Goal: Task Accomplishment & Management: Manage account settings

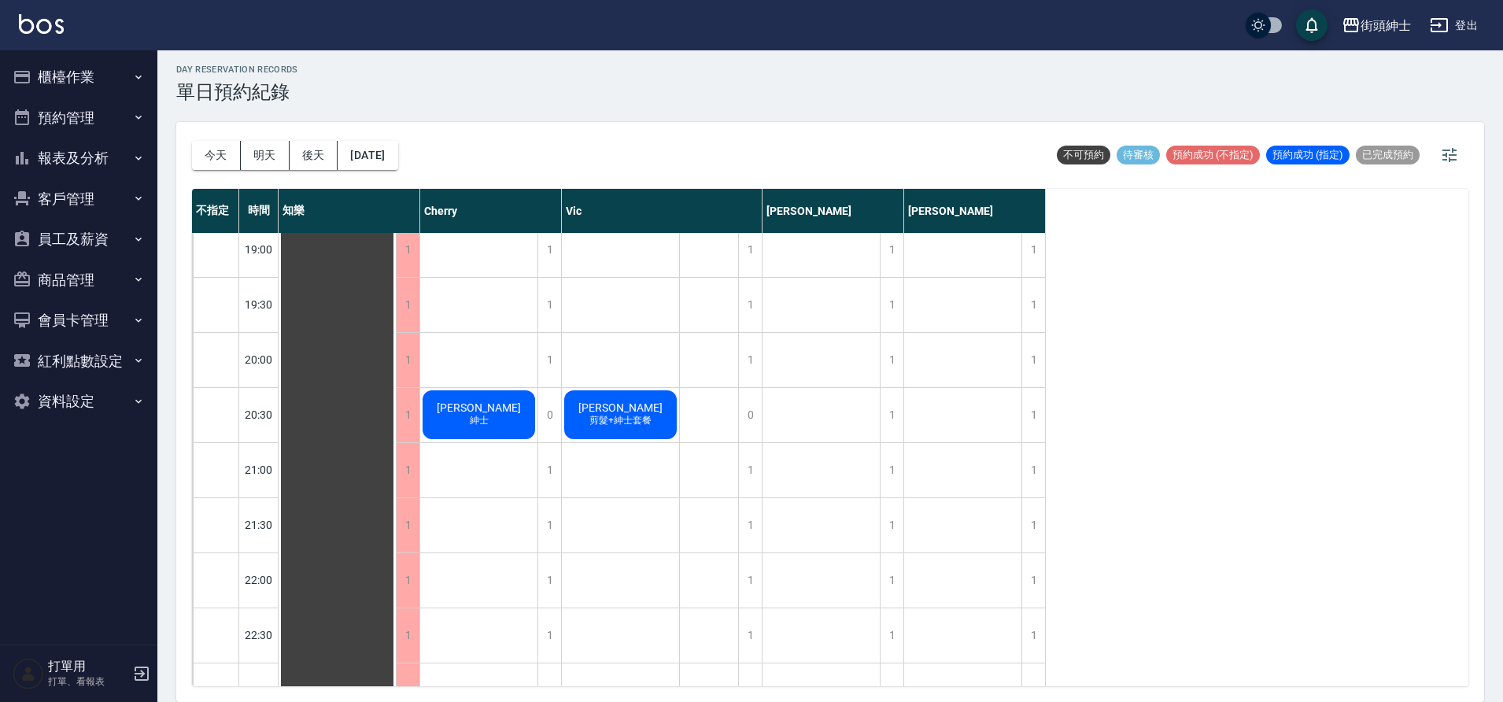
scroll to position [1125, 0]
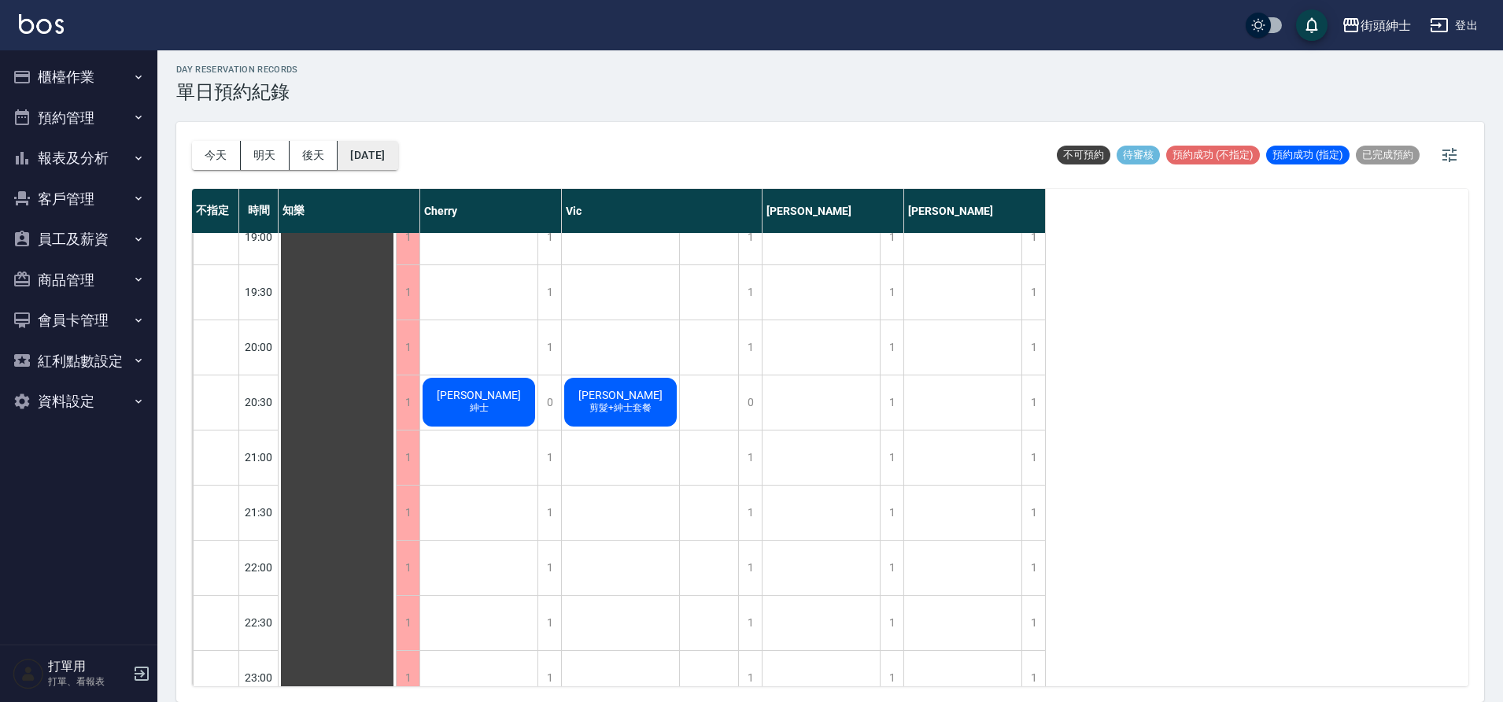
click at [382, 150] on button "[DATE]" at bounding box center [367, 155] width 60 height 29
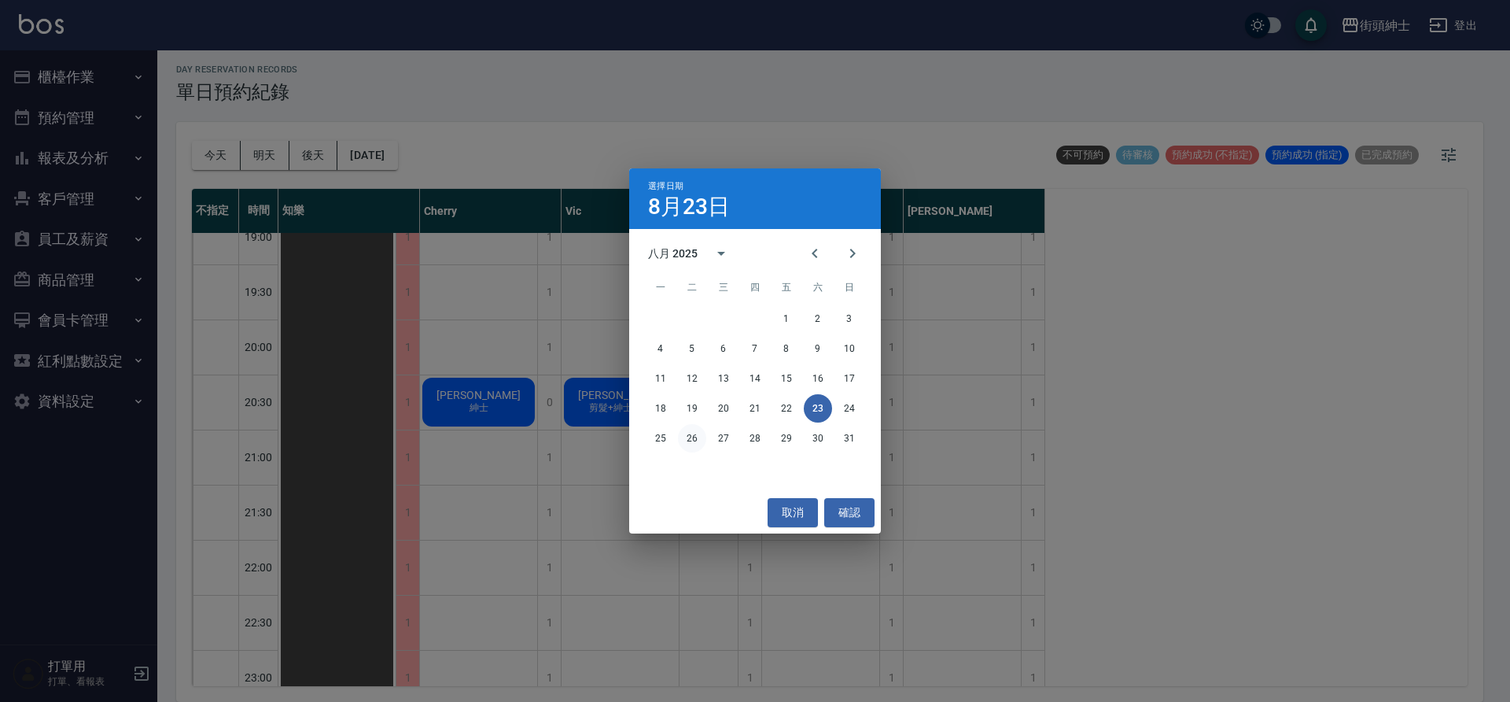
click at [691, 441] on button "26" at bounding box center [692, 438] width 28 height 28
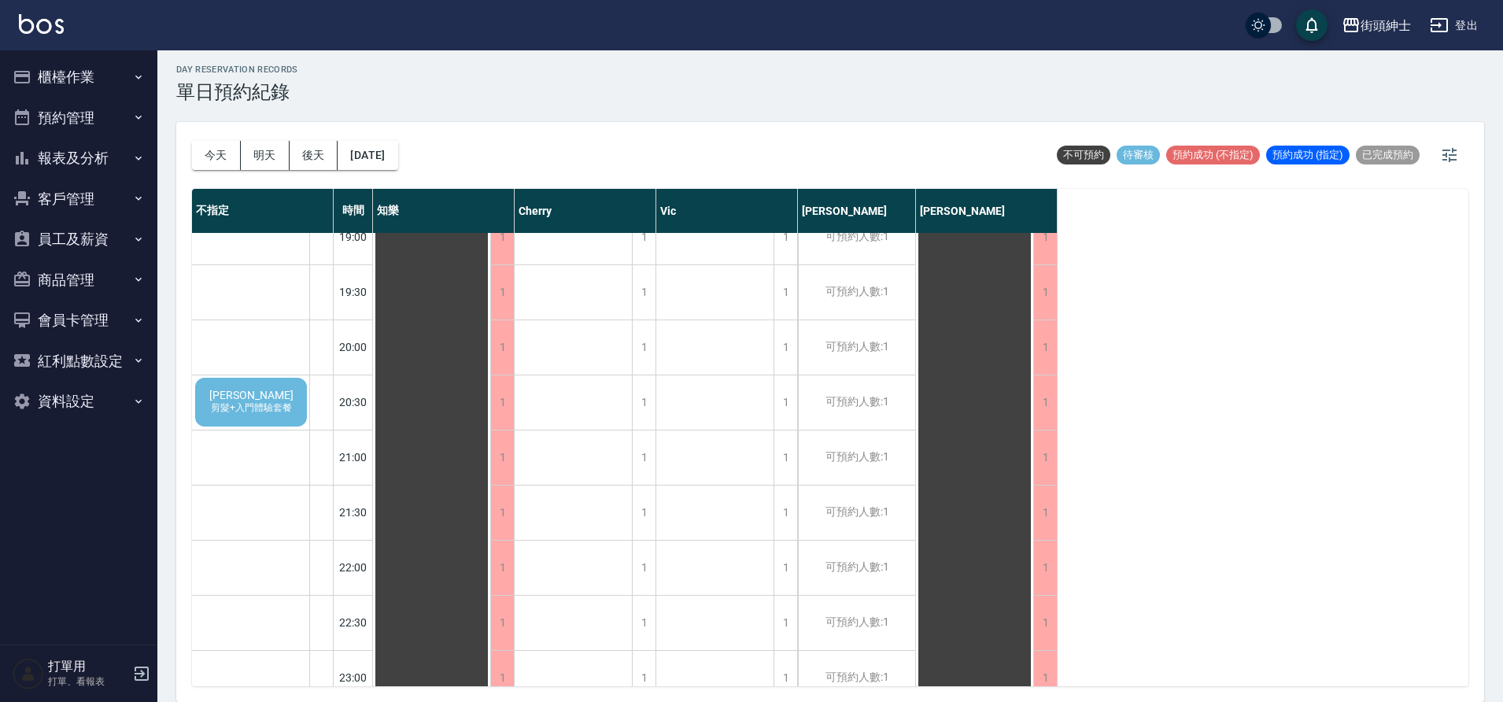
click at [266, 404] on span "剪髮+入門體驗套餐" at bounding box center [251, 407] width 87 height 13
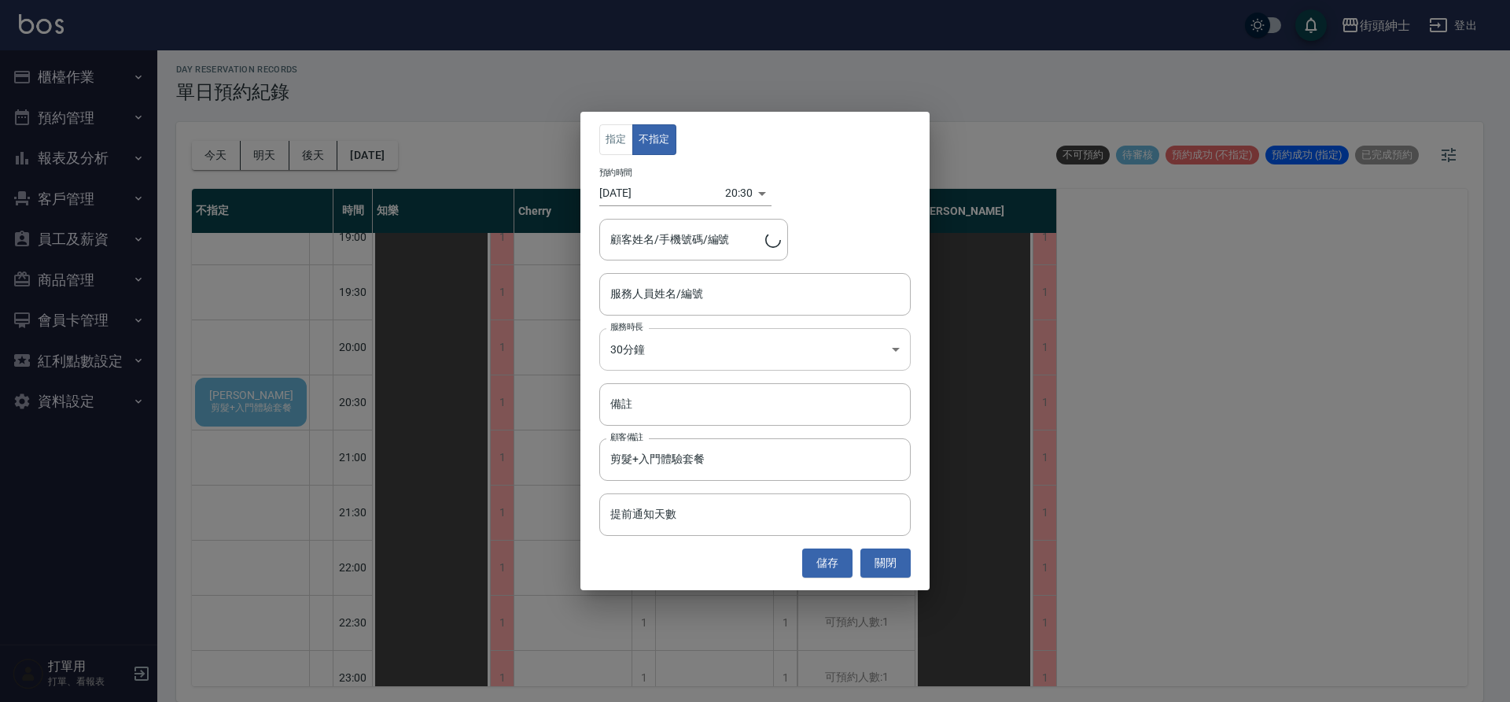
type input "葉家佐/0908780058"
click at [740, 305] on input "服務人員姓名/編號" at bounding box center [755, 294] width 297 height 28
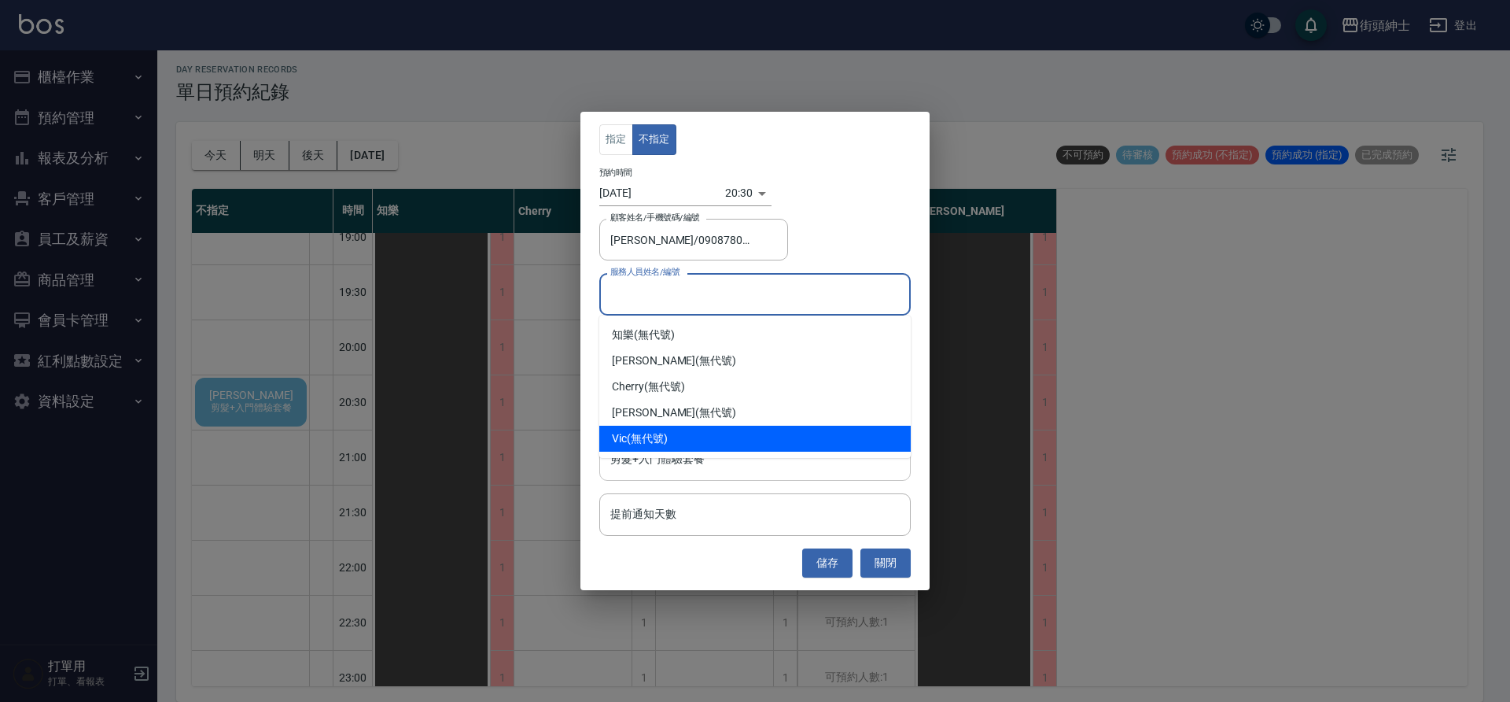
drag, startPoint x: 663, startPoint y: 436, endPoint x: 779, endPoint y: 478, distance: 123.2
click at [663, 436] on div "Vic (無代號)" at bounding box center [755, 439] width 312 height 26
type input "Vic(無代號)"
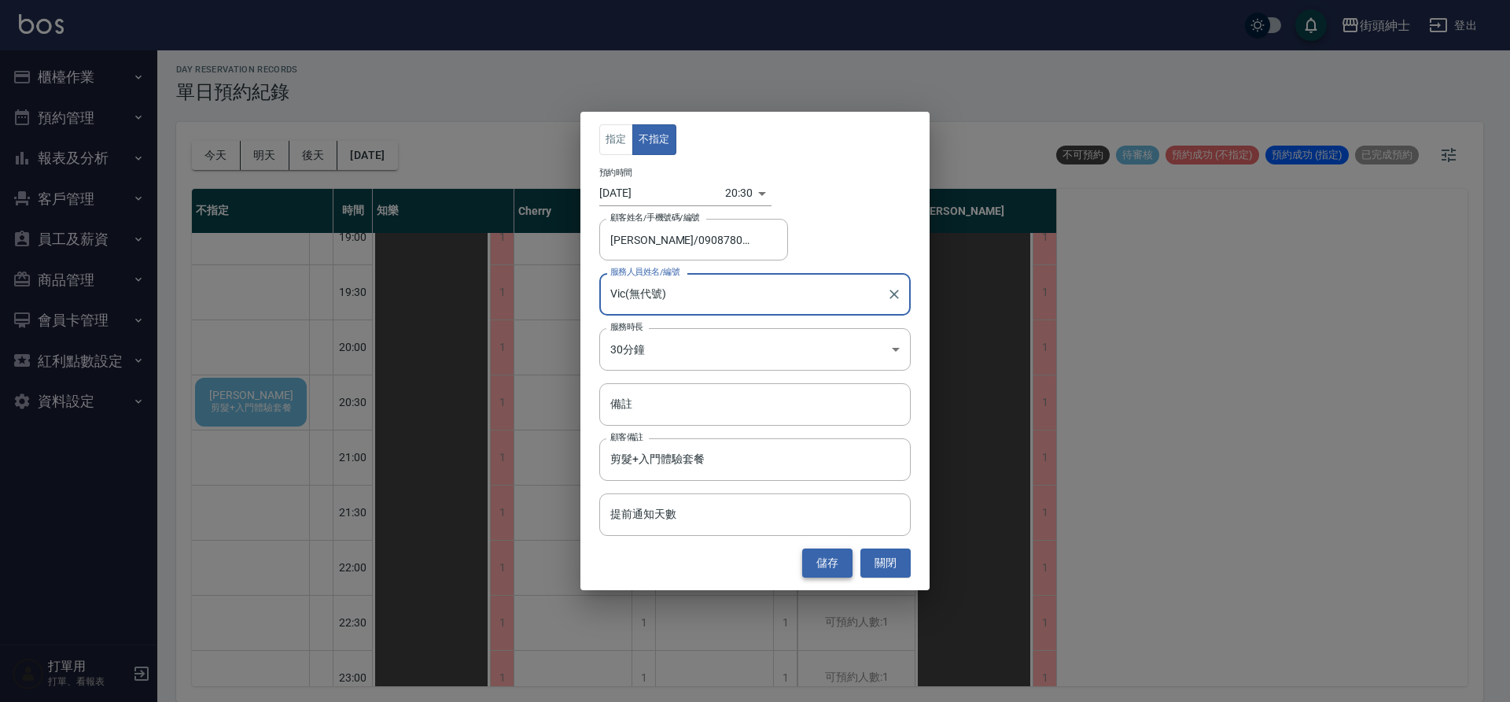
click at [818, 560] on button "儲存" at bounding box center [827, 562] width 50 height 29
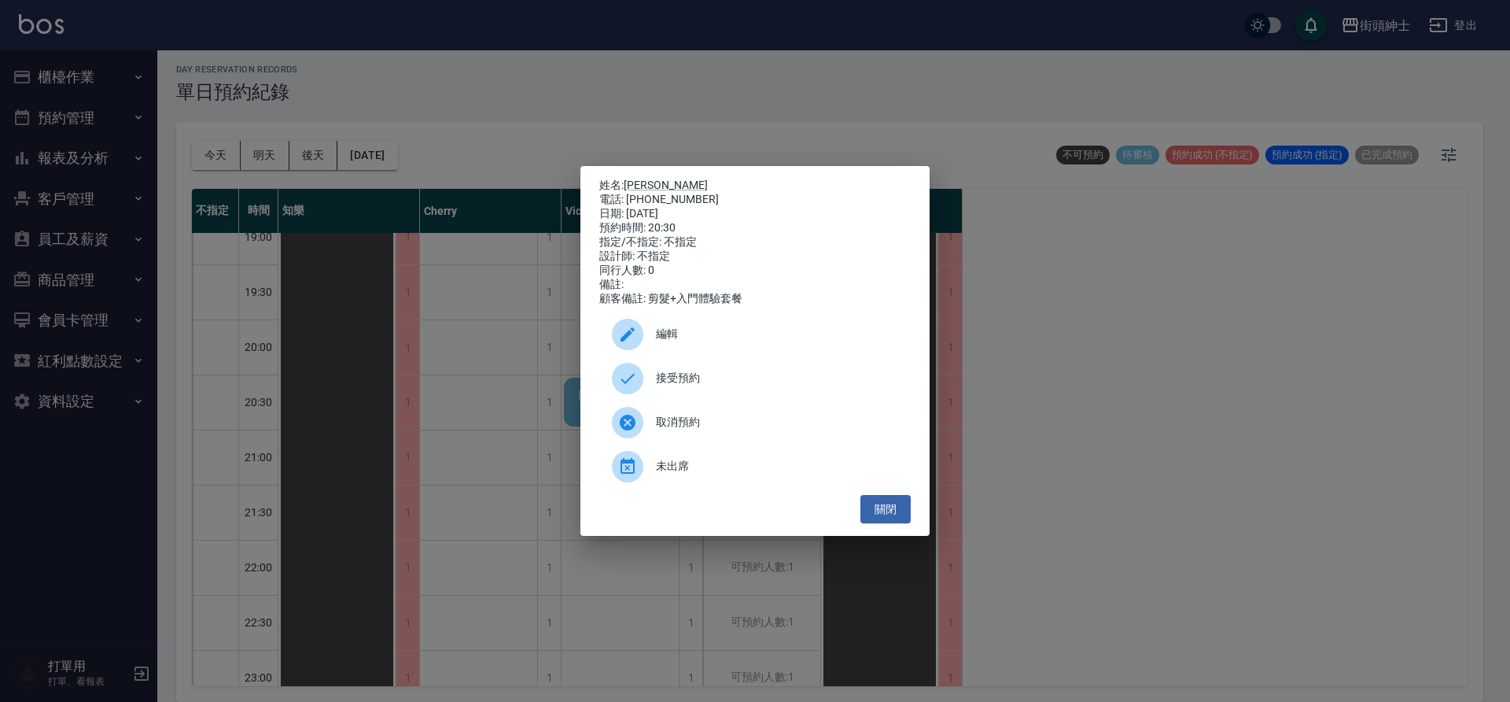
click at [708, 384] on span "接受預約" at bounding box center [777, 378] width 242 height 17
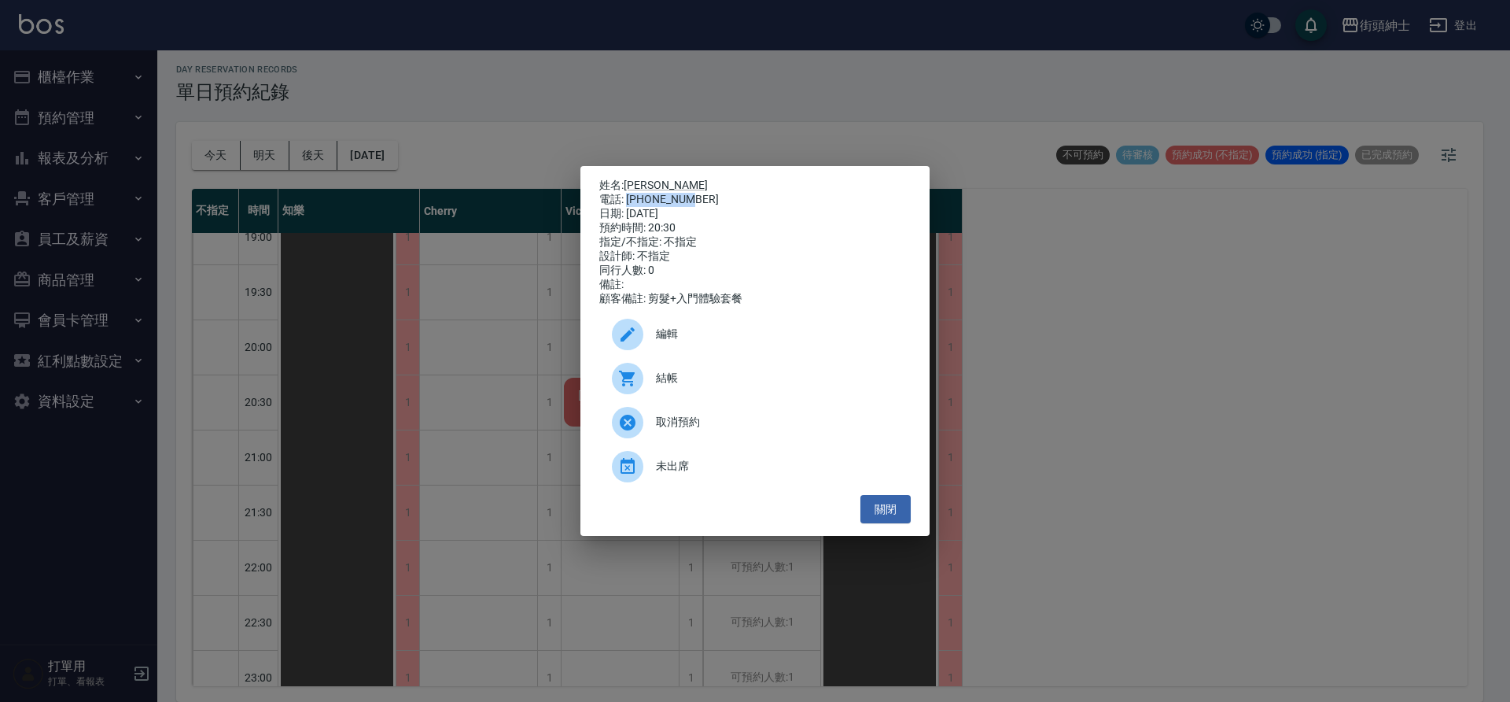
drag, startPoint x: 628, startPoint y: 195, endPoint x: 689, endPoint y: 197, distance: 61.4
click at [689, 197] on div "電話: 0908780058" at bounding box center [755, 200] width 312 height 14
copy div "0908780058"
click at [484, 368] on div "姓名: 葉家佐 電話: 0908780058 日期: 2025/08/26 預約時間: 20:30 指定/不指定: 不指定 設計師: 不指定 同行人數: 0 …" at bounding box center [755, 351] width 1510 height 702
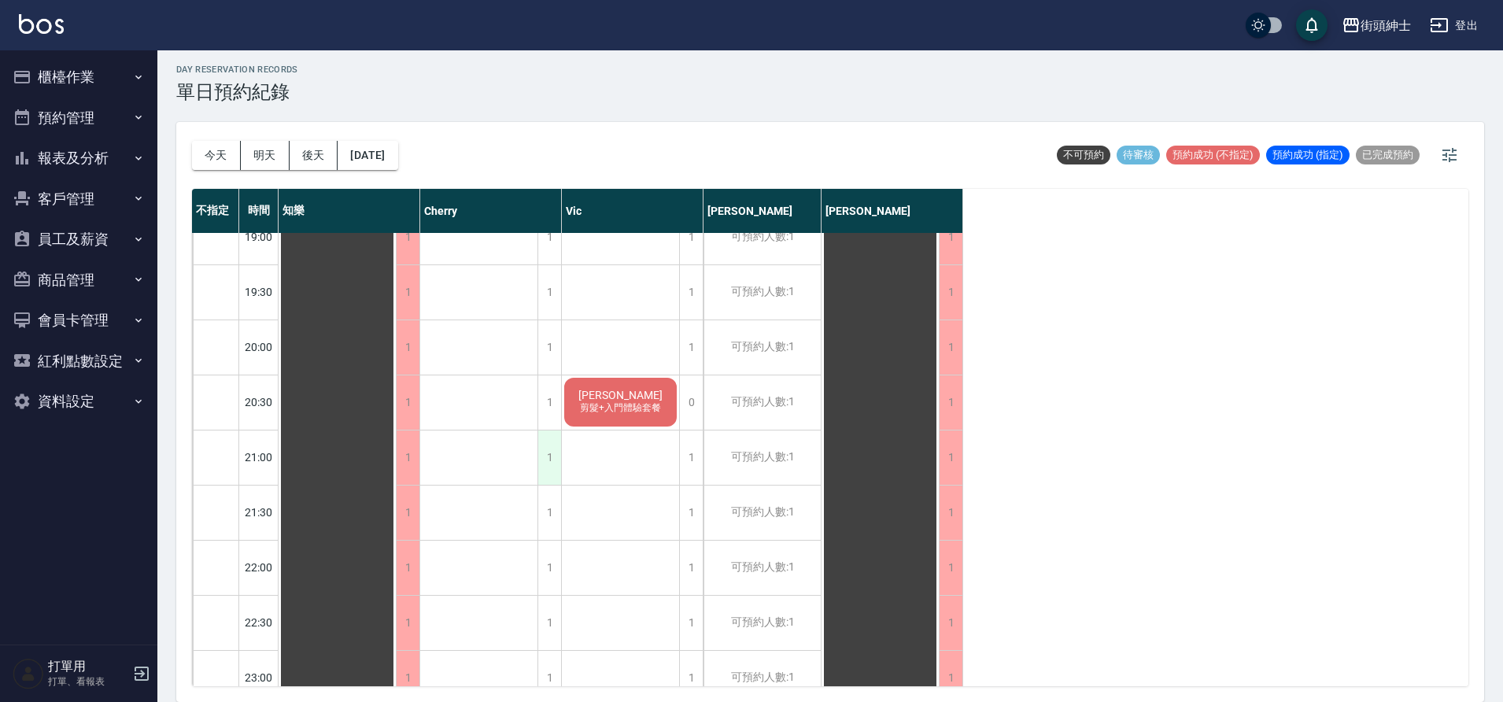
click at [546, 467] on div "1" at bounding box center [549, 457] width 24 height 54
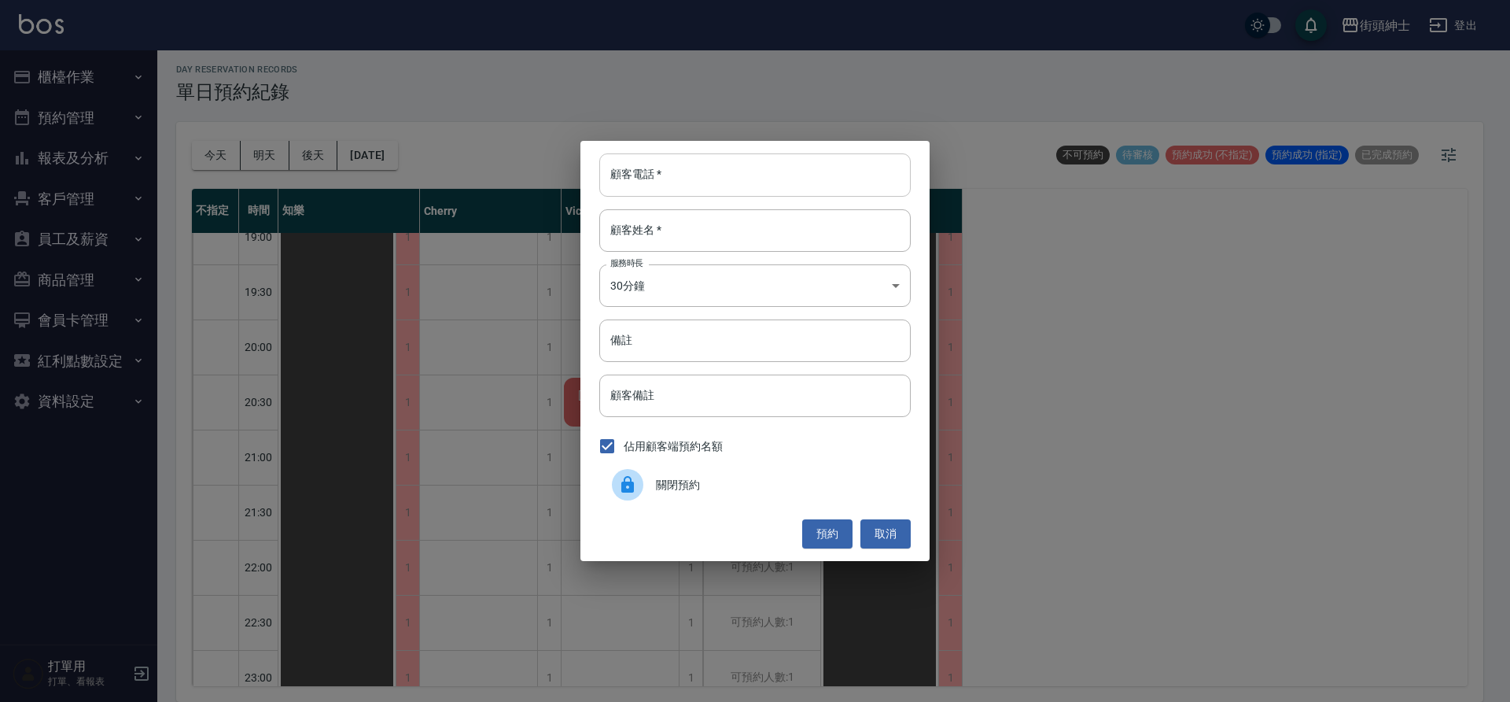
click at [667, 184] on input "顧客電話   *" at bounding box center [755, 174] width 312 height 42
paste input "0908780058"
type input "0908780058"
click at [695, 234] on input "顧客姓名   *" at bounding box center [755, 230] width 312 height 42
type input "x"
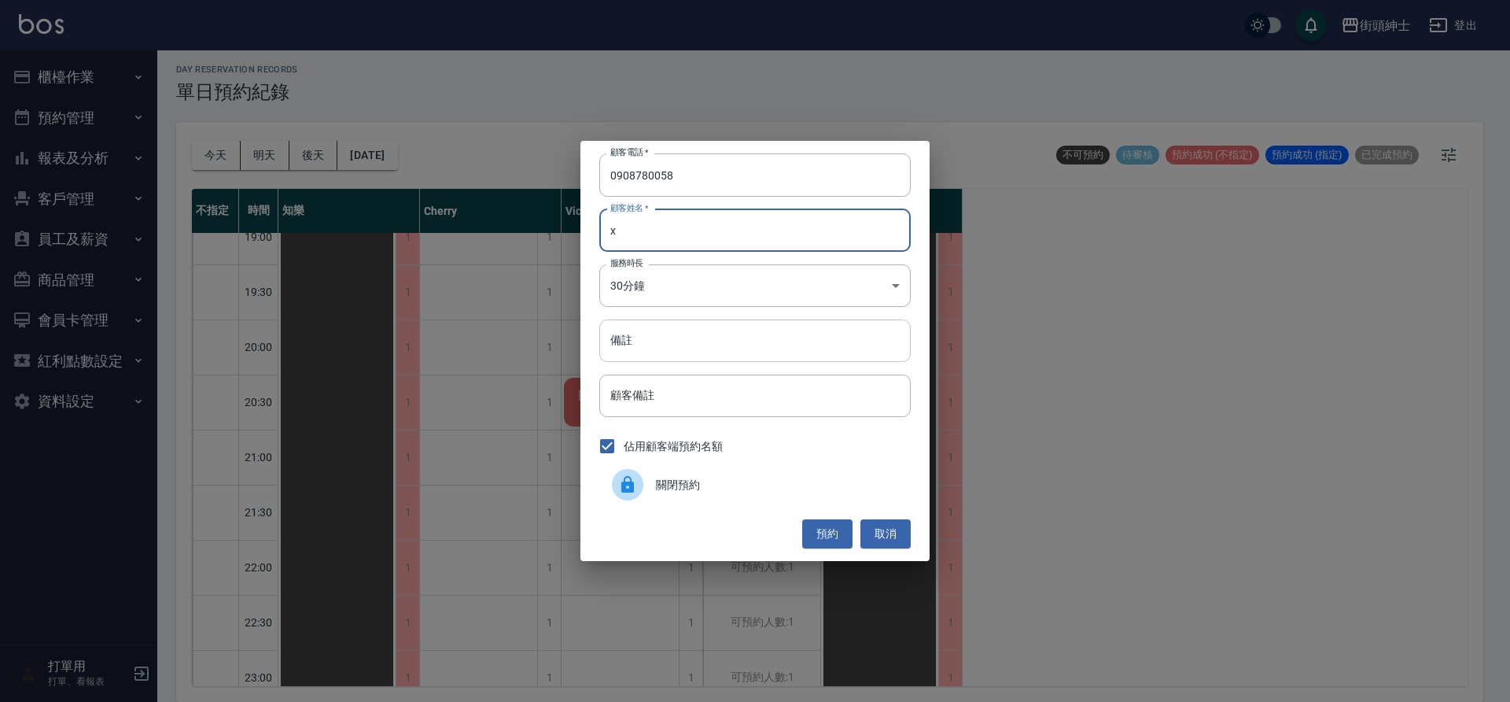
click at [669, 347] on input "備註" at bounding box center [755, 340] width 312 height 42
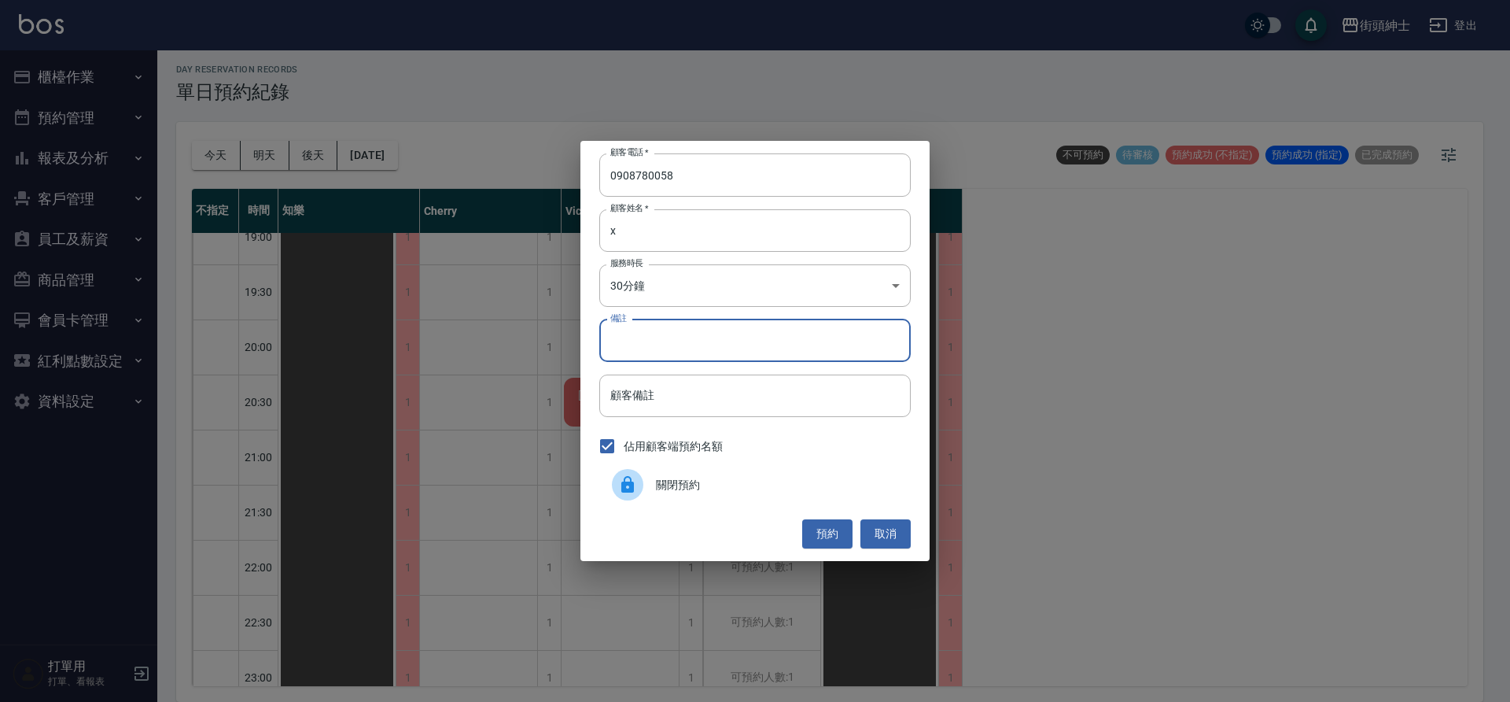
type input "b"
type input "入門"
click at [832, 533] on button "預約" at bounding box center [827, 533] width 50 height 29
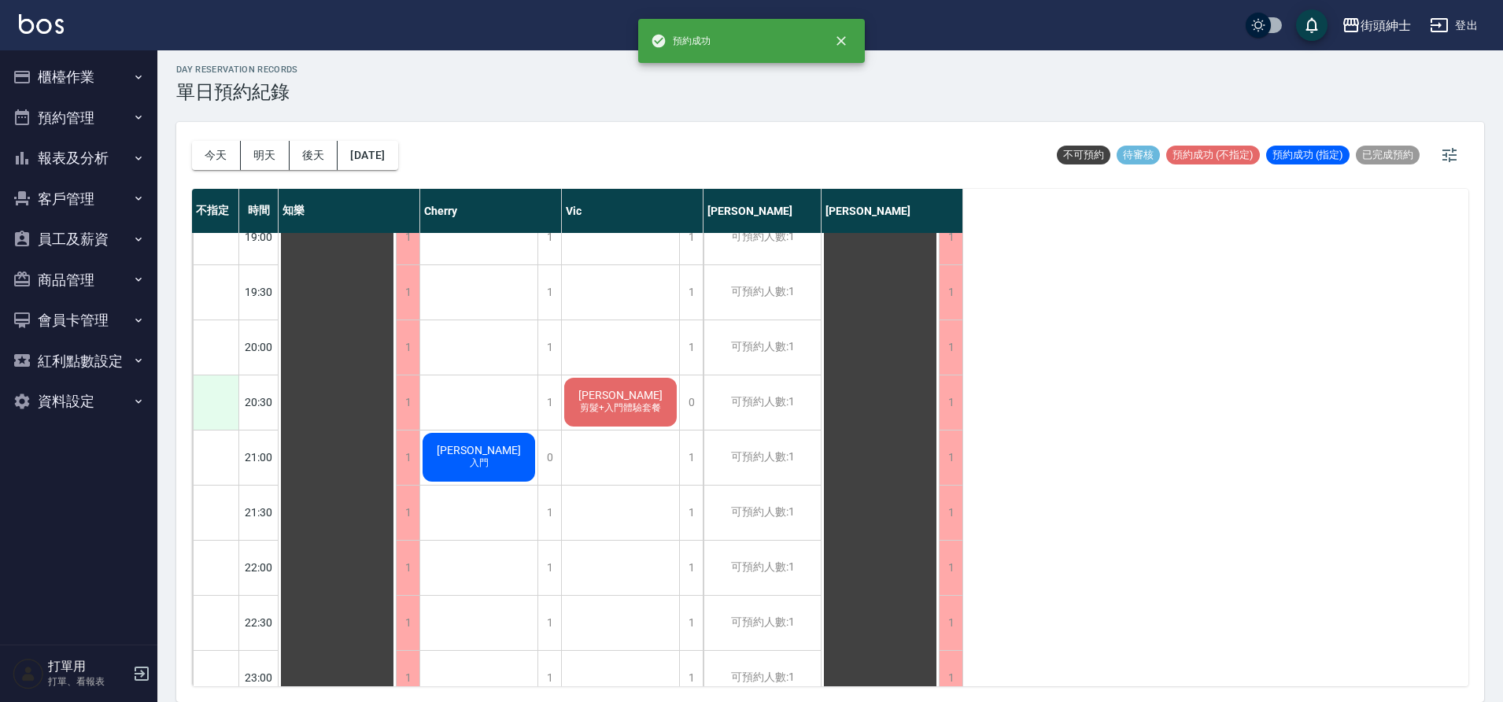
click at [221, 408] on div at bounding box center [216, 402] width 46 height 54
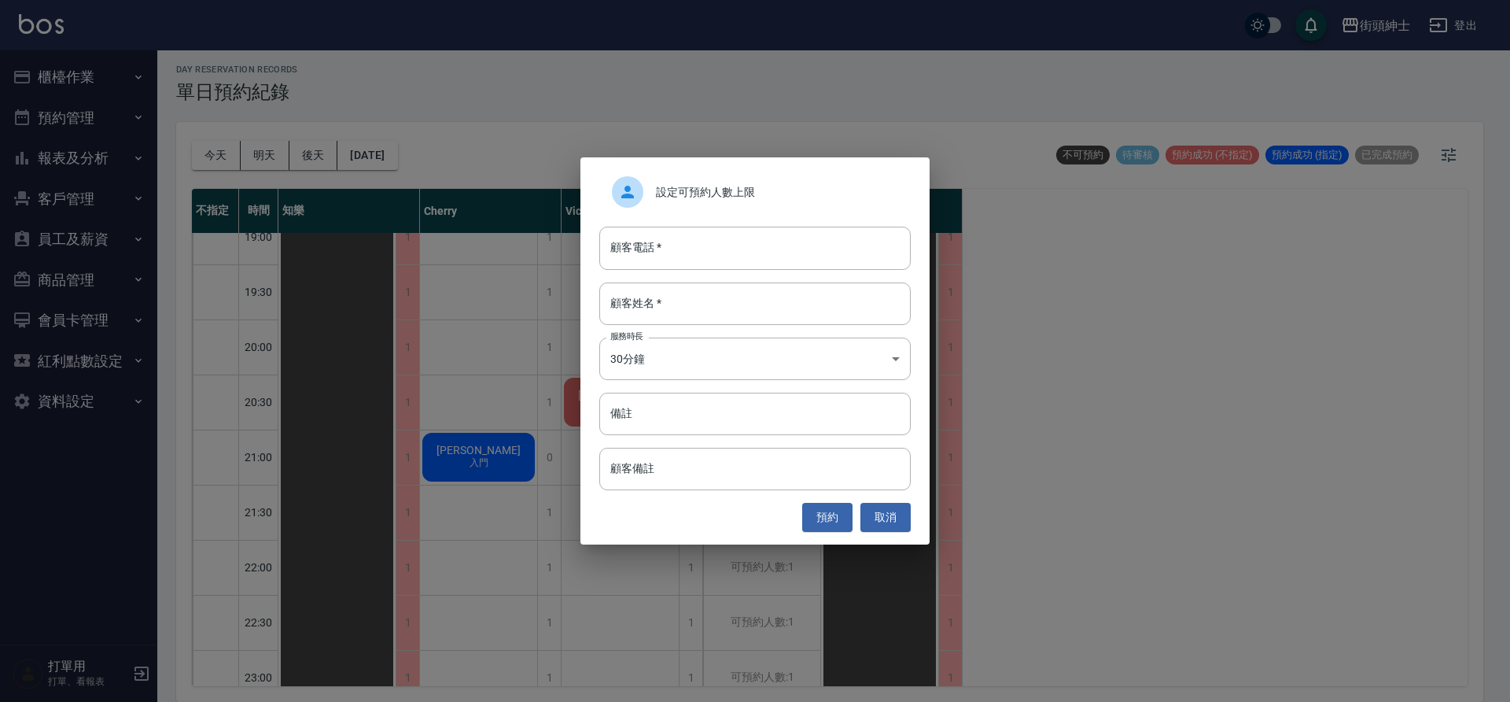
click at [708, 178] on div "設定可預約人數上限" at bounding box center [755, 192] width 312 height 44
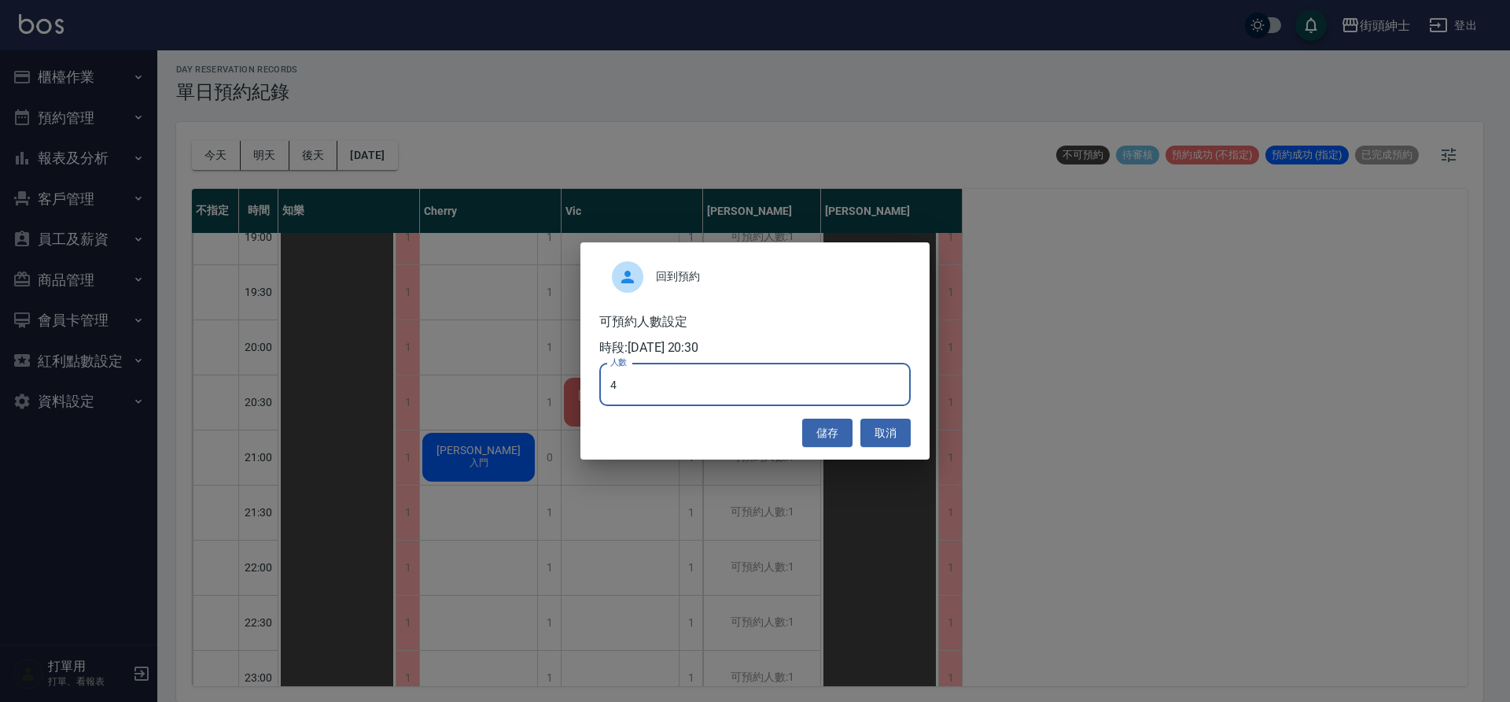
click at [686, 389] on input "4" at bounding box center [755, 384] width 312 height 42
type input "0"
click at [894, 437] on button "取消" at bounding box center [886, 433] width 50 height 29
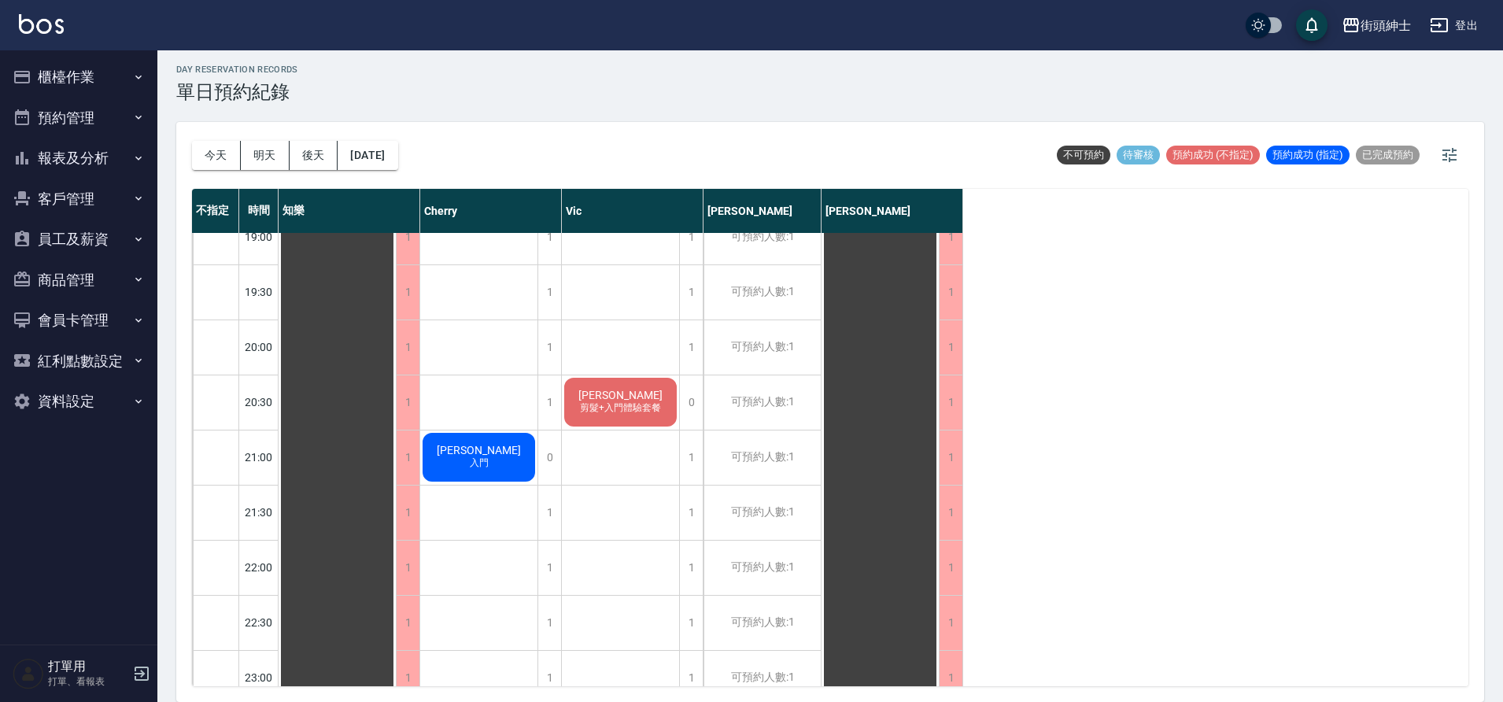
click at [227, 155] on button "今天" at bounding box center [216, 155] width 49 height 29
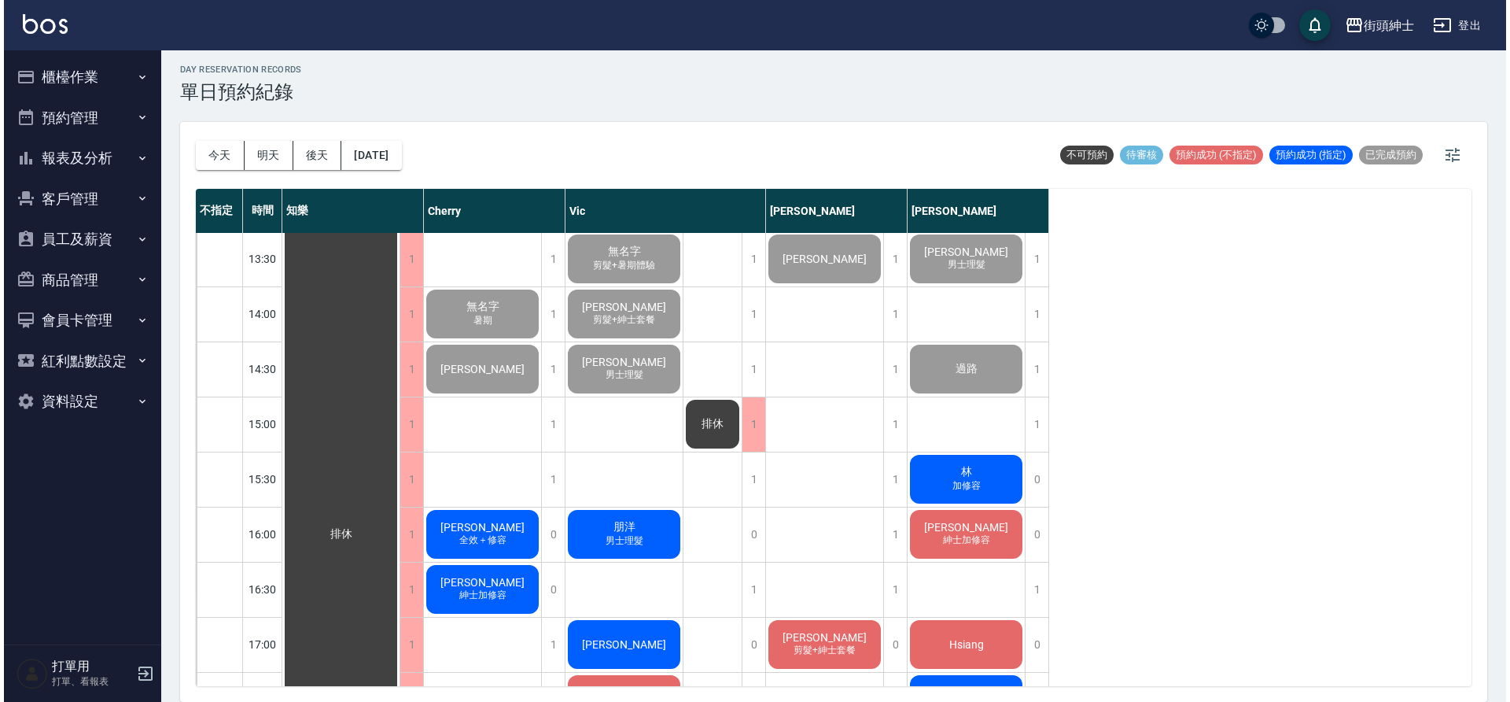
scroll to position [498, 0]
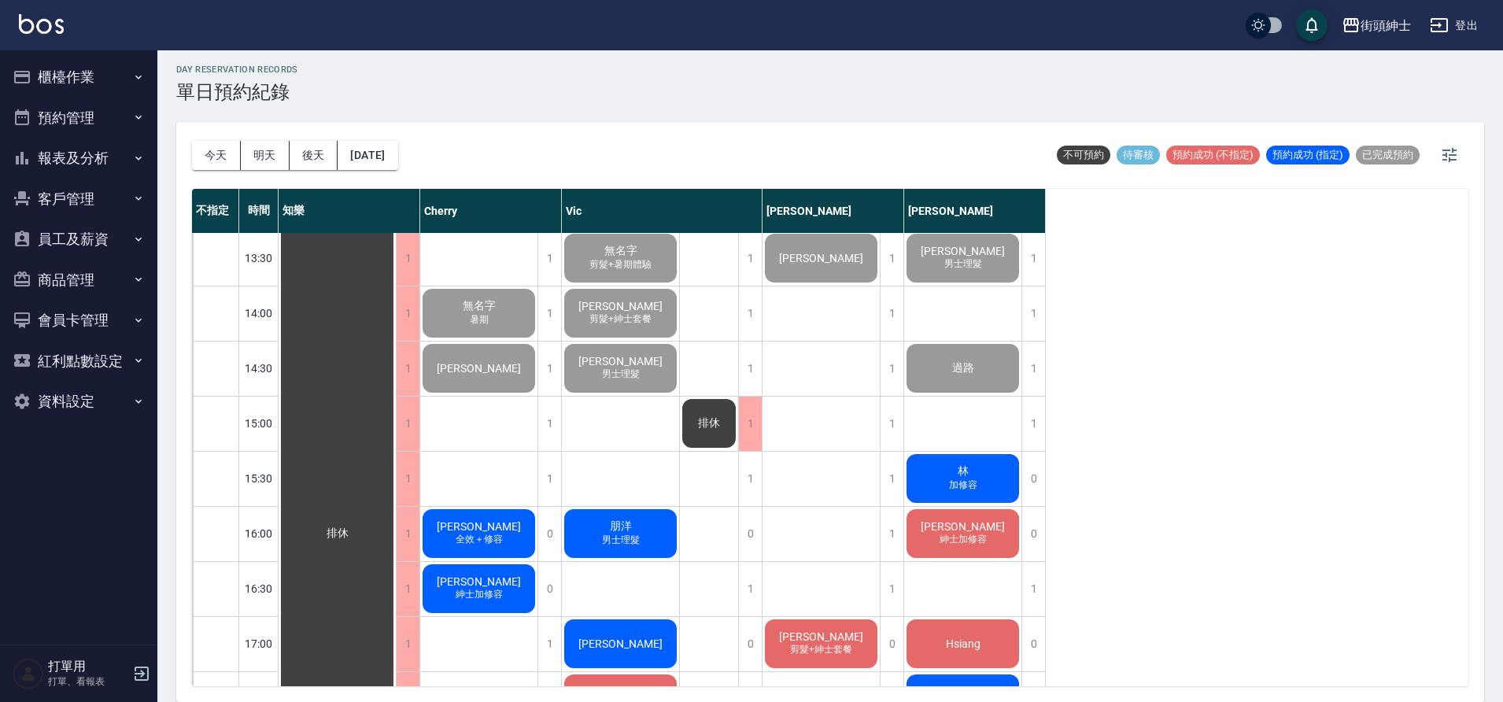
click at [352, 526] on span "[PERSON_NAME]" at bounding box center [337, 533] width 28 height 14
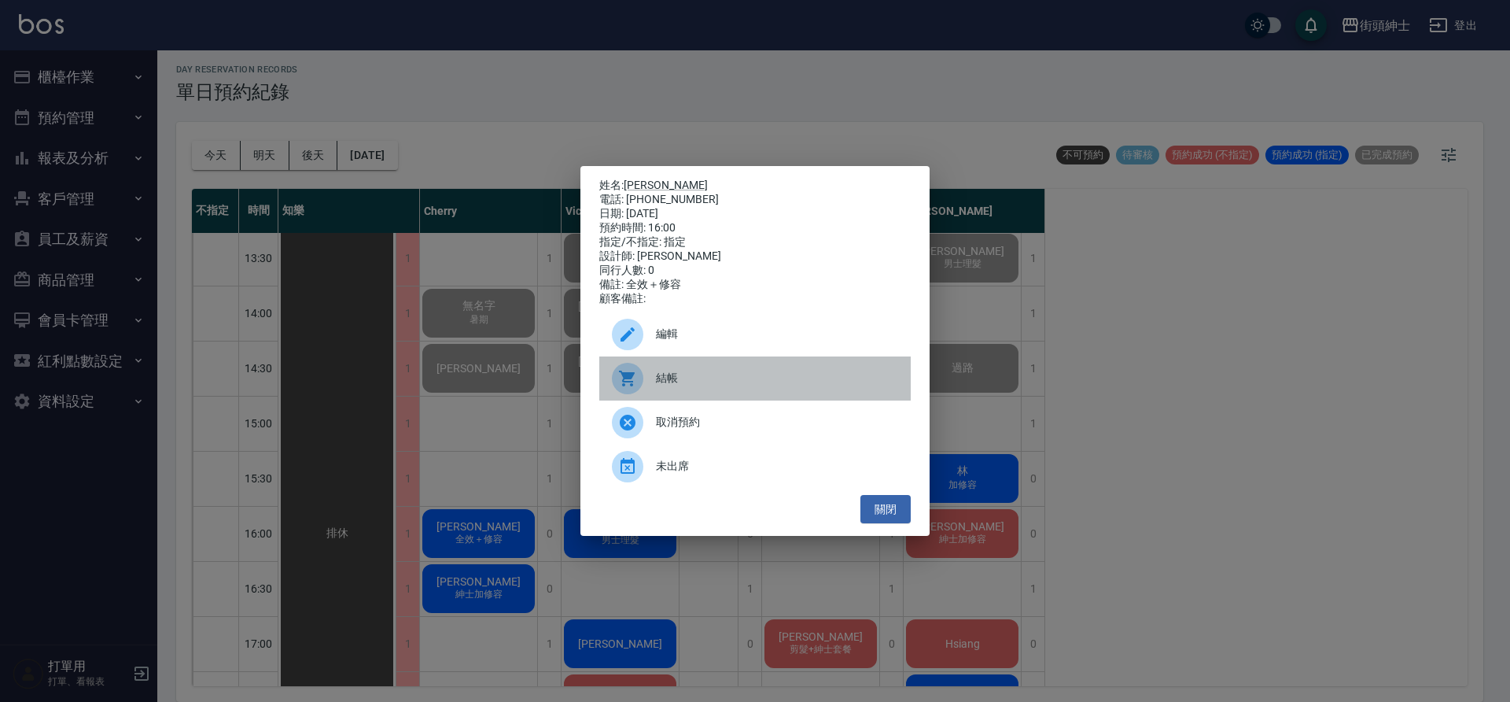
click at [705, 386] on span "結帳" at bounding box center [777, 378] width 242 height 17
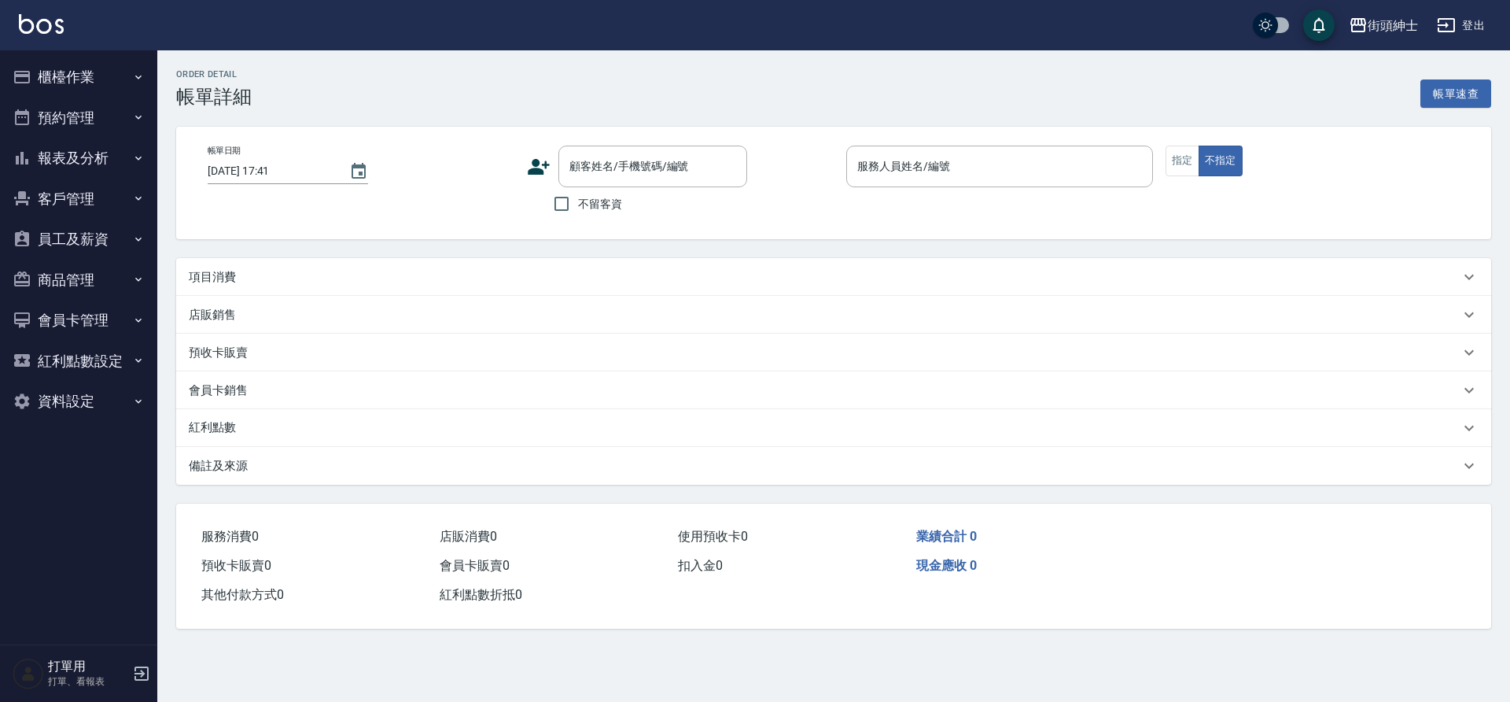
type input "[DATE] 16:00"
type input "Cherry(無代號)"
type input "全效＋修容"
type input "[PERSON_NAME]/0909009100/null"
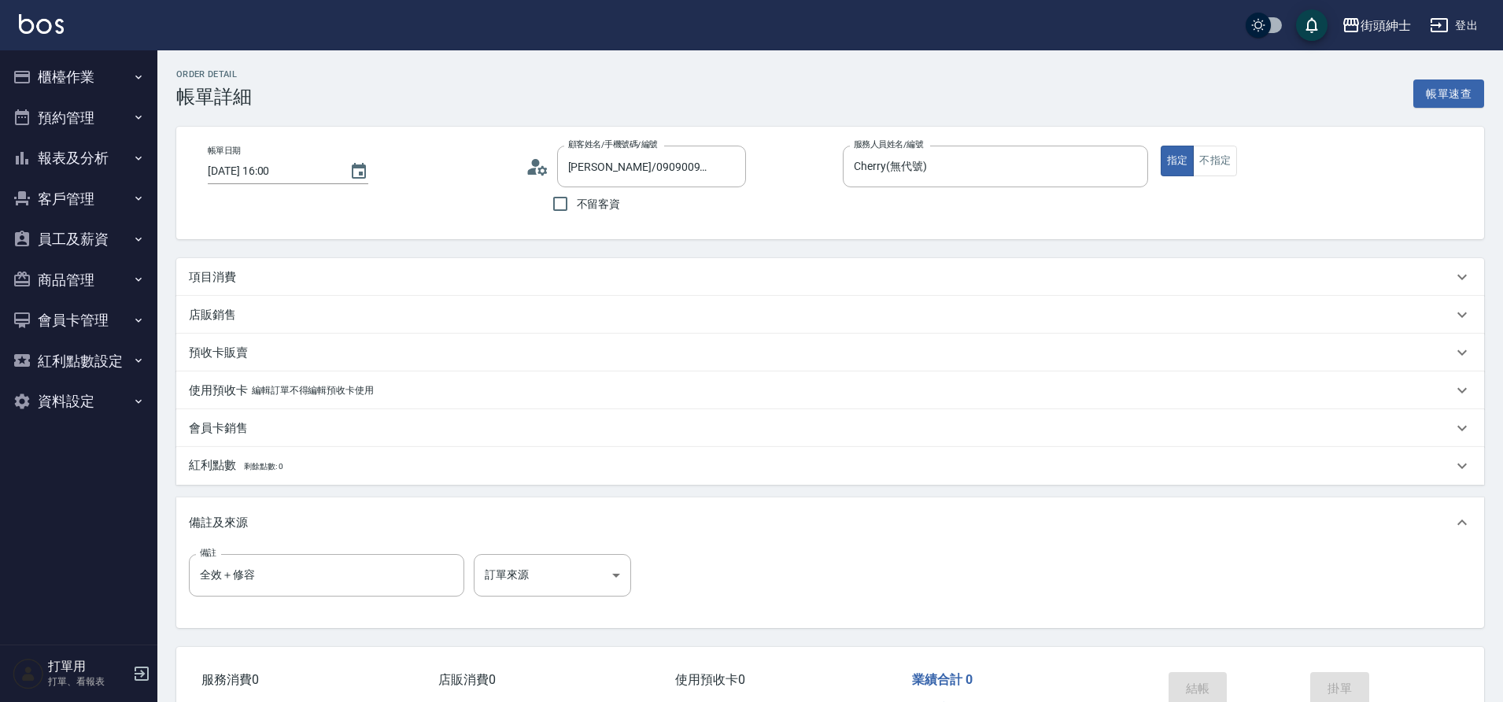
click at [352, 287] on div "項目消費" at bounding box center [829, 277] width 1307 height 38
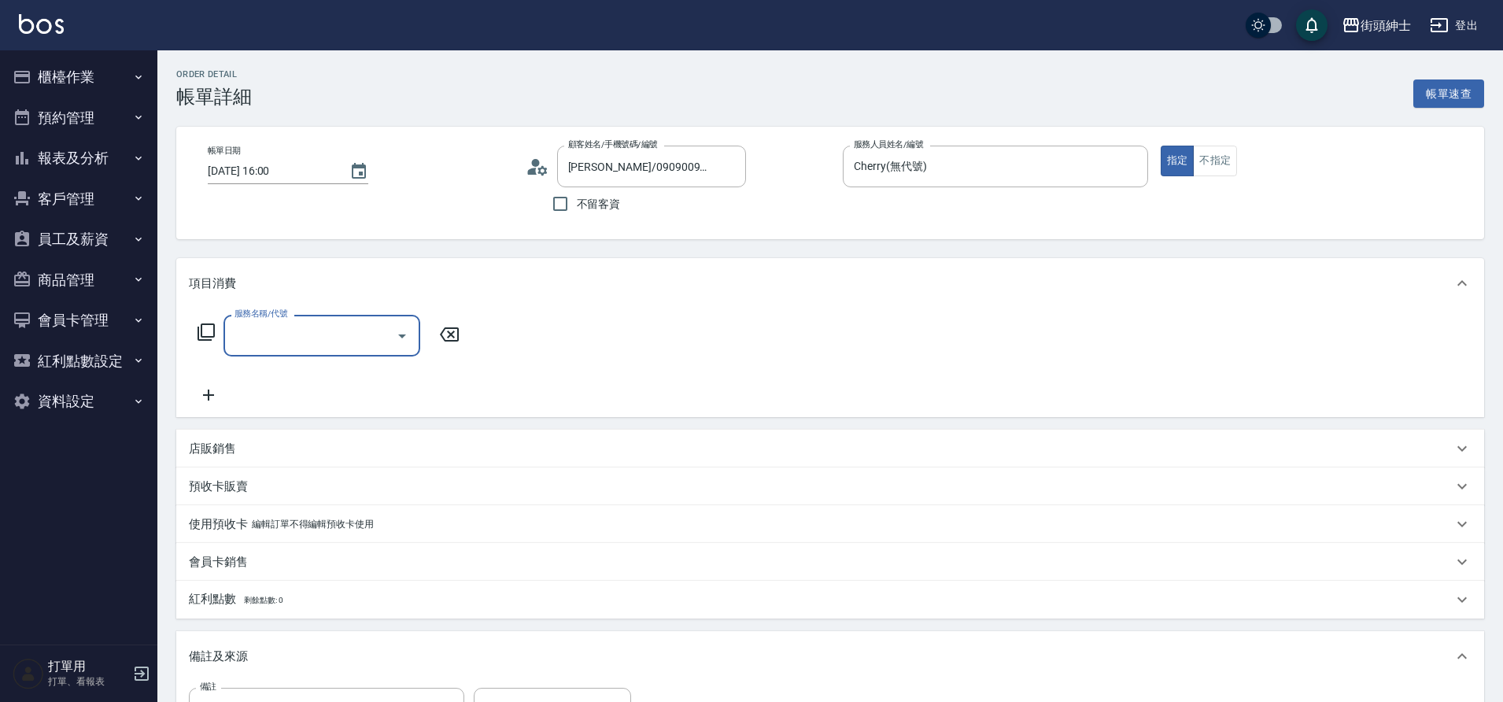
click at [355, 334] on input "服務名稱/代號" at bounding box center [309, 336] width 159 height 28
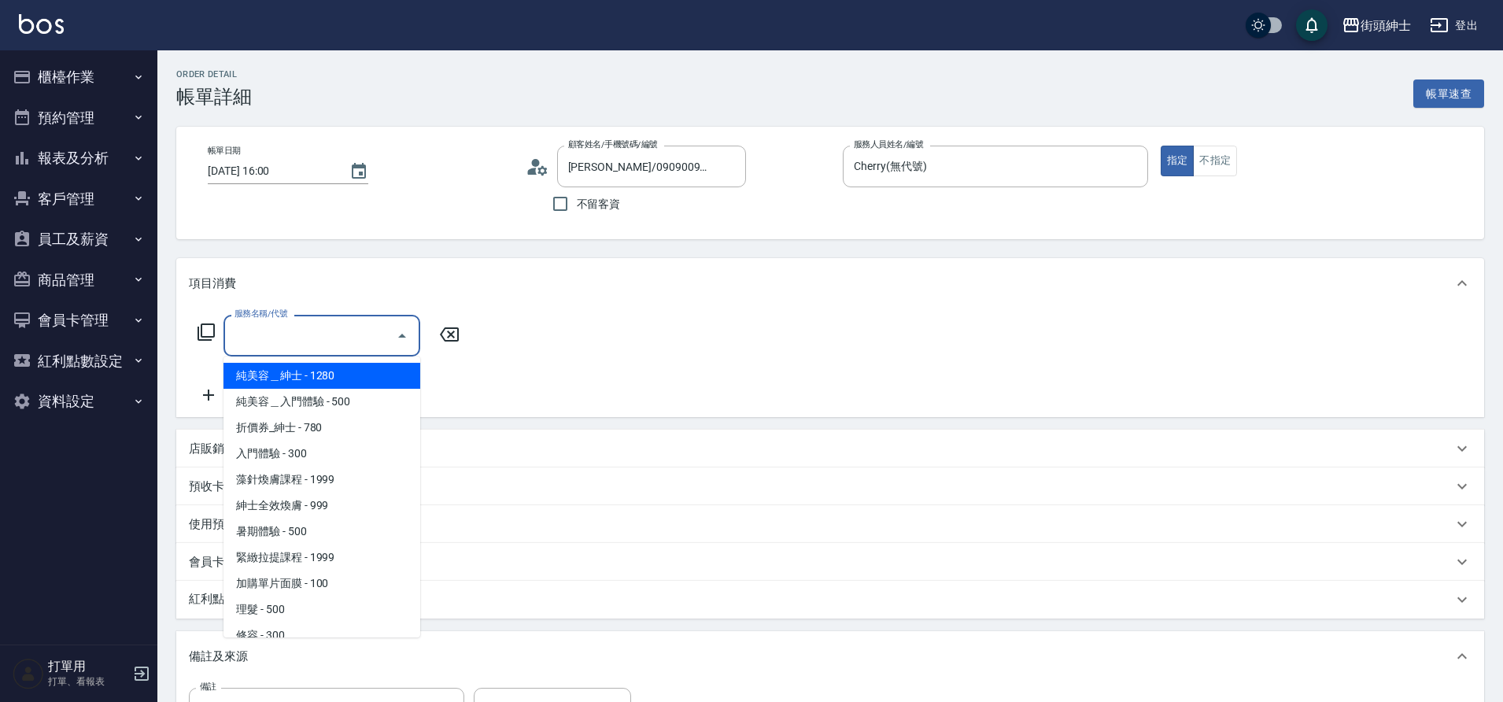
click at [350, 370] on span "純美容＿紳士 - 1280" at bounding box center [321, 376] width 197 height 26
type input "純美容＿紳士"
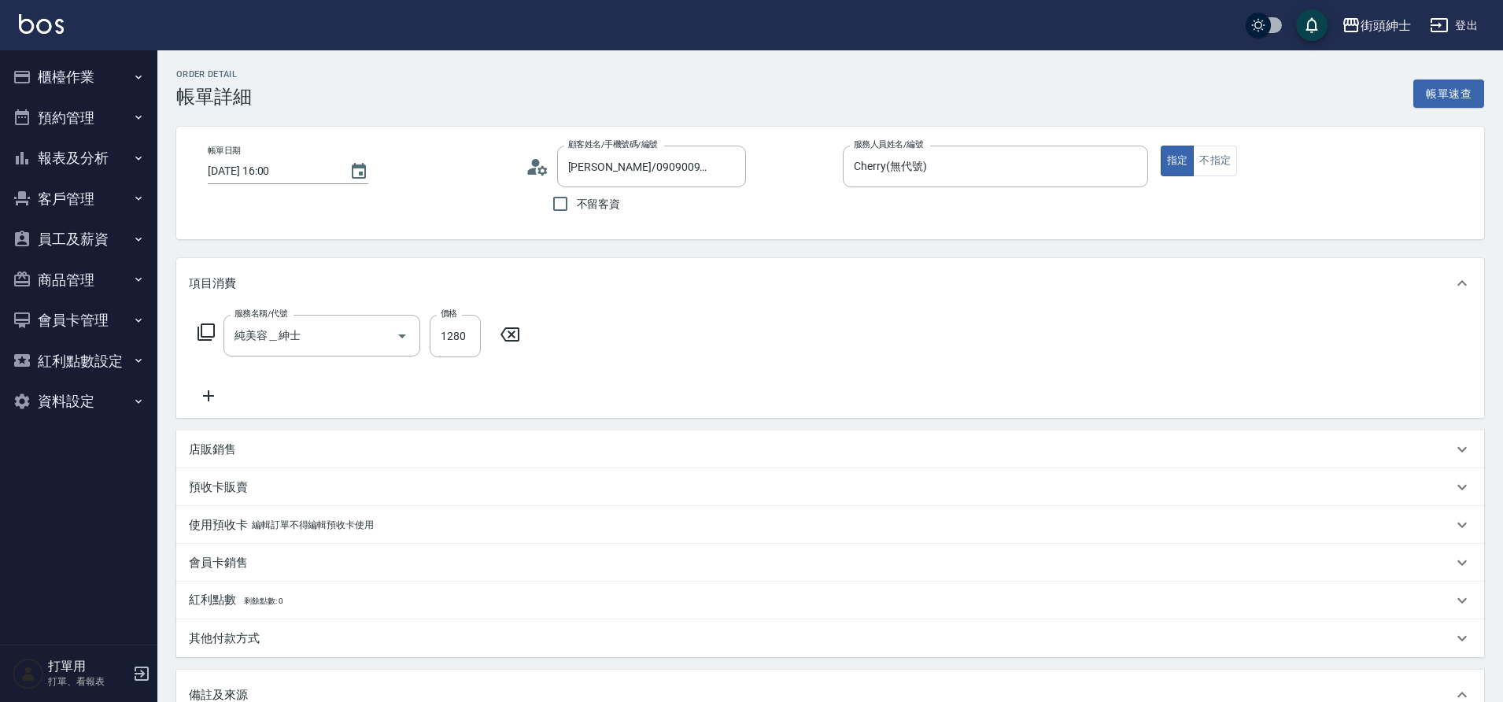
click at [218, 400] on icon at bounding box center [208, 395] width 39 height 19
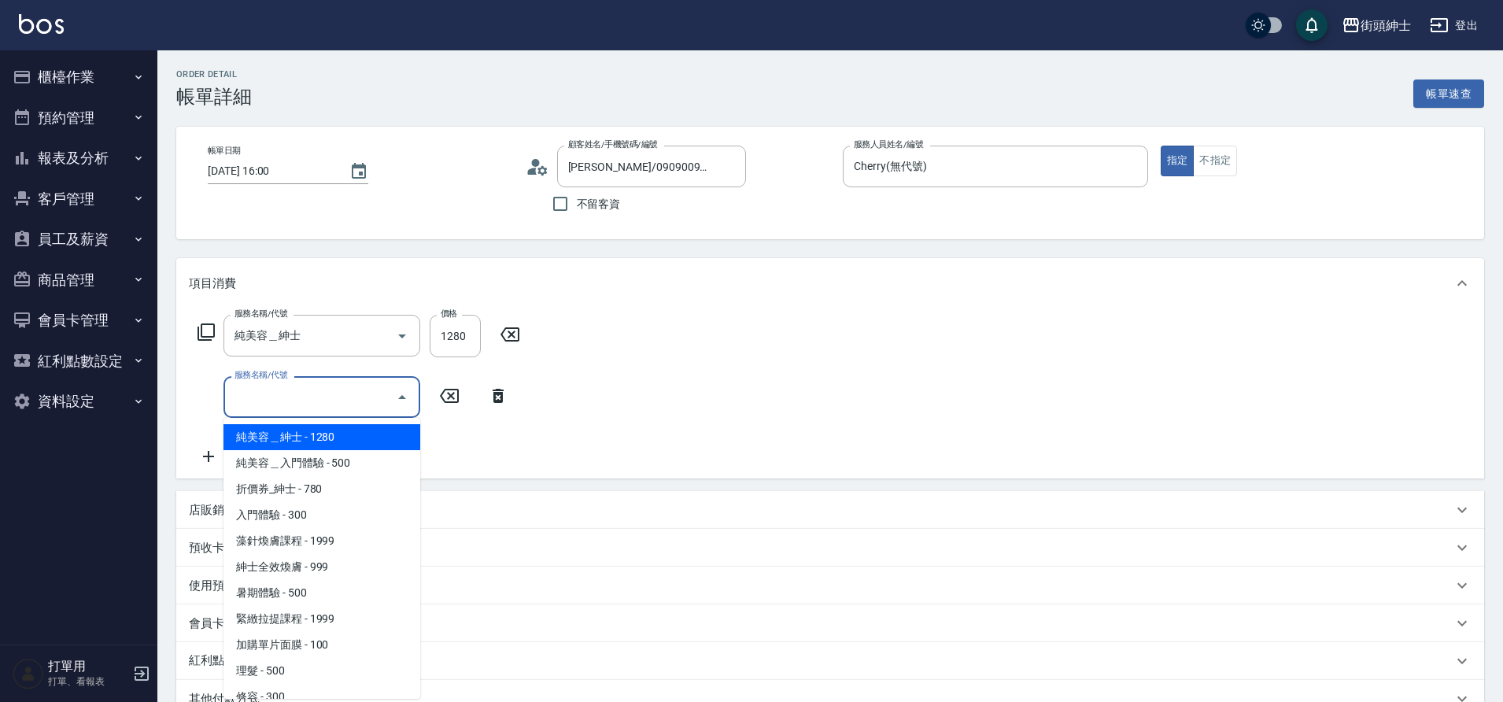
click at [286, 403] on input "服務名稱/代號" at bounding box center [309, 397] width 159 height 28
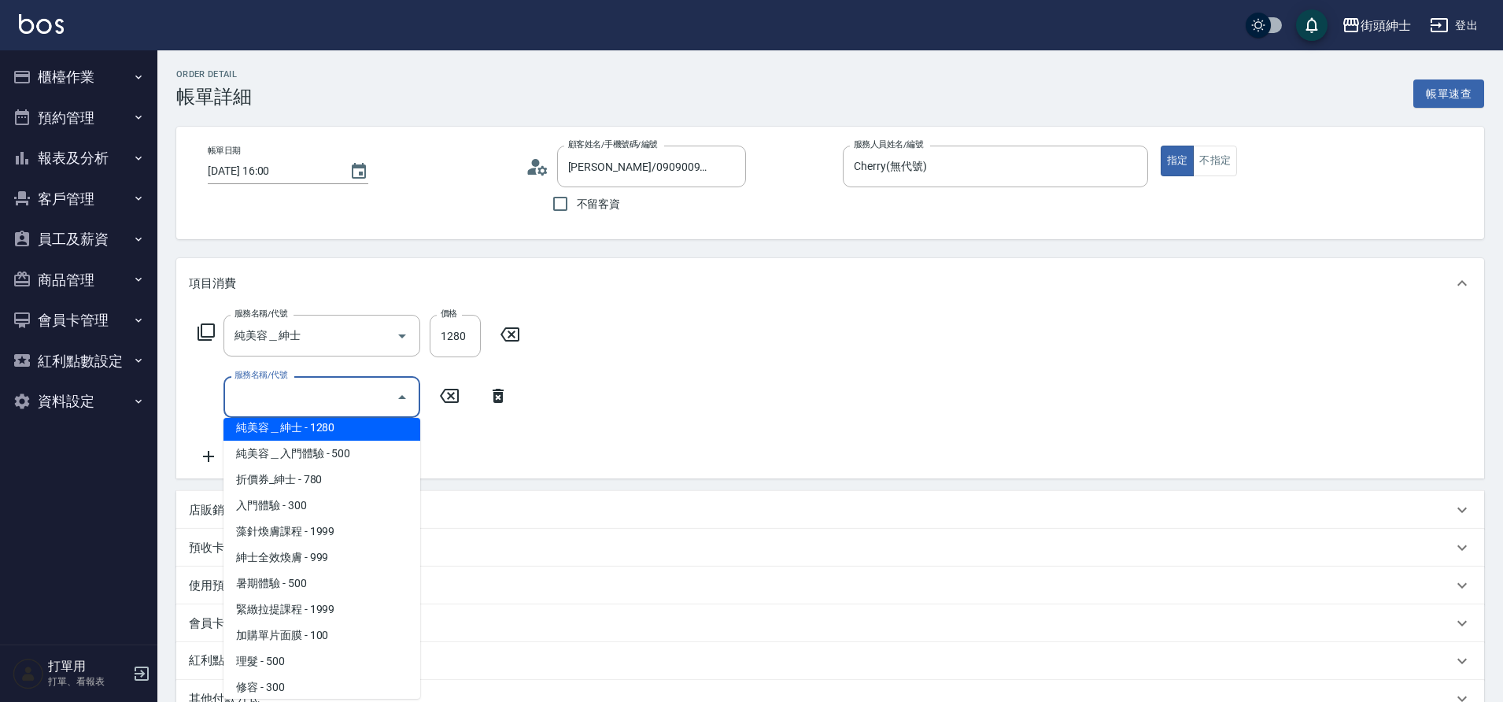
scroll to position [10, 0]
click at [298, 680] on span "修容 - 300" at bounding box center [321, 686] width 197 height 26
type input "修容(A03)"
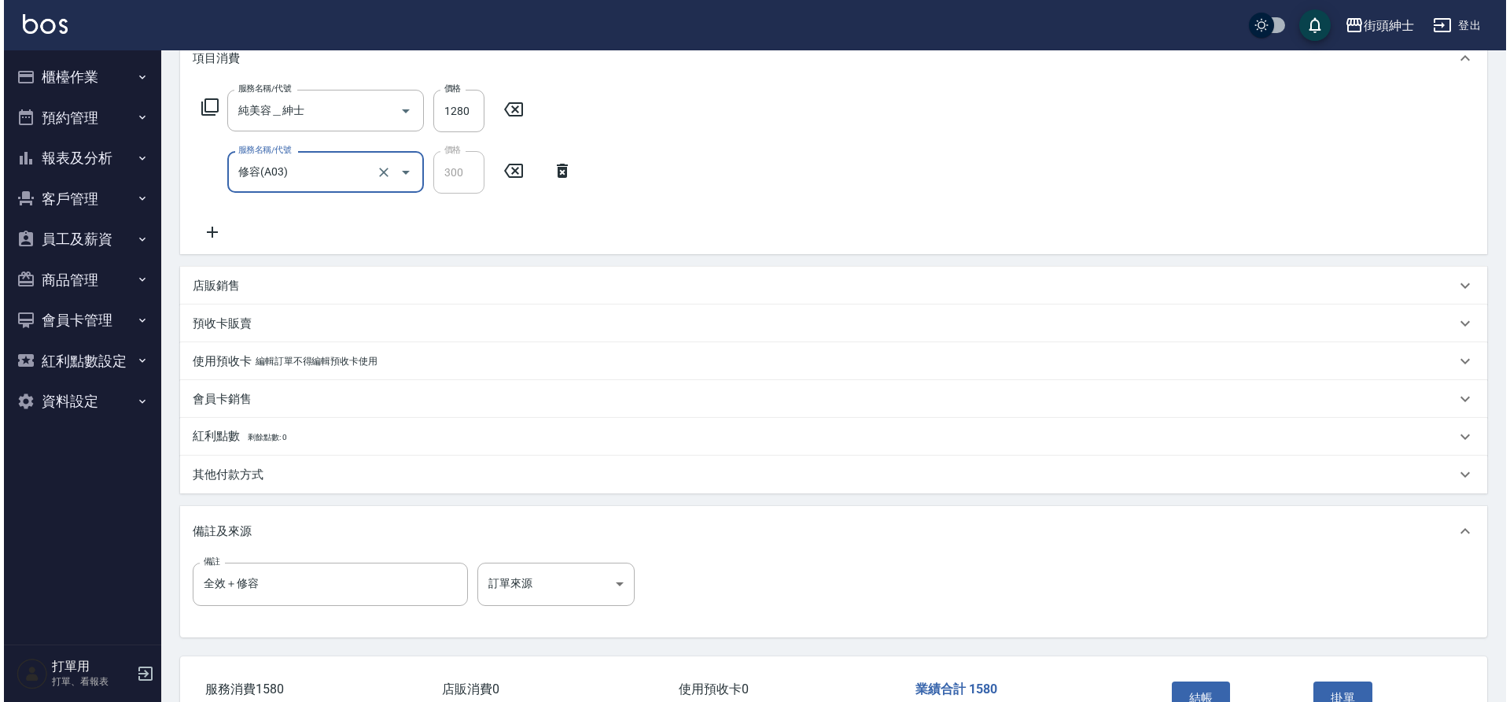
scroll to position [330, 0]
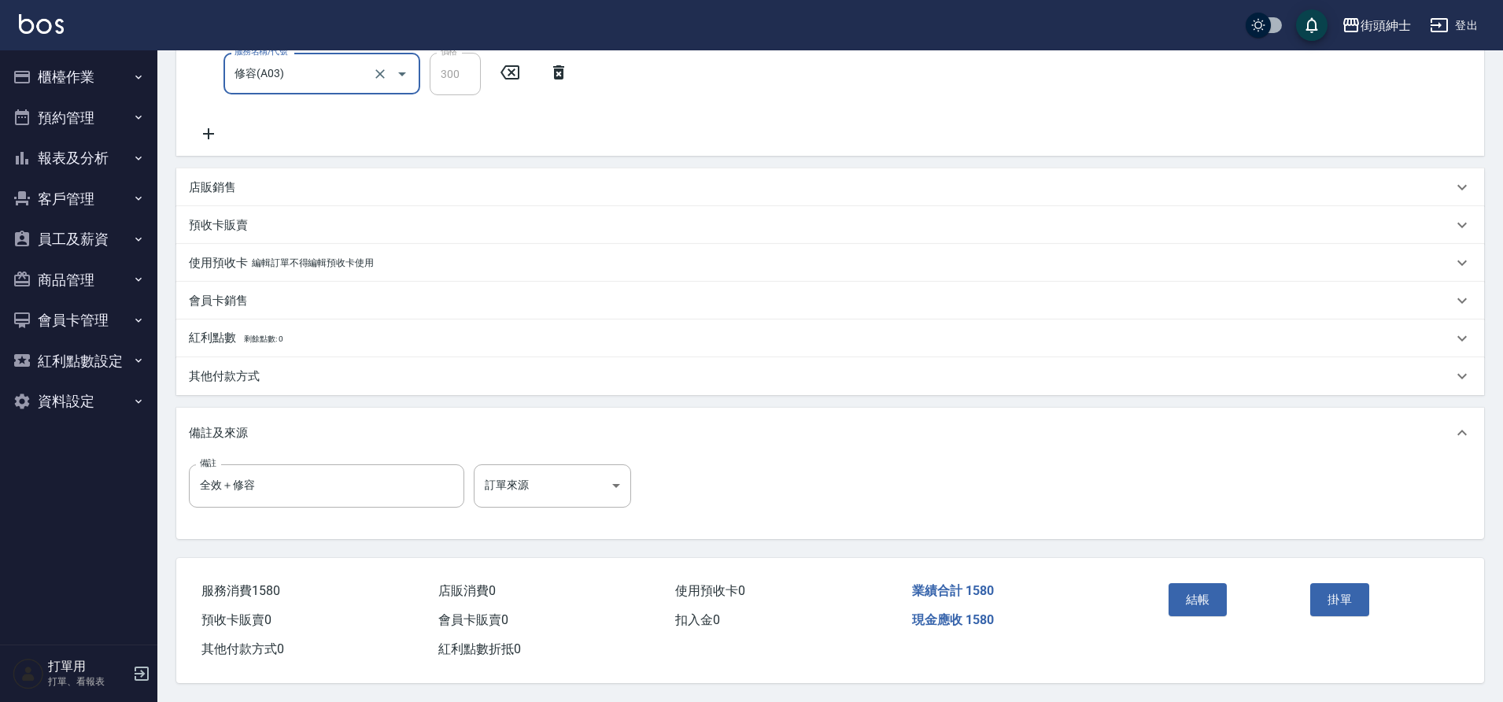
click at [1205, 597] on button "結帳" at bounding box center [1197, 599] width 59 height 33
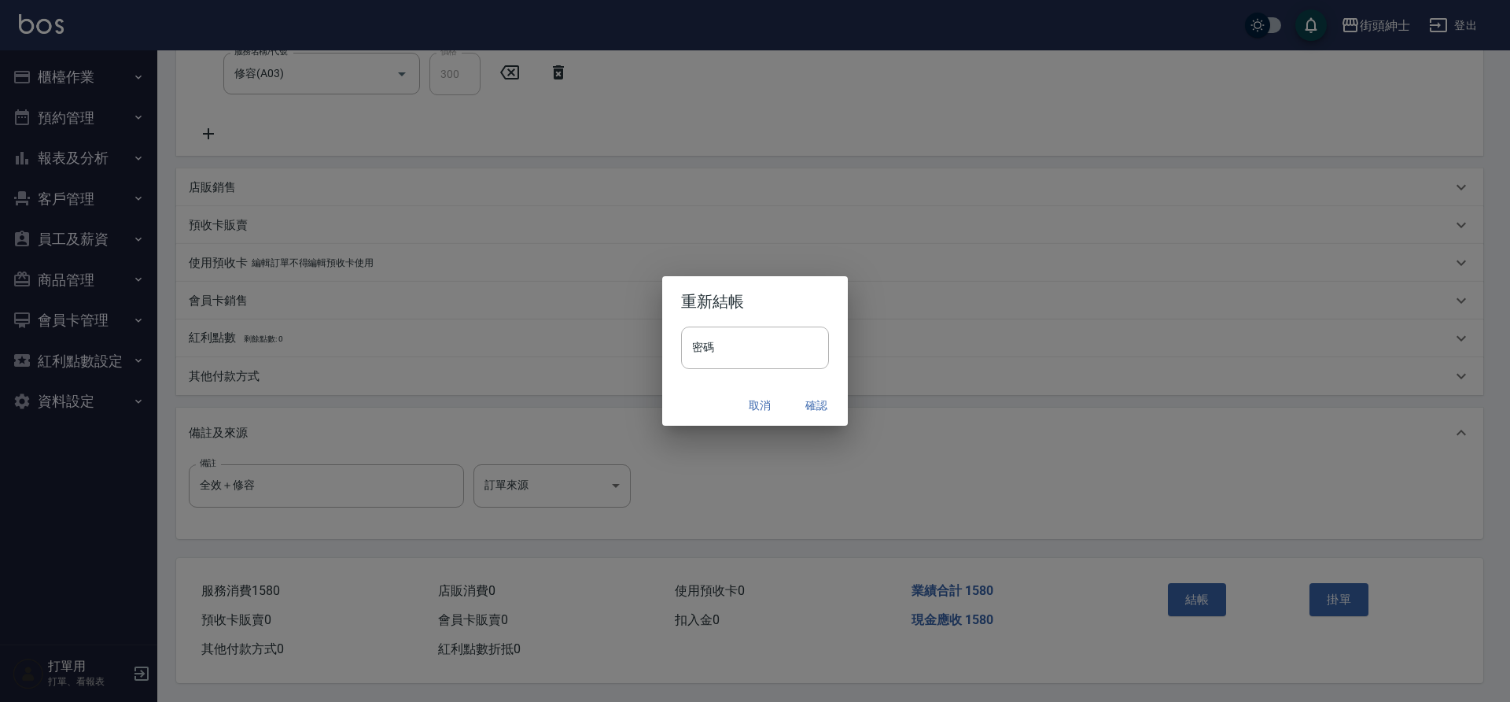
click at [817, 387] on div "取消 確認" at bounding box center [755, 406] width 186 height 42
click at [814, 393] on button "確認" at bounding box center [816, 405] width 50 height 29
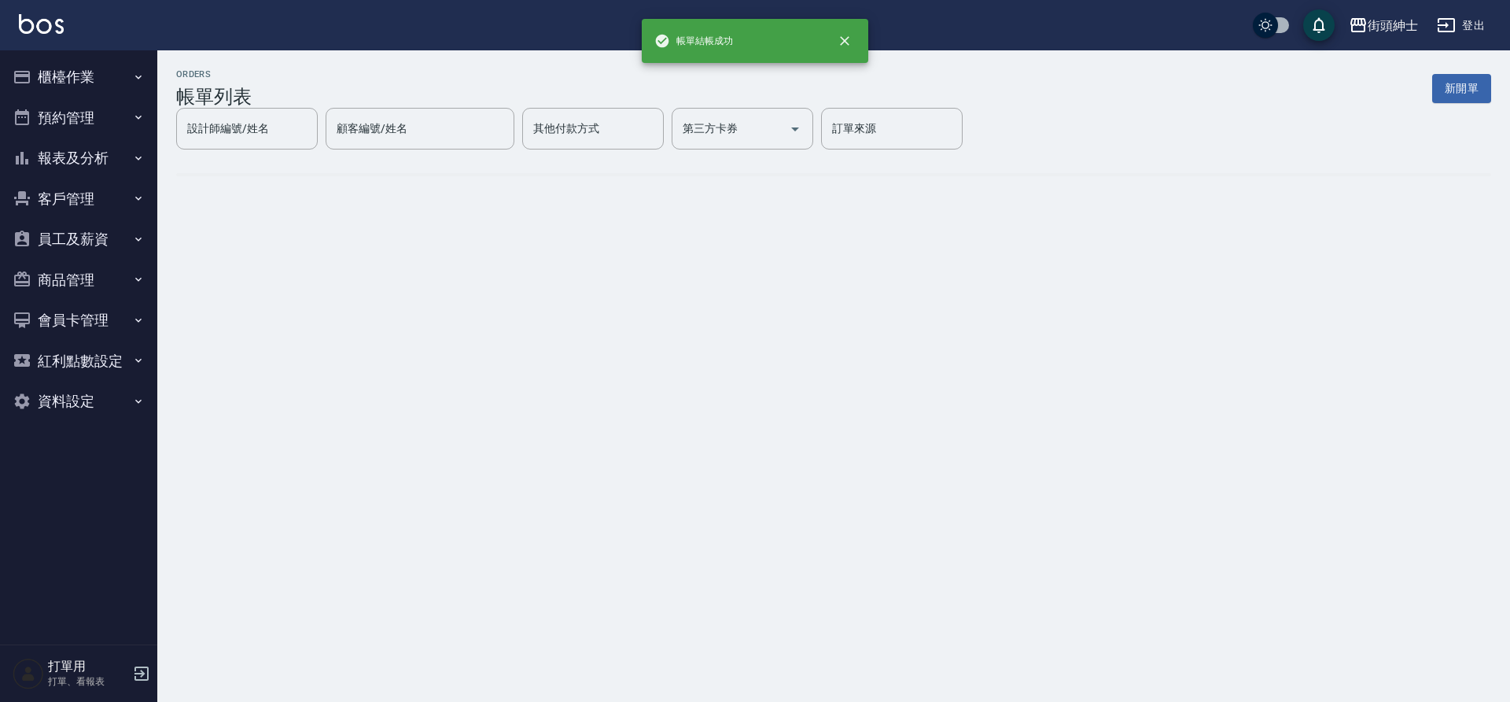
click at [76, 98] on button "預約管理" at bounding box center [78, 118] width 145 height 41
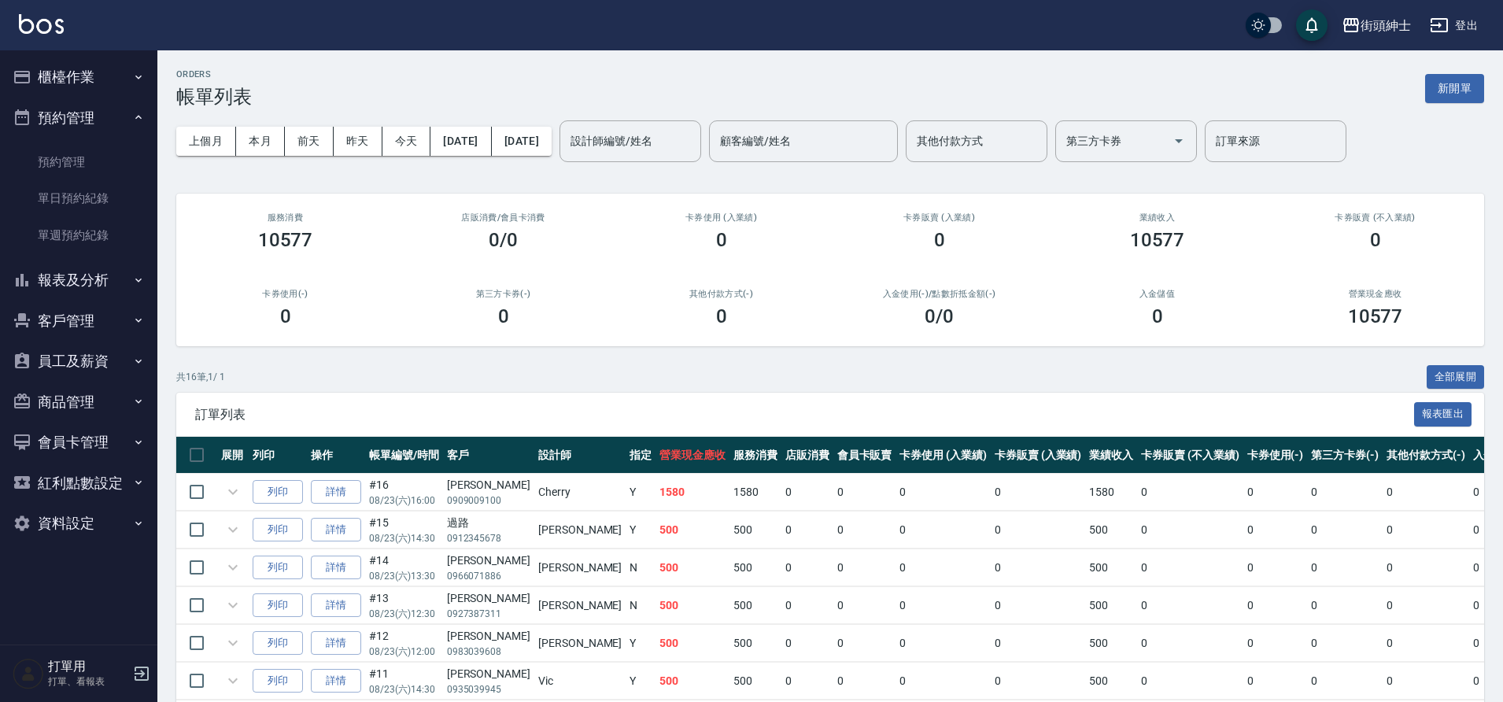
click at [78, 105] on button "預約管理" at bounding box center [78, 118] width 145 height 41
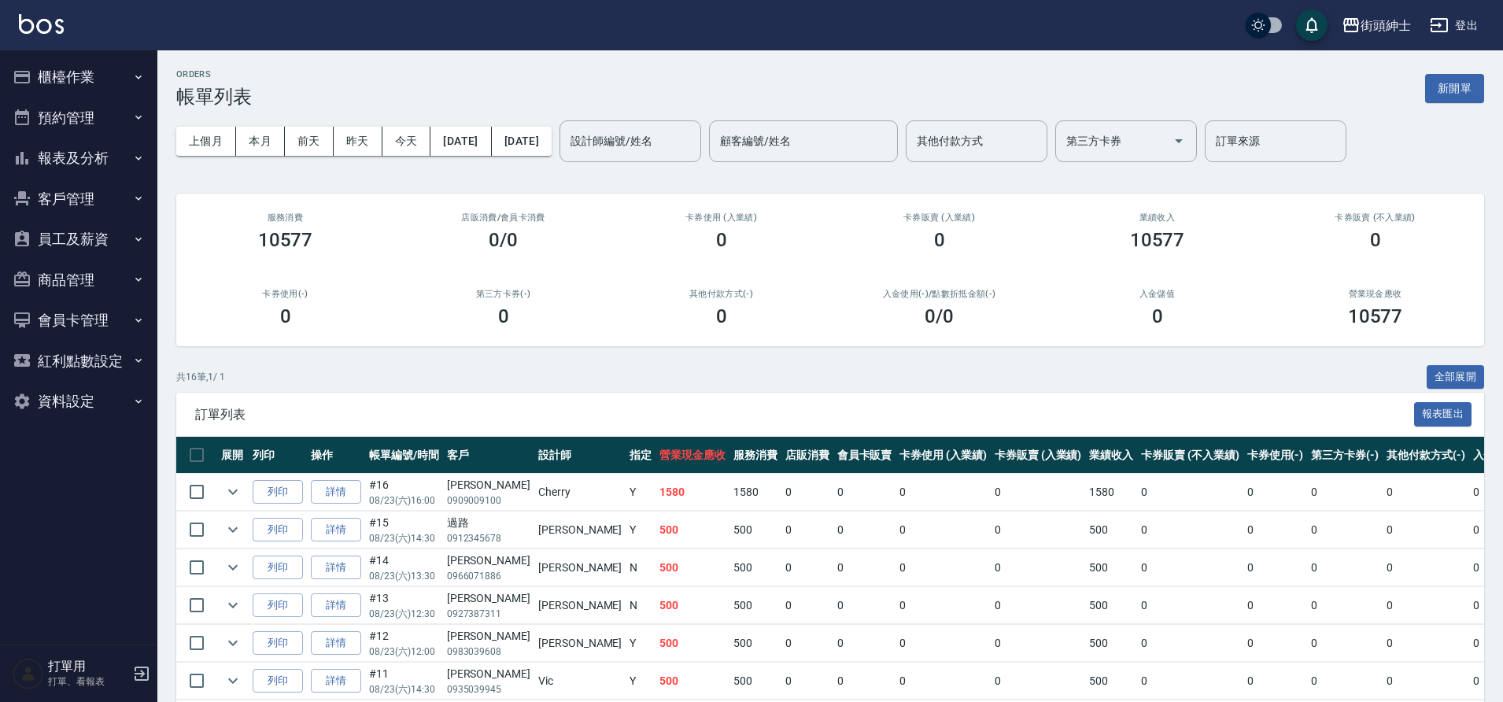
click at [110, 98] on button "預約管理" at bounding box center [78, 118] width 145 height 41
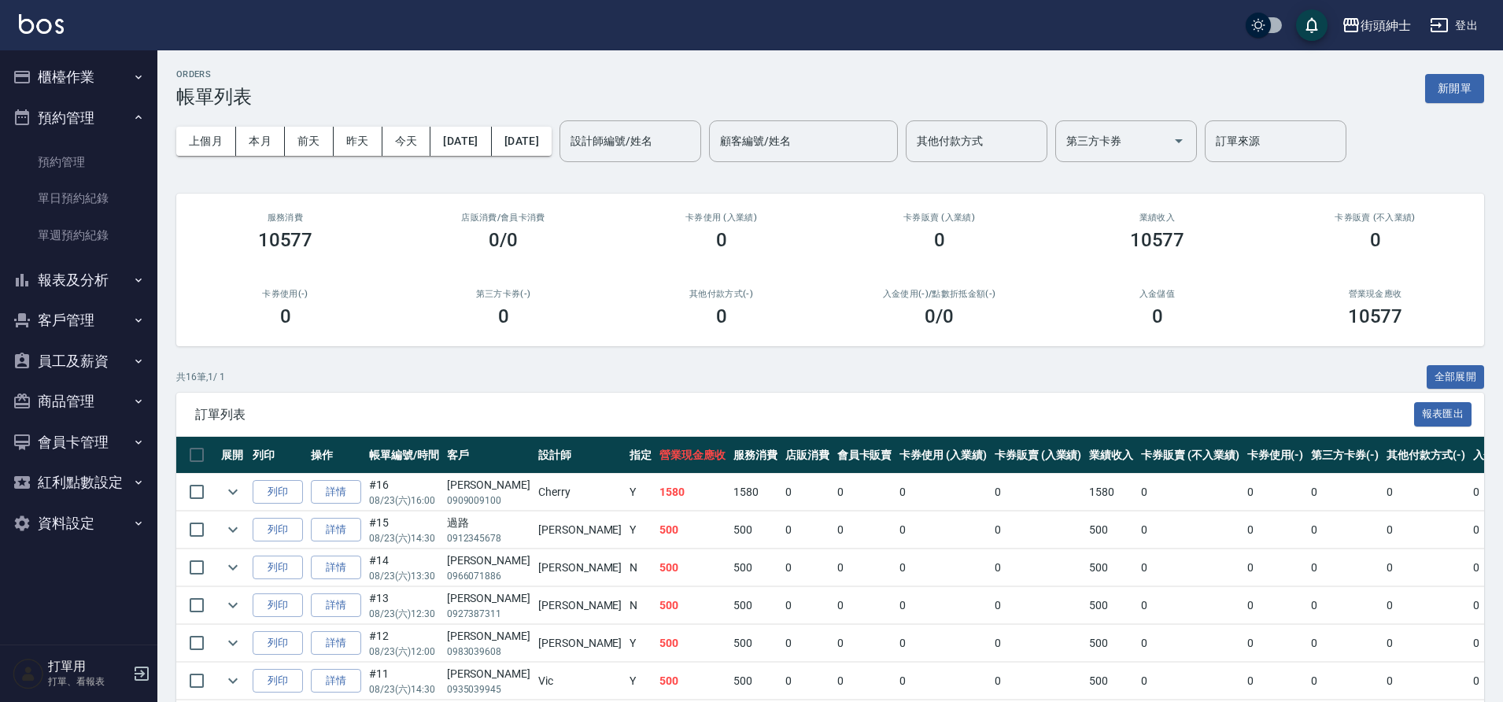
click at [109, 205] on link "單日預約紀錄" at bounding box center [78, 198] width 145 height 36
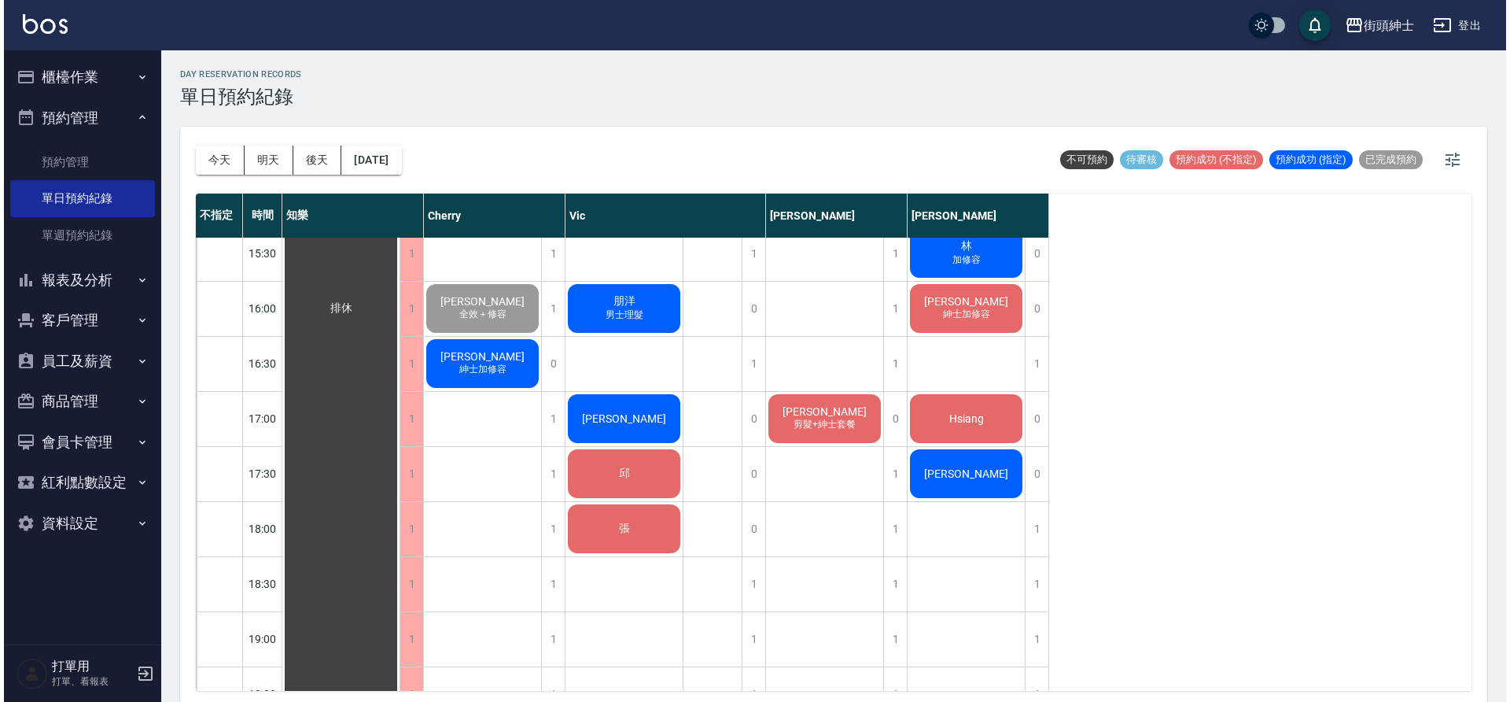
scroll to position [725, 0]
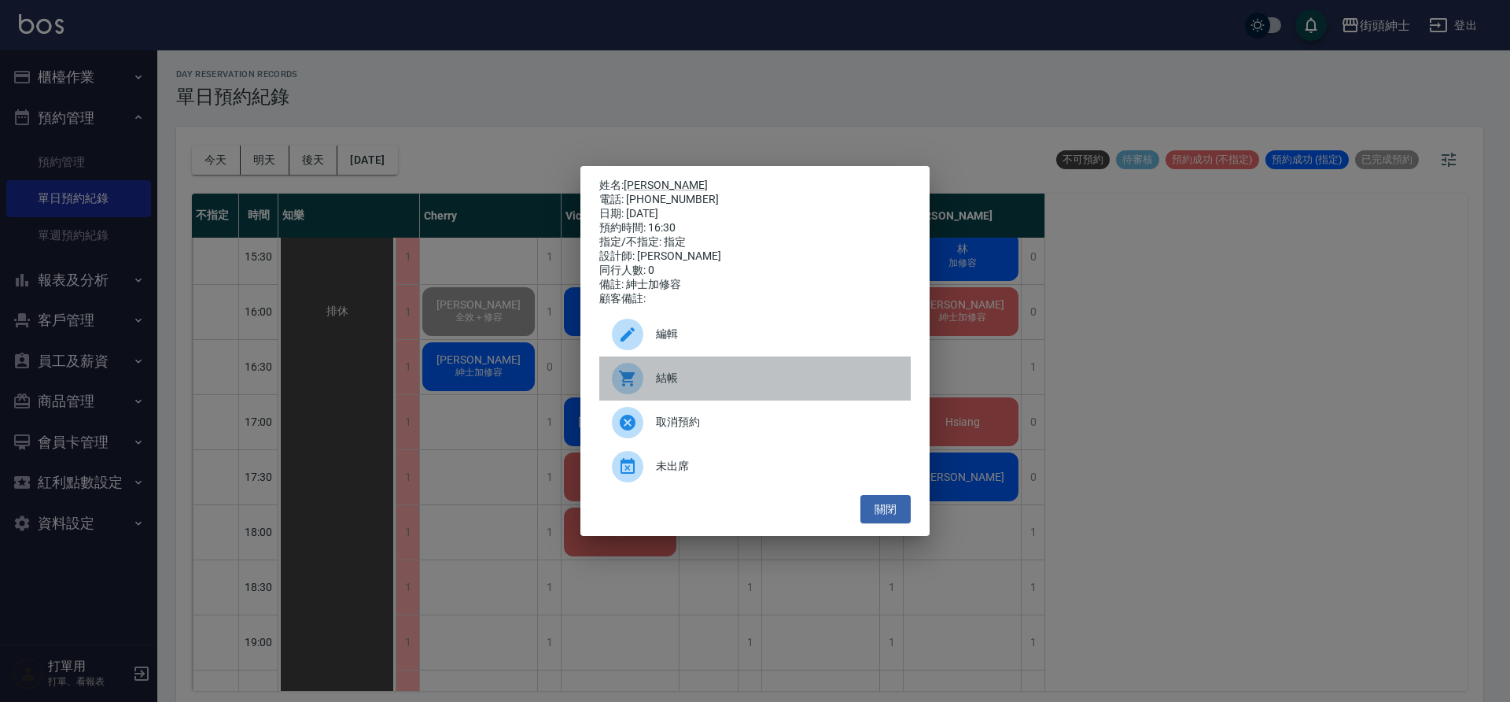
drag, startPoint x: 0, startPoint y: 0, endPoint x: 705, endPoint y: 379, distance: 800.4
click at [705, 379] on span "結帳" at bounding box center [777, 378] width 242 height 17
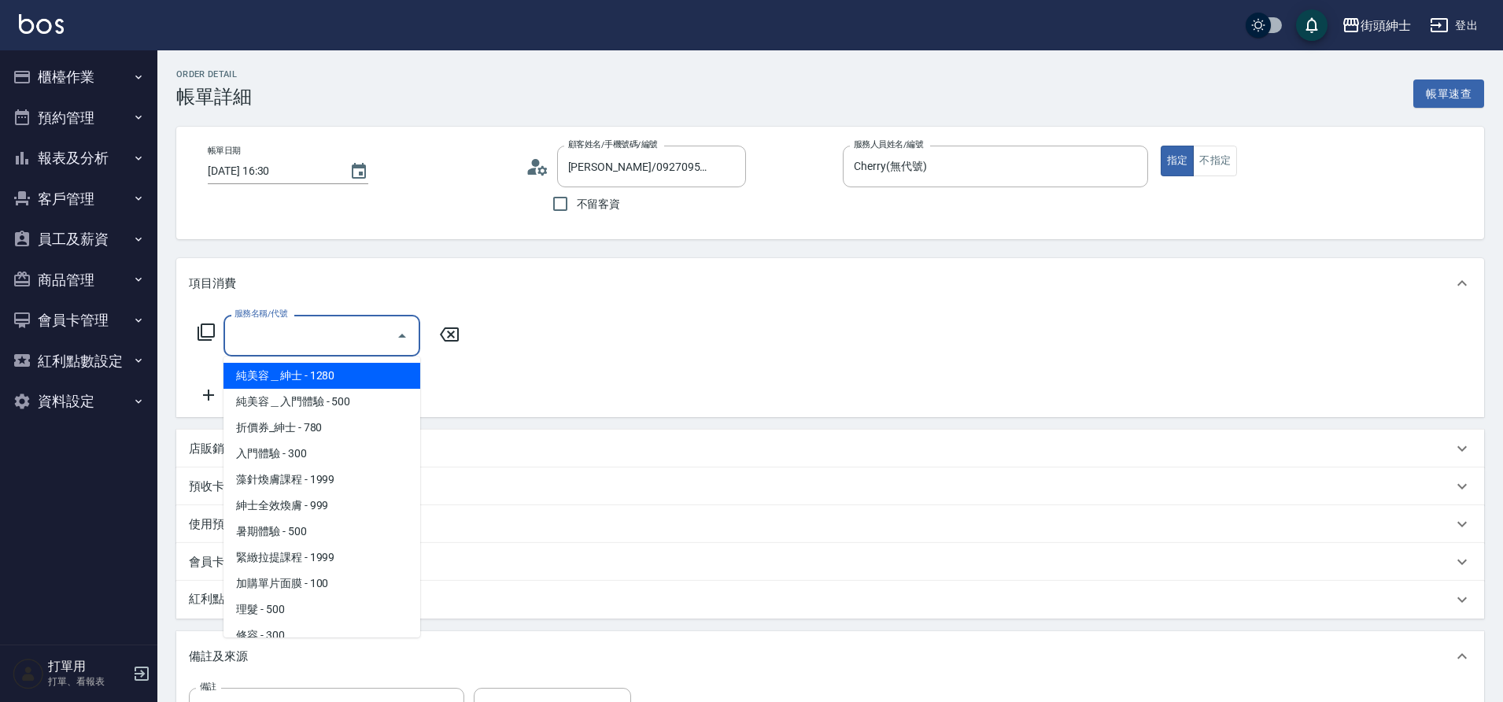
click at [317, 506] on span "紳士全效煥膚 - 999" at bounding box center [321, 505] width 197 height 26
type input "紳士全效煥膚"
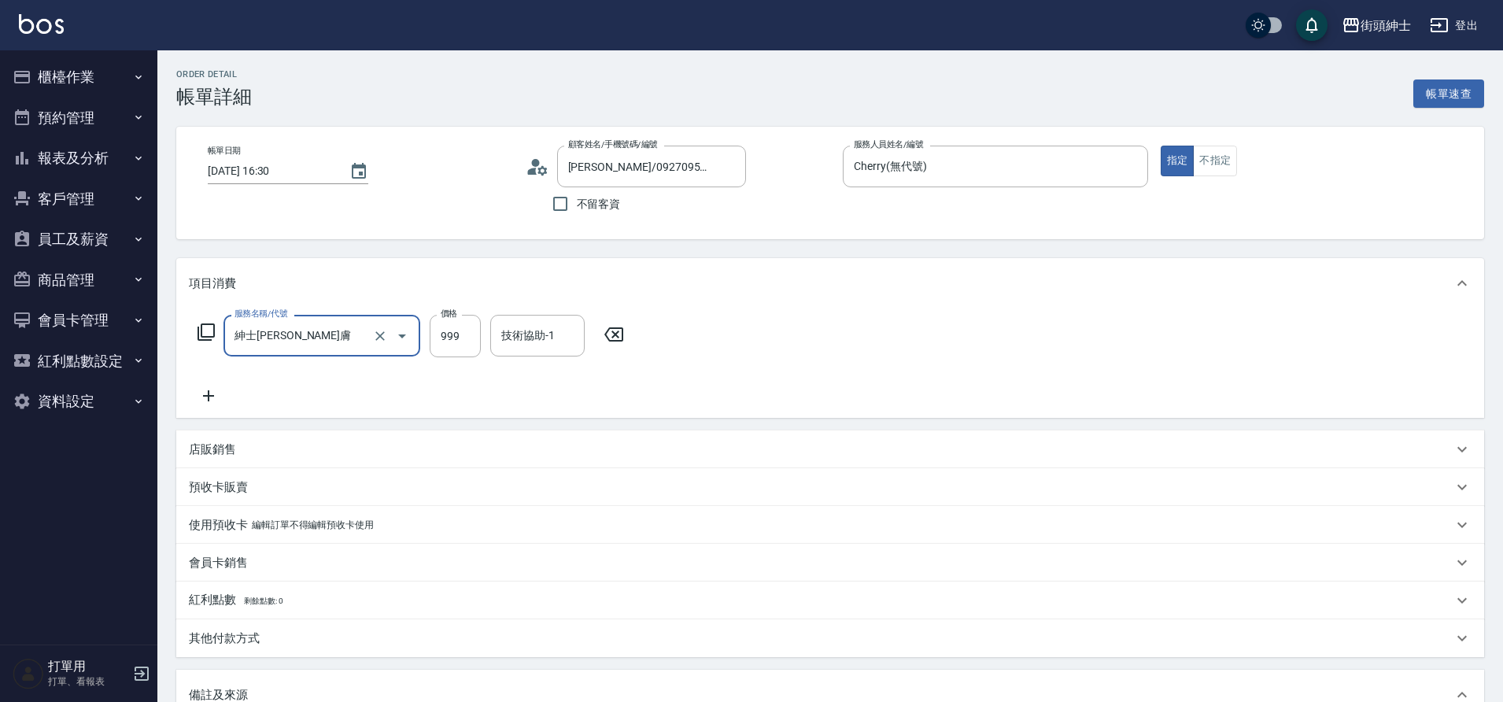
click at [212, 393] on icon at bounding box center [208, 395] width 39 height 19
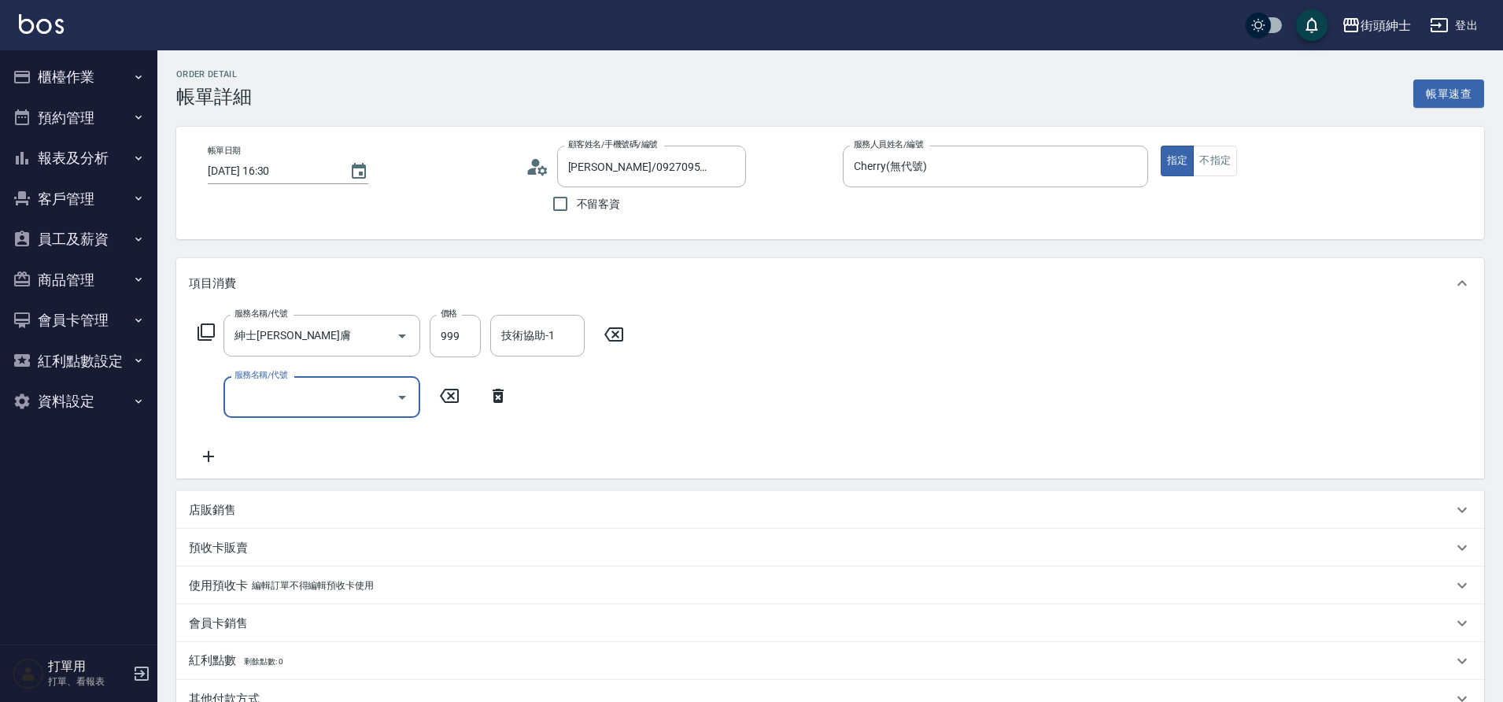
drag, startPoint x: 0, startPoint y: 0, endPoint x: 298, endPoint y: 394, distance: 494.2
click at [298, 394] on input "服務名稱/代號" at bounding box center [309, 397] width 159 height 28
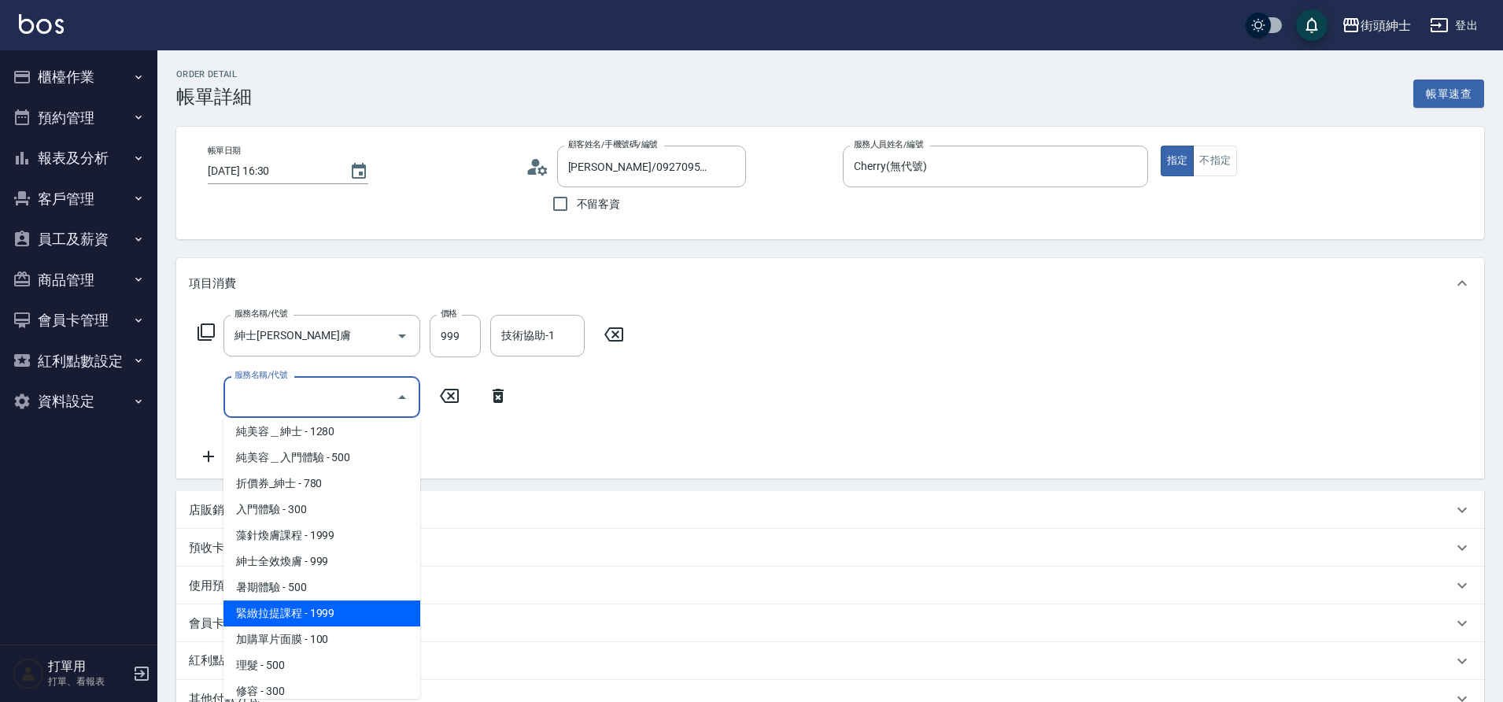
scroll to position [17, 0]
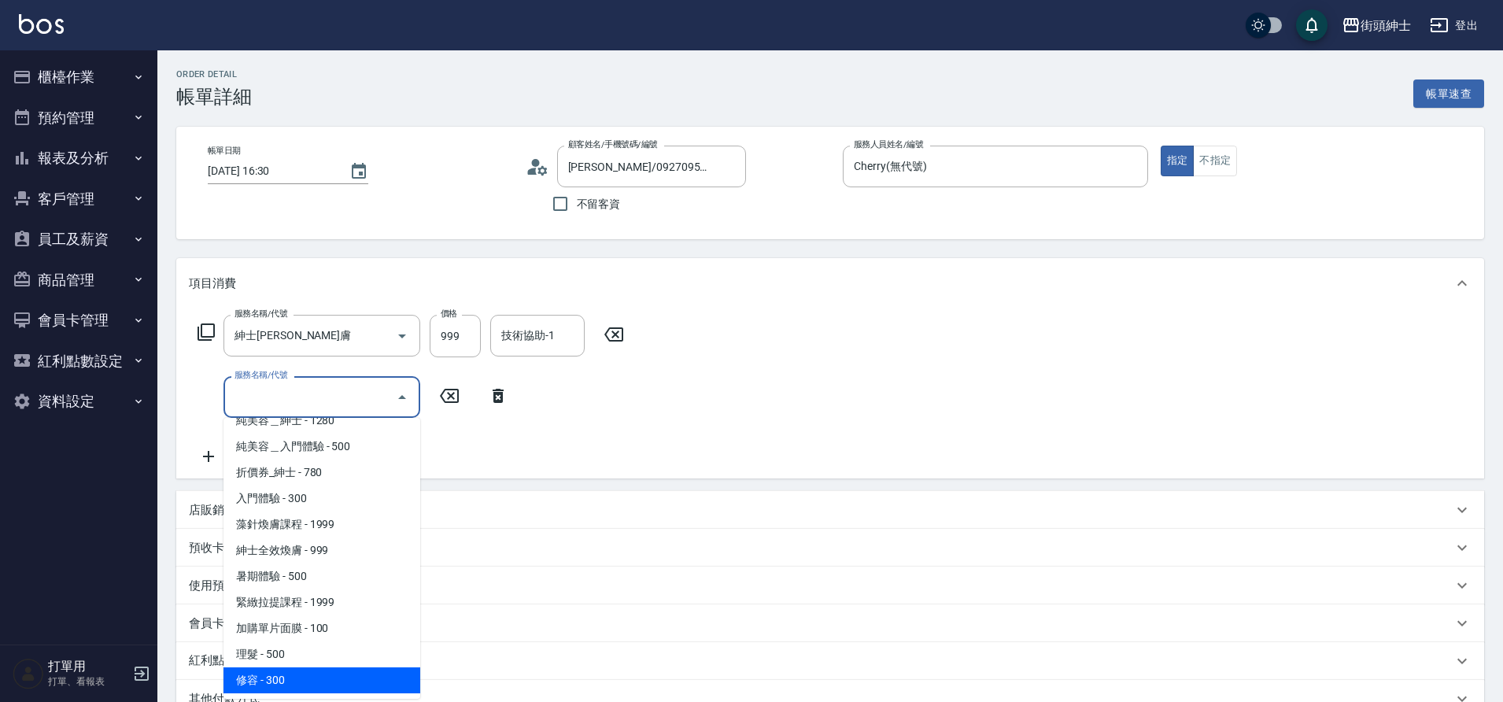
click at [362, 676] on span "修容 - 300" at bounding box center [321, 680] width 197 height 26
type input "修容(A03)"
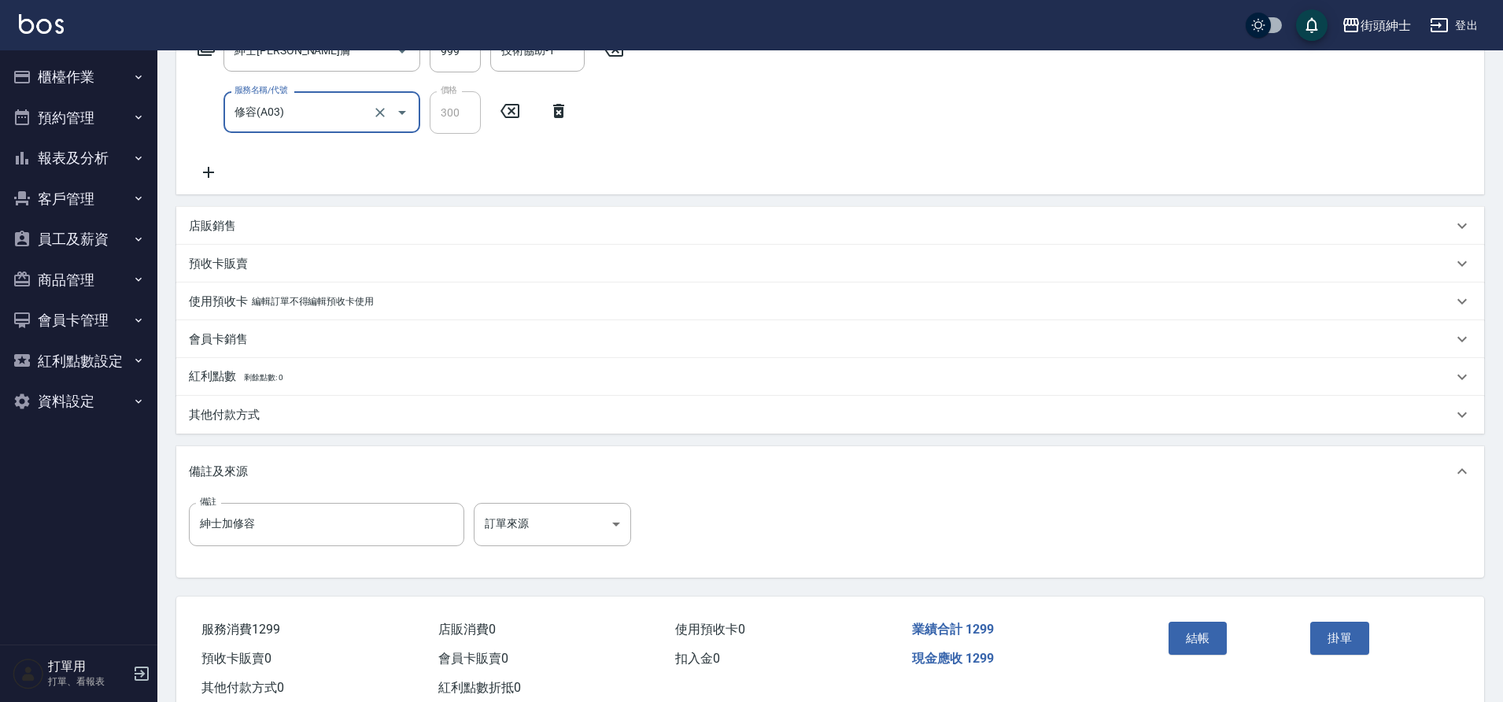
scroll to position [297, 0]
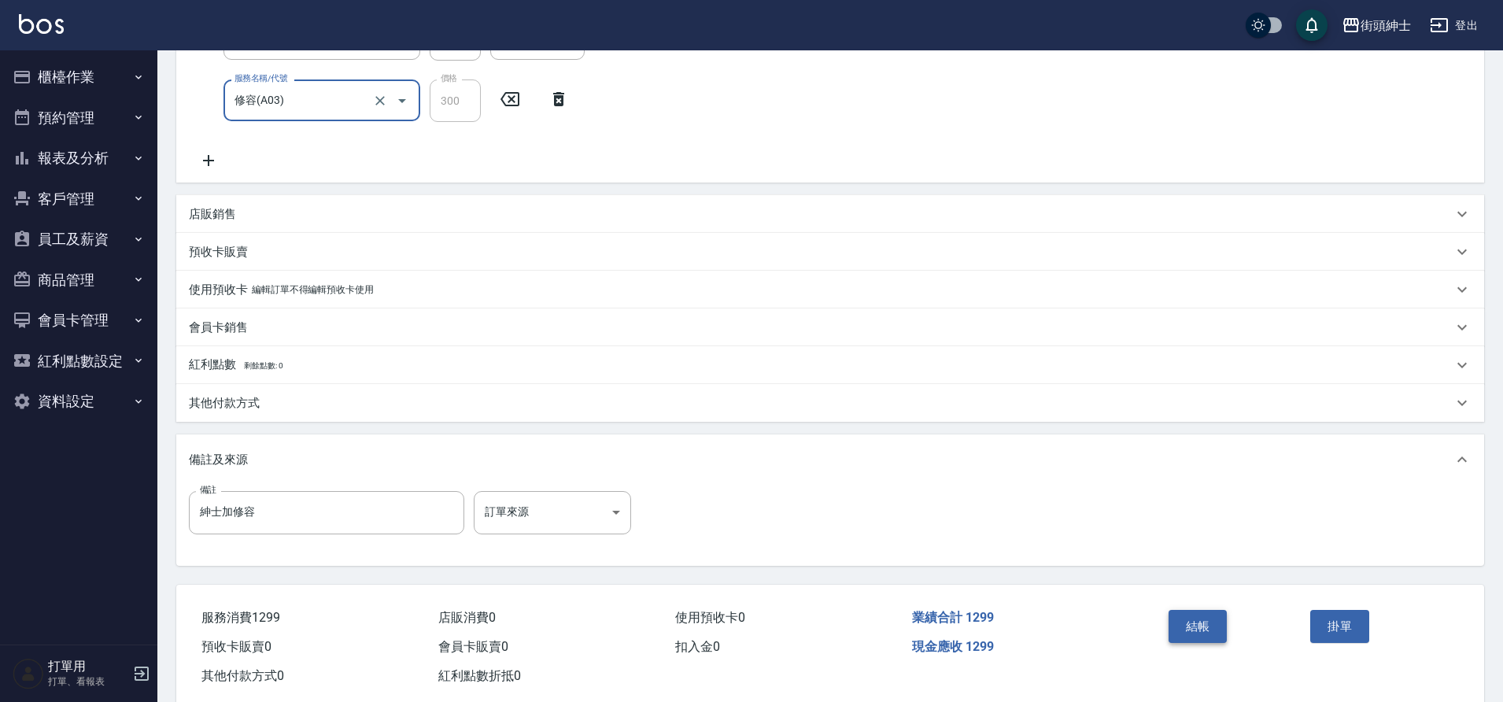
click at [1196, 615] on button "結帳" at bounding box center [1197, 626] width 59 height 33
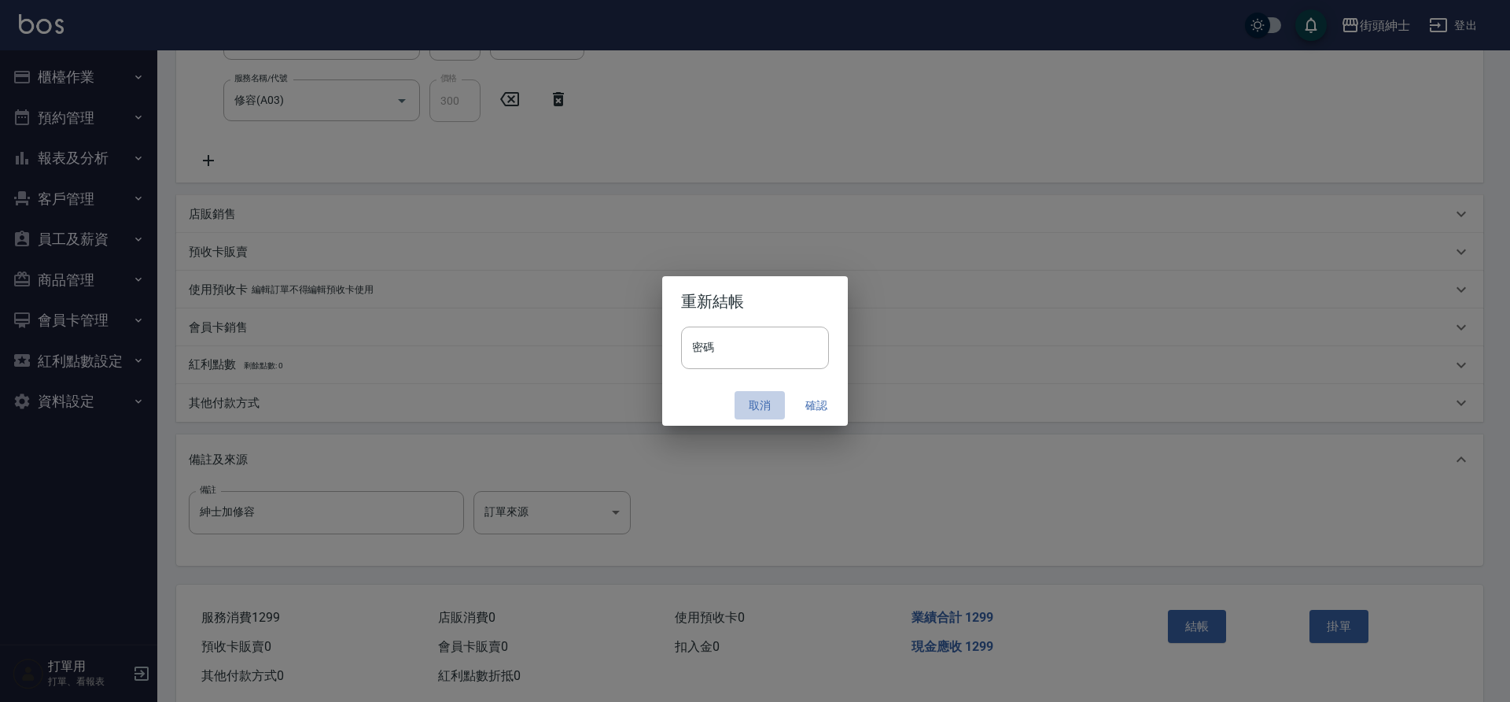
click at [754, 417] on button "取消" at bounding box center [760, 405] width 50 height 29
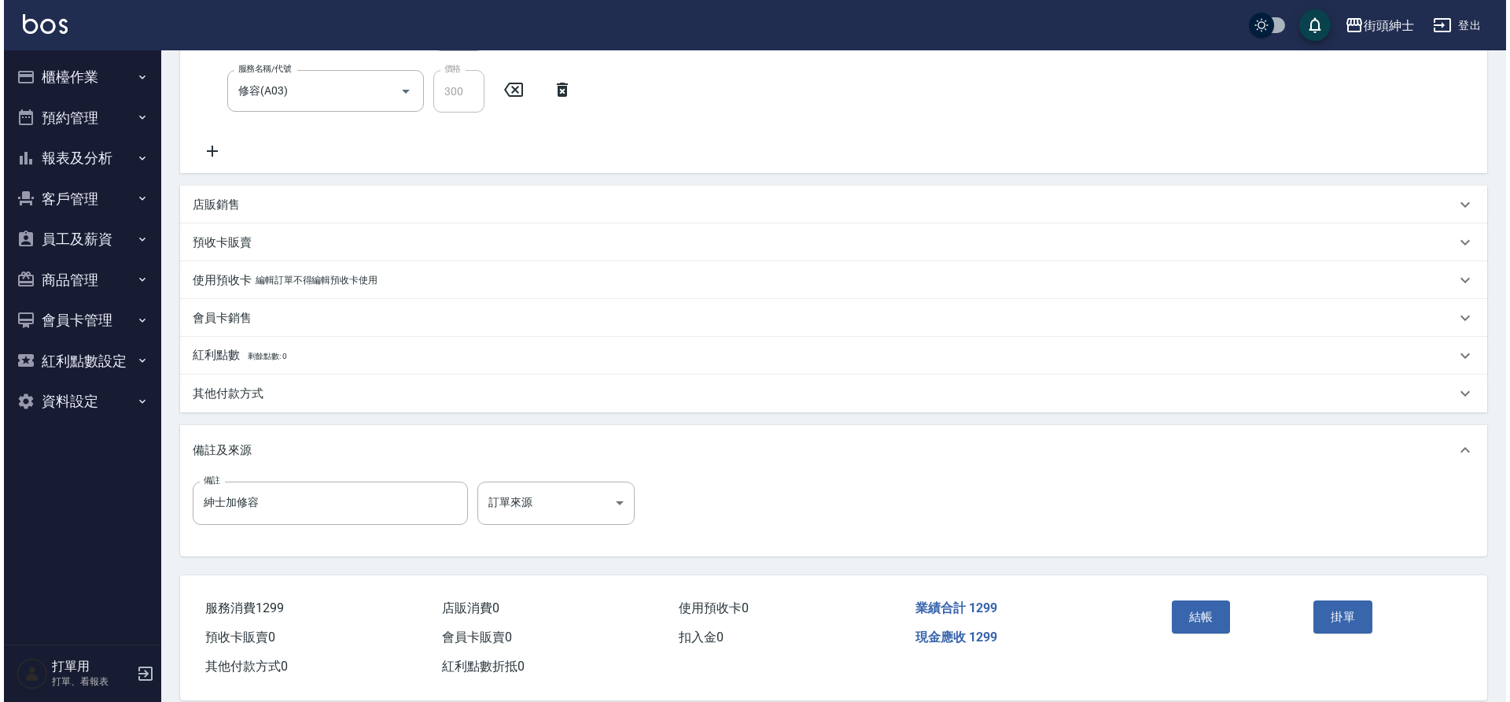
scroll to position [330, 0]
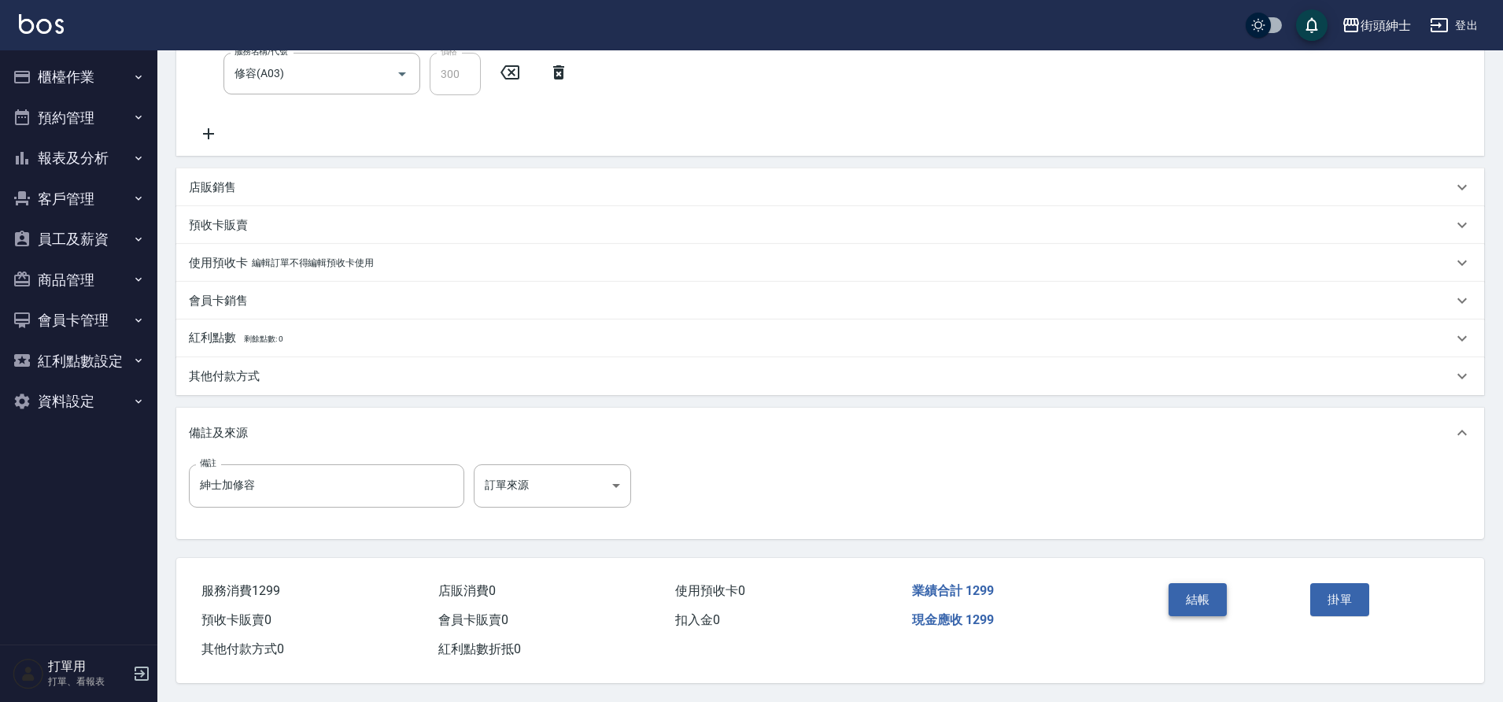
click at [1200, 592] on button "結帳" at bounding box center [1197, 599] width 59 height 33
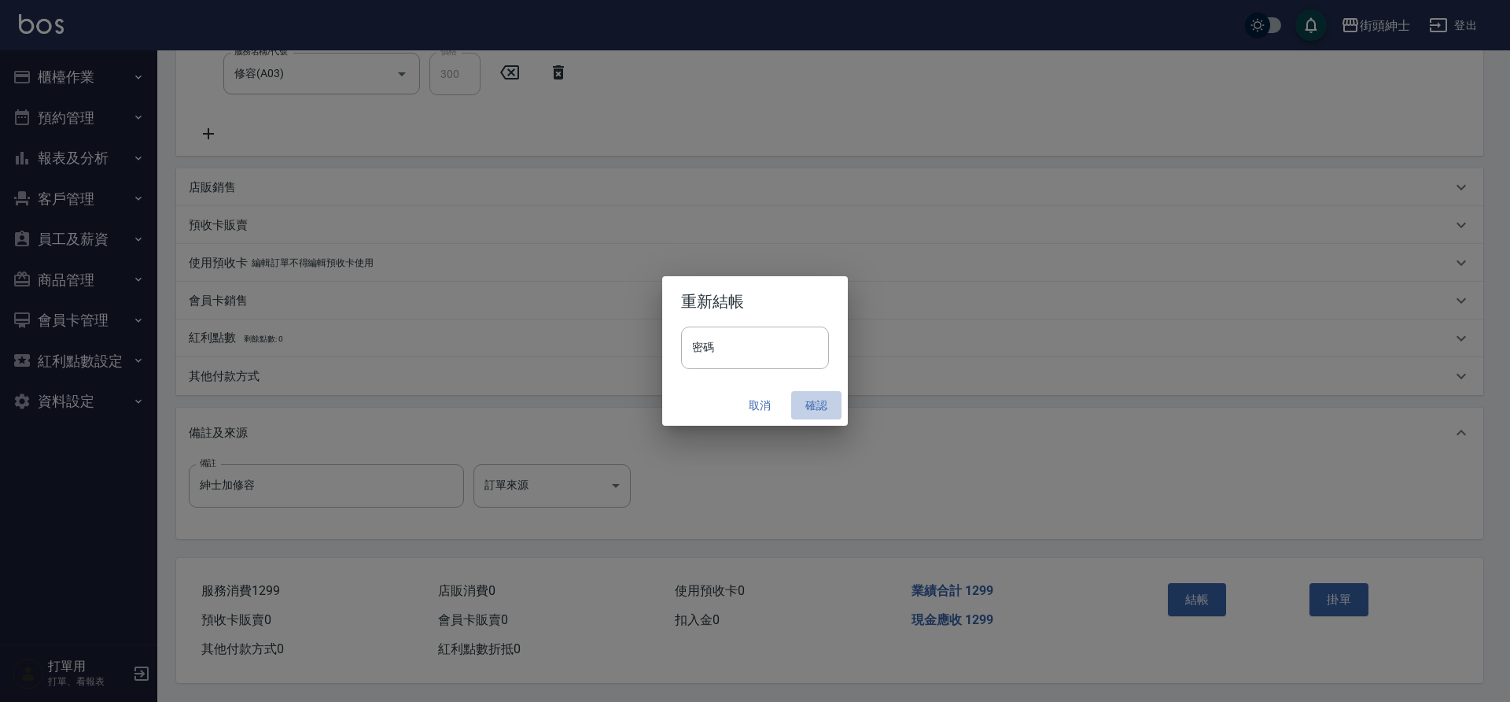
click at [813, 415] on button "確認" at bounding box center [816, 405] width 50 height 29
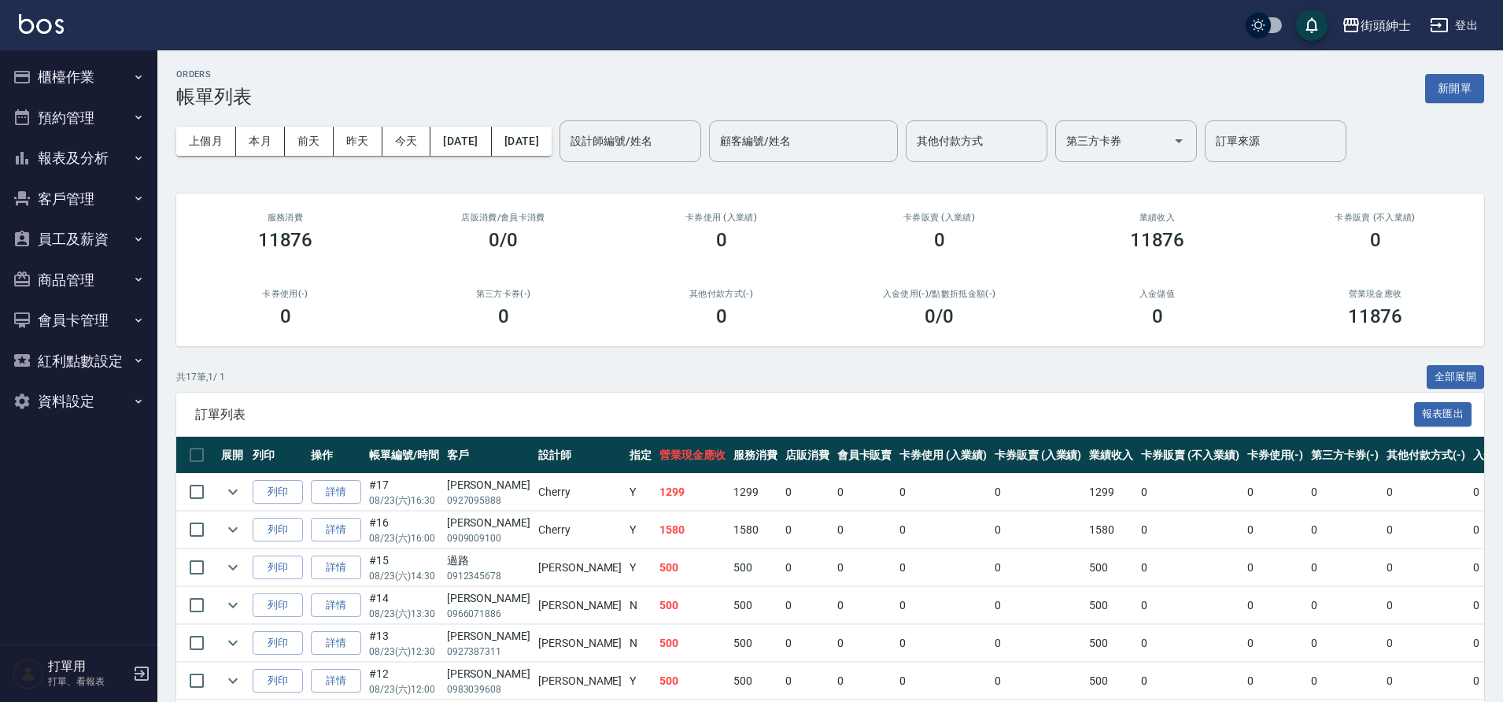
click at [63, 120] on button "預約管理" at bounding box center [78, 118] width 145 height 41
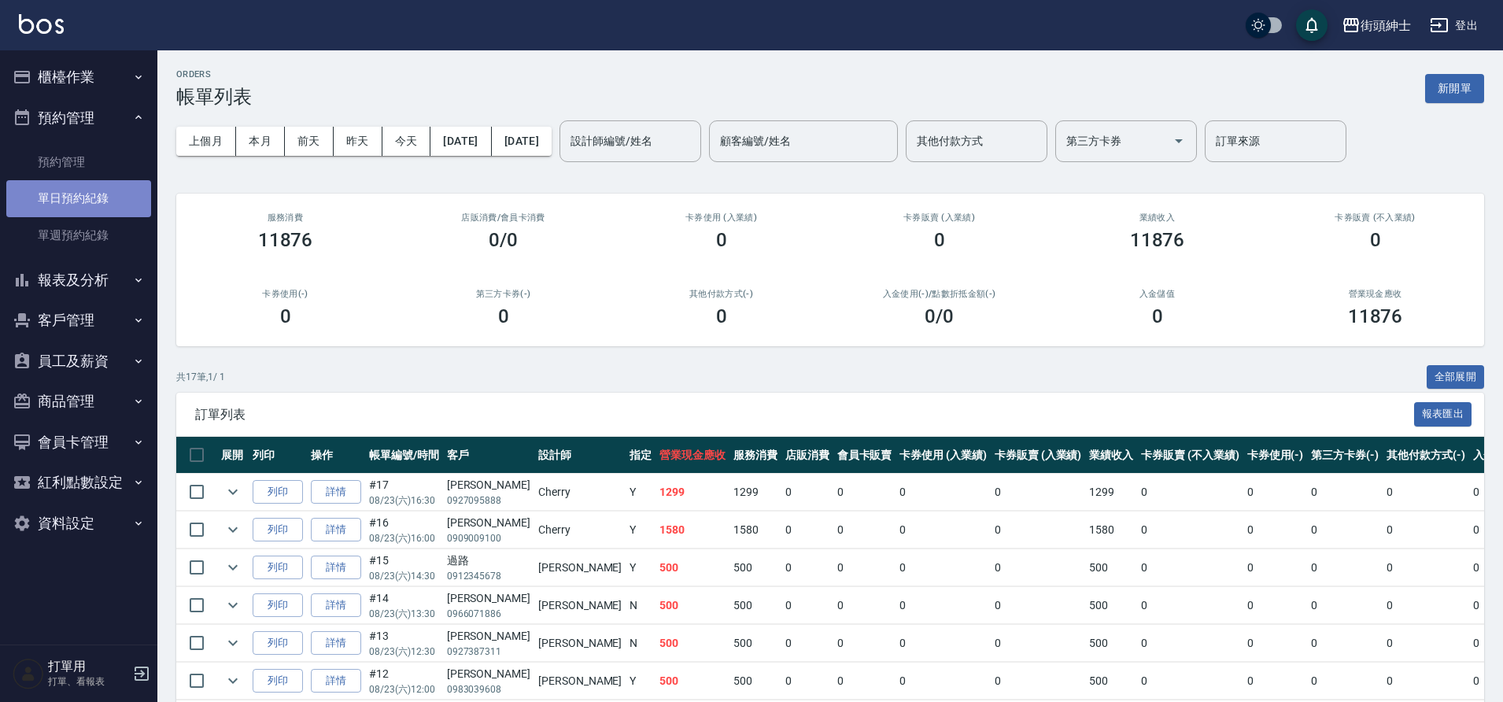
click at [103, 204] on link "單日預約紀錄" at bounding box center [78, 198] width 145 height 36
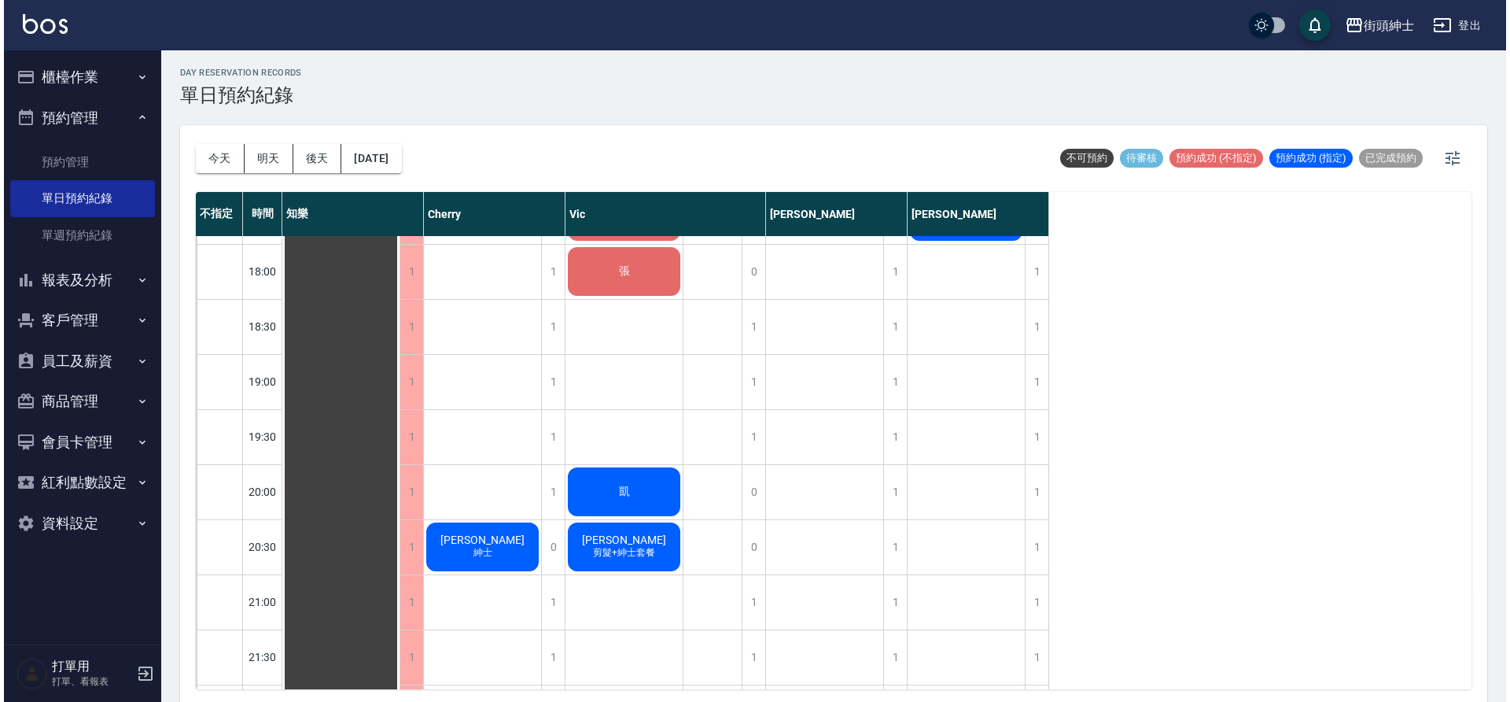
scroll to position [986, 0]
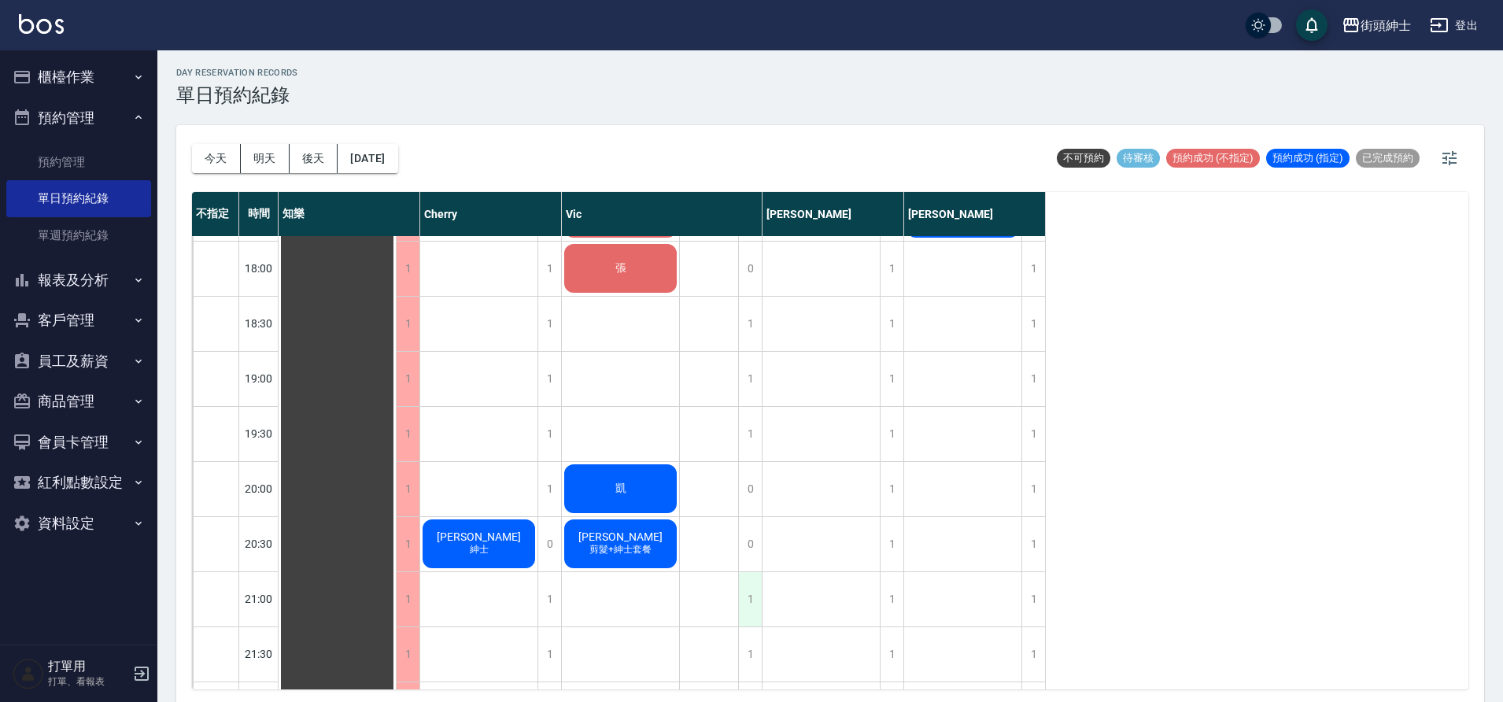
click at [755, 596] on div "1" at bounding box center [750, 599] width 24 height 54
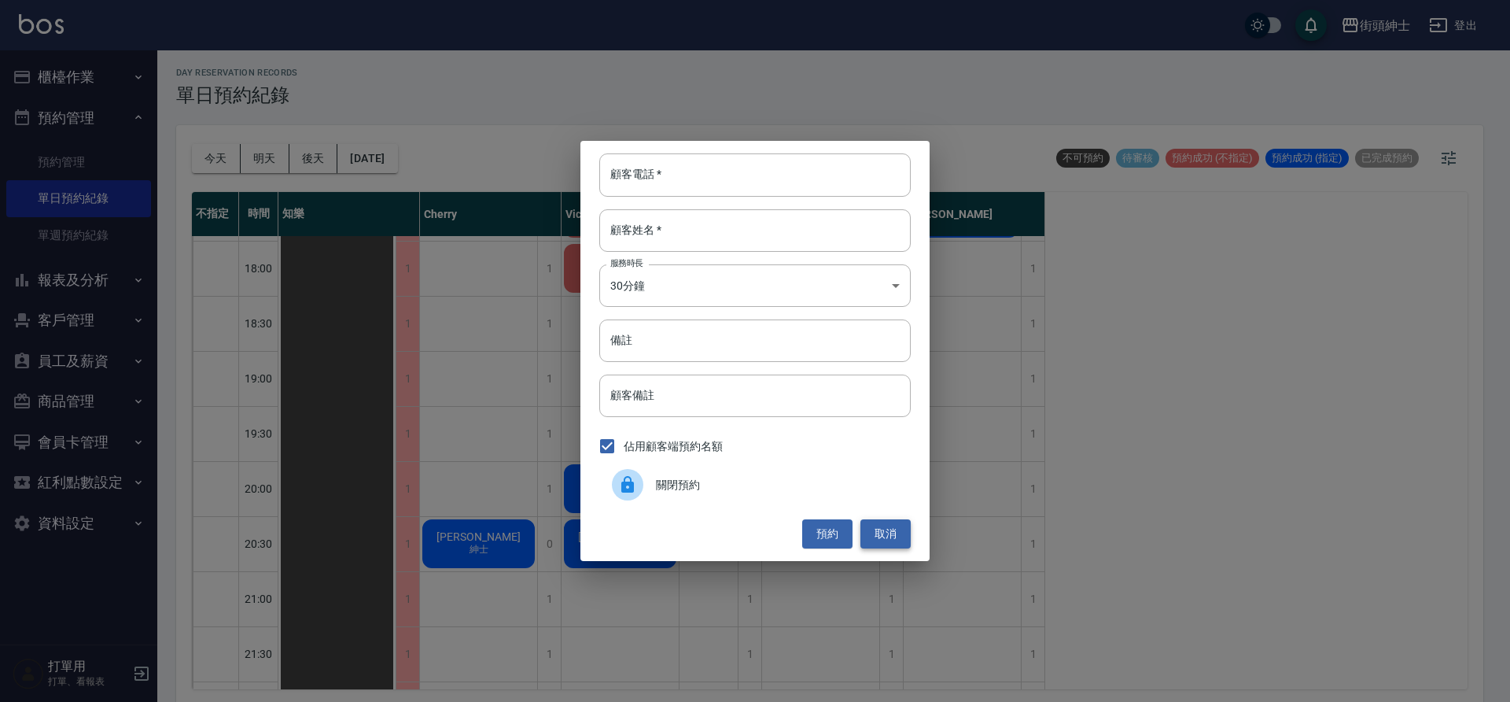
click at [888, 539] on button "取消" at bounding box center [886, 533] width 50 height 29
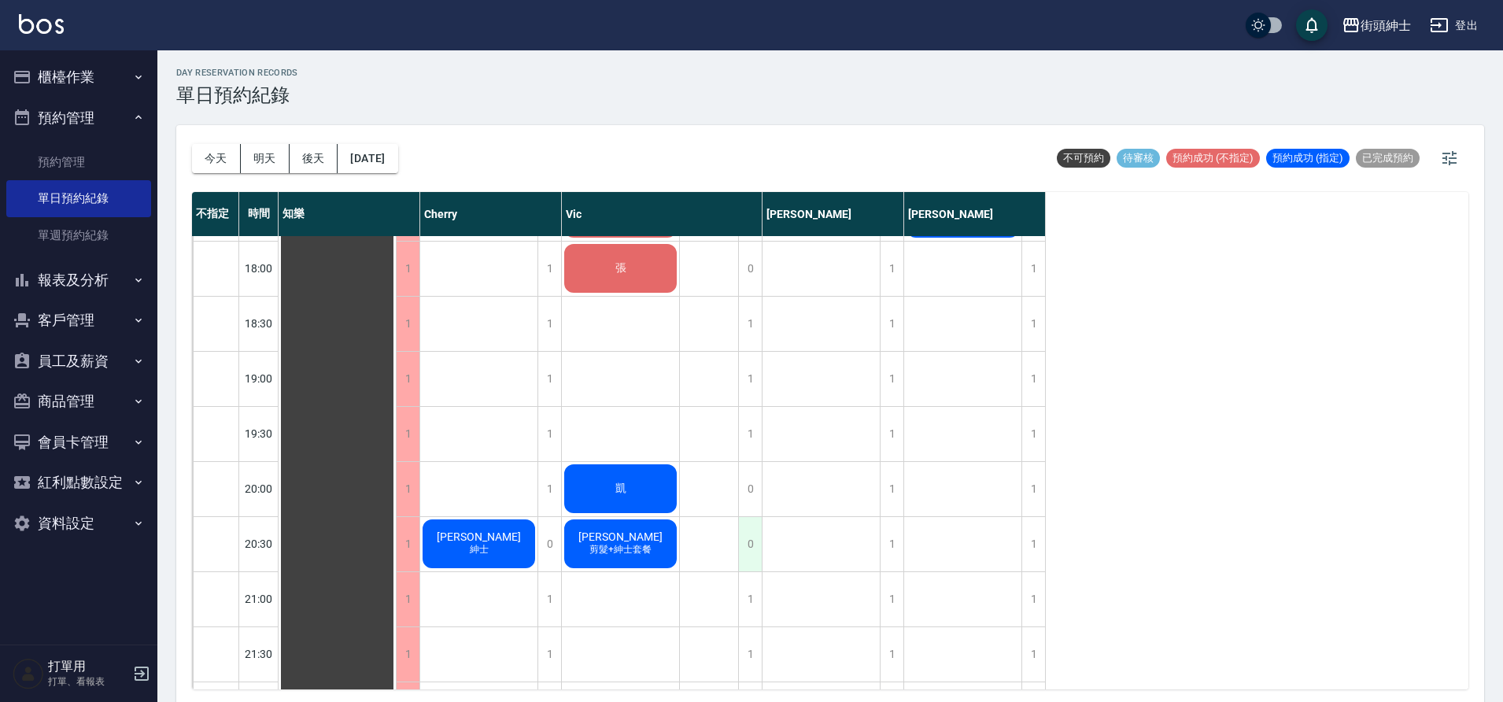
click at [739, 546] on div "0" at bounding box center [750, 544] width 24 height 54
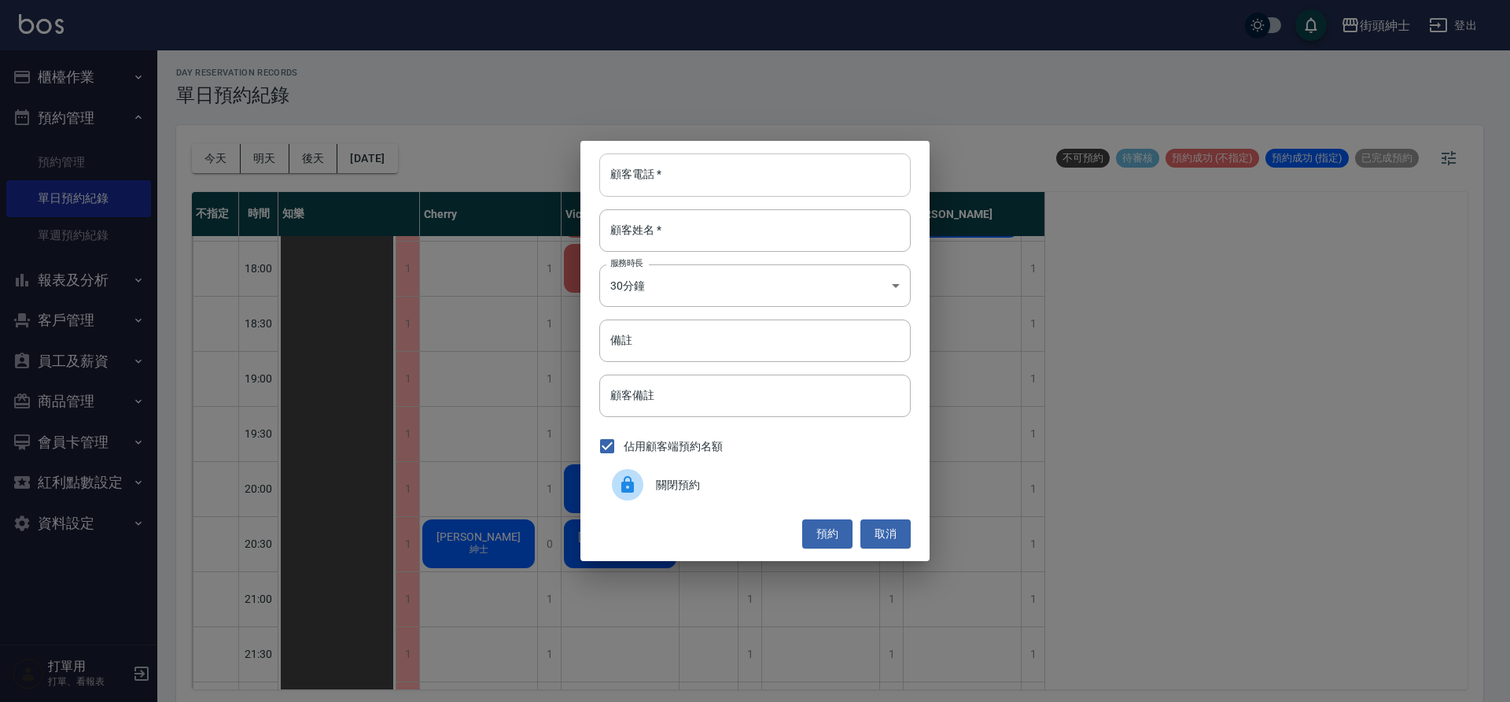
click at [706, 168] on input "顧客電話   *" at bounding box center [755, 174] width 312 height 42
type input "０"
type input "0977655039"
click at [781, 226] on input "顧客姓名   *" at bounding box center [755, 230] width 312 height 42
type input "0"
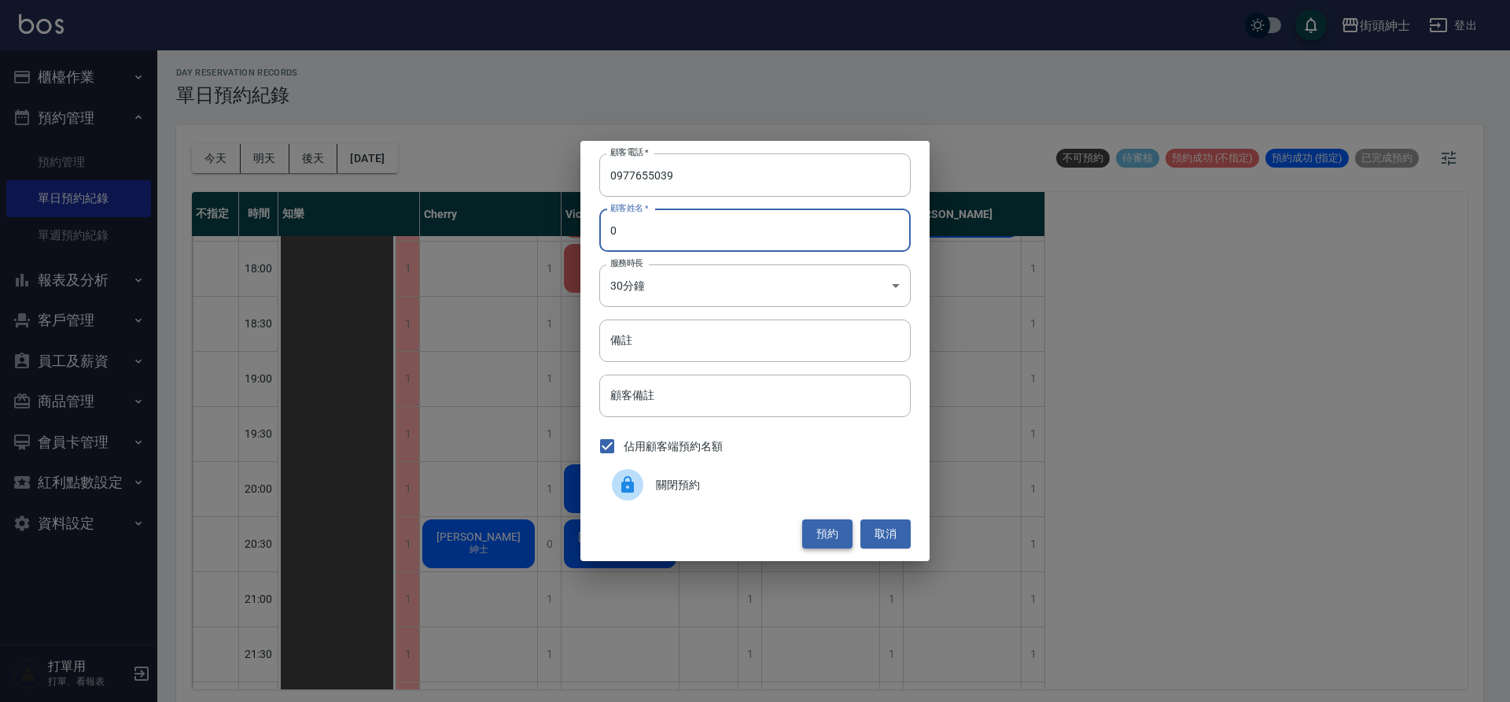
click at [830, 526] on button "預約" at bounding box center [827, 533] width 50 height 29
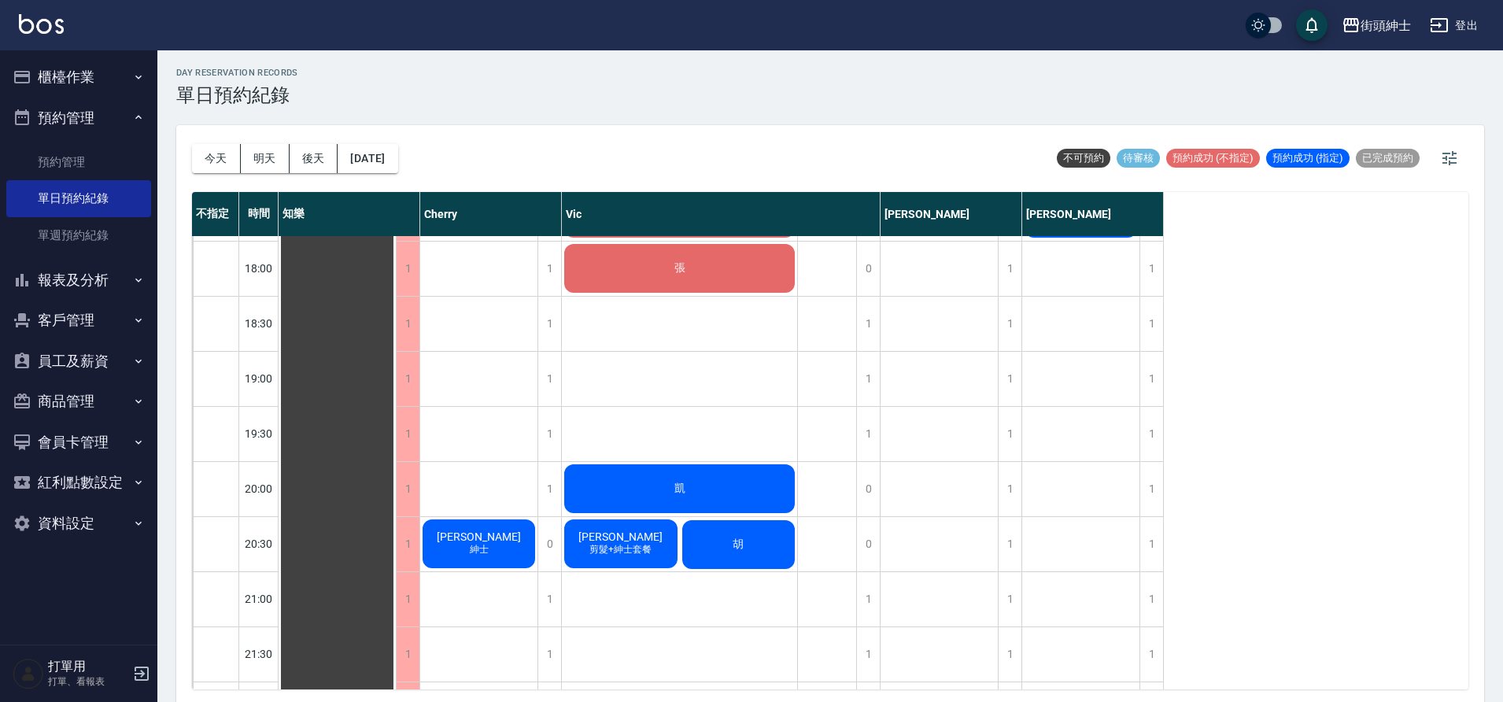
click at [352, 55] on span "胡" at bounding box center [337, 48] width 28 height 14
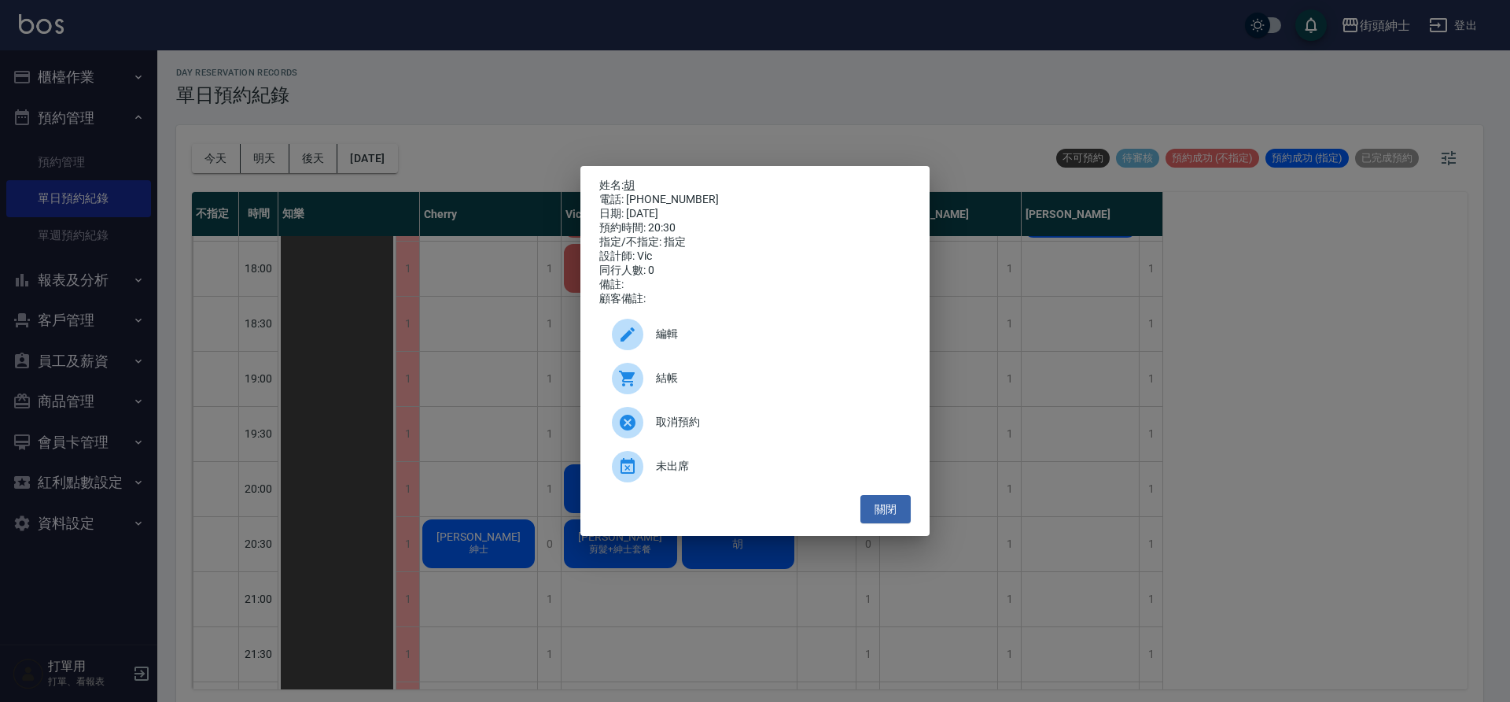
click at [629, 183] on link "胡" at bounding box center [629, 185] width 11 height 13
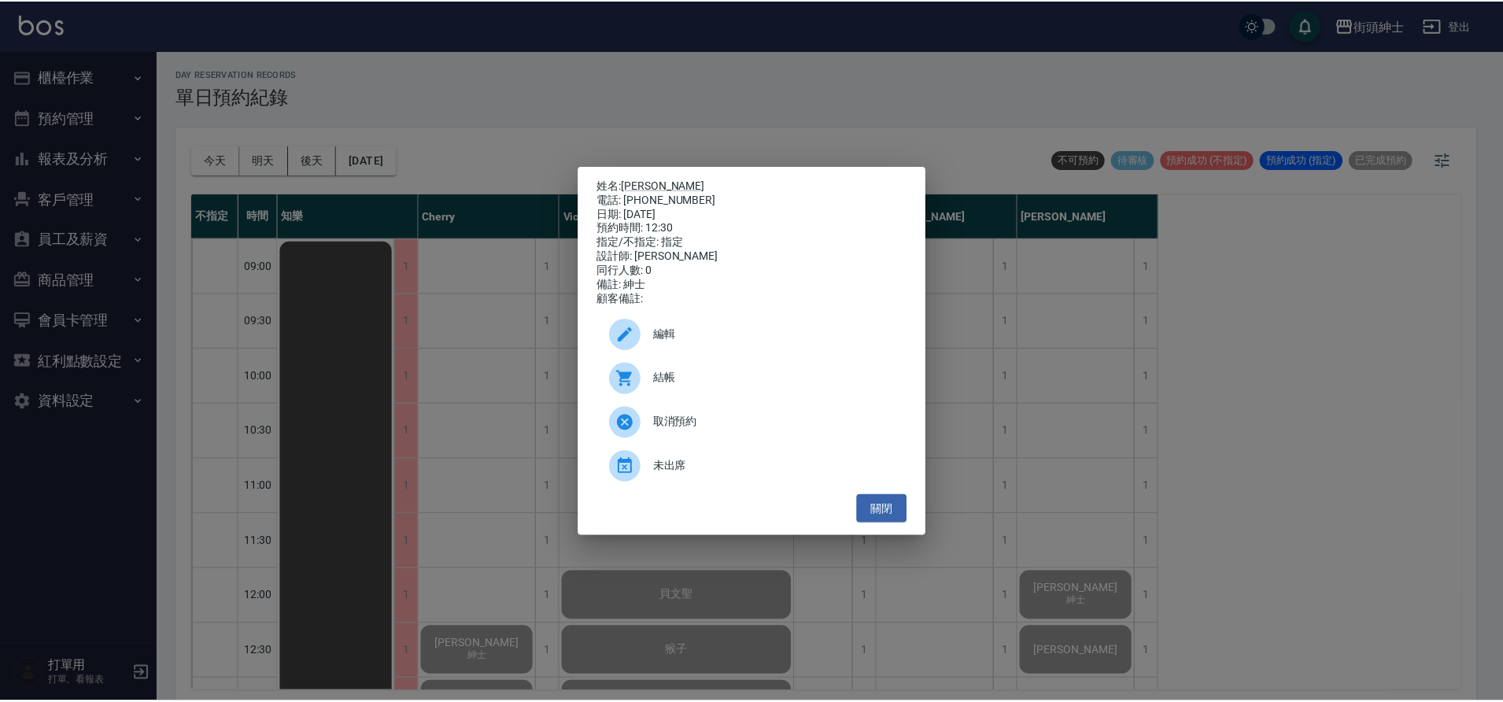
scroll to position [193, 0]
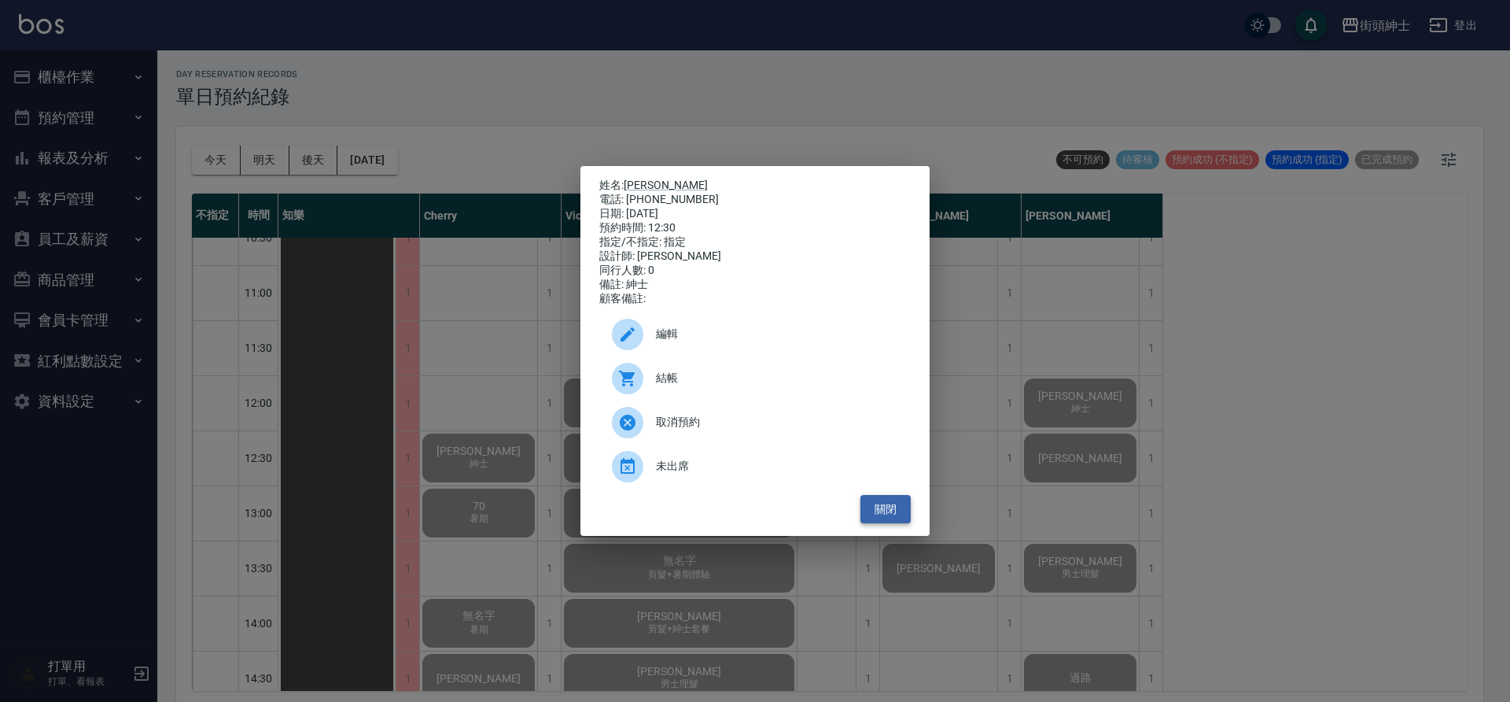
click at [894, 518] on button "關閉" at bounding box center [886, 509] width 50 height 29
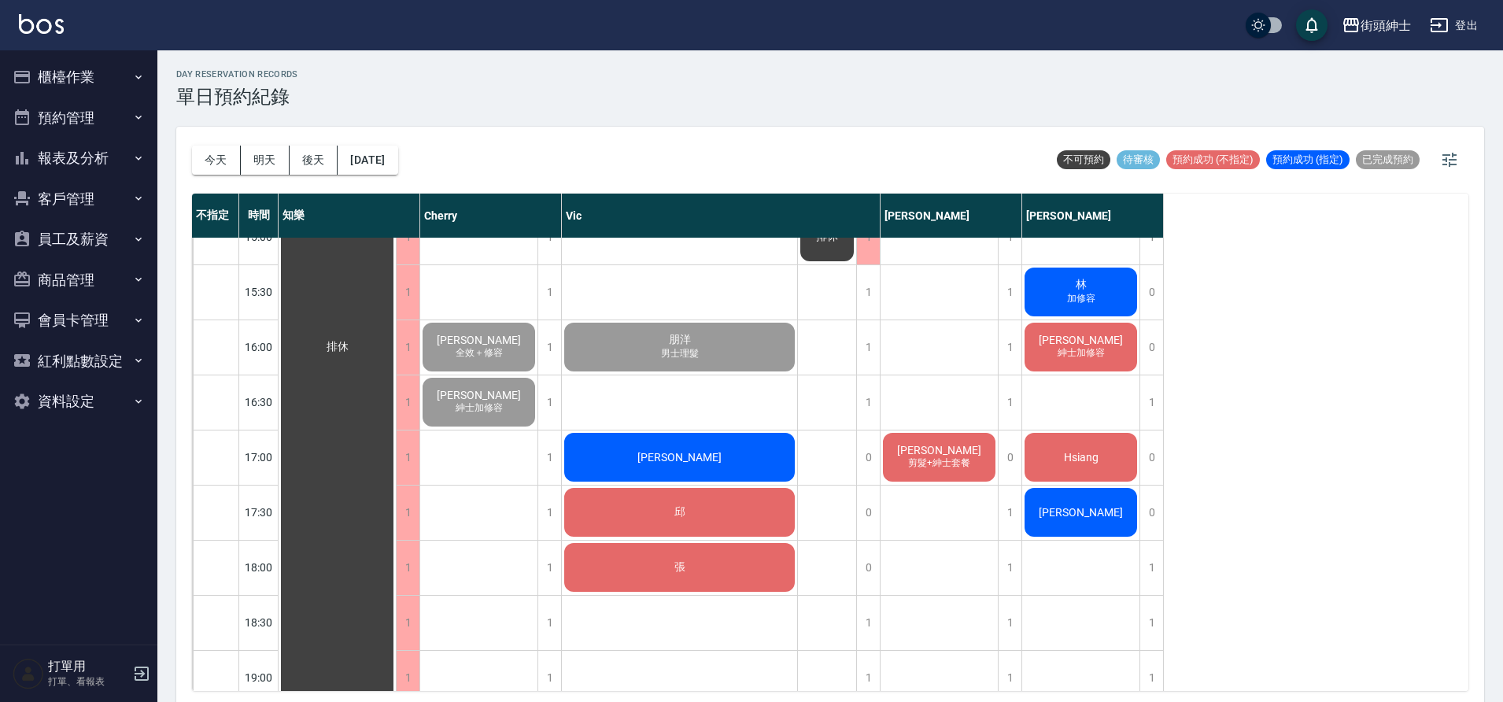
scroll to position [700, 0]
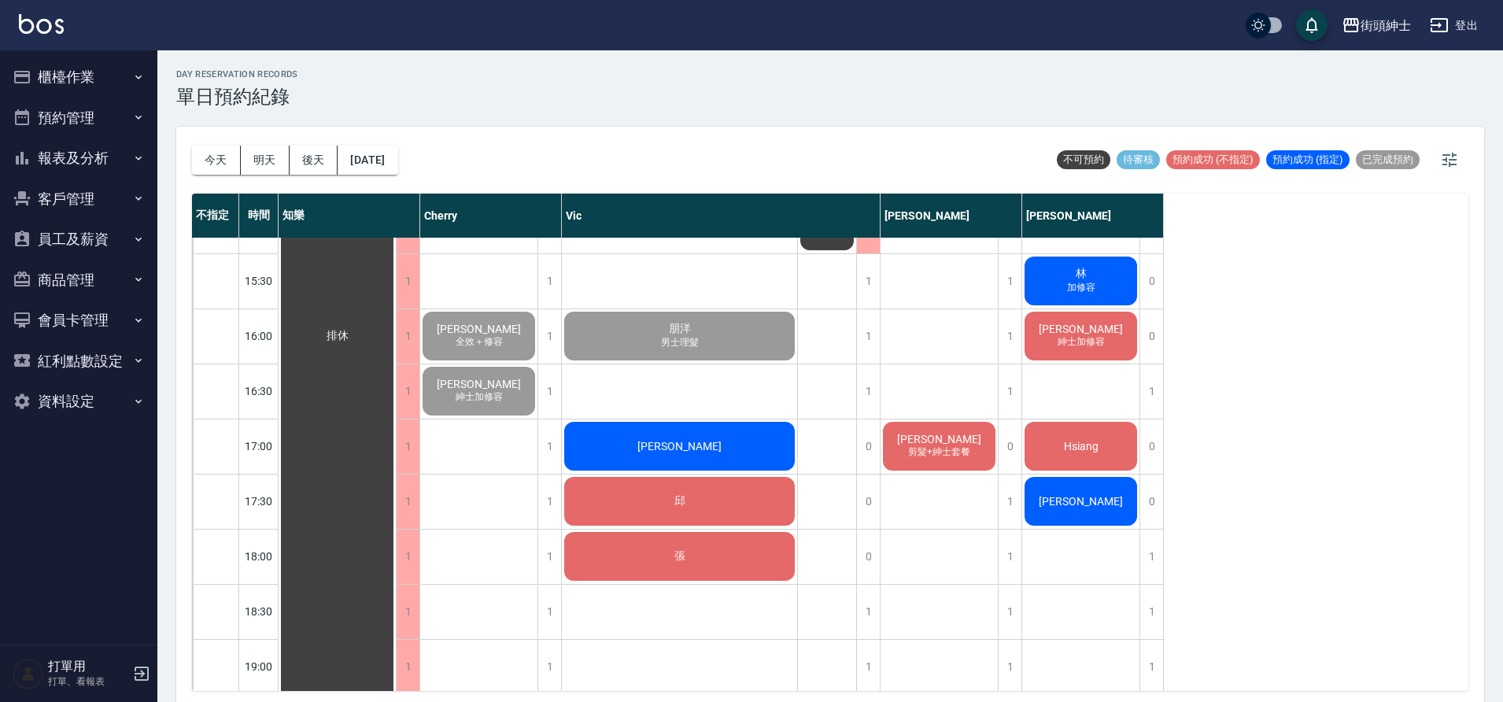
click at [112, 85] on button "櫃檯作業" at bounding box center [78, 77] width 145 height 41
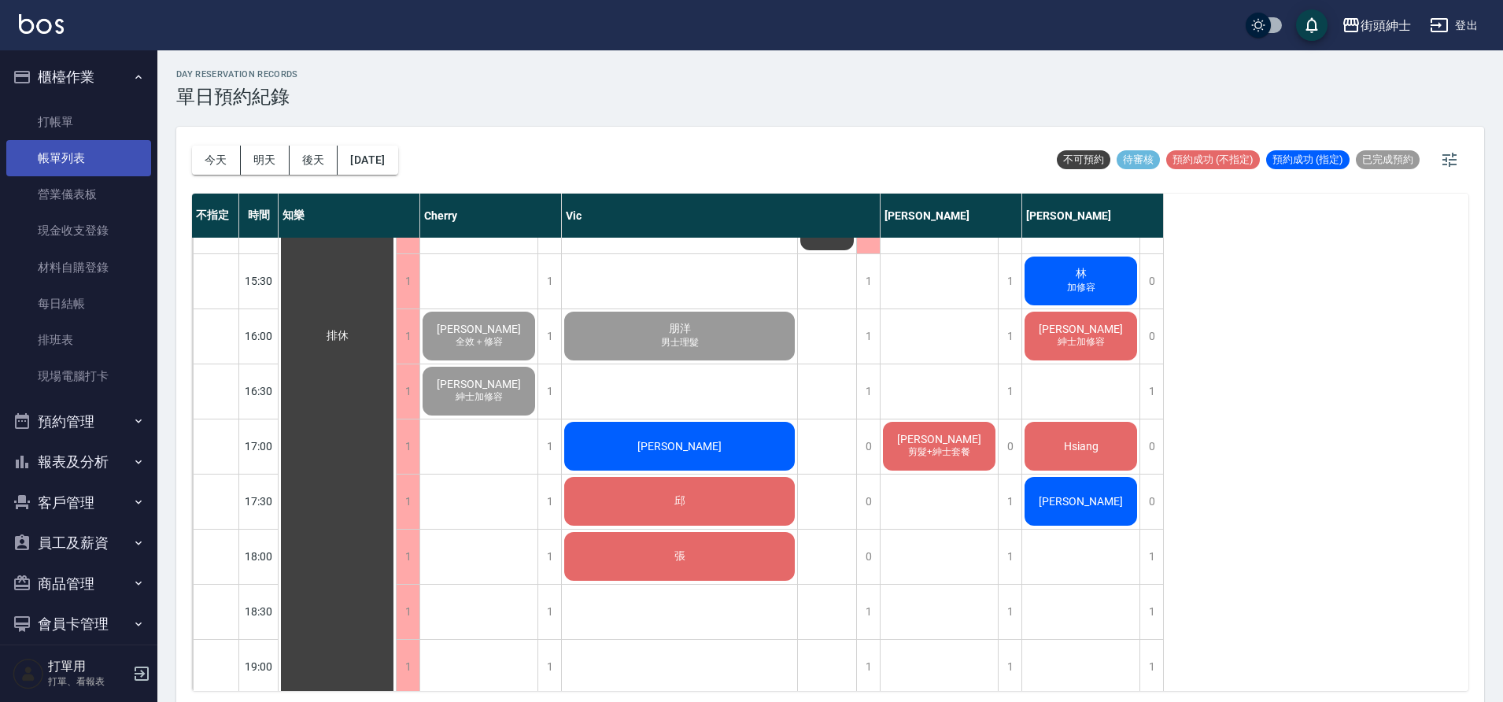
click at [83, 165] on link "帳單列表" at bounding box center [78, 158] width 145 height 36
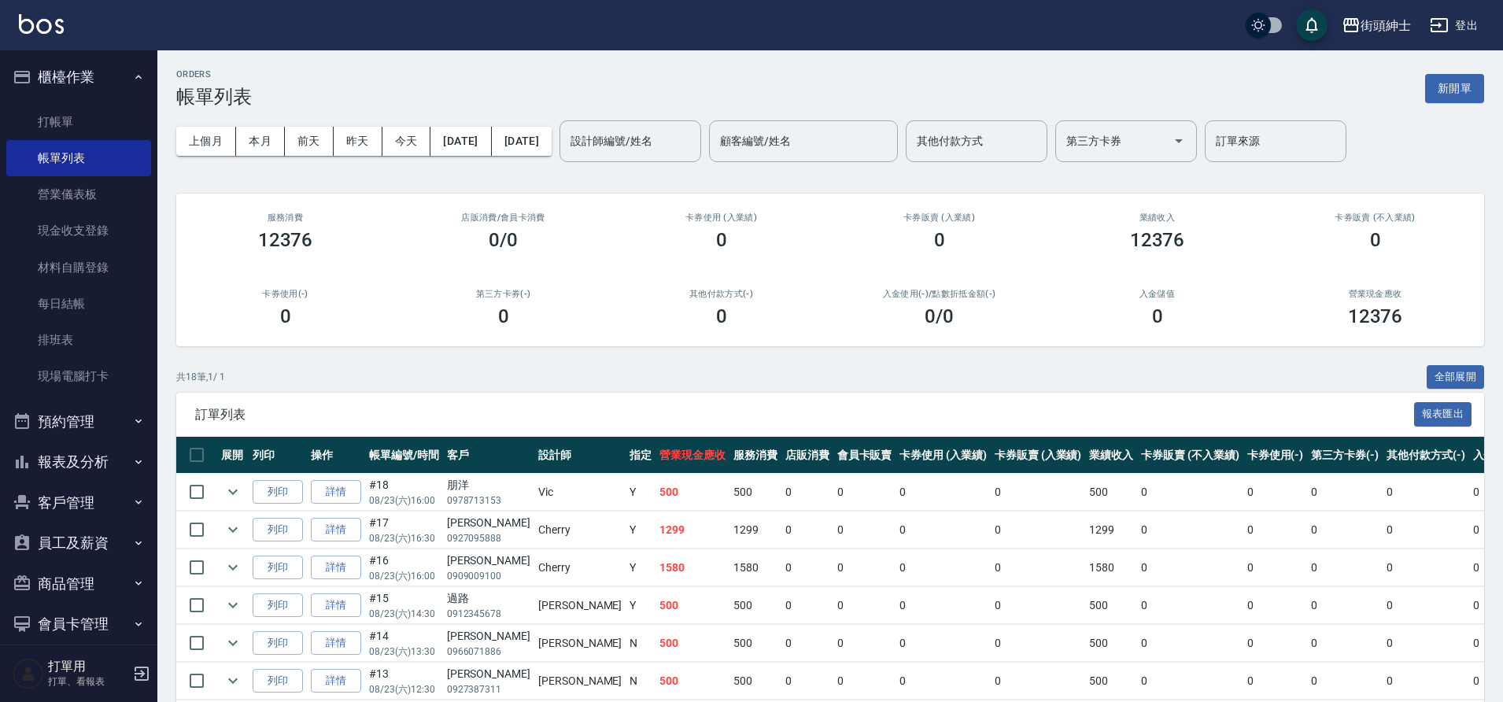
click at [127, 66] on button "櫃檯作業" at bounding box center [78, 77] width 145 height 41
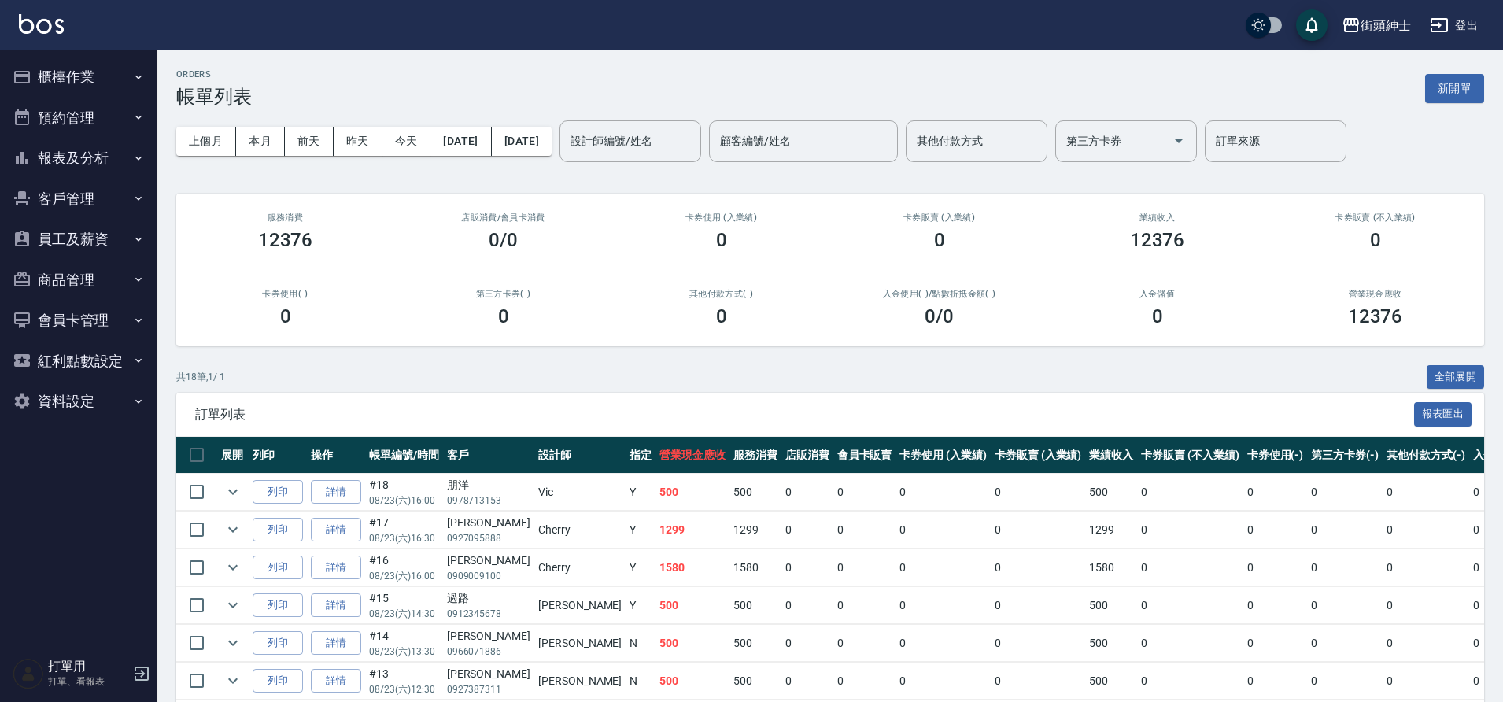
click at [97, 124] on button "預約管理" at bounding box center [78, 118] width 145 height 41
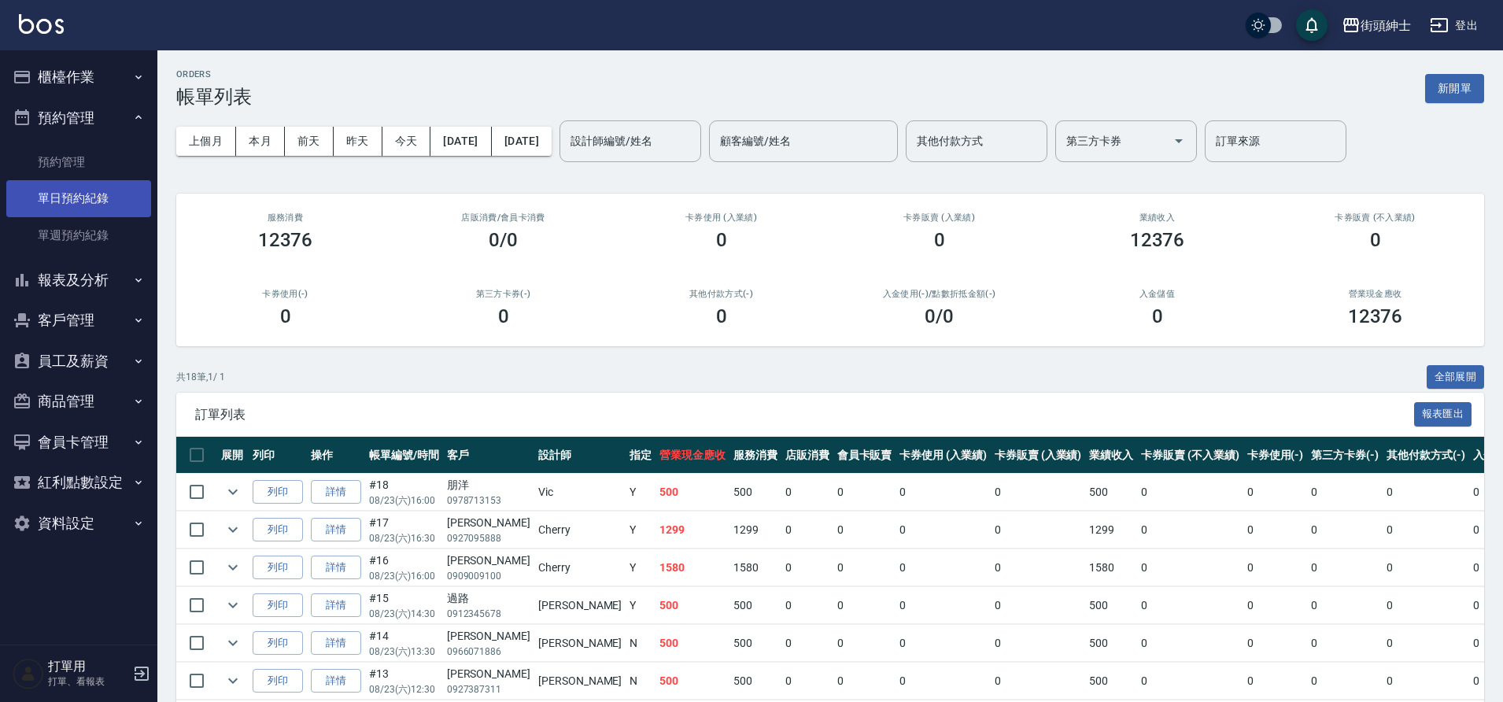
click at [84, 190] on link "單日預約紀錄" at bounding box center [78, 198] width 145 height 36
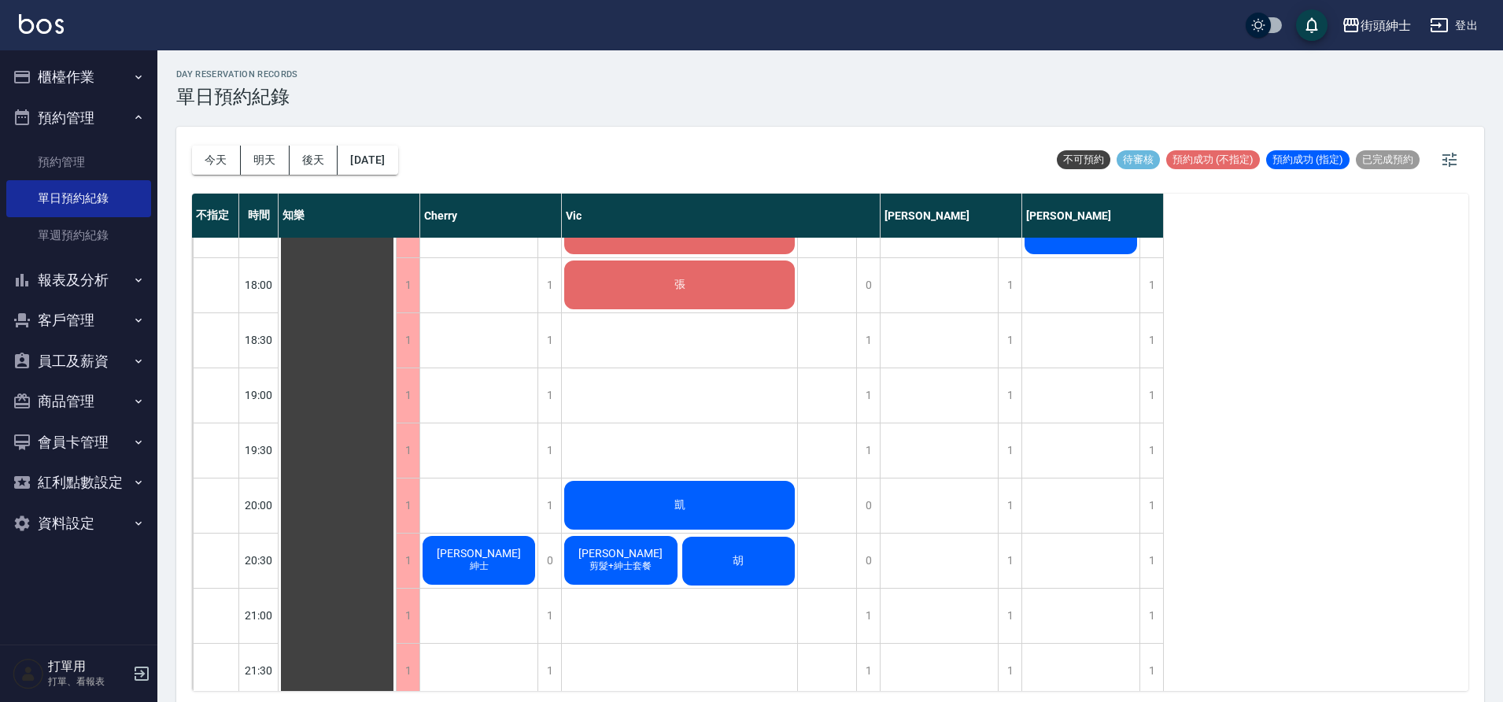
scroll to position [972, 0]
click at [189, 158] on div "今天 明天 後天 2025/08/23 不可預約 待審核 預約成功 (不指定) 預約成功 (指定) 已完成預約 不指定 時間 知樂 Cherry Vic 戴比…" at bounding box center [829, 417] width 1307 height 580
click at [199, 158] on button "今天" at bounding box center [216, 160] width 49 height 29
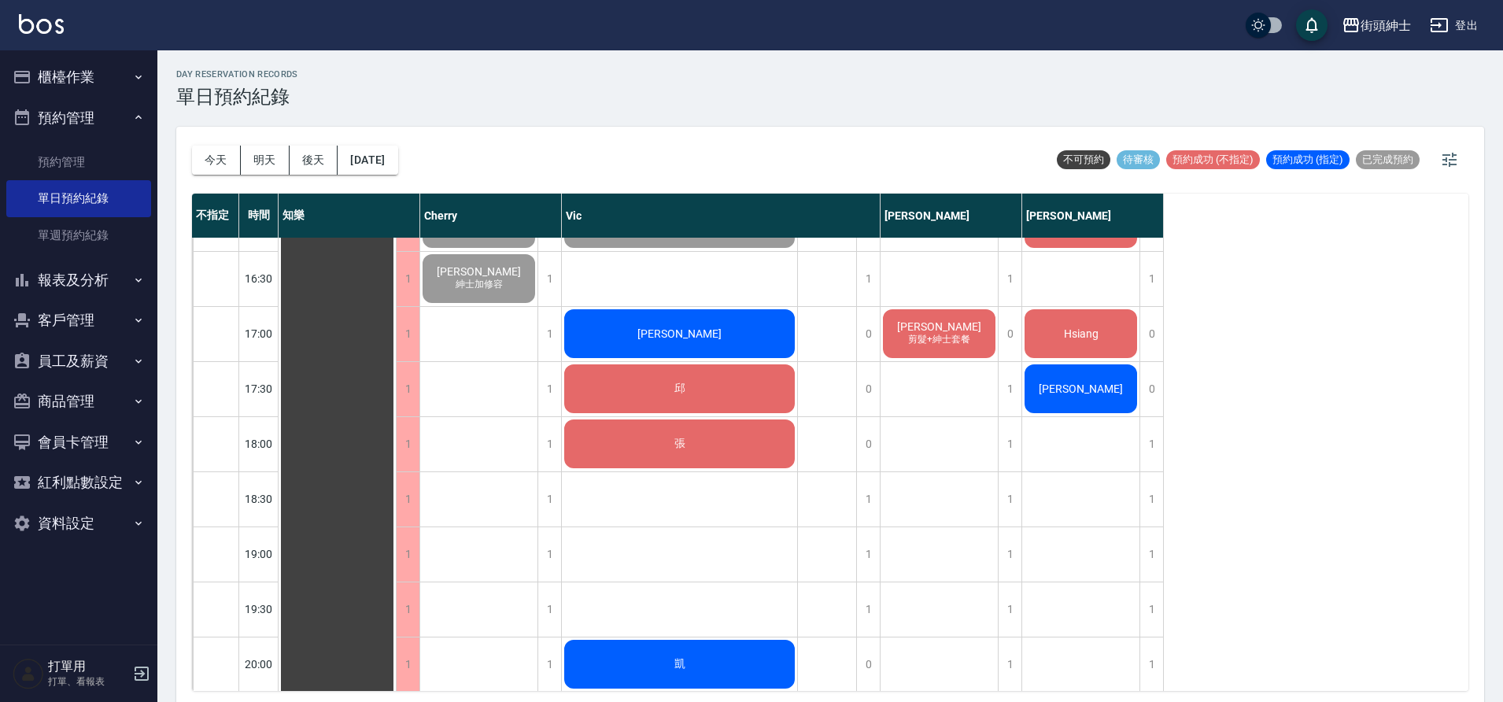
scroll to position [748, 0]
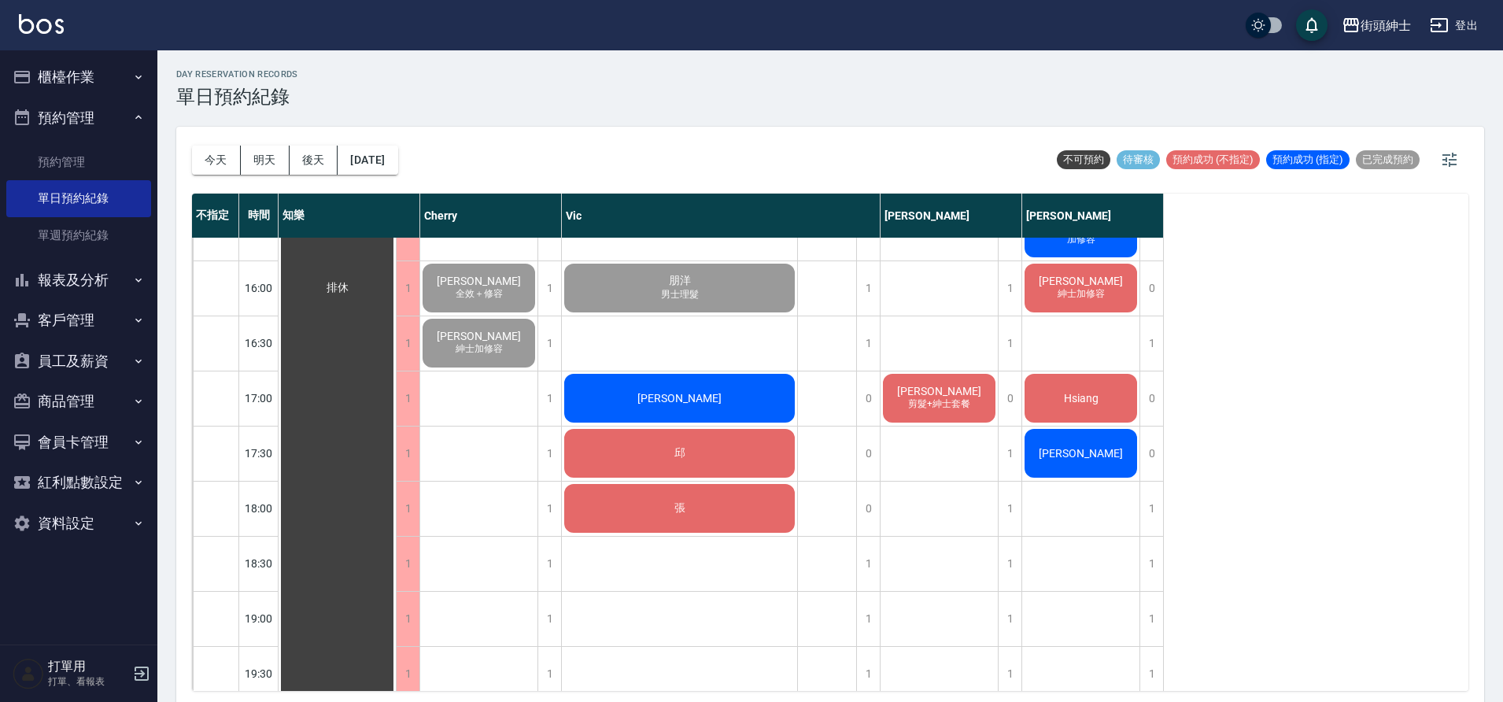
click at [398, 174] on div "今天 明天 後天 2025/08/23" at bounding box center [295, 160] width 206 height 67
click at [397, 168] on button "[DATE]" at bounding box center [367, 160] width 60 height 29
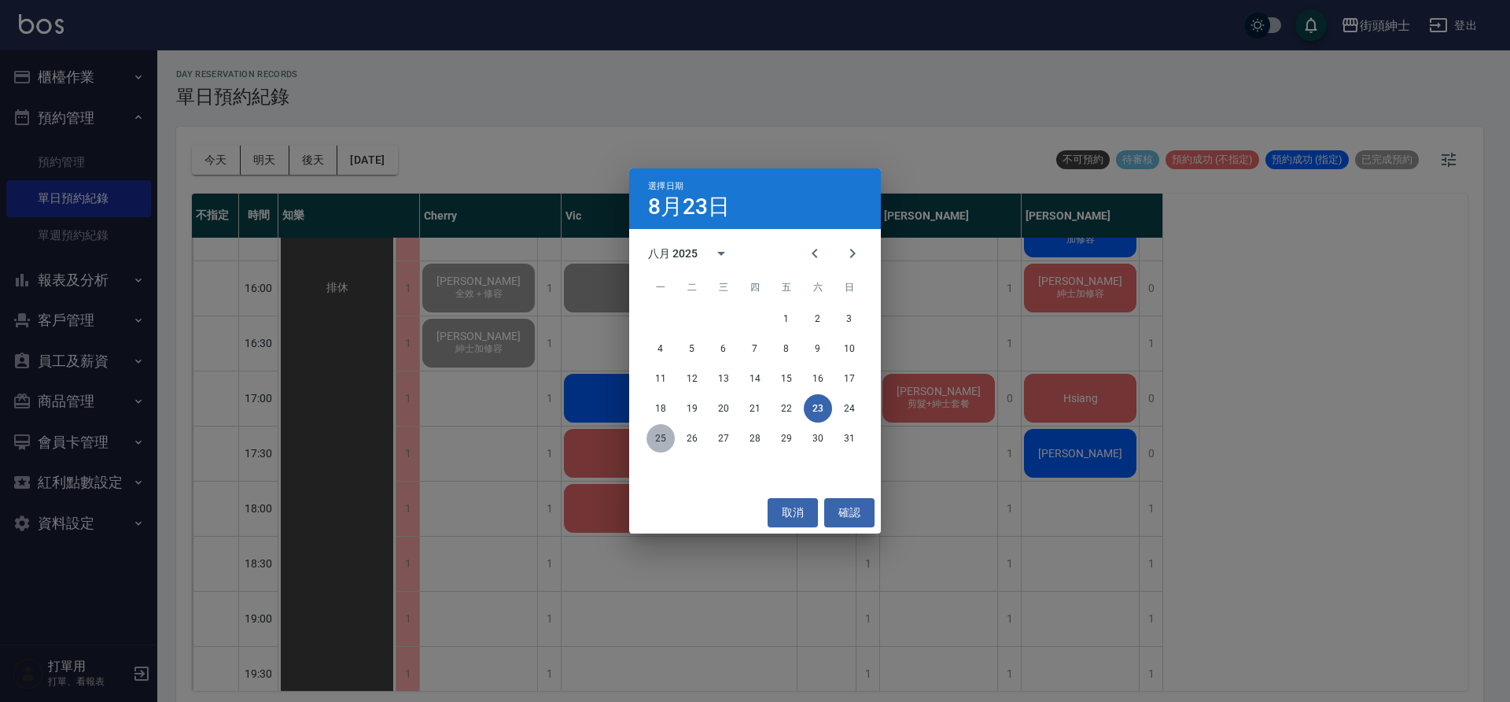
click at [666, 437] on button "25" at bounding box center [661, 438] width 28 height 28
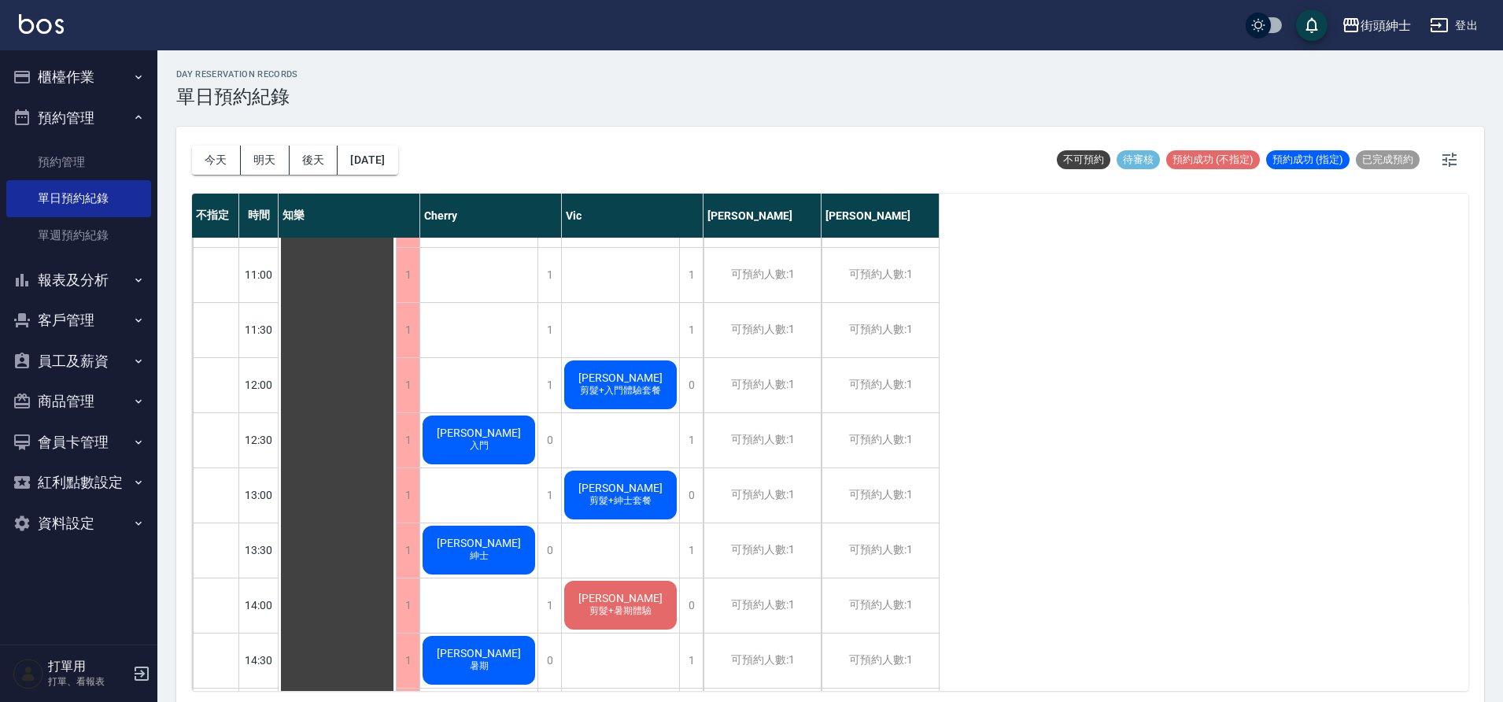
scroll to position [210, 0]
click at [205, 174] on button "今天" at bounding box center [216, 160] width 49 height 29
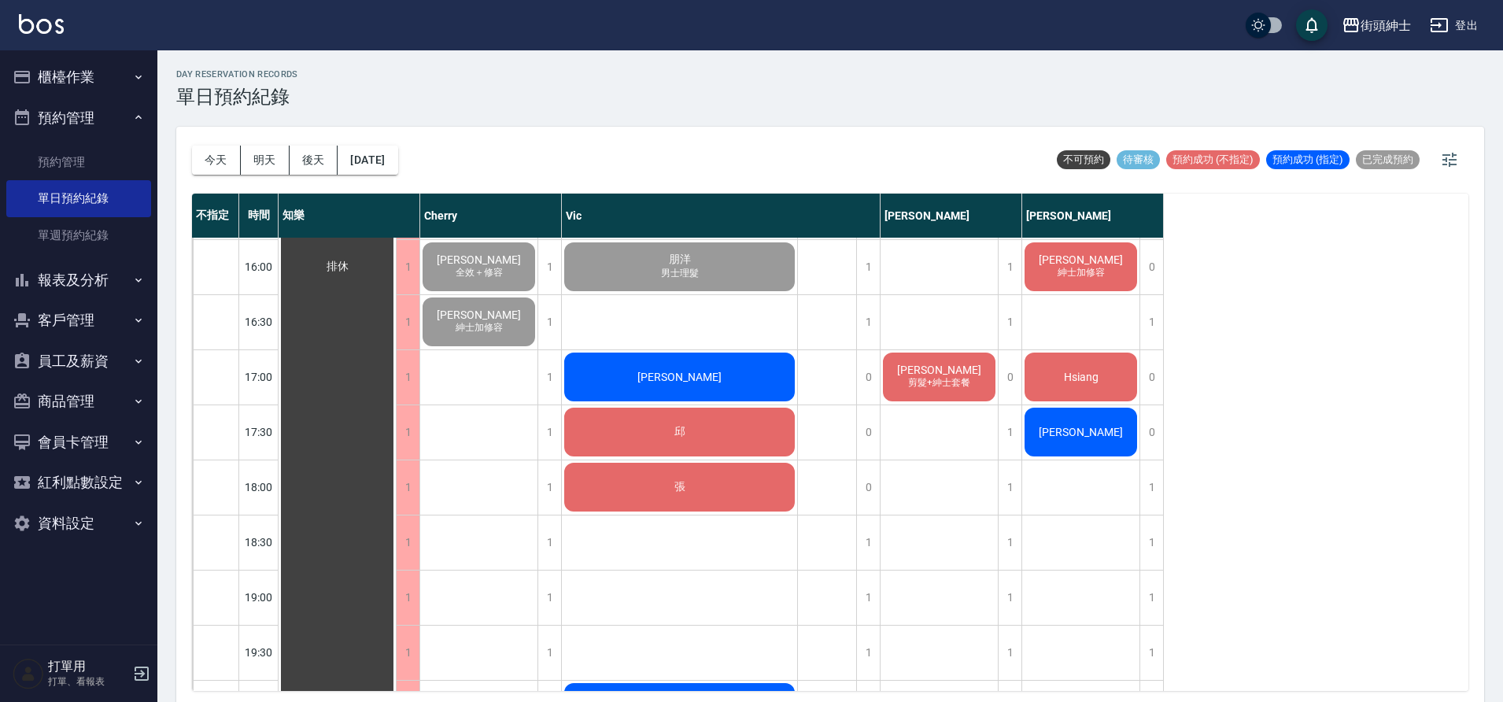
scroll to position [771, 0]
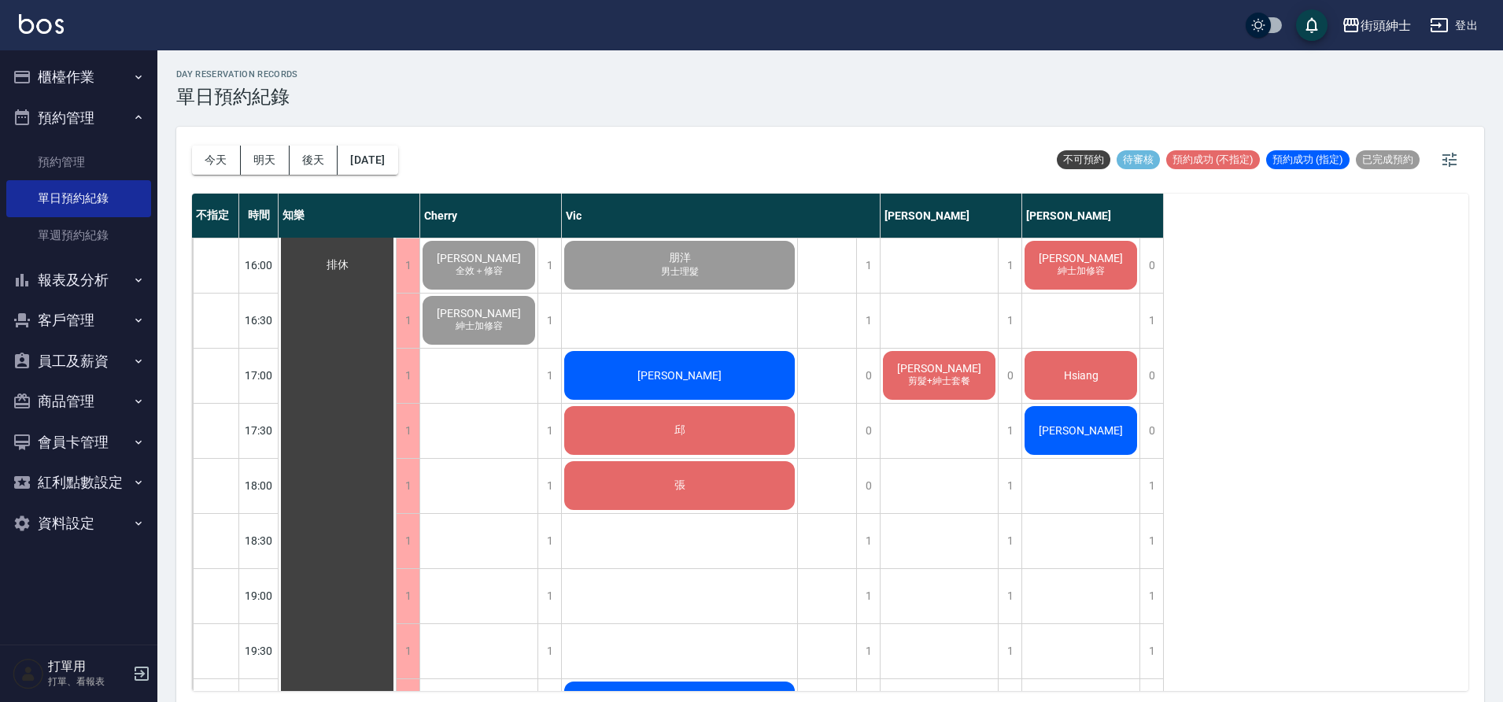
click at [396, 377] on div "[PERSON_NAME]" at bounding box center [336, 264] width 117 height 1595
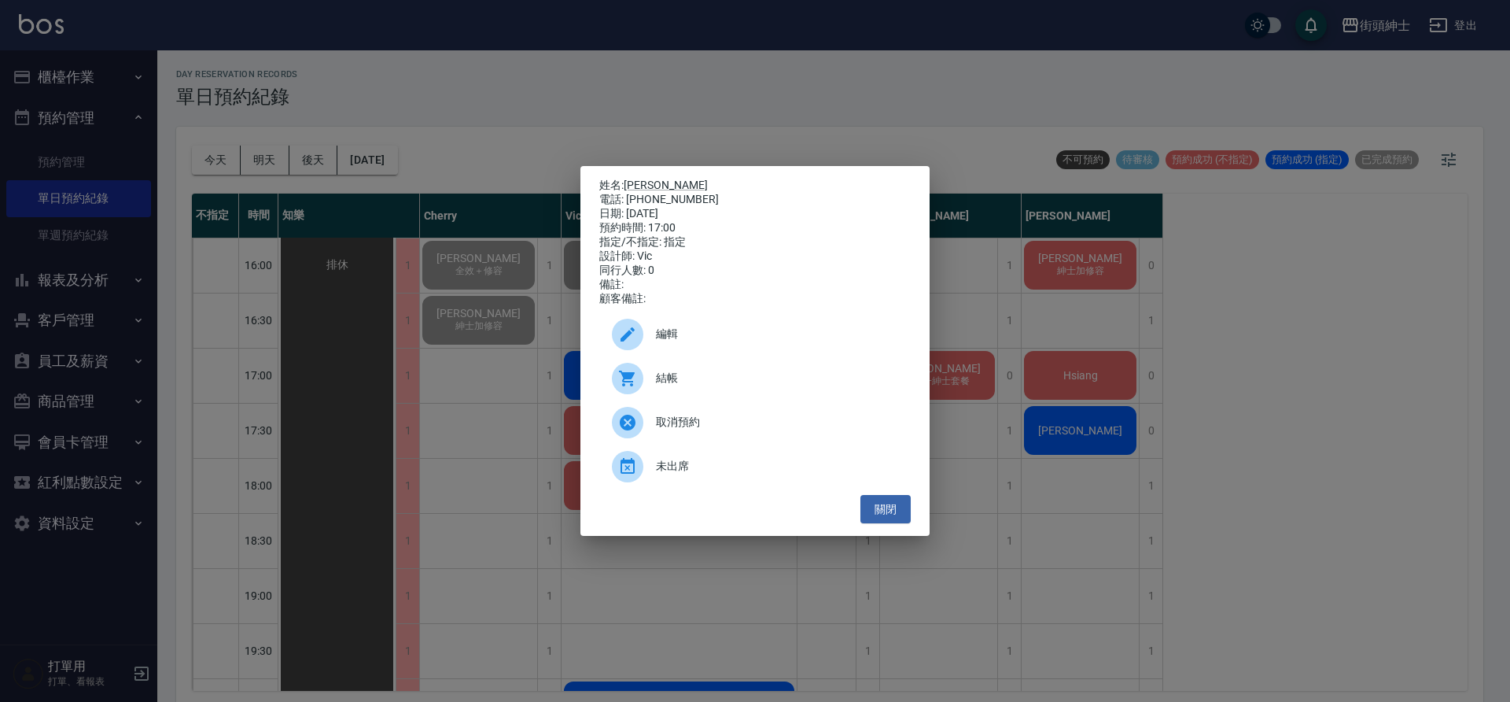
click at [706, 386] on span "結帳" at bounding box center [777, 378] width 242 height 17
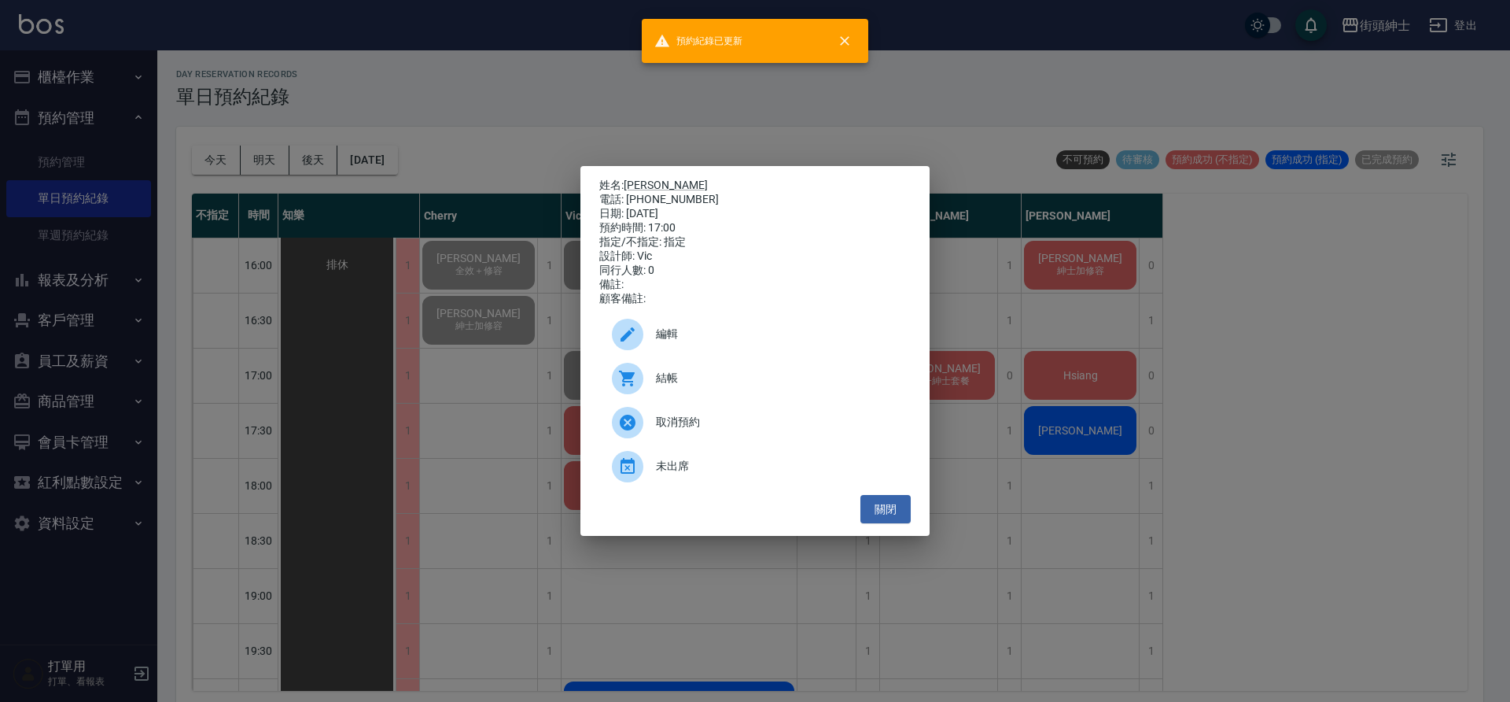
drag, startPoint x: 501, startPoint y: 453, endPoint x: 629, endPoint y: 474, distance: 129.8
click at [511, 455] on div "姓名: Sam 電話: 0905819199 日期: 2025/08/23 預約時間: 17:00 指定/不指定: 指定 設計師: Vic 同行人數: 0 備…" at bounding box center [755, 351] width 1510 height 702
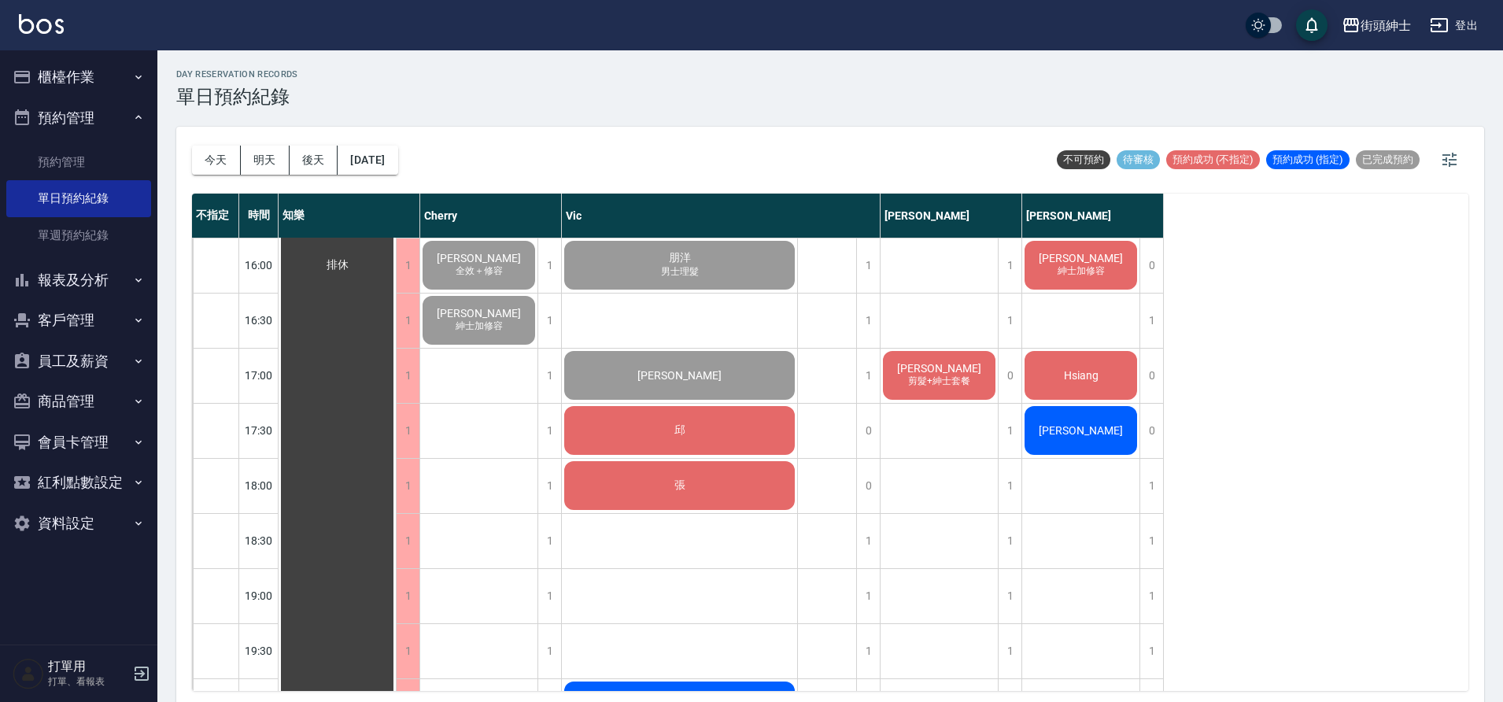
click at [396, 415] on div "邱" at bounding box center [336, 264] width 117 height 1595
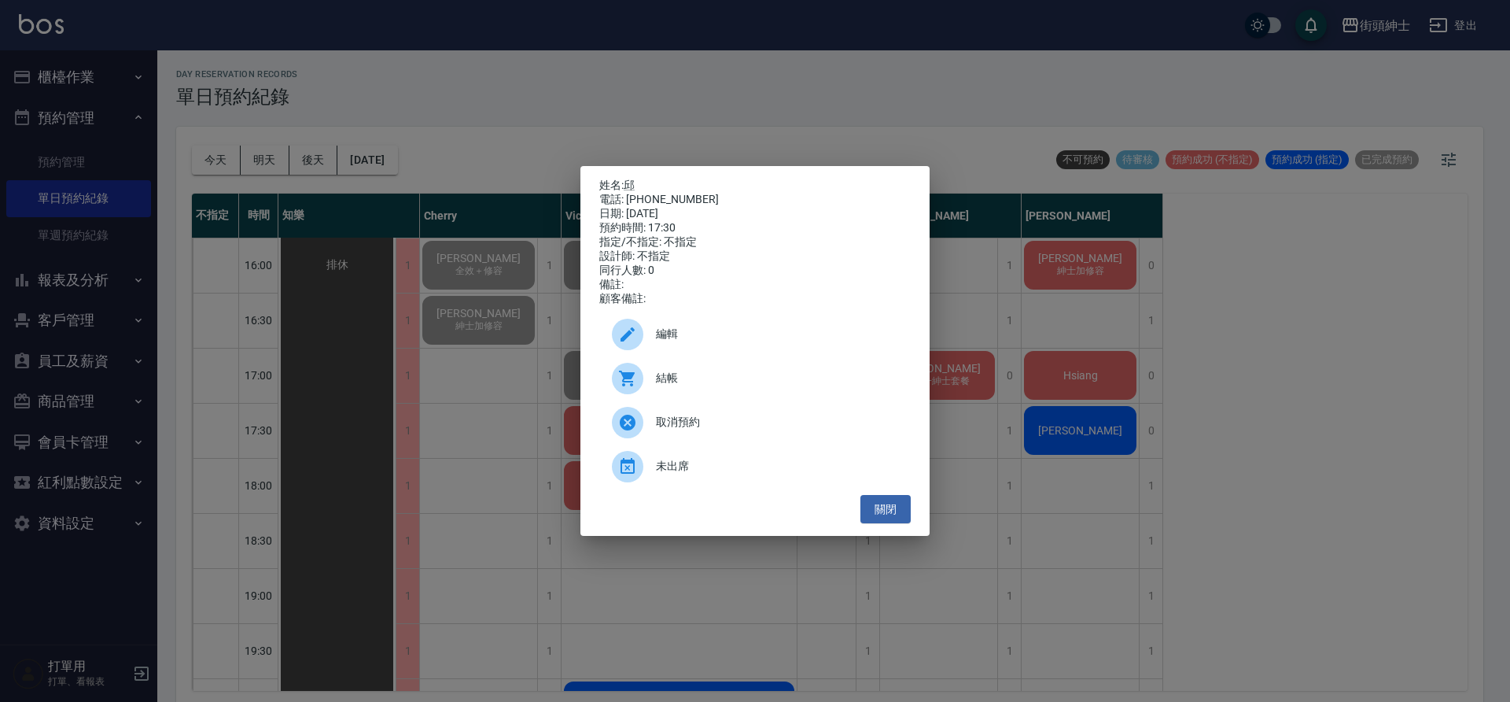
click at [703, 371] on div "結帳" at bounding box center [755, 378] width 312 height 44
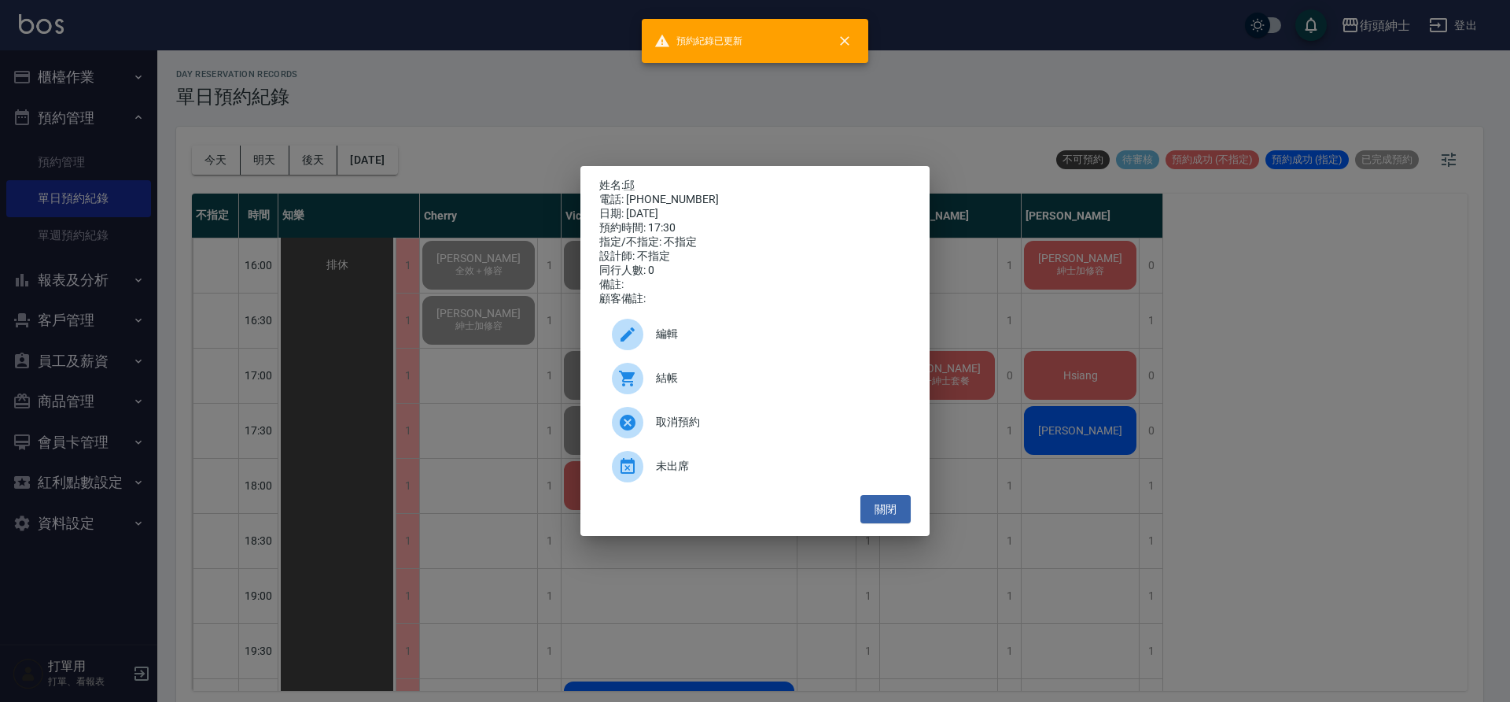
drag, startPoint x: 433, startPoint y: 382, endPoint x: 496, endPoint y: 418, distance: 72.6
click at [434, 382] on div "姓名: 邱 電話: 0919216151 日期: 2025/08/23 預約時間: 17:30 指定/不指定: 不指定 設計師: 不指定 同行人數: 0 備註…" at bounding box center [755, 351] width 1510 height 702
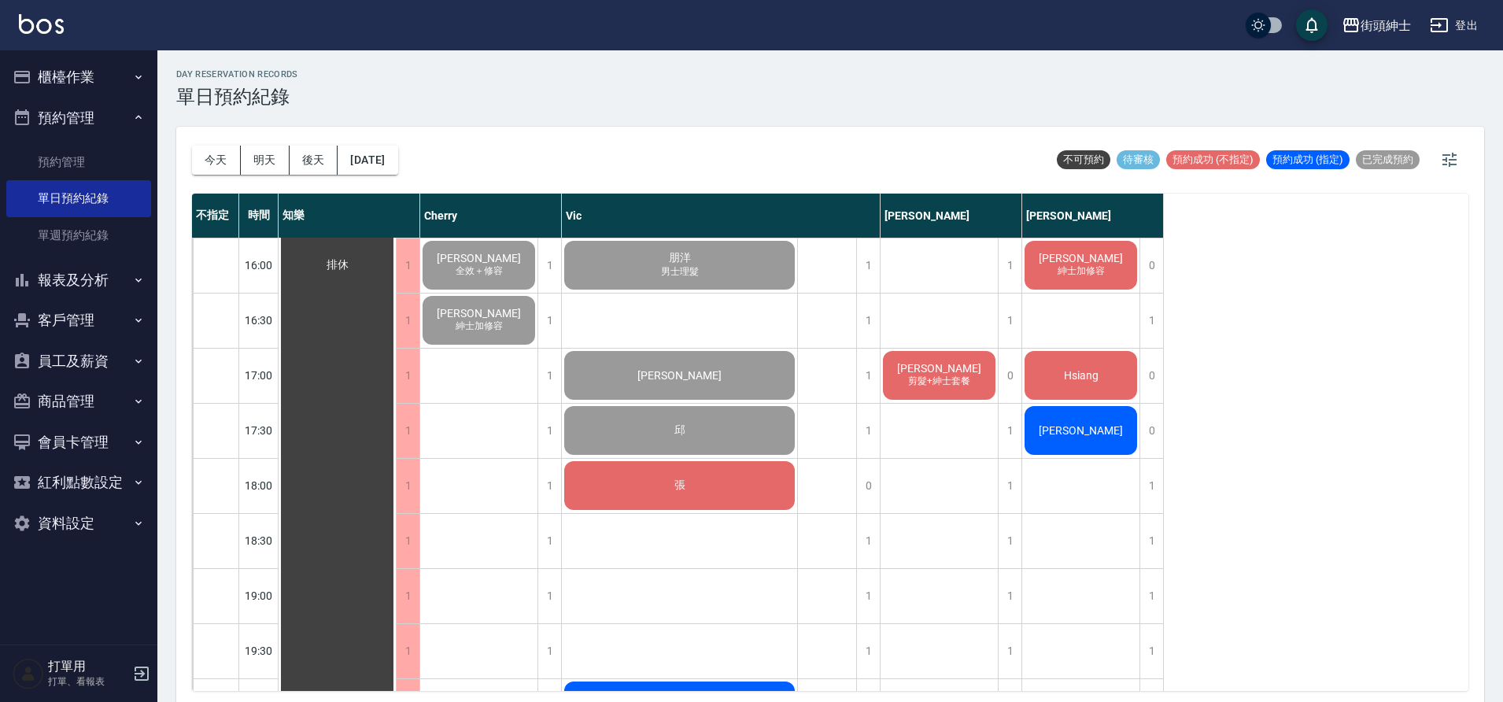
click at [352, 272] on span "張" at bounding box center [337, 265] width 28 height 14
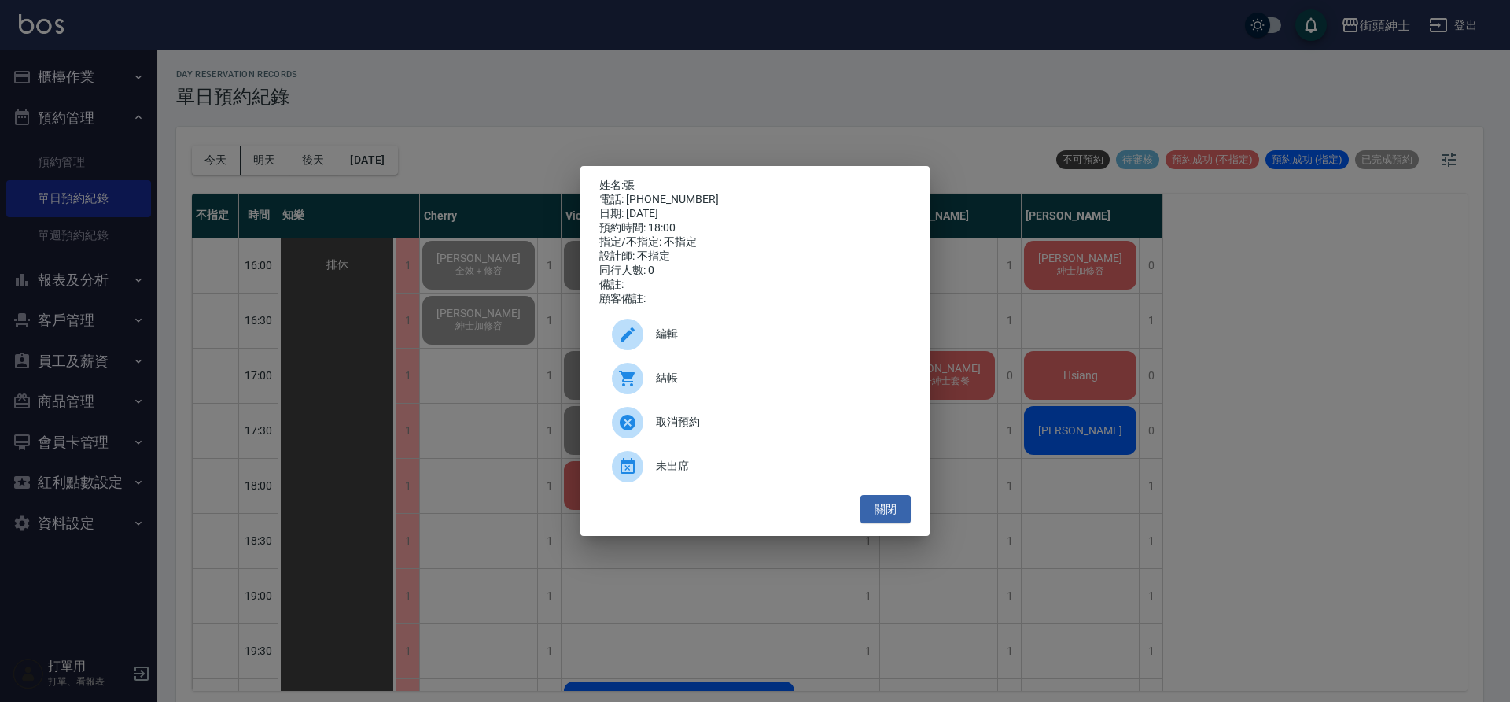
click at [695, 373] on div "結帳" at bounding box center [755, 378] width 312 height 44
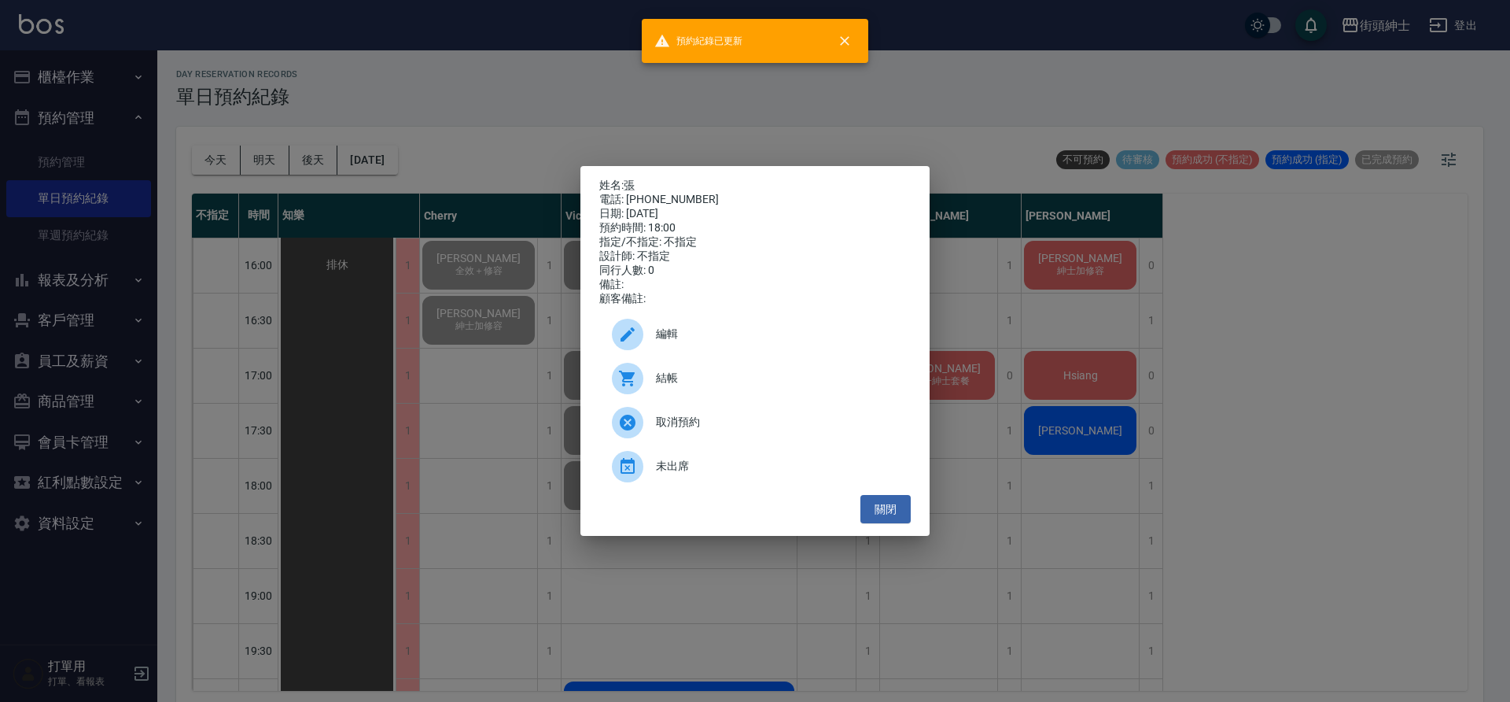
click at [532, 567] on div "姓名: 張 電話: 0978396529 日期: 2025/08/23 預約時間: 18:00 指定/不指定: 不指定 設計師: 不指定 同行人數: 0 備註…" at bounding box center [755, 351] width 1510 height 702
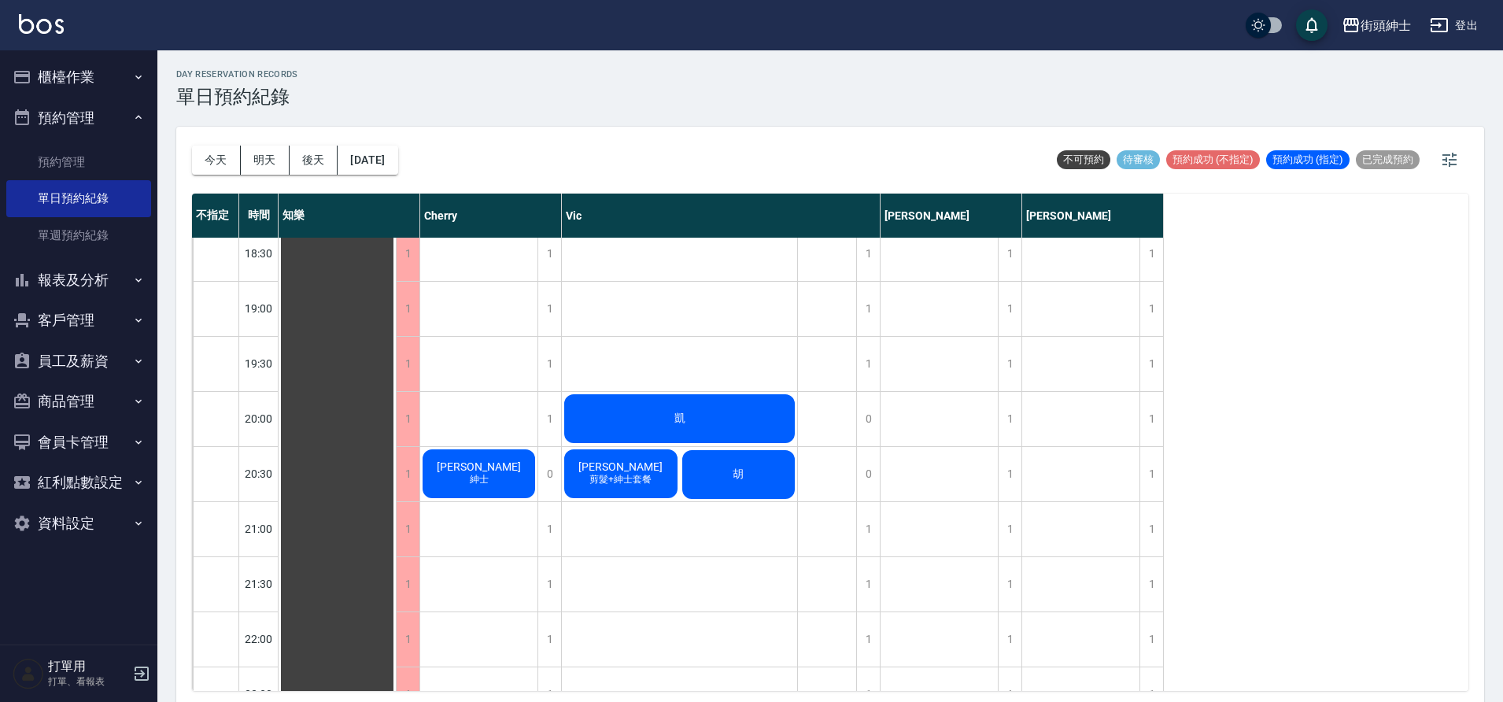
scroll to position [1059, 0]
click at [218, 163] on button "今天" at bounding box center [216, 160] width 49 height 29
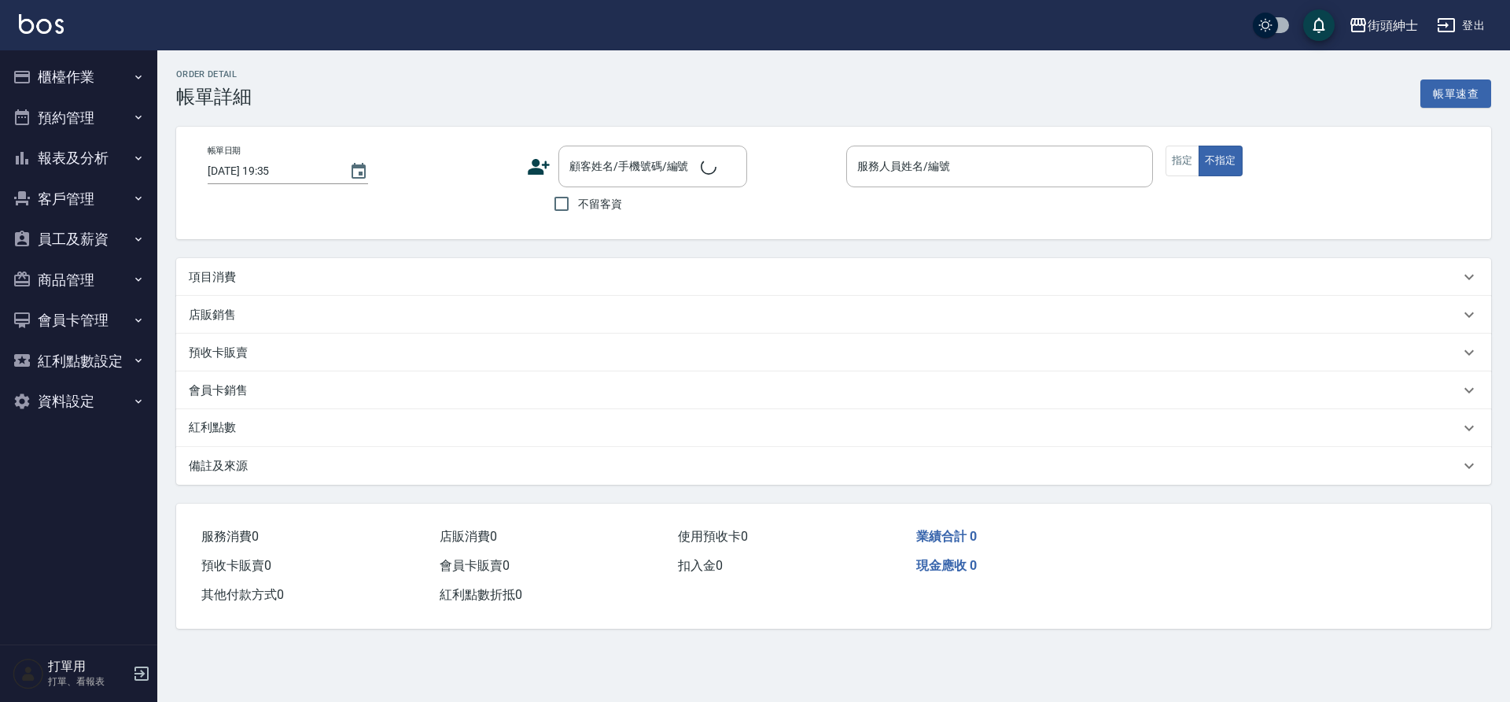
click at [291, 264] on div "項目消費" at bounding box center [833, 277] width 1315 height 38
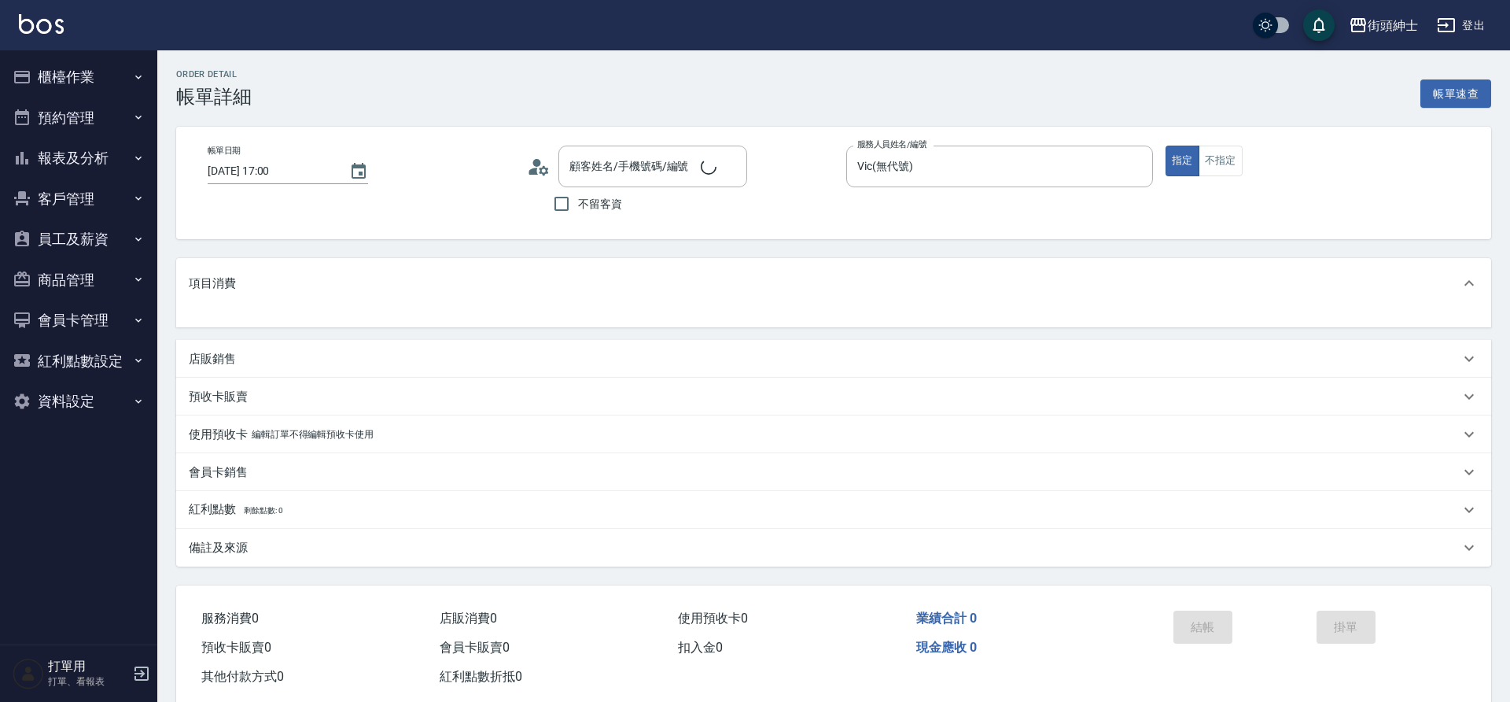
type input "[DATE] 17:00"
type input "Vic(無代號)"
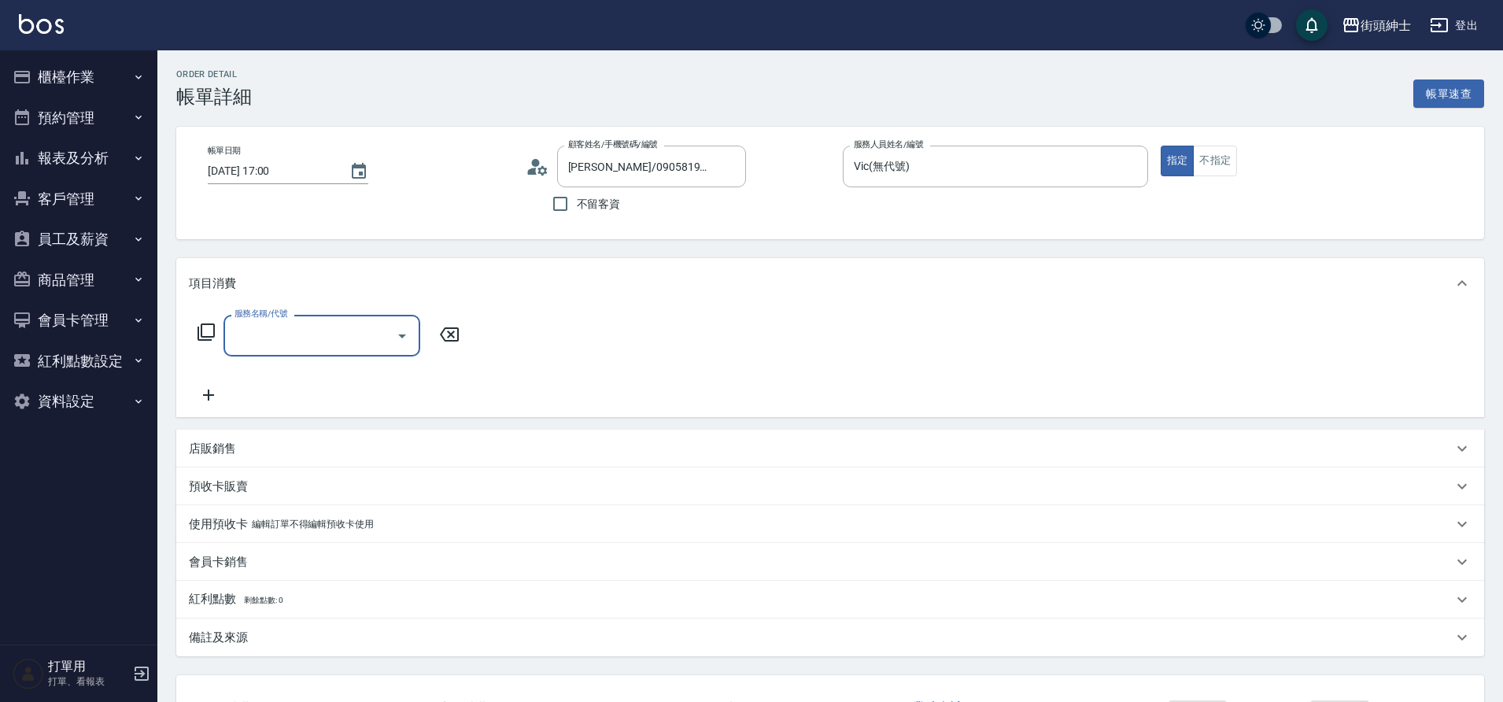
type input "[PERSON_NAME]/0905819199/null"
click at [320, 336] on input "服務名稱/代號" at bounding box center [309, 336] width 159 height 28
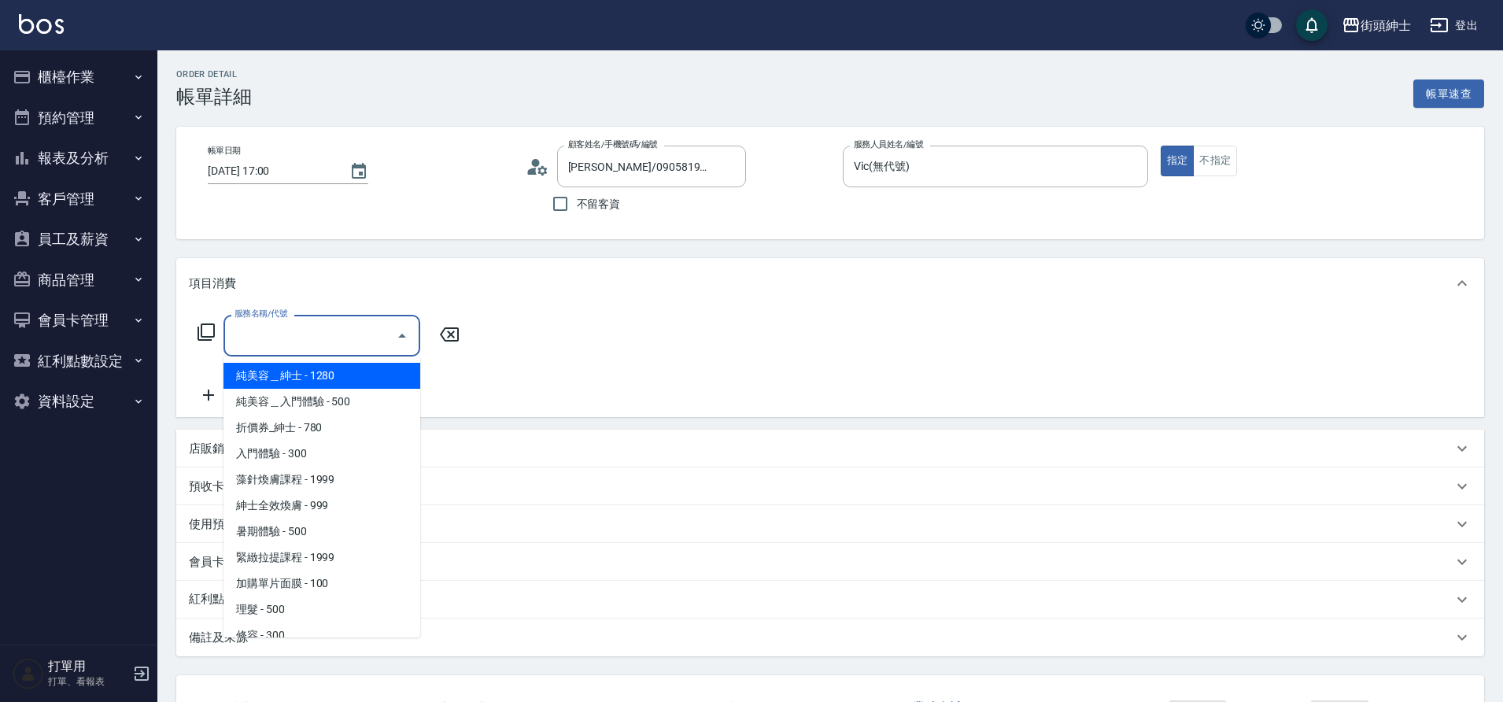
click at [290, 604] on span "理髮 - 500" at bounding box center [321, 609] width 197 height 26
type input "理髮(A02)"
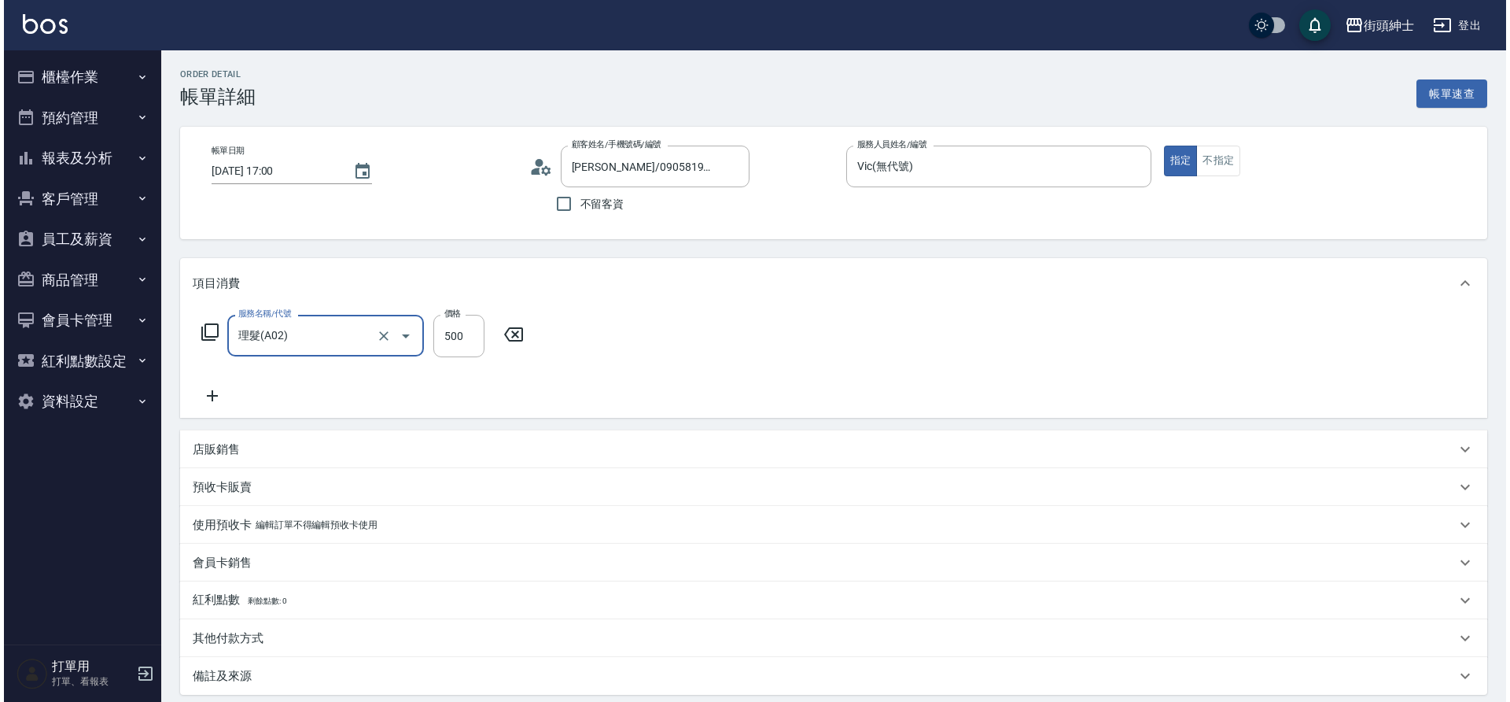
scroll to position [163, 0]
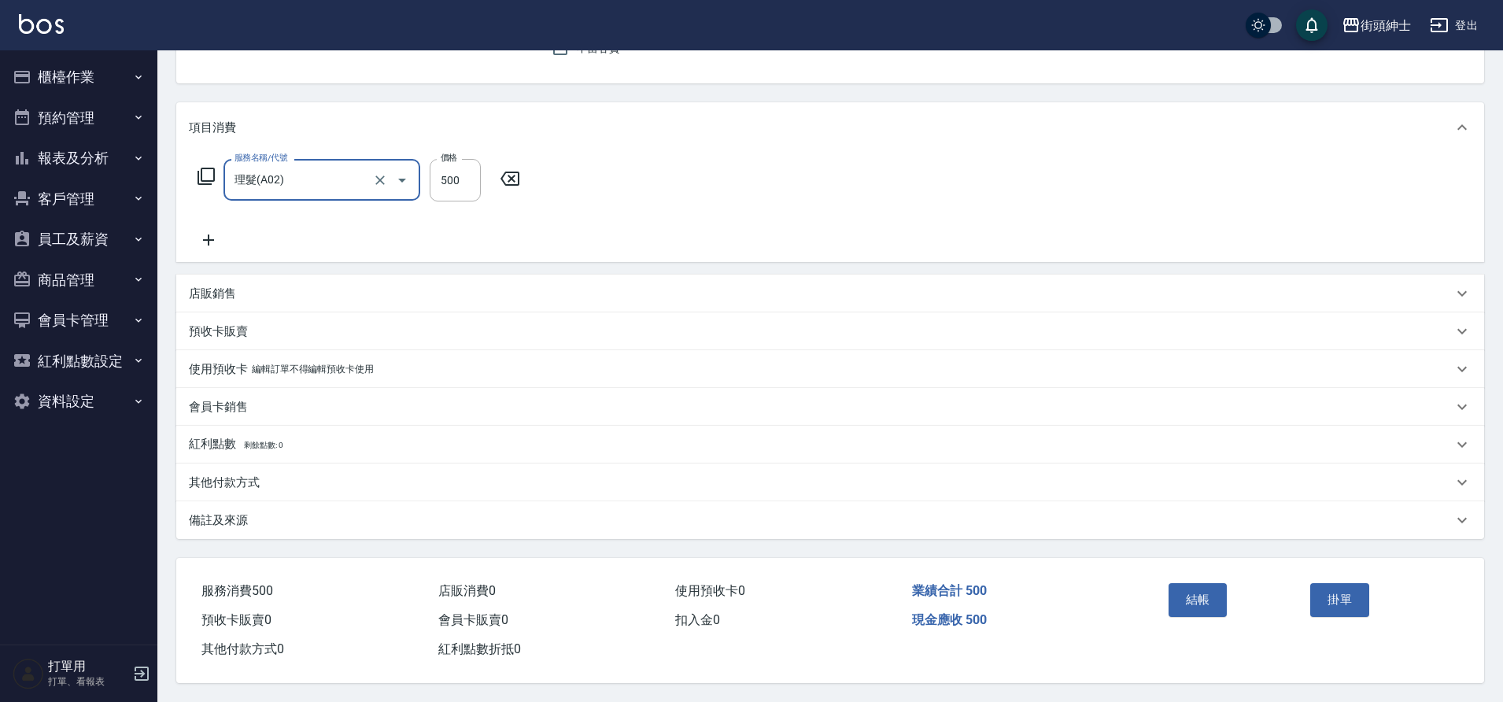
click at [1197, 586] on button "結帳" at bounding box center [1197, 599] width 59 height 33
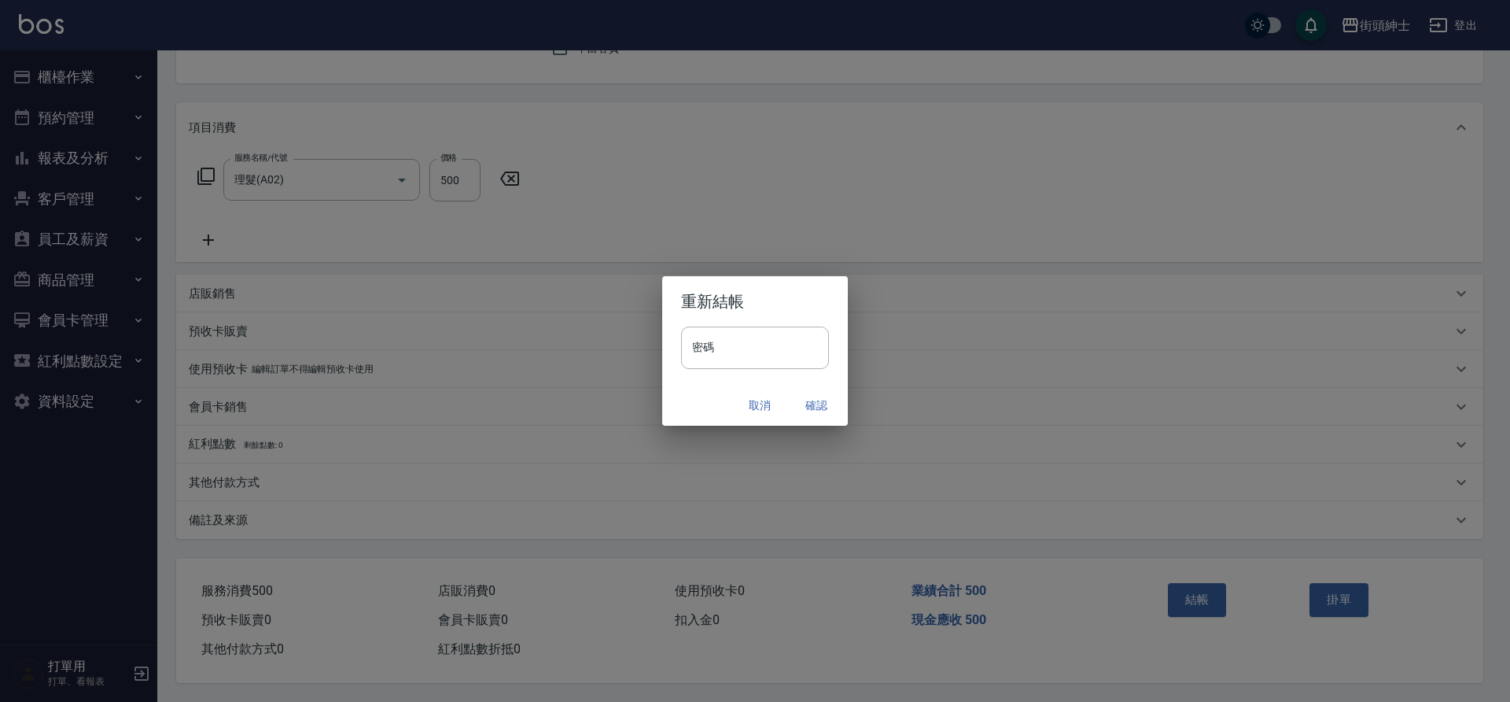
click at [815, 404] on button "確認" at bounding box center [816, 405] width 50 height 29
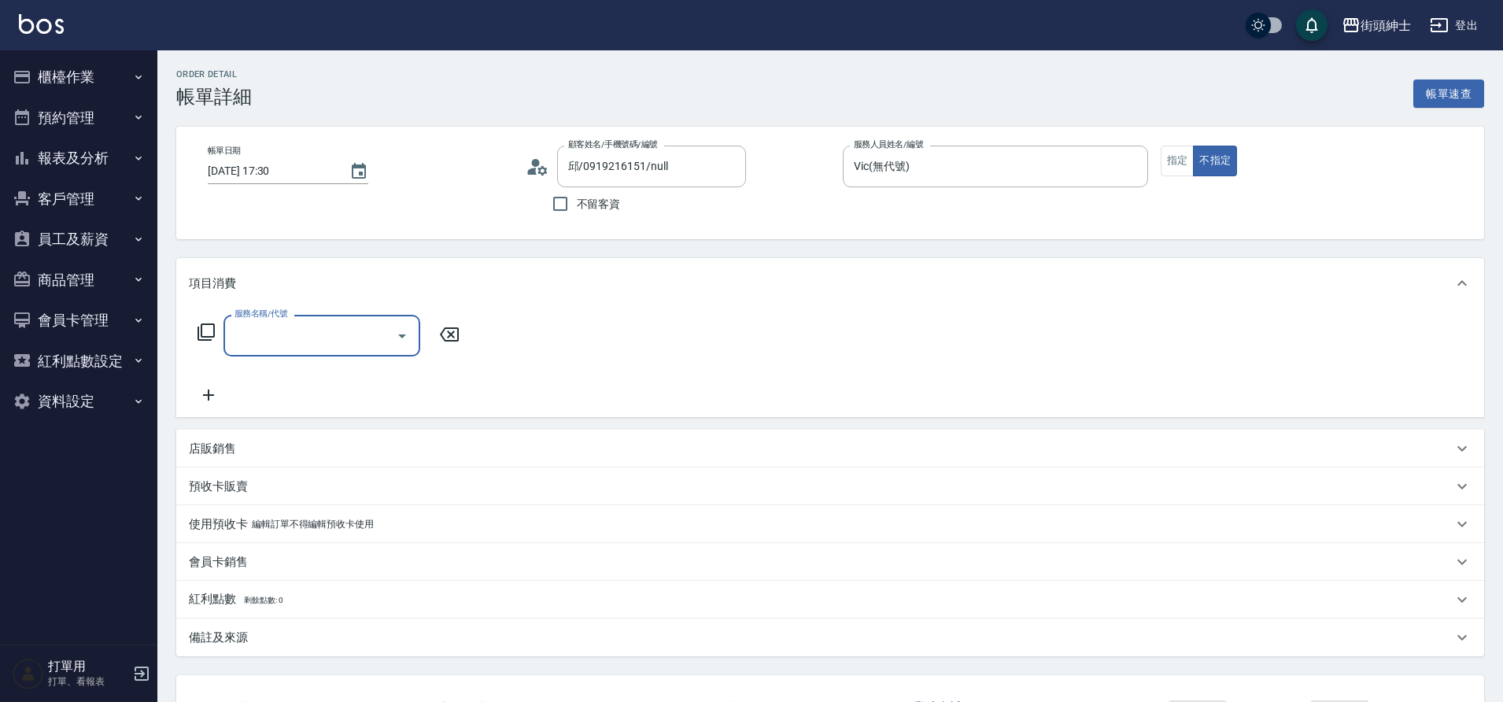
type input "邱/0919216151/null"
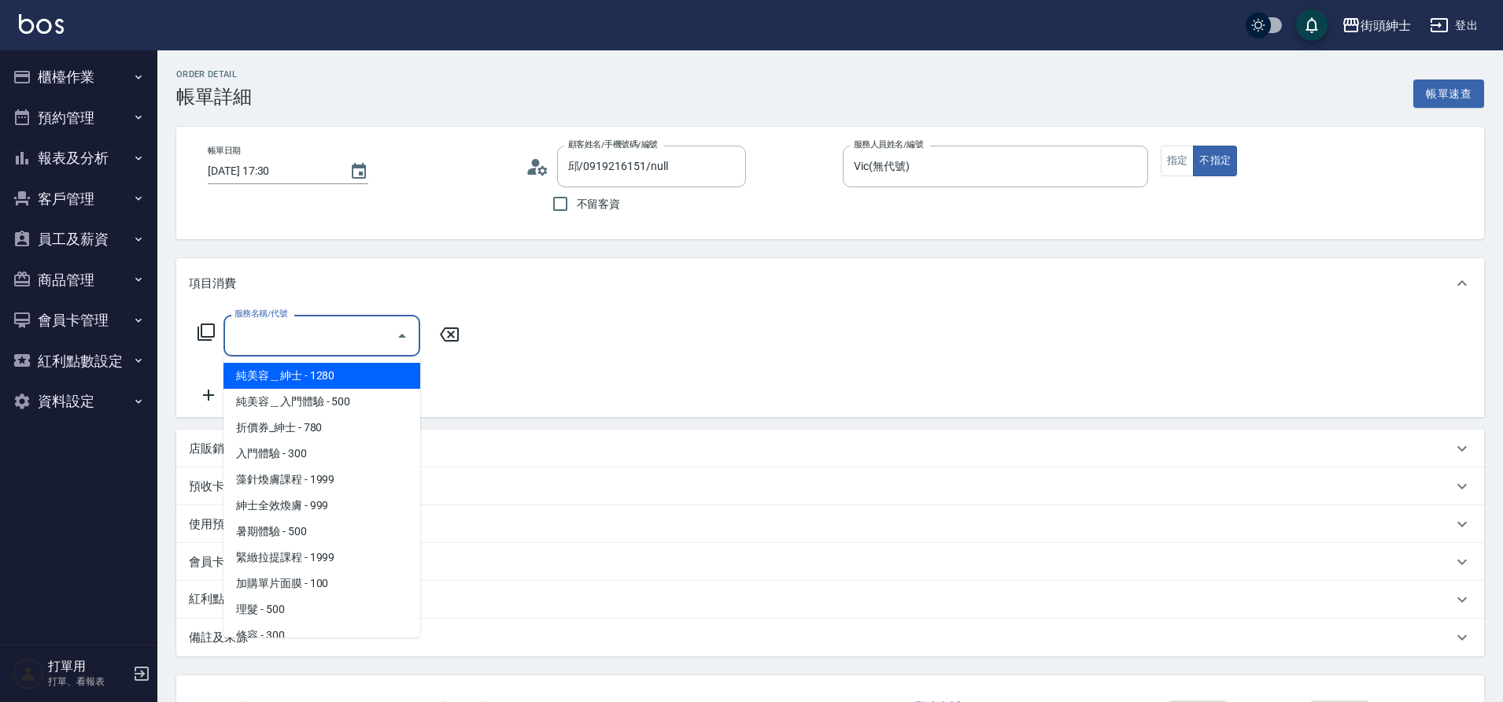
click at [312, 341] on input "服務名稱/代號" at bounding box center [309, 336] width 159 height 28
click at [267, 607] on span "理髮 - 500" at bounding box center [321, 609] width 197 height 26
type input "理髮(A02)"
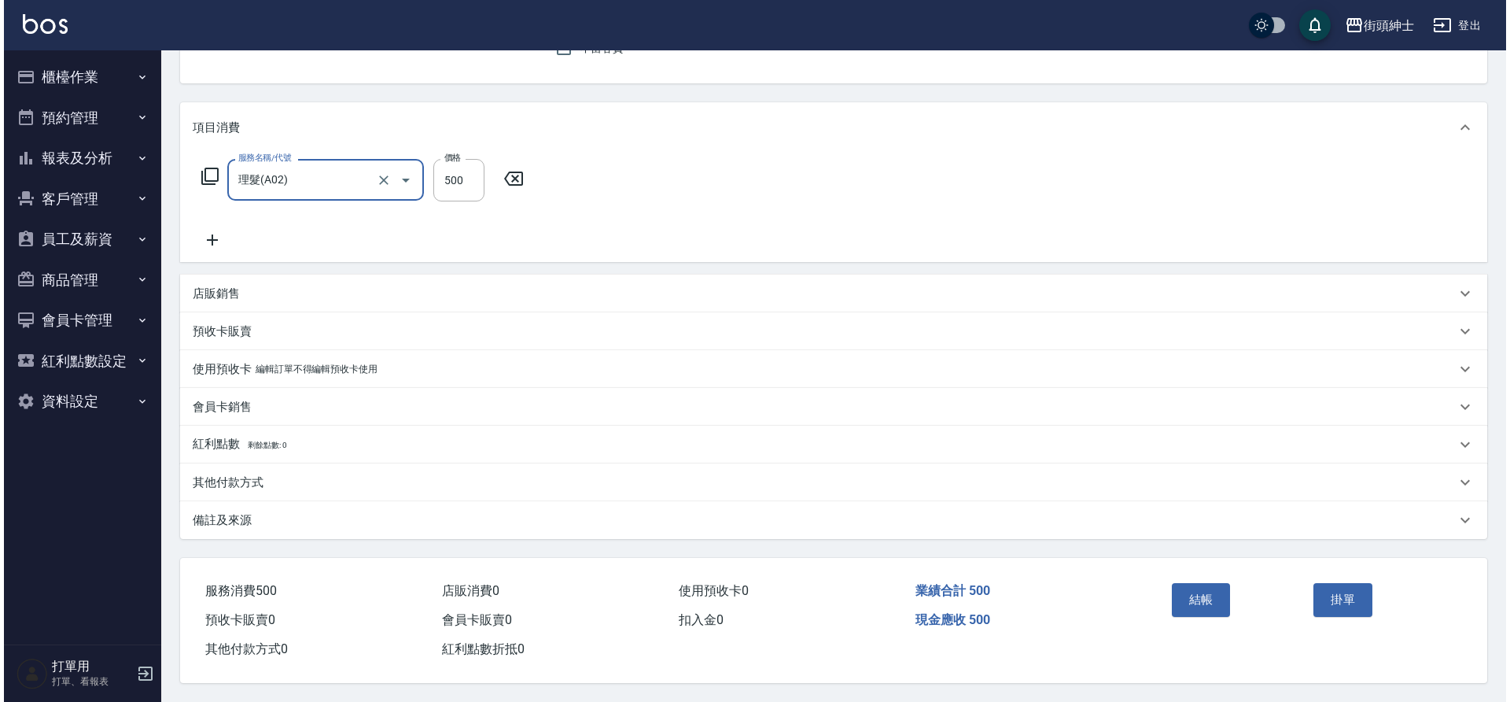
scroll to position [163, 0]
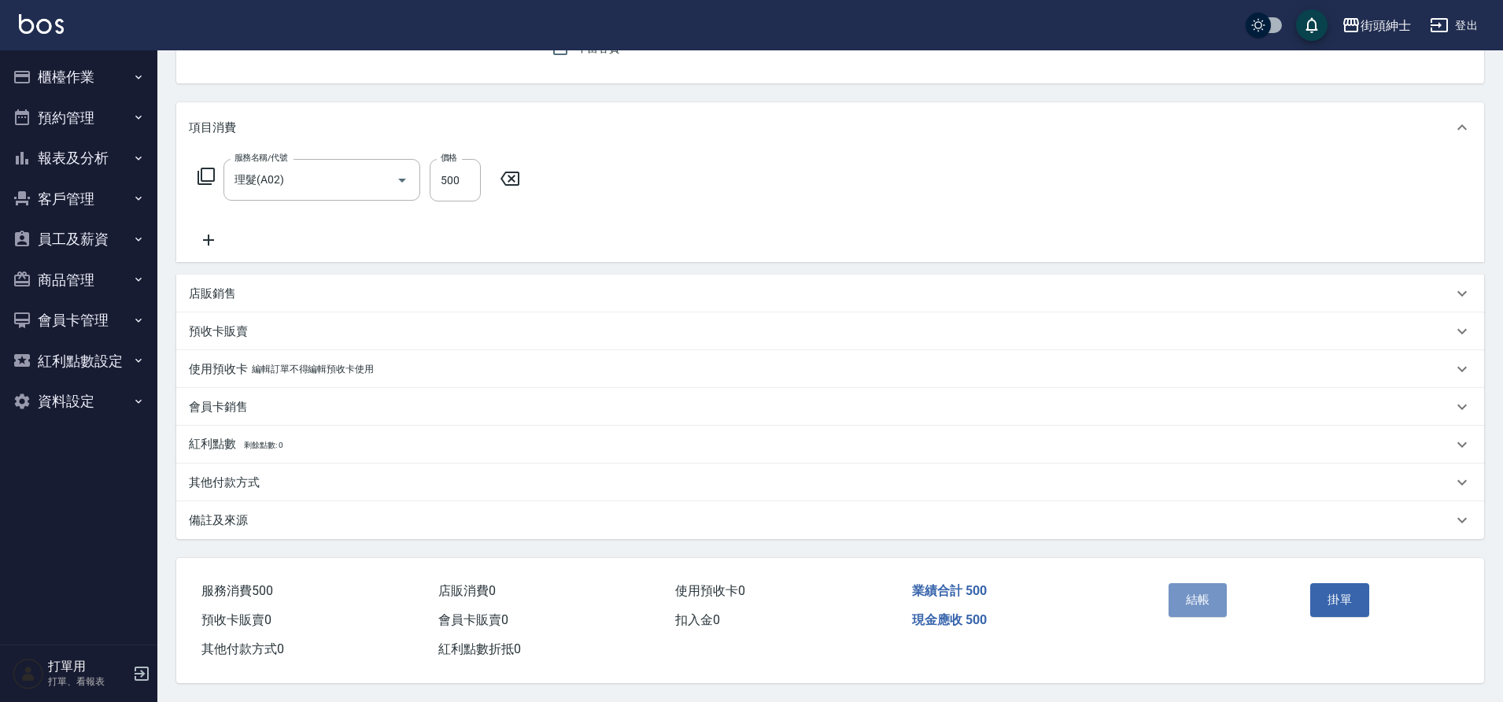
drag, startPoint x: 0, startPoint y: 0, endPoint x: 1195, endPoint y: 599, distance: 1336.9
click at [1195, 599] on button "結帳" at bounding box center [1197, 599] width 59 height 33
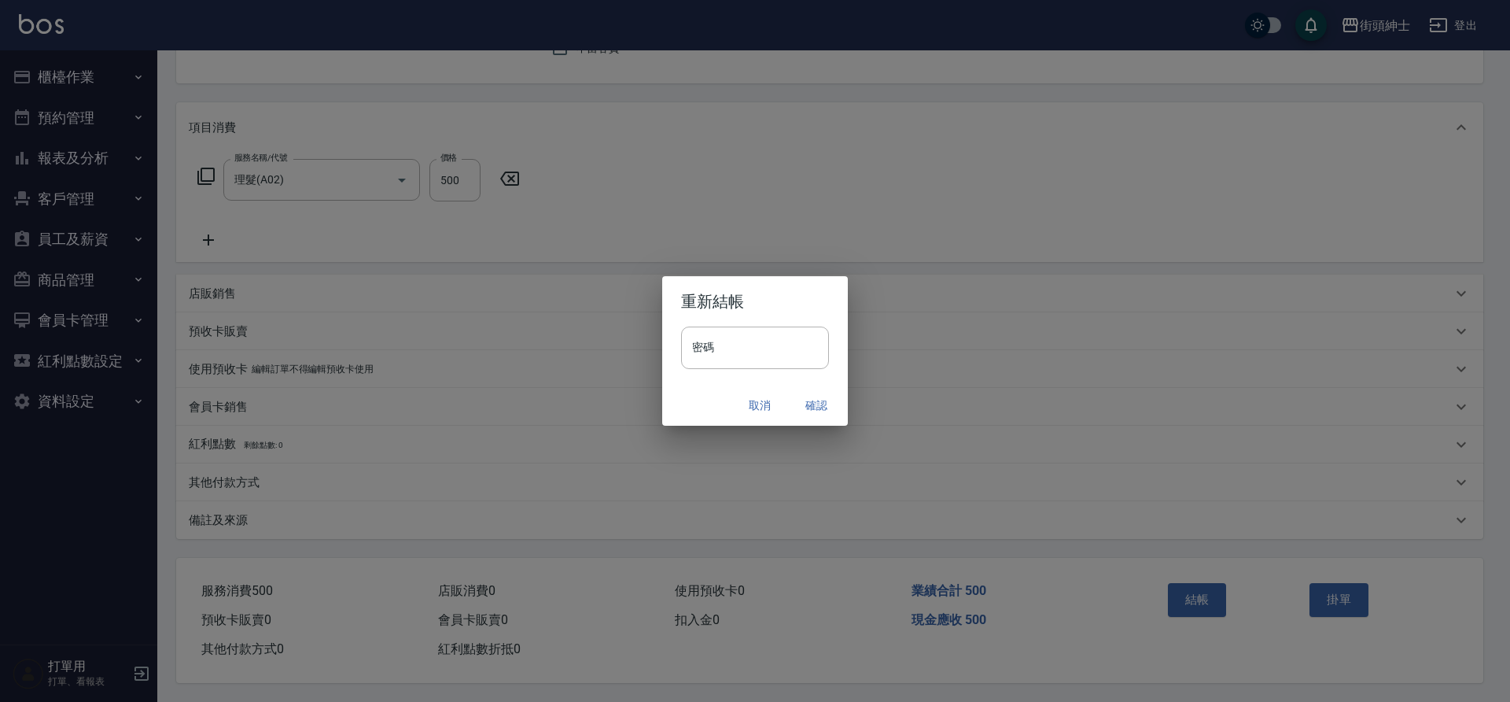
drag, startPoint x: 1195, startPoint y: 599, endPoint x: 817, endPoint y: 406, distance: 425.0
click at [817, 406] on button "確認" at bounding box center [816, 405] width 50 height 29
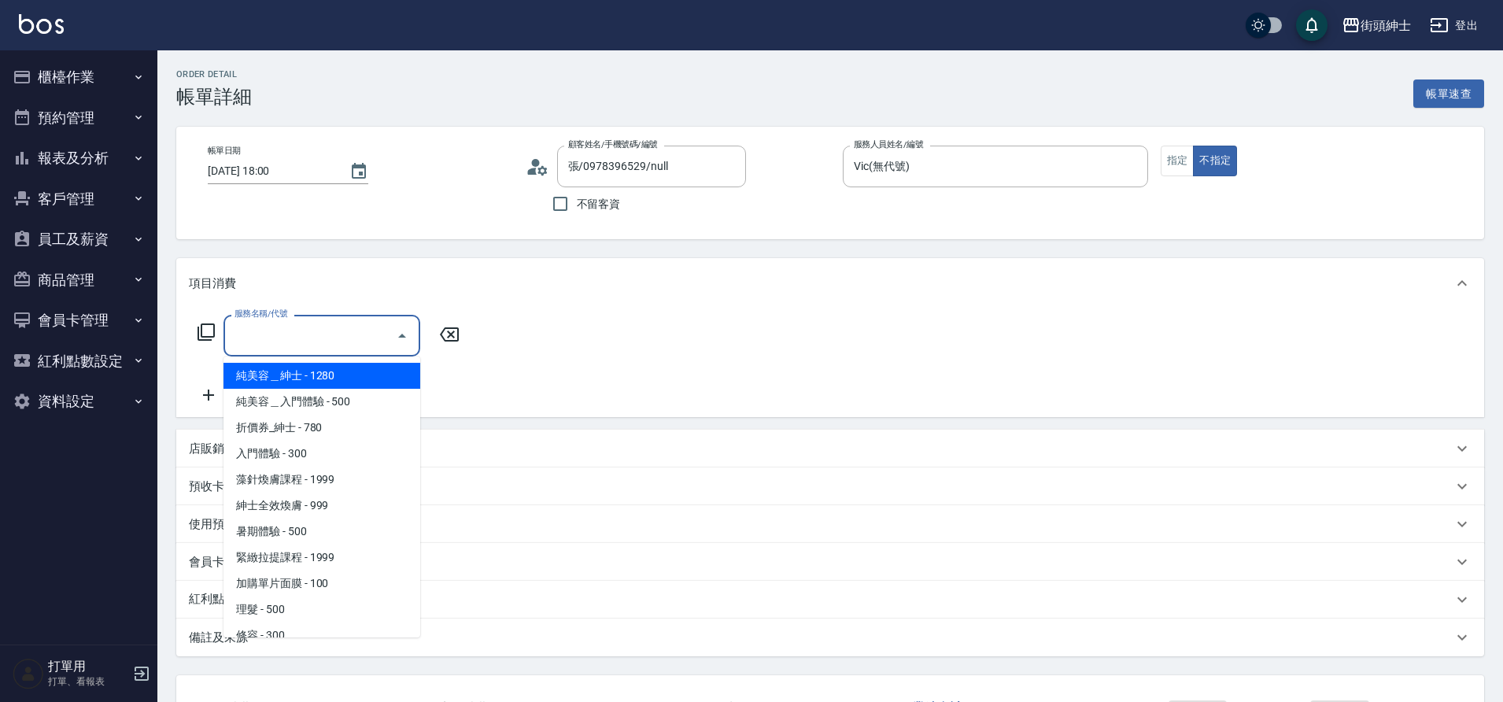
click at [315, 339] on input "服務名稱/代號" at bounding box center [309, 336] width 159 height 28
click at [281, 608] on span "理髮 - 500" at bounding box center [321, 609] width 197 height 26
type input "理髮(A02)"
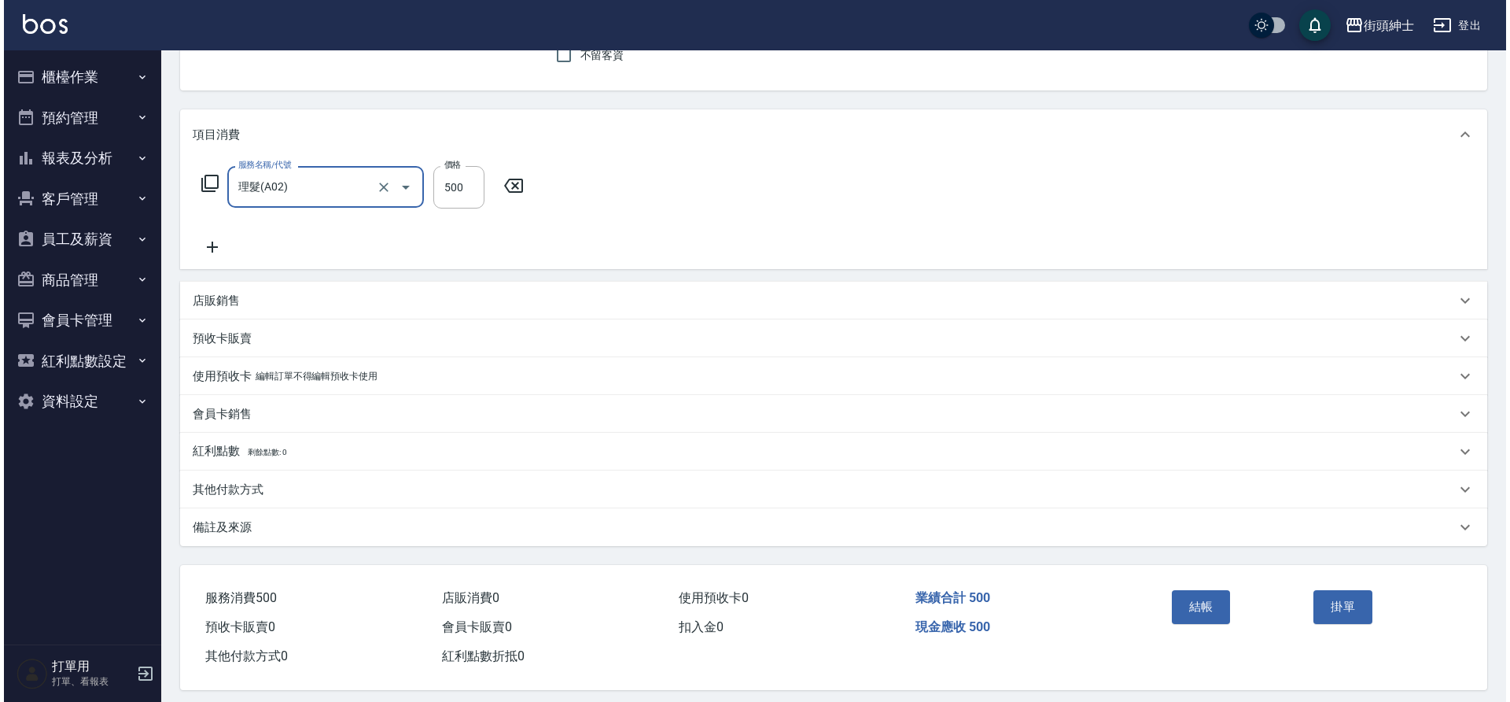
scroll to position [163, 0]
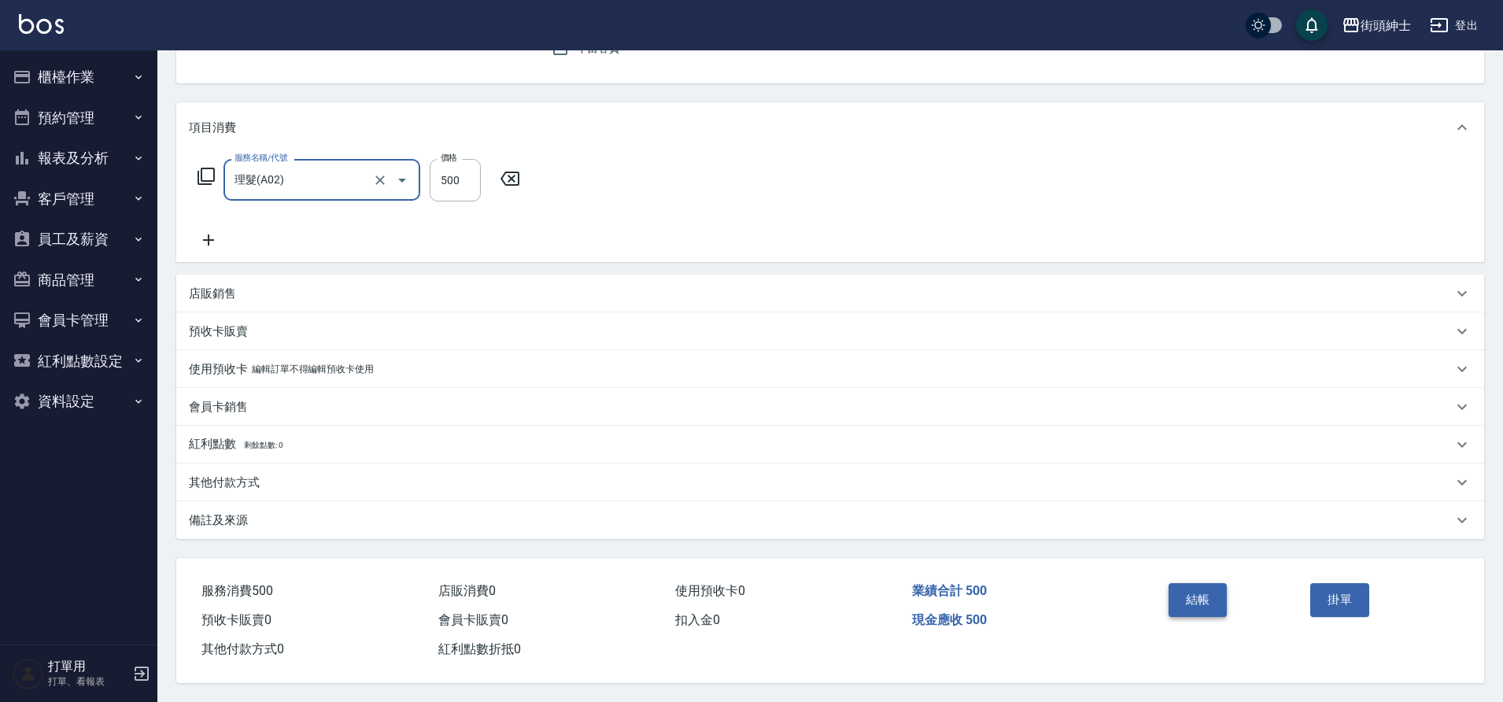
drag, startPoint x: 0, startPoint y: 0, endPoint x: 1201, endPoint y: 585, distance: 1336.3
click at [1201, 585] on button "結帳" at bounding box center [1197, 599] width 59 height 33
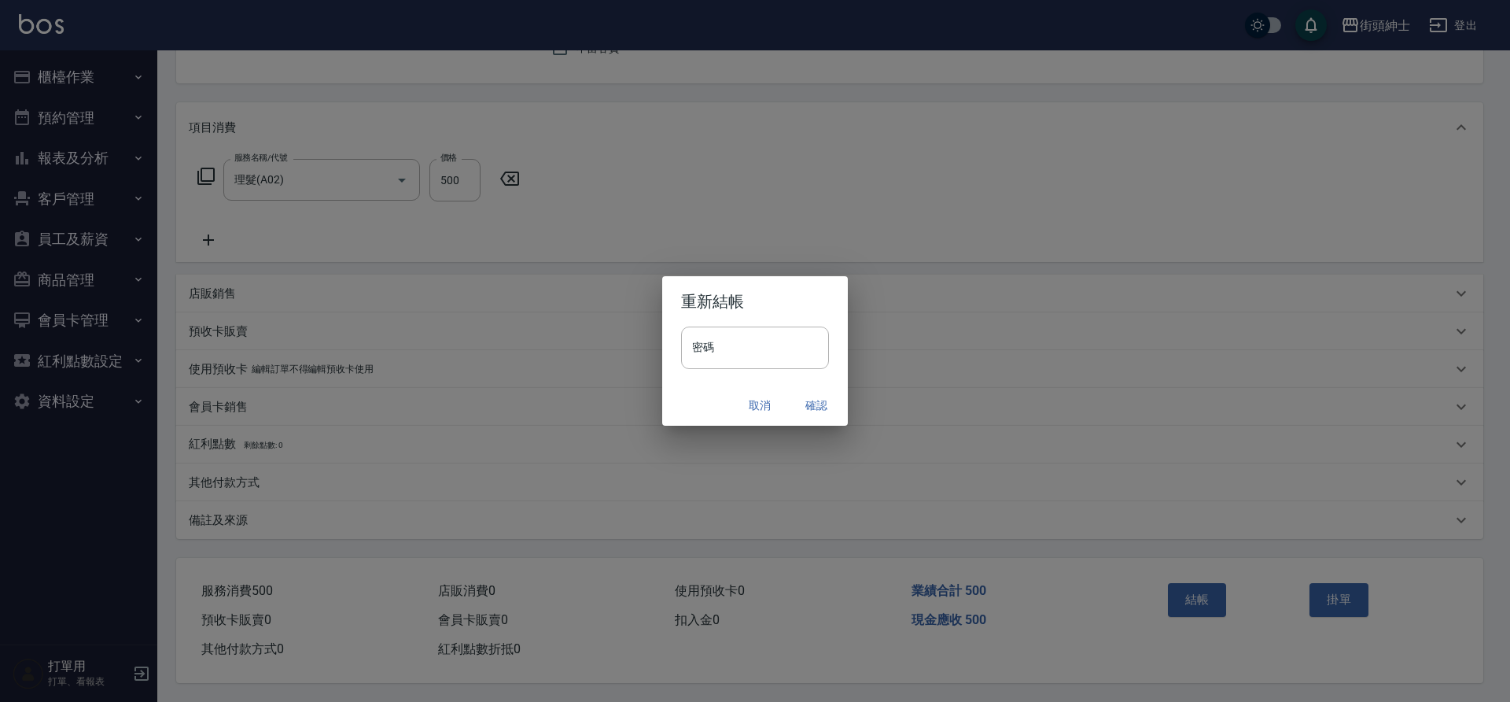
drag, startPoint x: 1201, startPoint y: 585, endPoint x: 820, endPoint y: 406, distance: 421.6
click at [820, 406] on button "確認" at bounding box center [816, 405] width 50 height 29
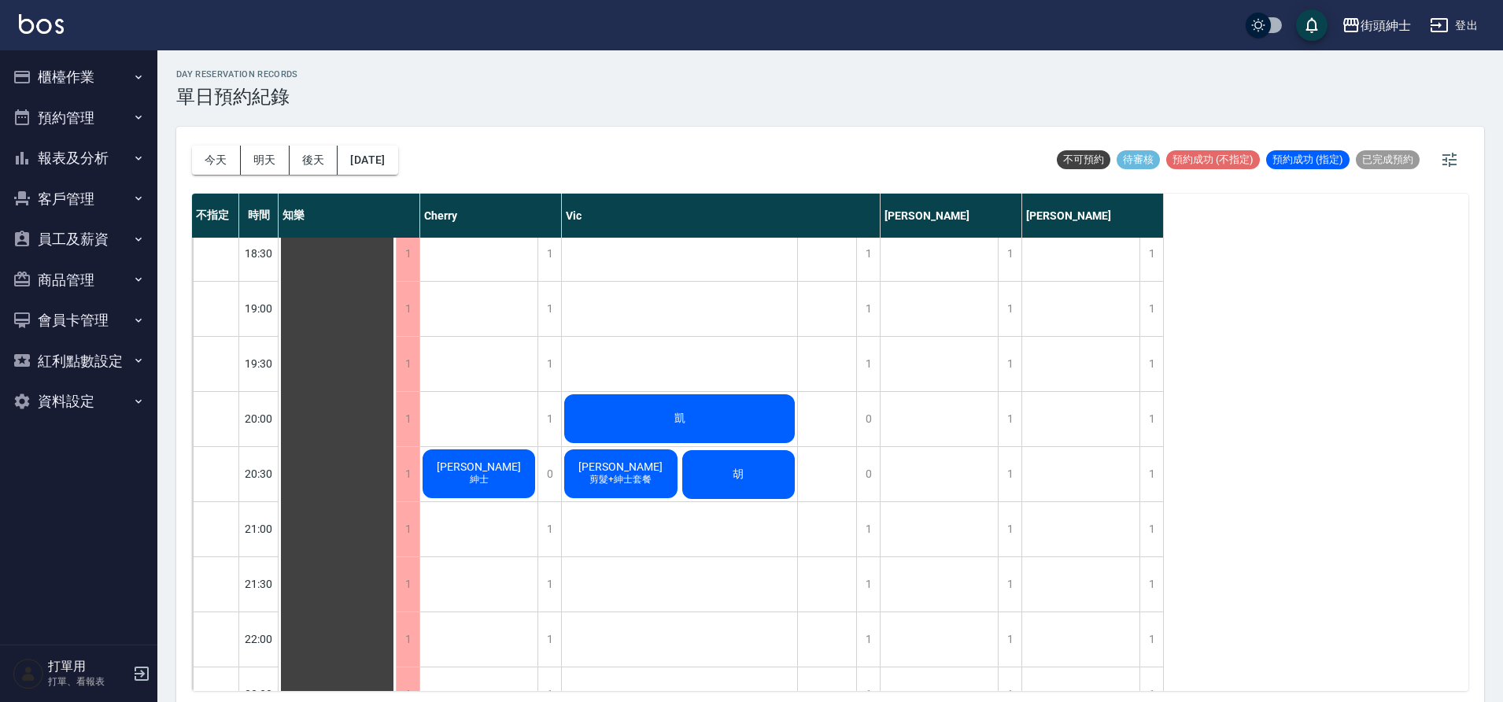
scroll to position [1156, 0]
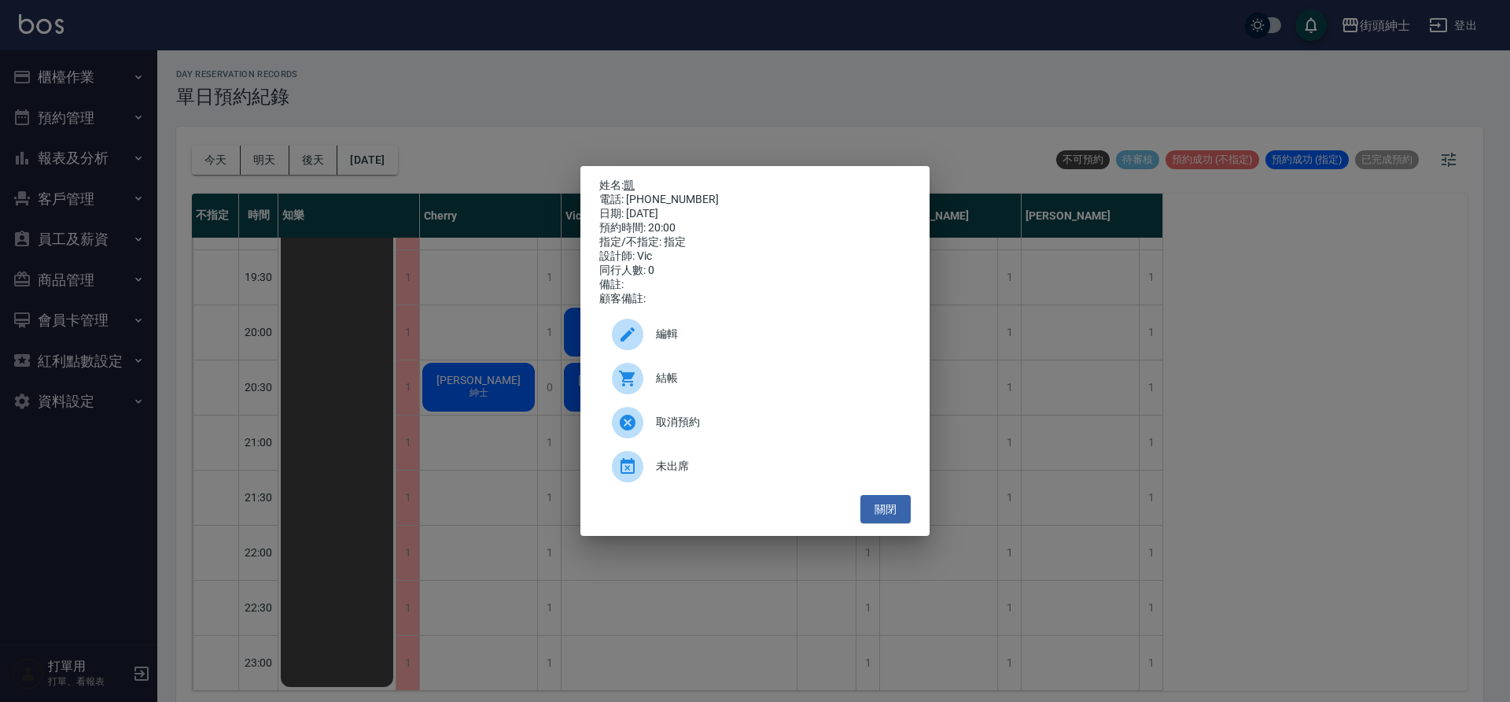
click at [632, 179] on link "凱" at bounding box center [629, 185] width 11 height 13
click at [286, 407] on div "姓名: 凱 電話: 0979807420 日期: 2025/08/23 預約時間: 20:00 指定/不指定: 指定 設計師: Vic 同行人數: 0 備註:…" at bounding box center [755, 351] width 1510 height 702
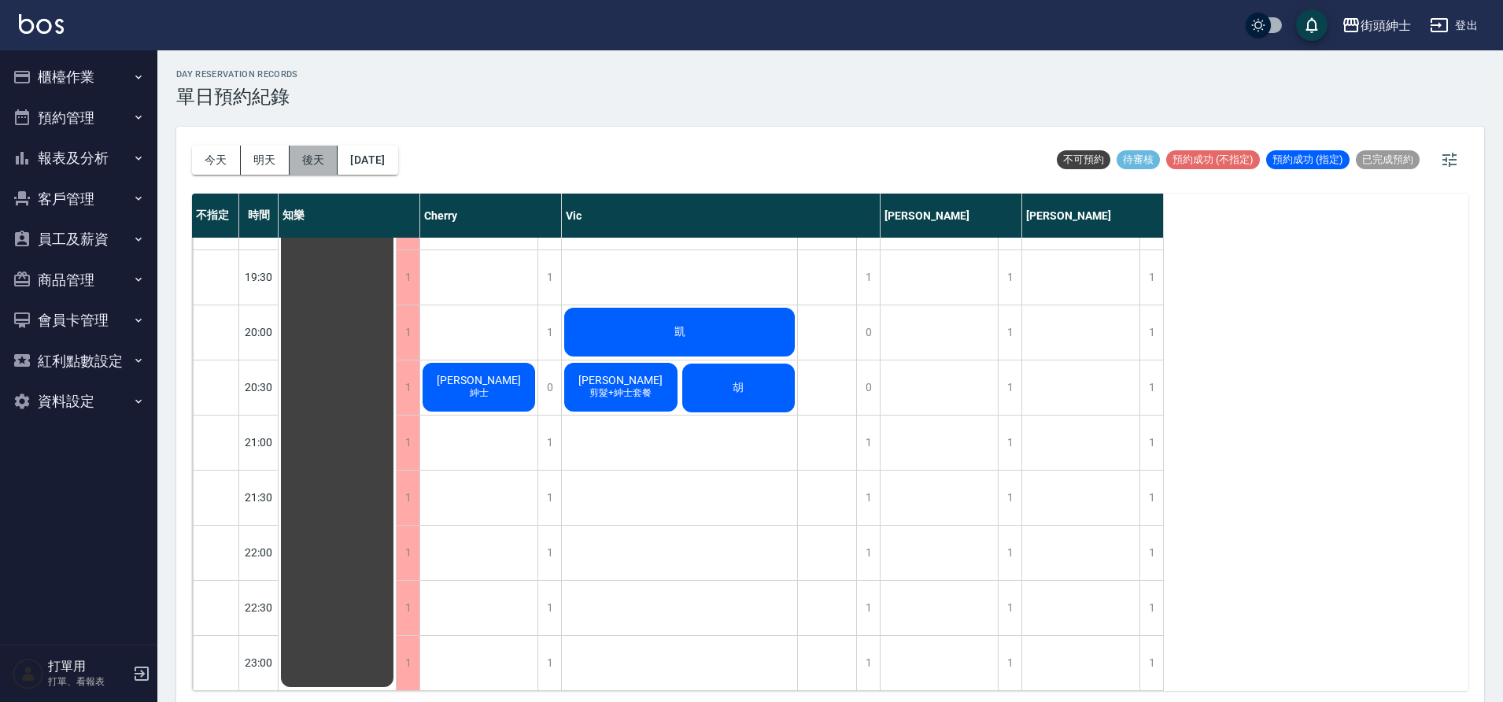
click at [316, 153] on button "後天" at bounding box center [313, 160] width 49 height 29
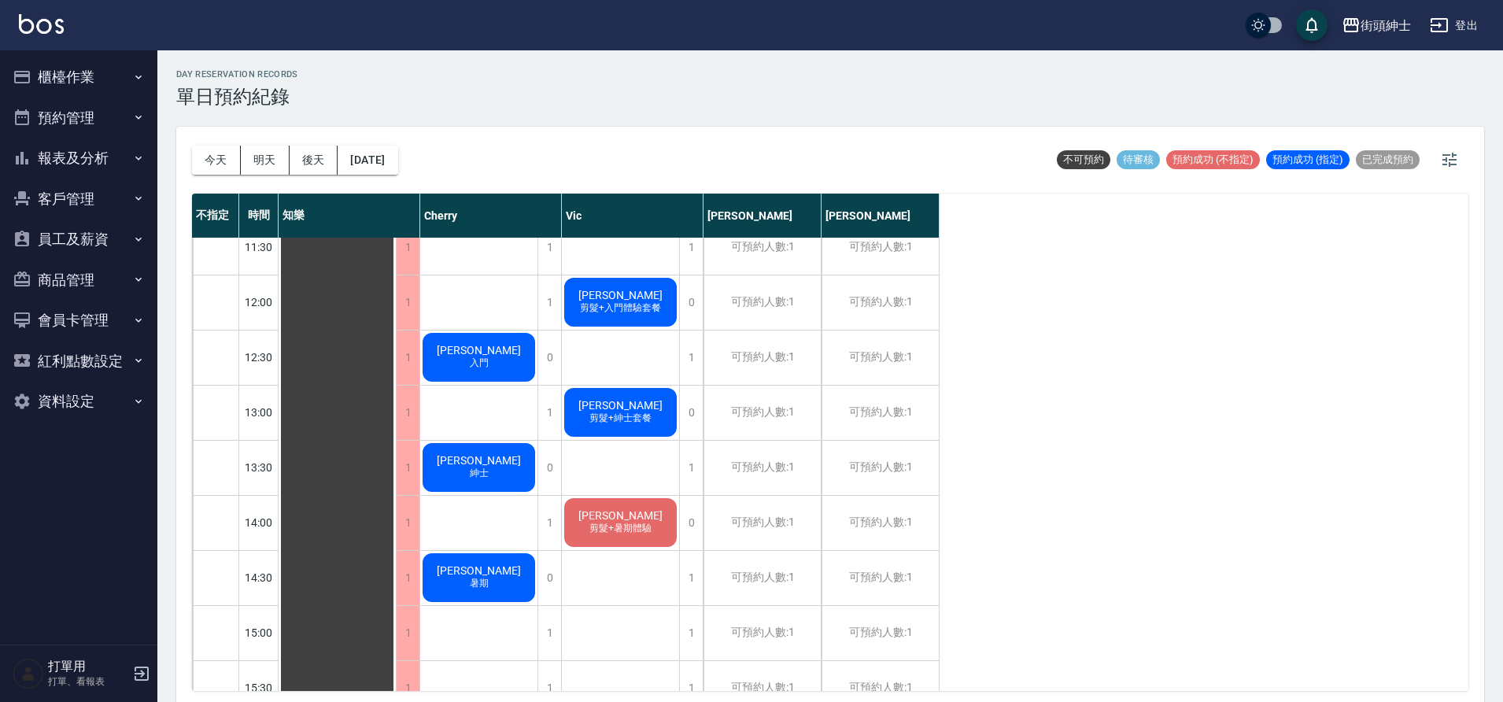
scroll to position [334, 0]
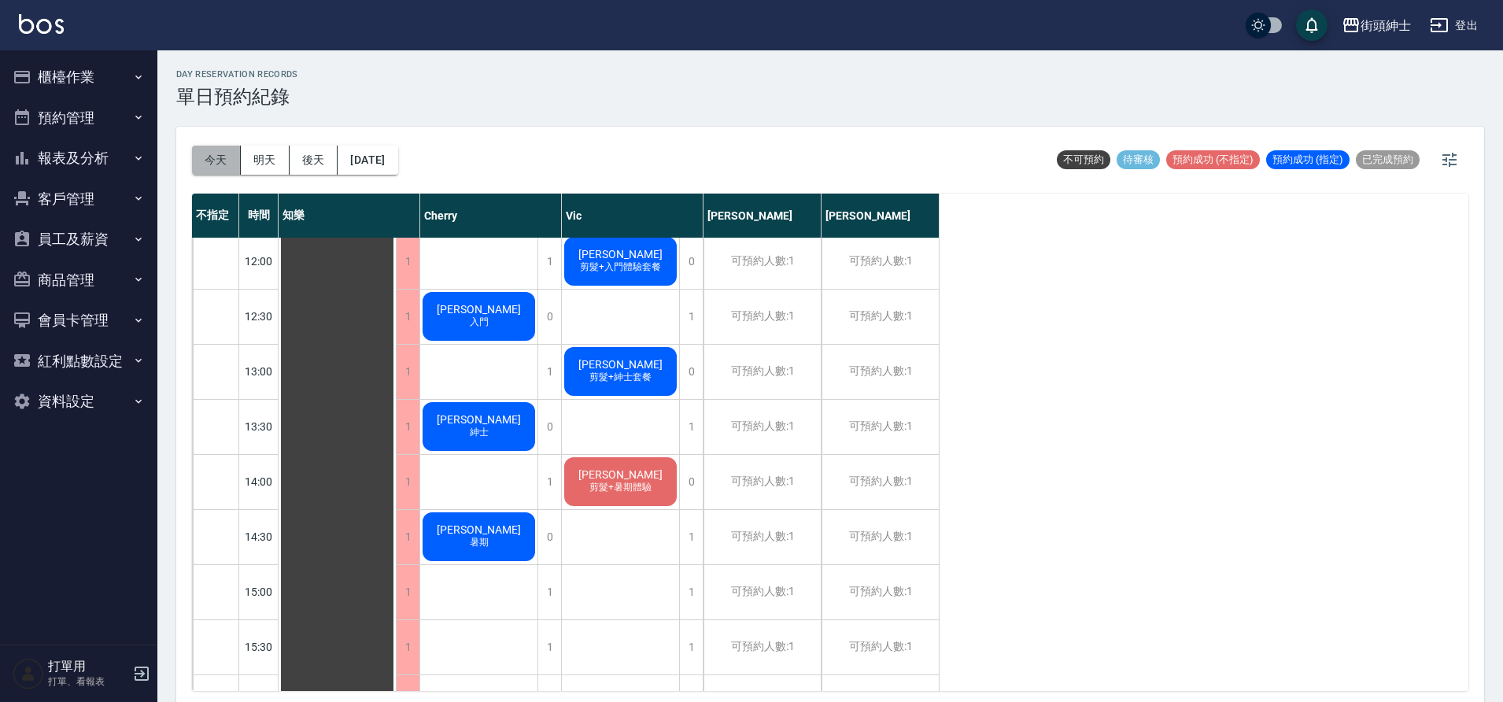
click at [217, 160] on button "今天" at bounding box center [216, 160] width 49 height 29
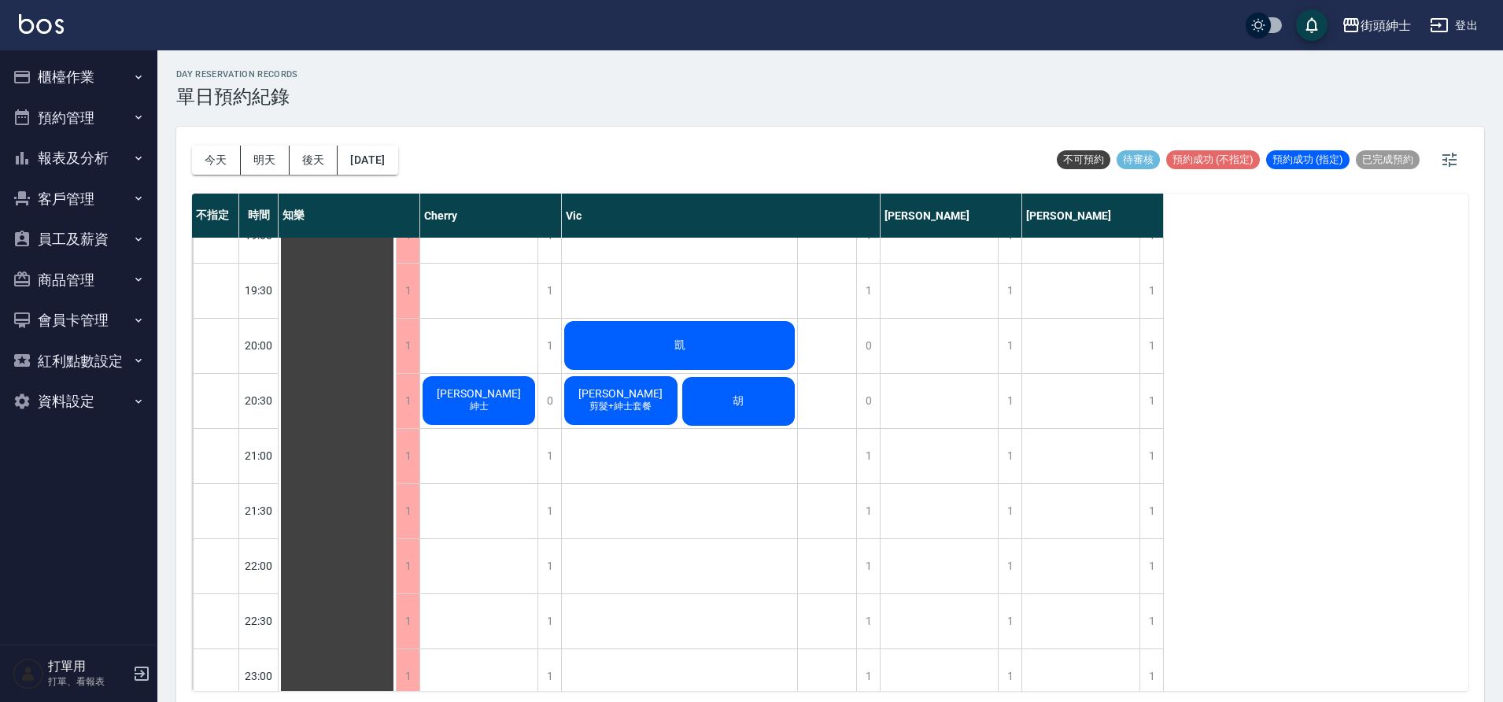
scroll to position [1132, 0]
click at [323, 169] on button "後天" at bounding box center [313, 160] width 49 height 29
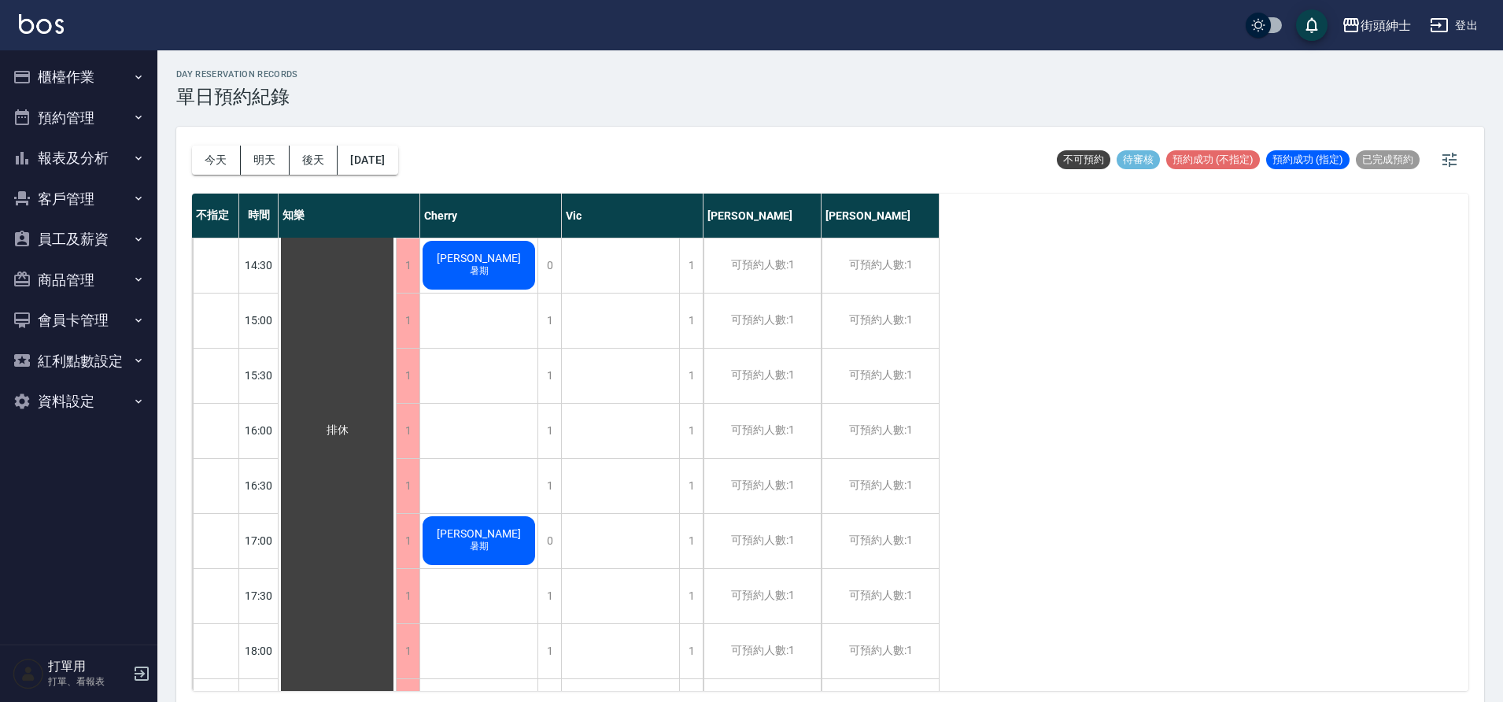
scroll to position [487, 0]
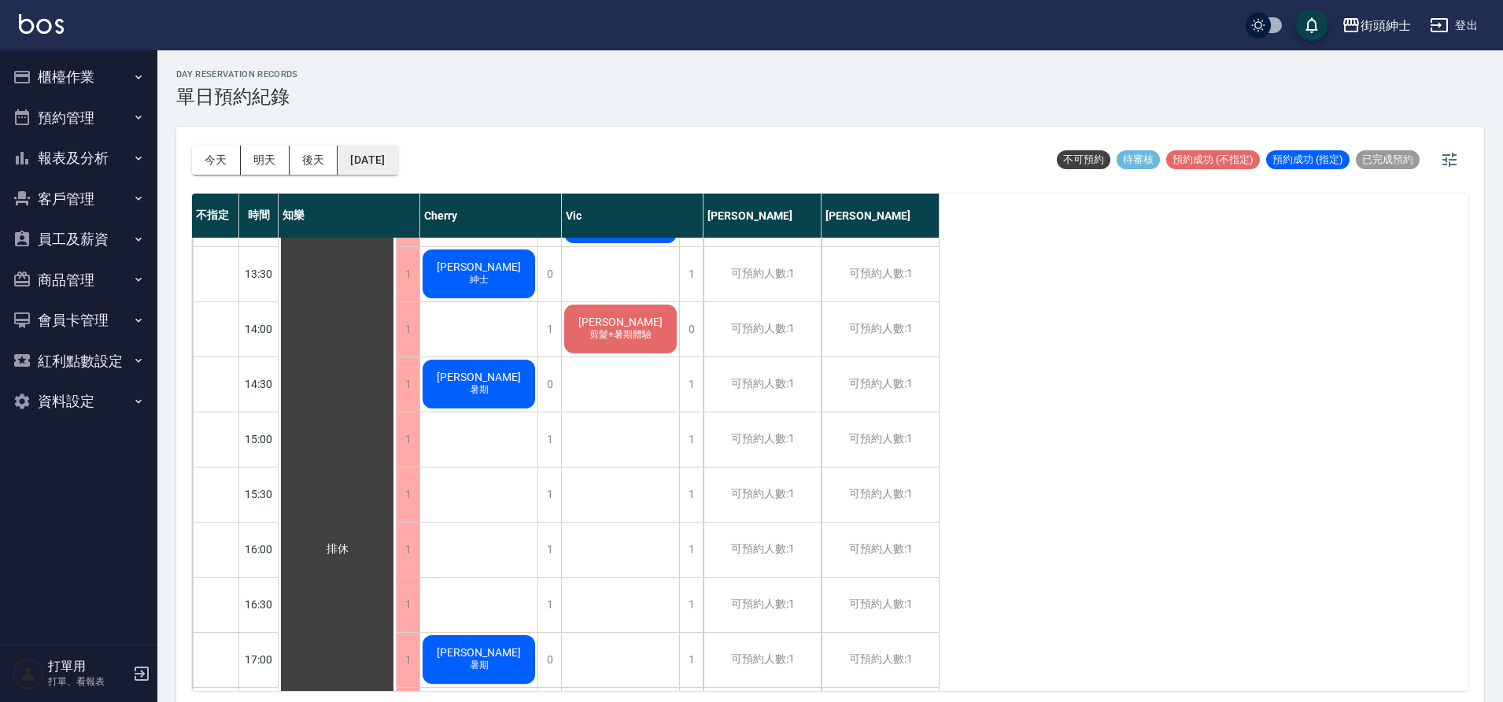
click at [392, 154] on button "2025/08/25" at bounding box center [367, 160] width 60 height 29
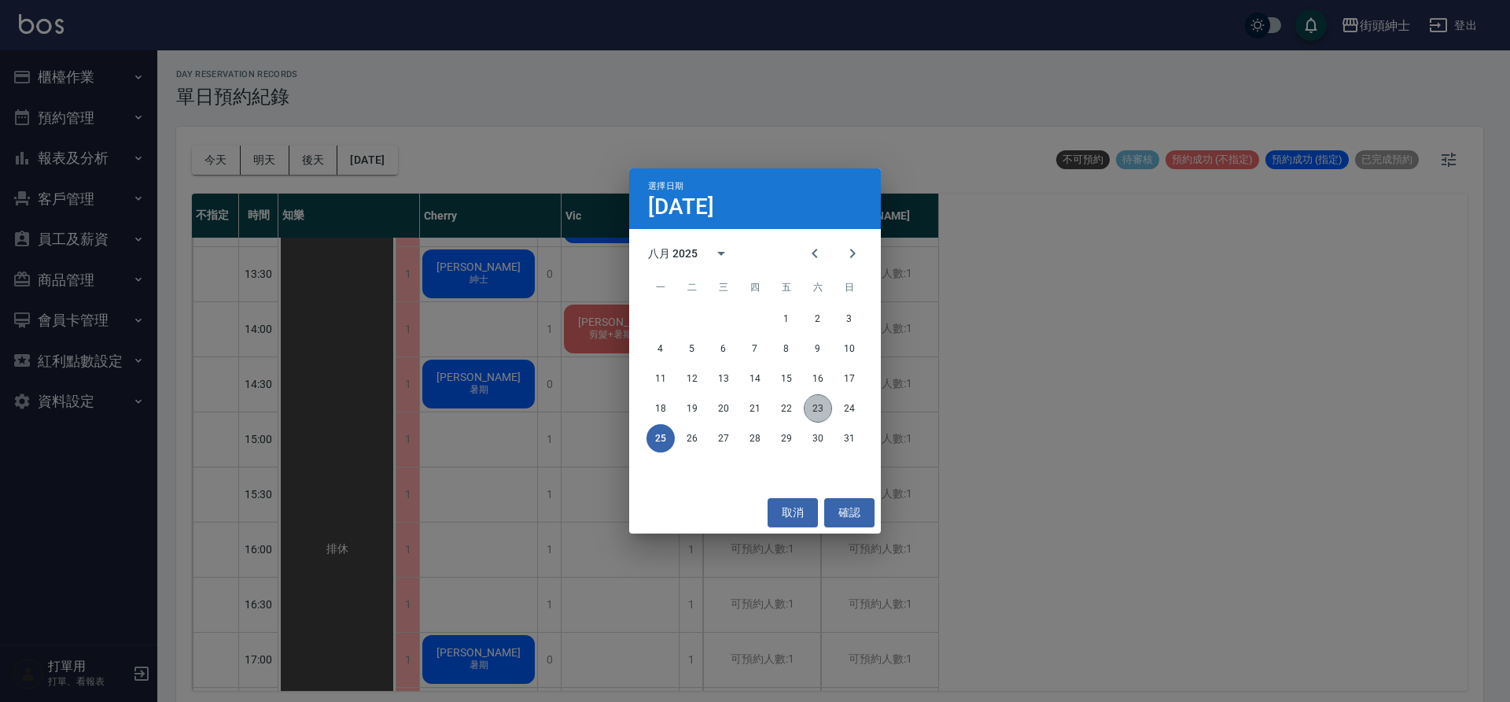
click at [817, 412] on button "23" at bounding box center [818, 408] width 28 height 28
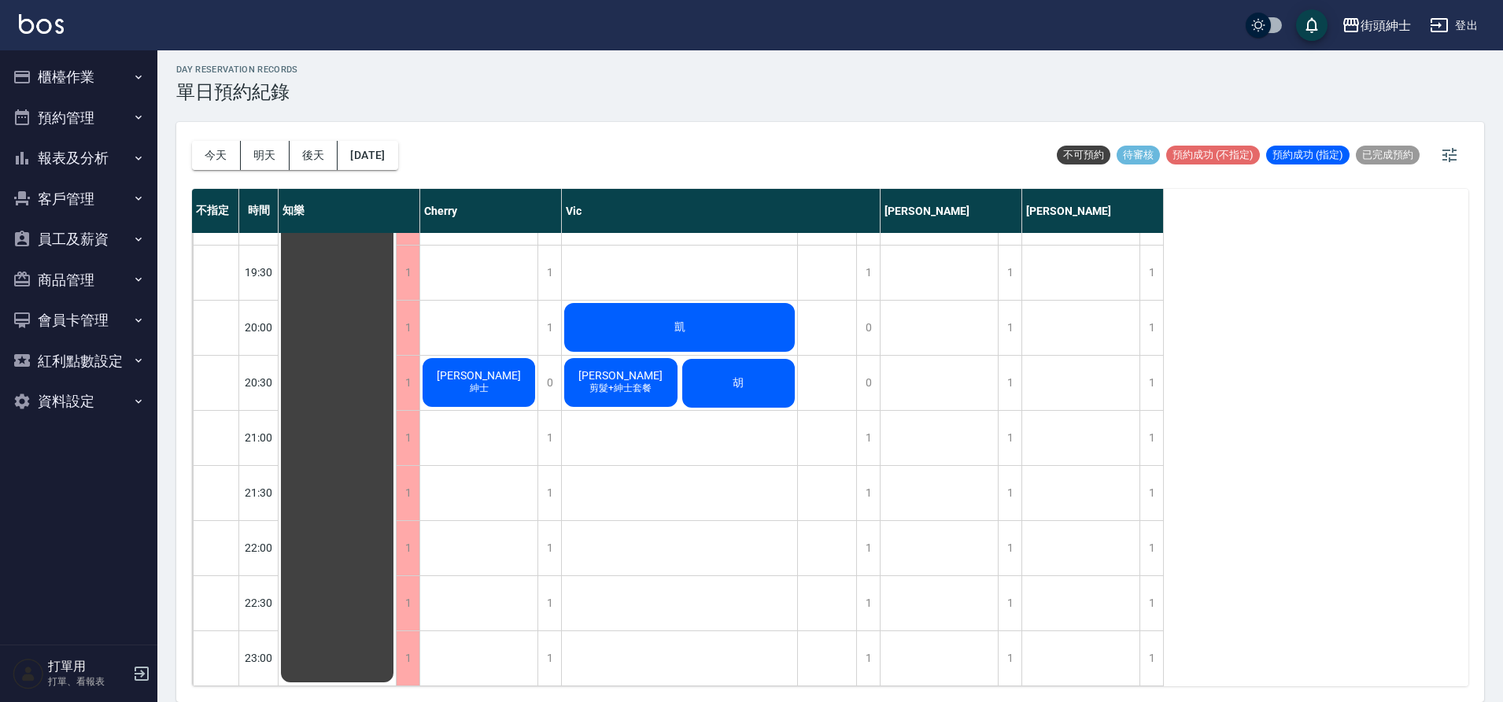
scroll to position [1134, 0]
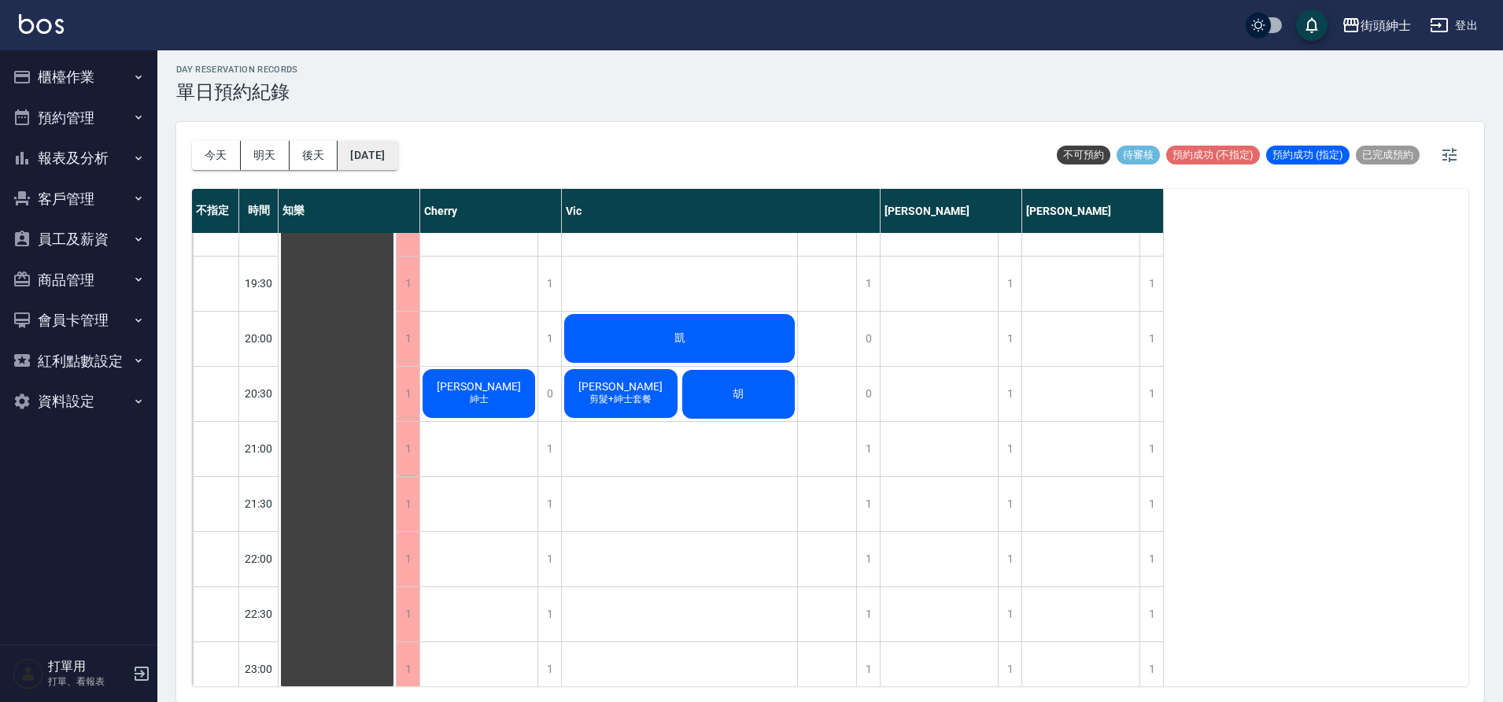
click at [378, 168] on button "2025/08/23" at bounding box center [367, 155] width 60 height 29
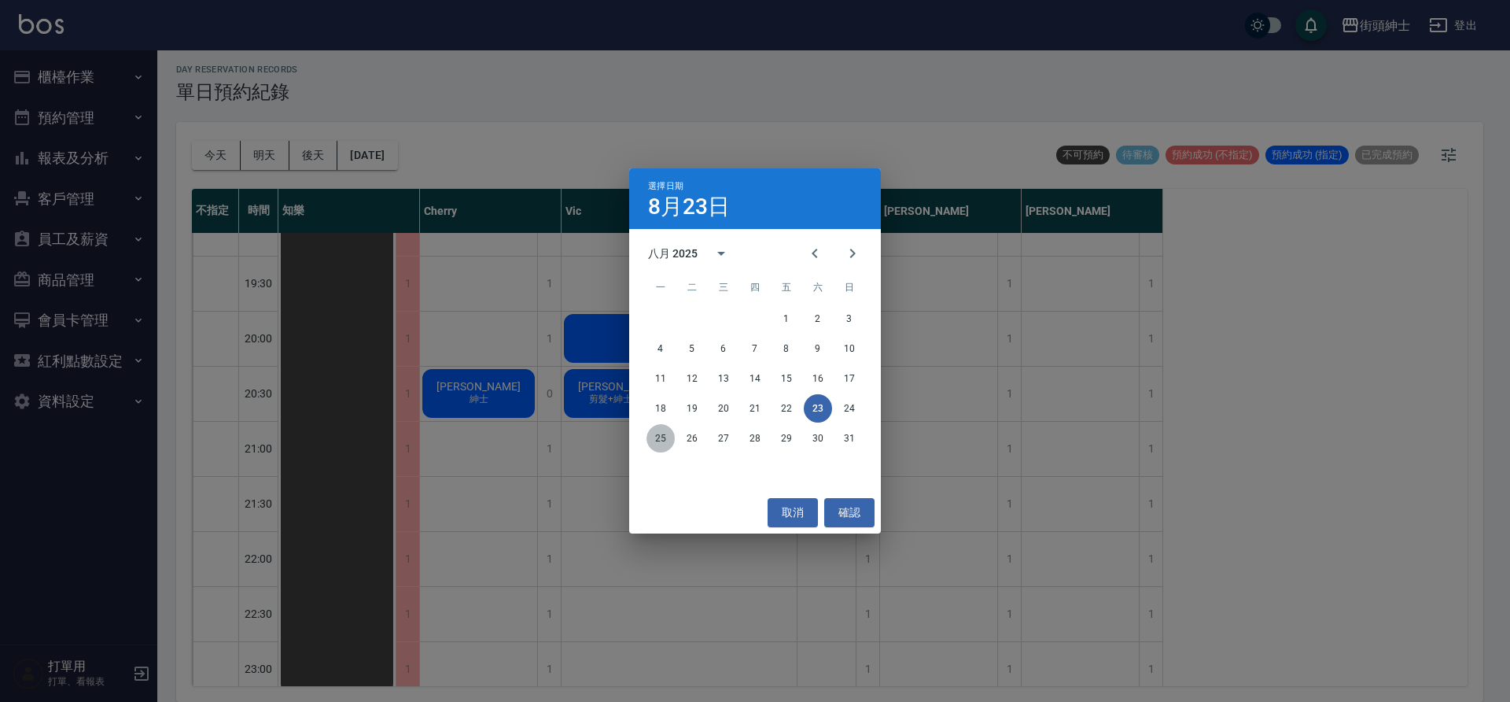
click at [650, 434] on button "25" at bounding box center [661, 438] width 28 height 28
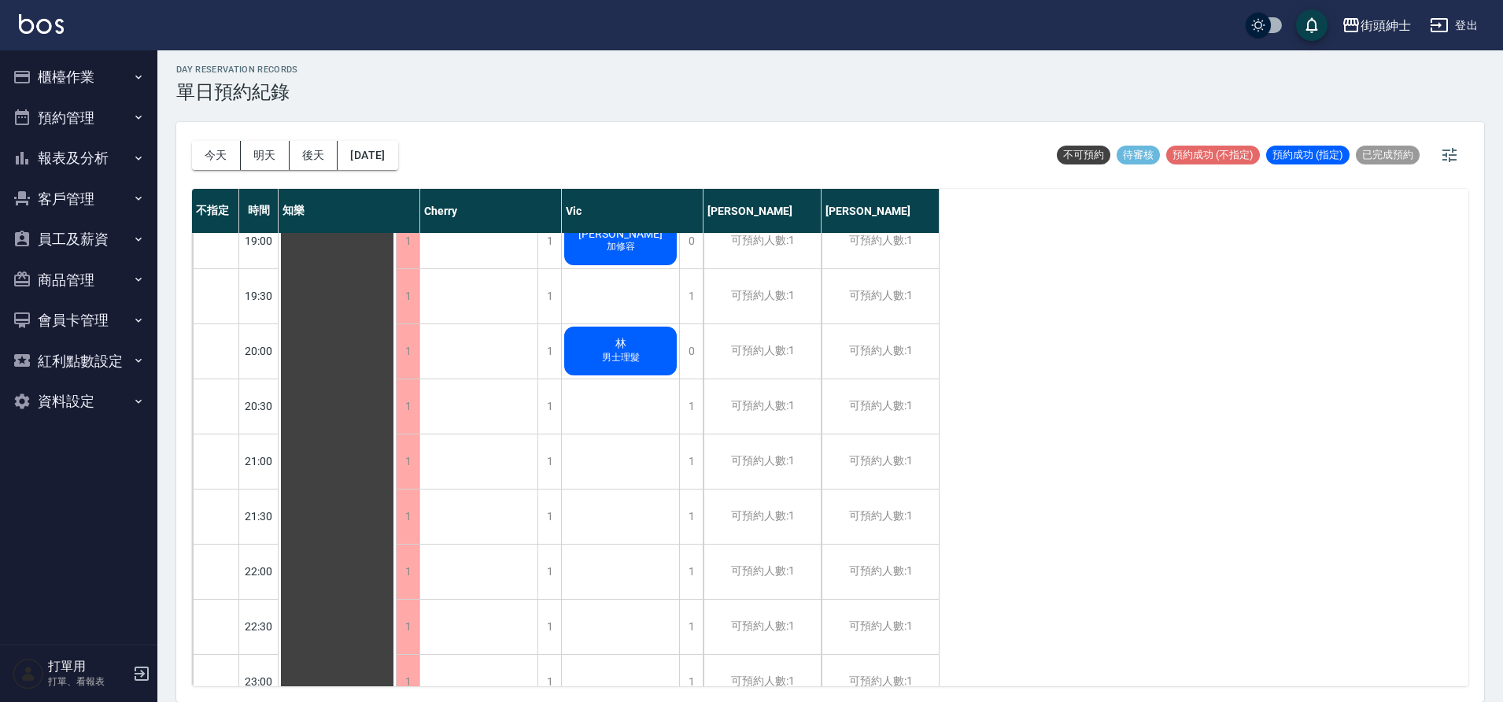
scroll to position [1120, 0]
click at [386, 166] on button "2025/08/25" at bounding box center [367, 155] width 60 height 29
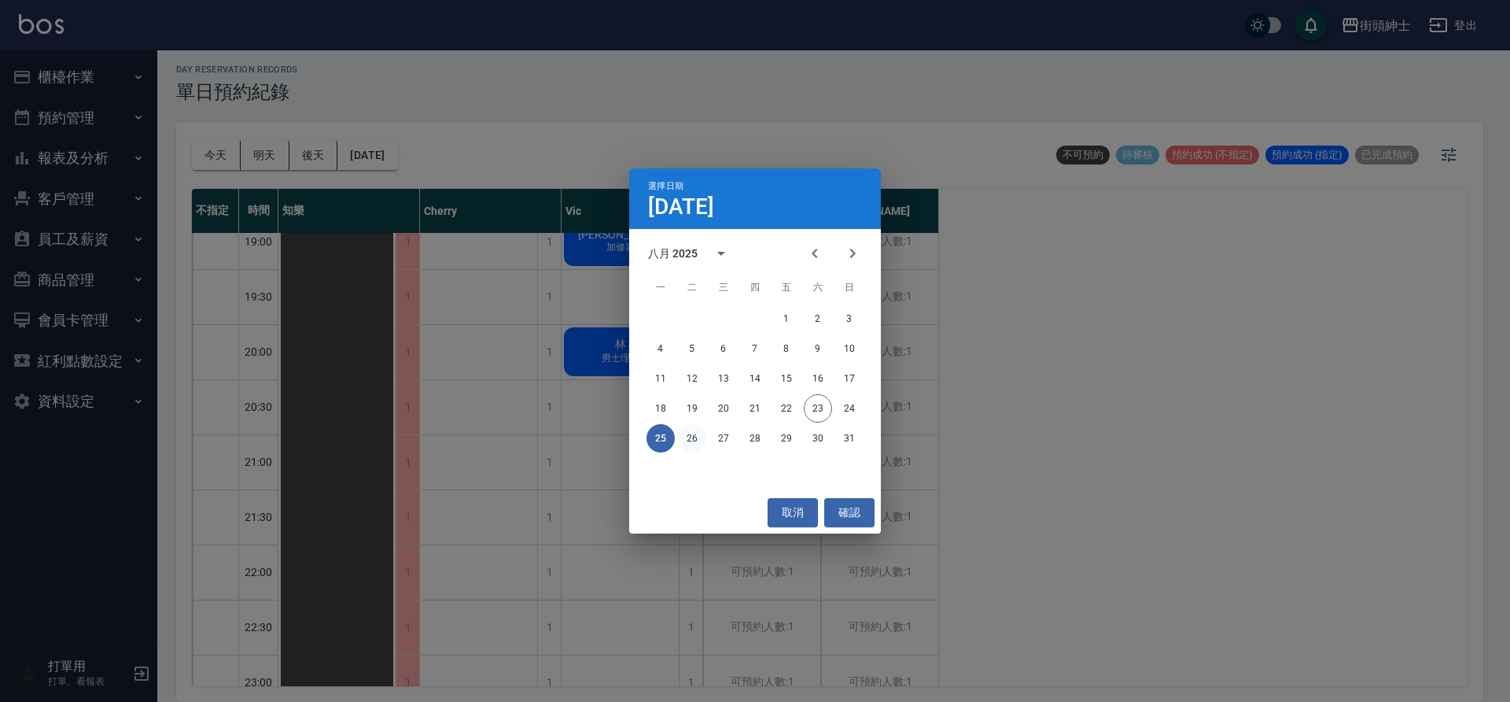
click at [691, 443] on button "26" at bounding box center [692, 438] width 28 height 28
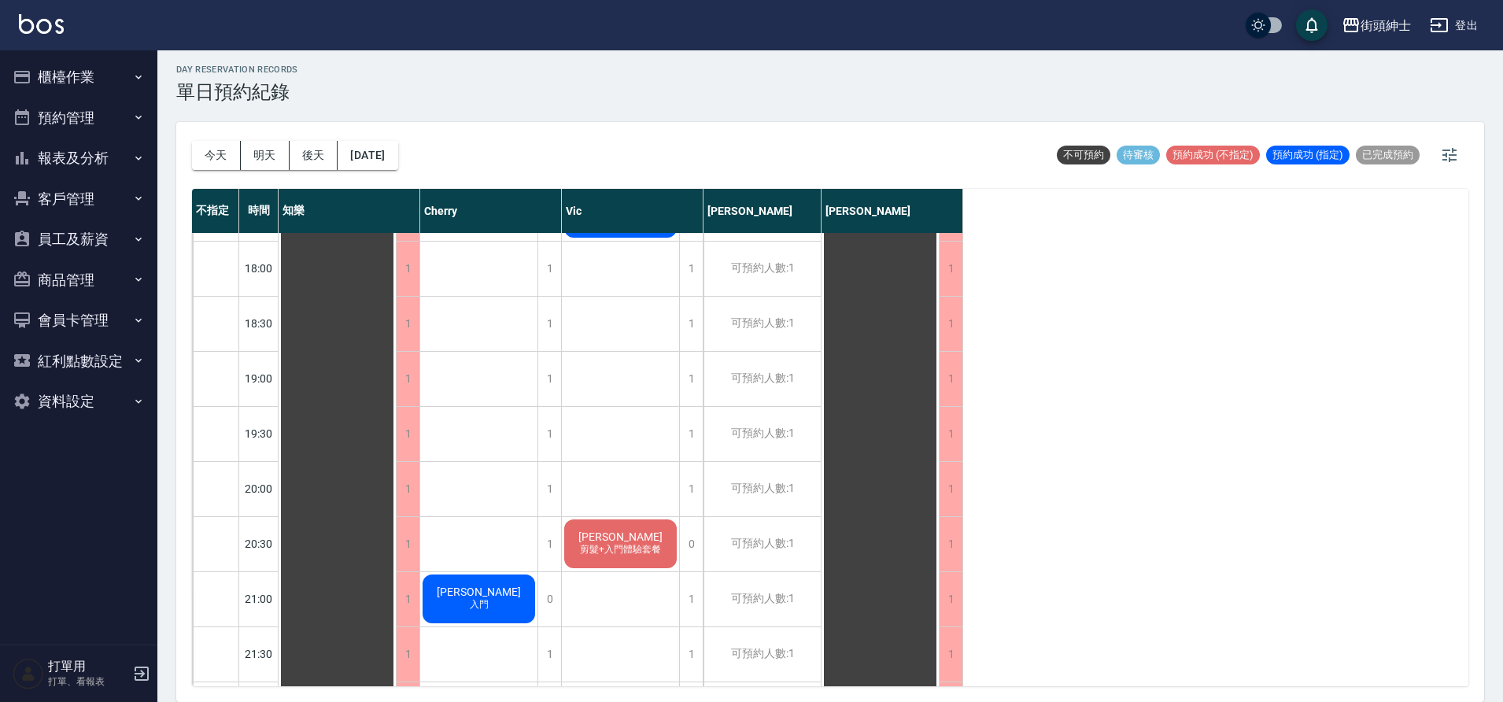
scroll to position [992, 0]
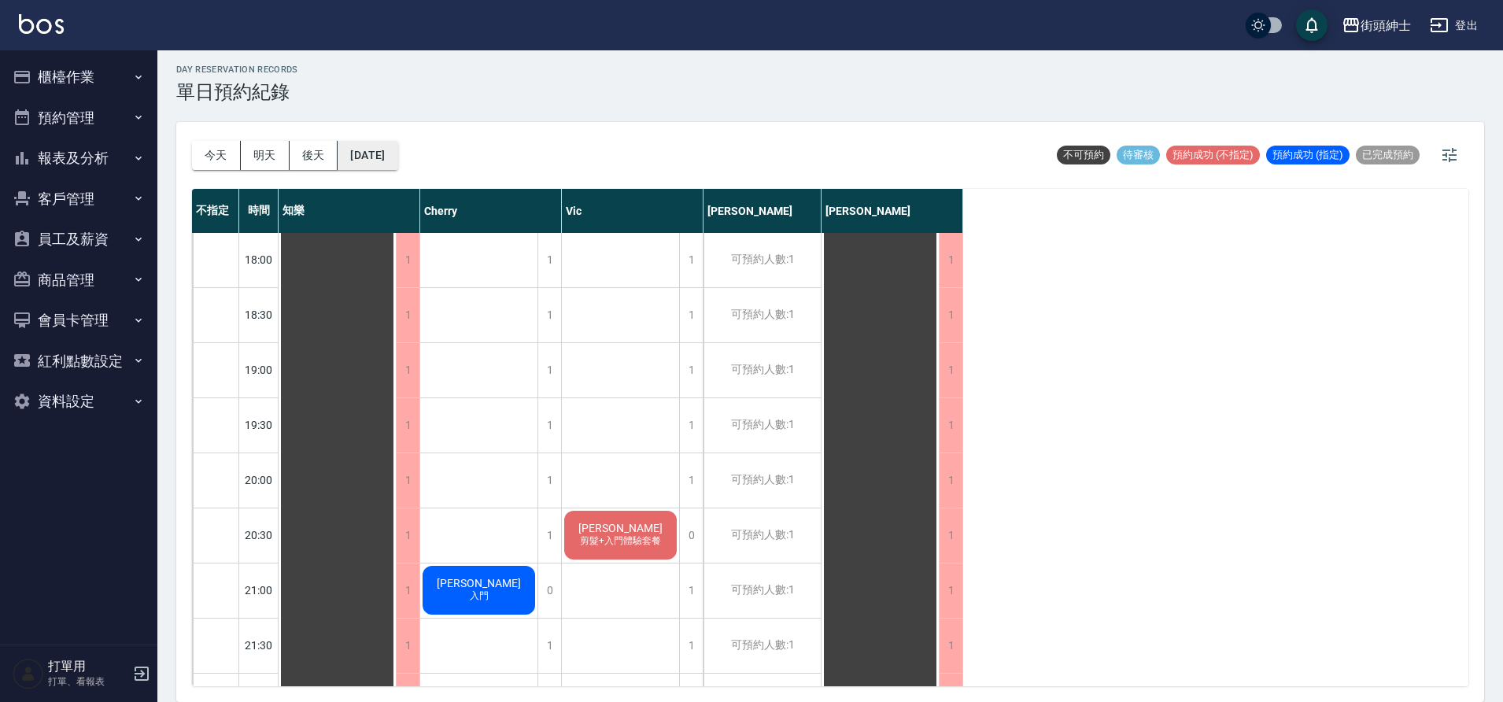
click at [397, 160] on button "2025/08/26" at bounding box center [367, 155] width 60 height 29
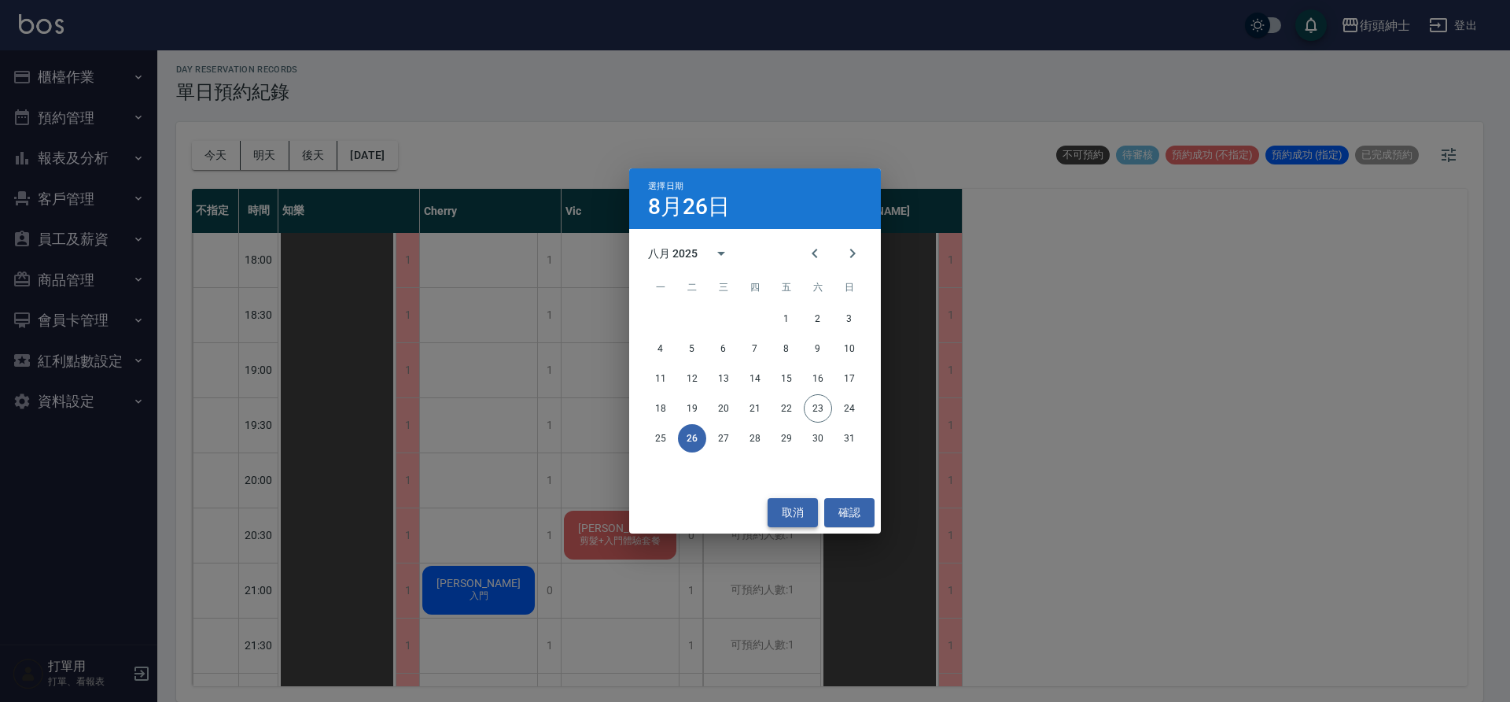
click at [792, 518] on button "取消" at bounding box center [793, 512] width 50 height 29
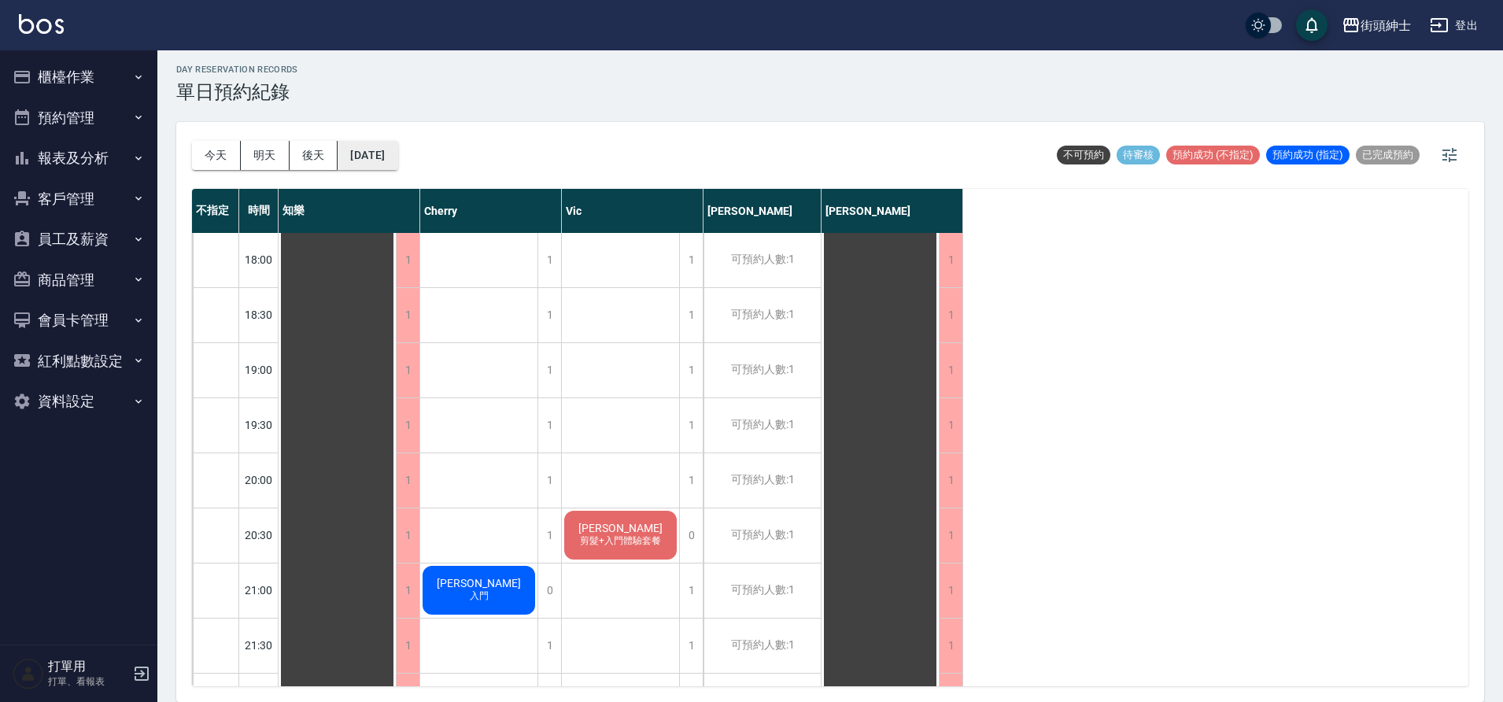
click at [397, 151] on button "2025/08/26" at bounding box center [367, 155] width 60 height 29
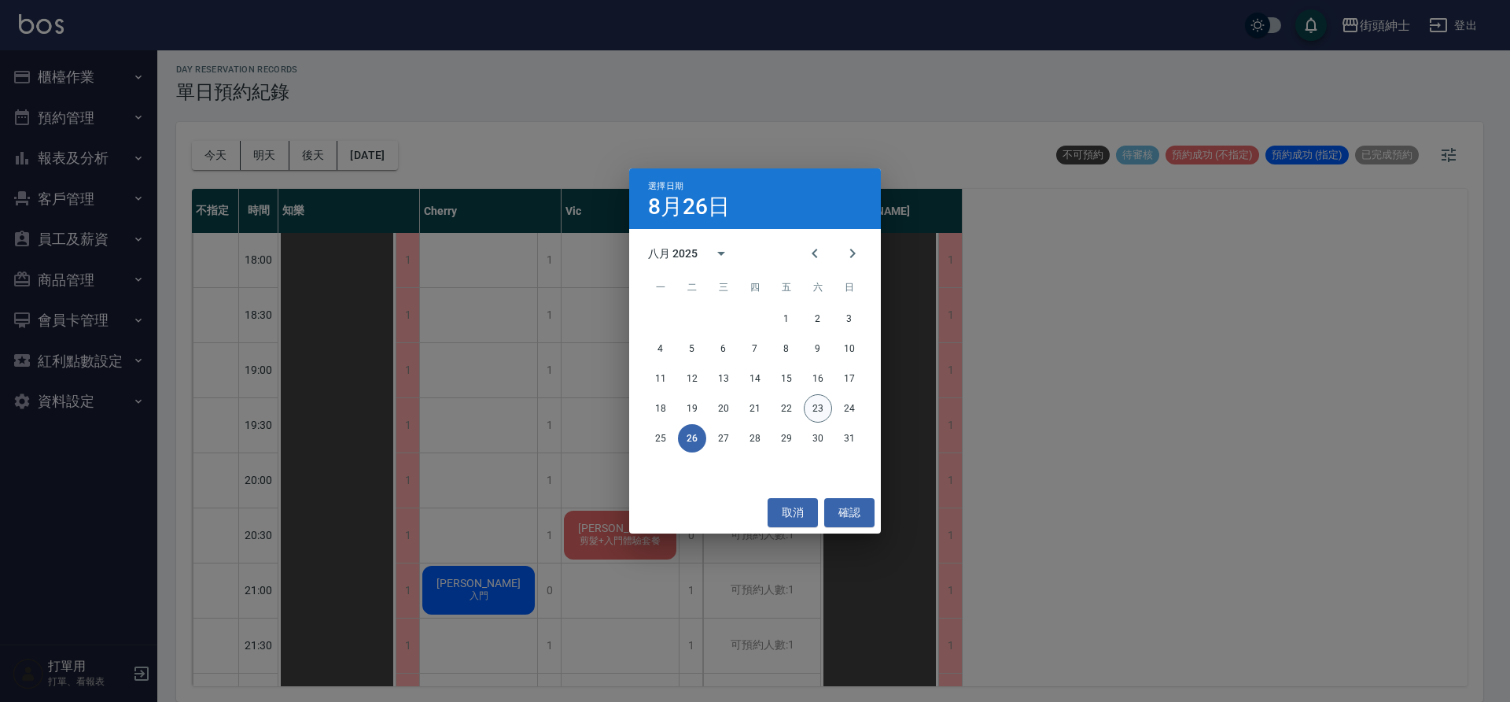
click at [814, 415] on button "23" at bounding box center [818, 408] width 28 height 28
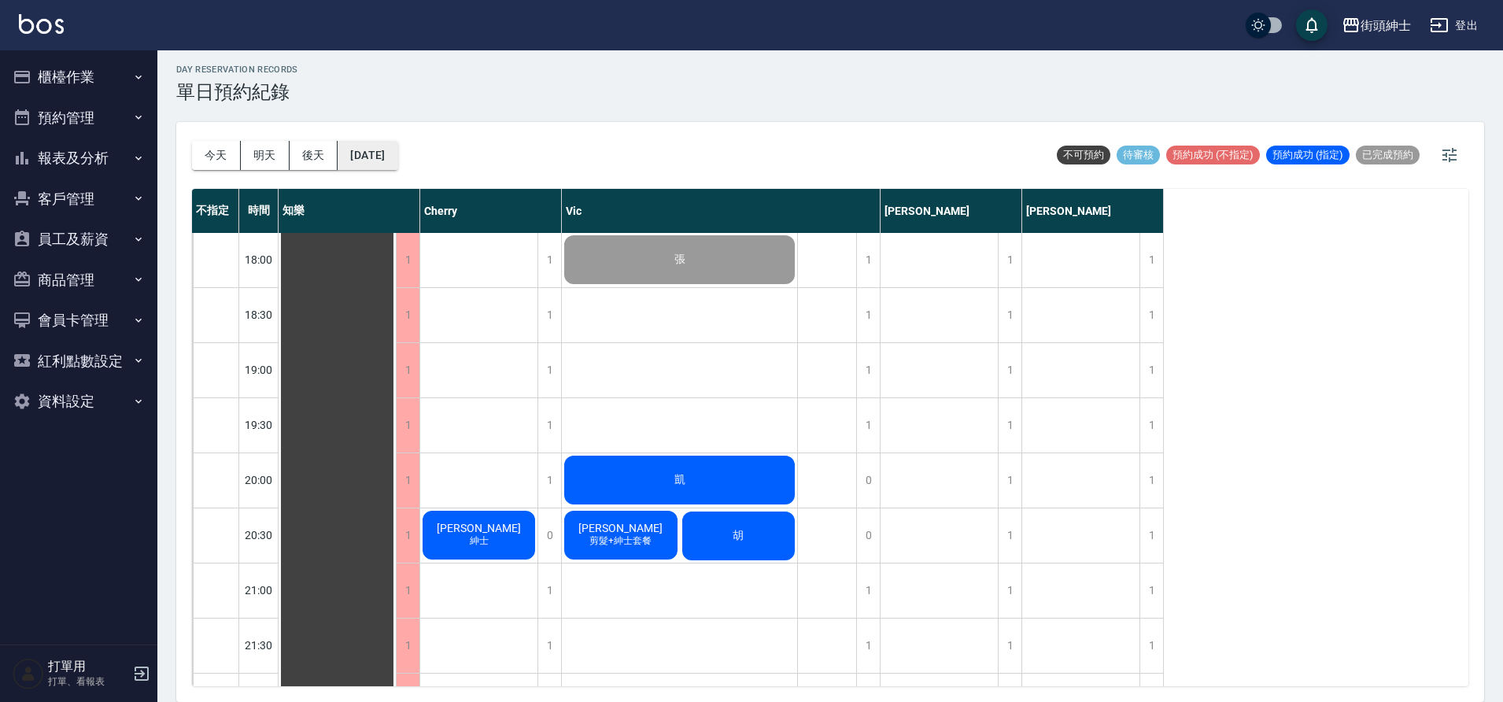
click at [386, 156] on button "2025/08/23" at bounding box center [367, 155] width 60 height 29
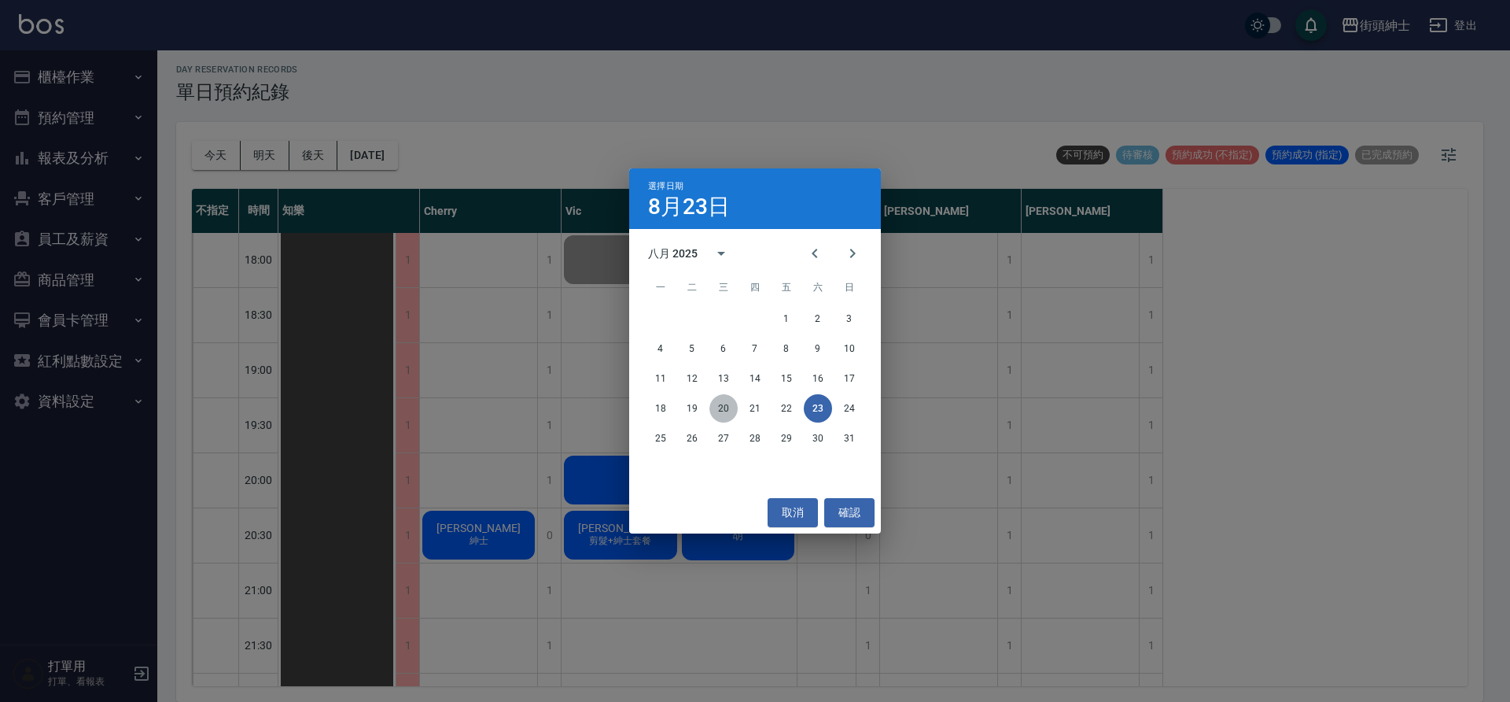
click at [718, 403] on button "20" at bounding box center [724, 408] width 28 height 28
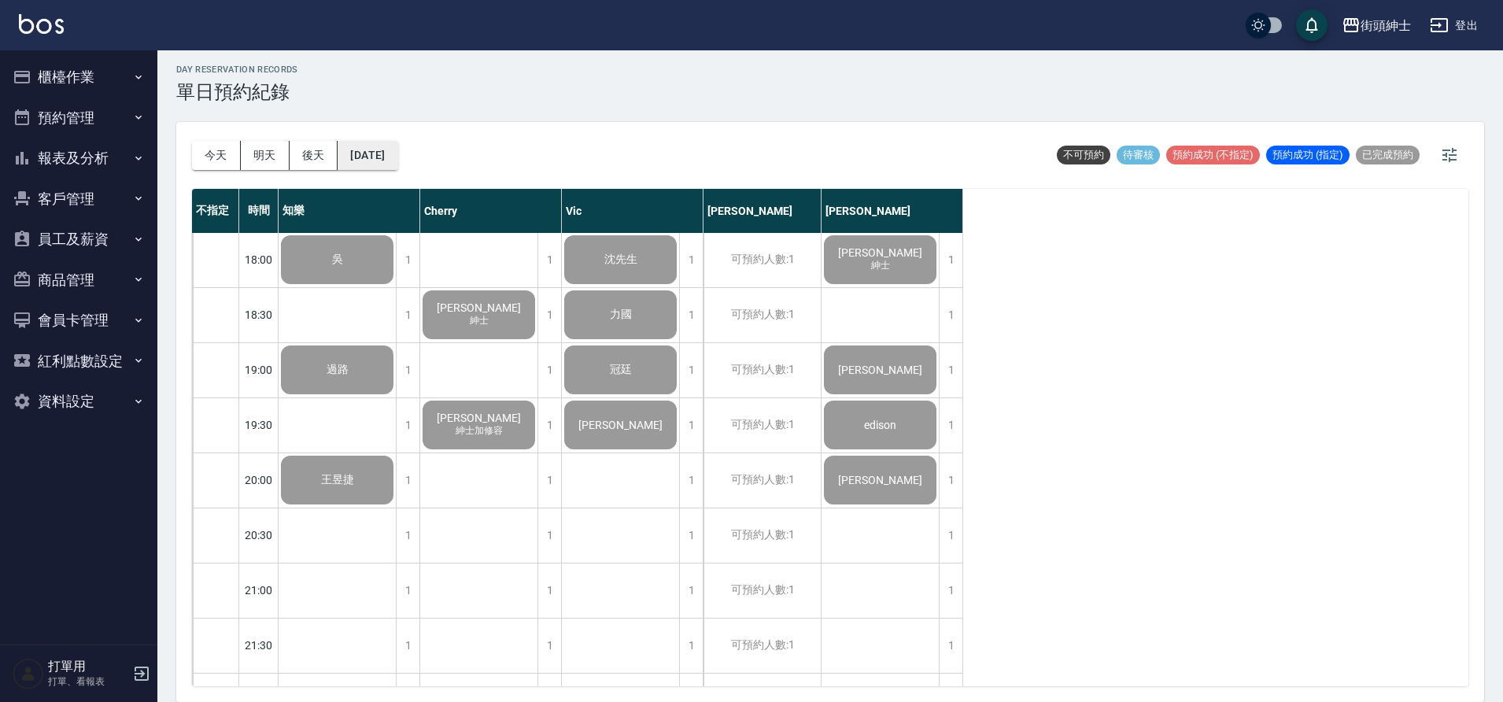
click at [397, 163] on button "2025/08/20" at bounding box center [367, 155] width 60 height 29
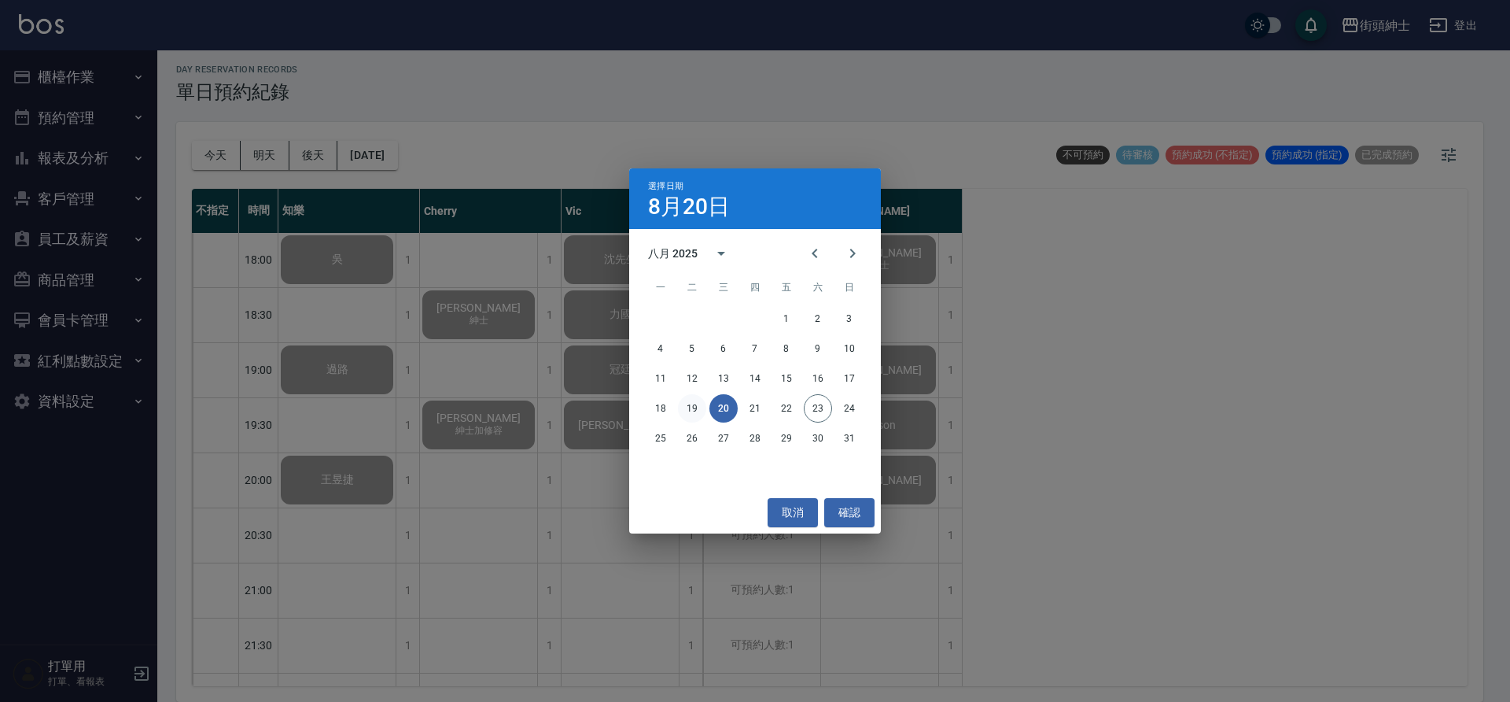
click at [691, 396] on button "19" at bounding box center [692, 408] width 28 height 28
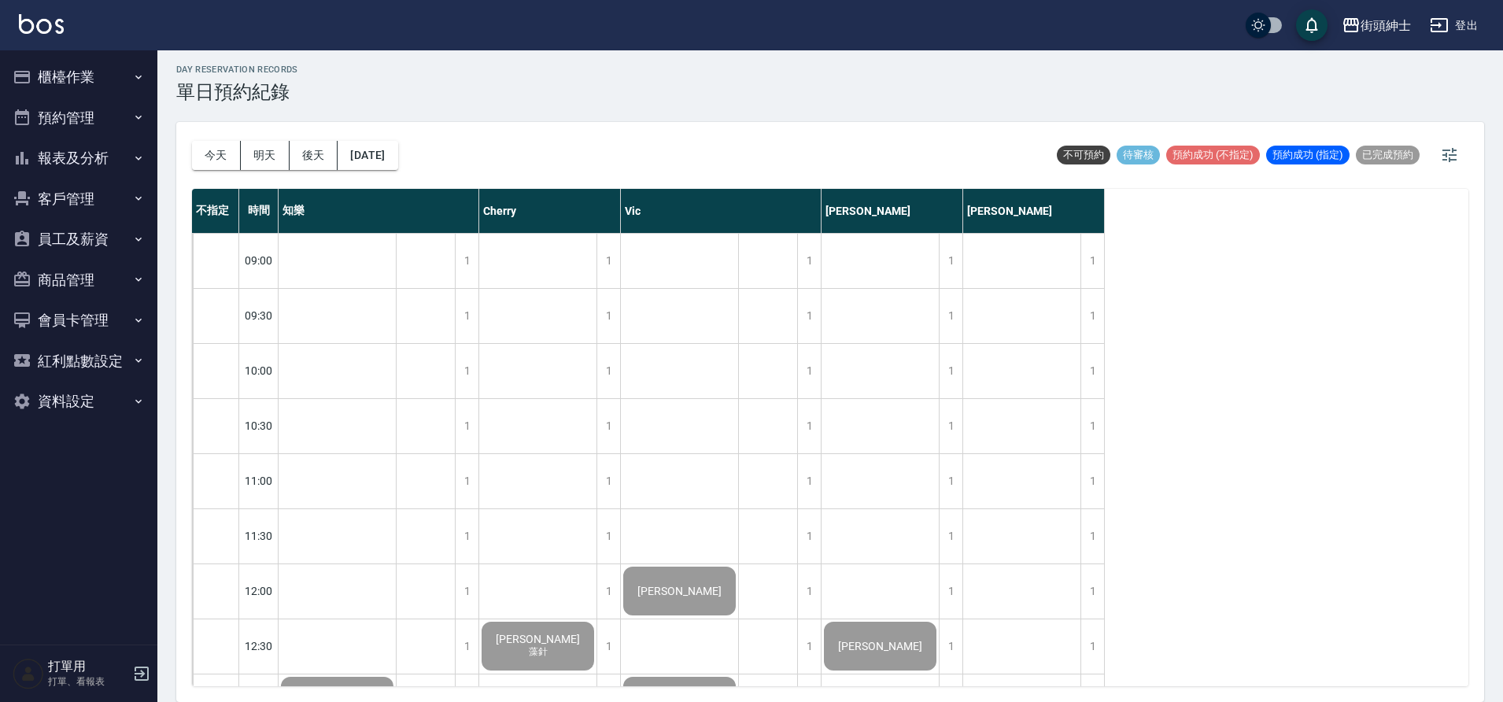
scroll to position [2, 0]
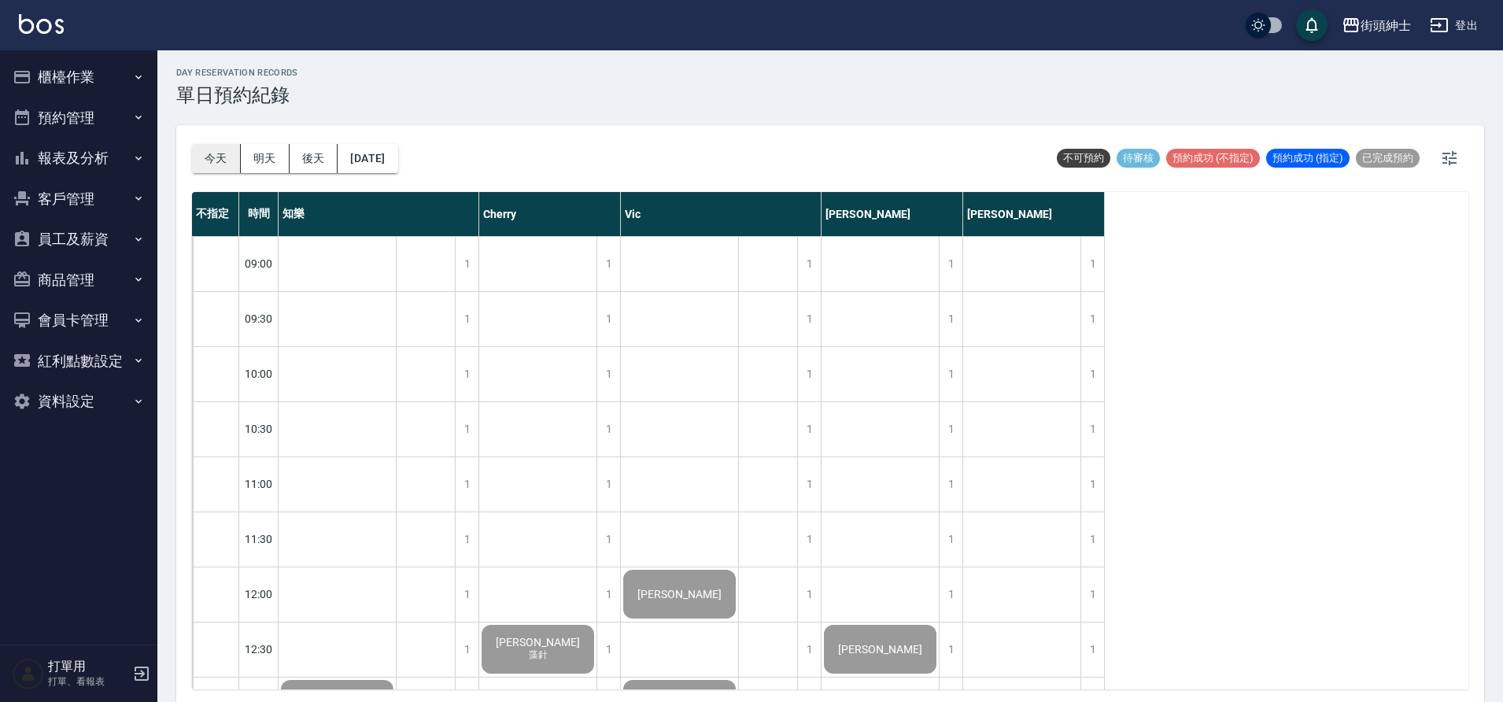
click at [213, 155] on button "今天" at bounding box center [216, 158] width 49 height 29
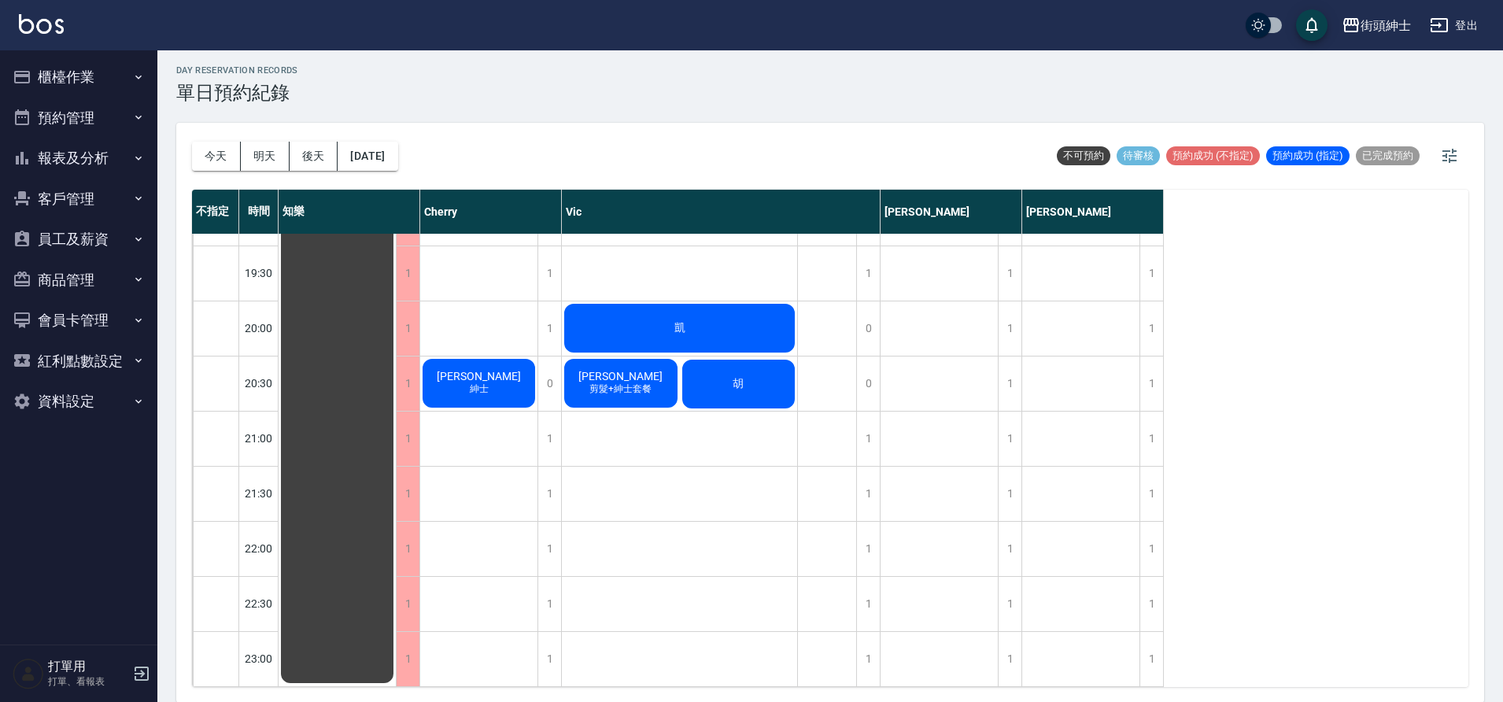
scroll to position [5, 0]
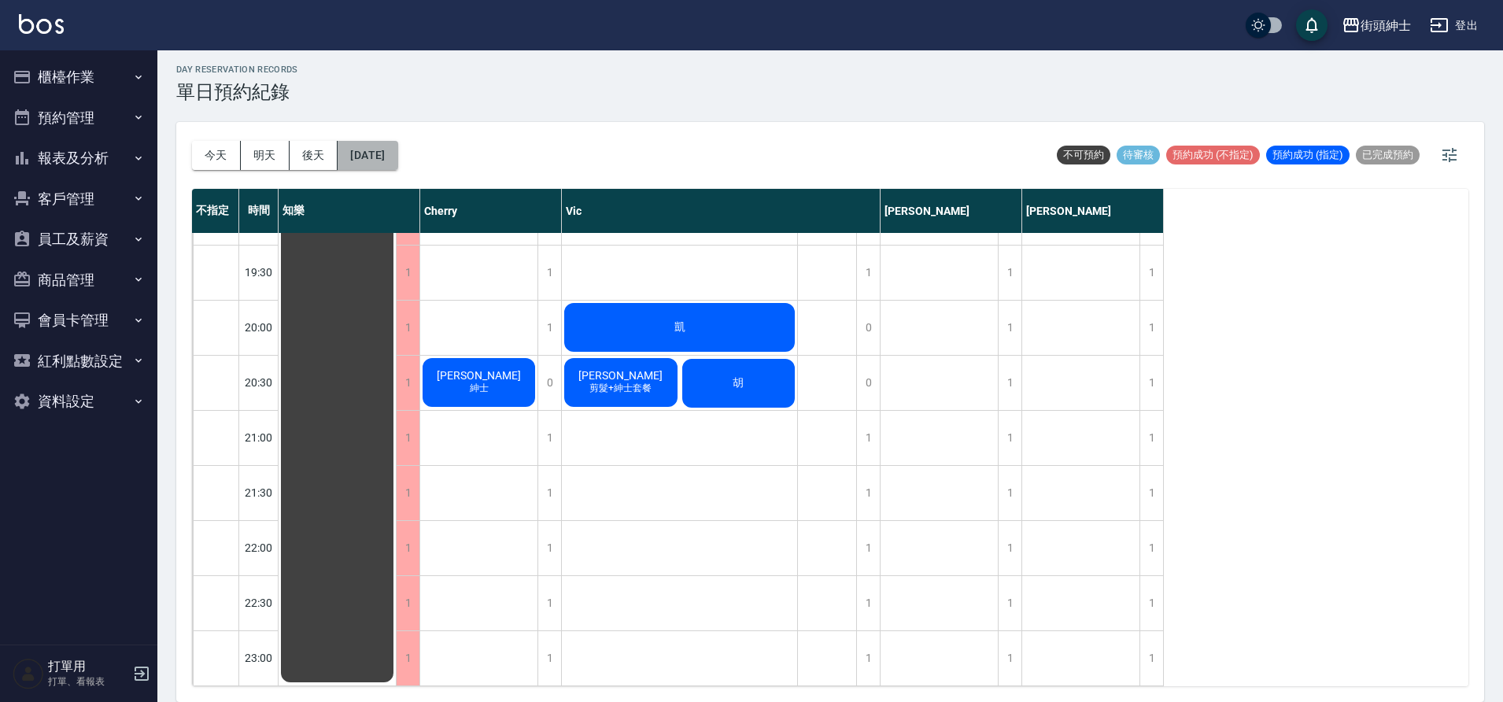
click at [358, 155] on button "2025/08/23" at bounding box center [367, 155] width 60 height 29
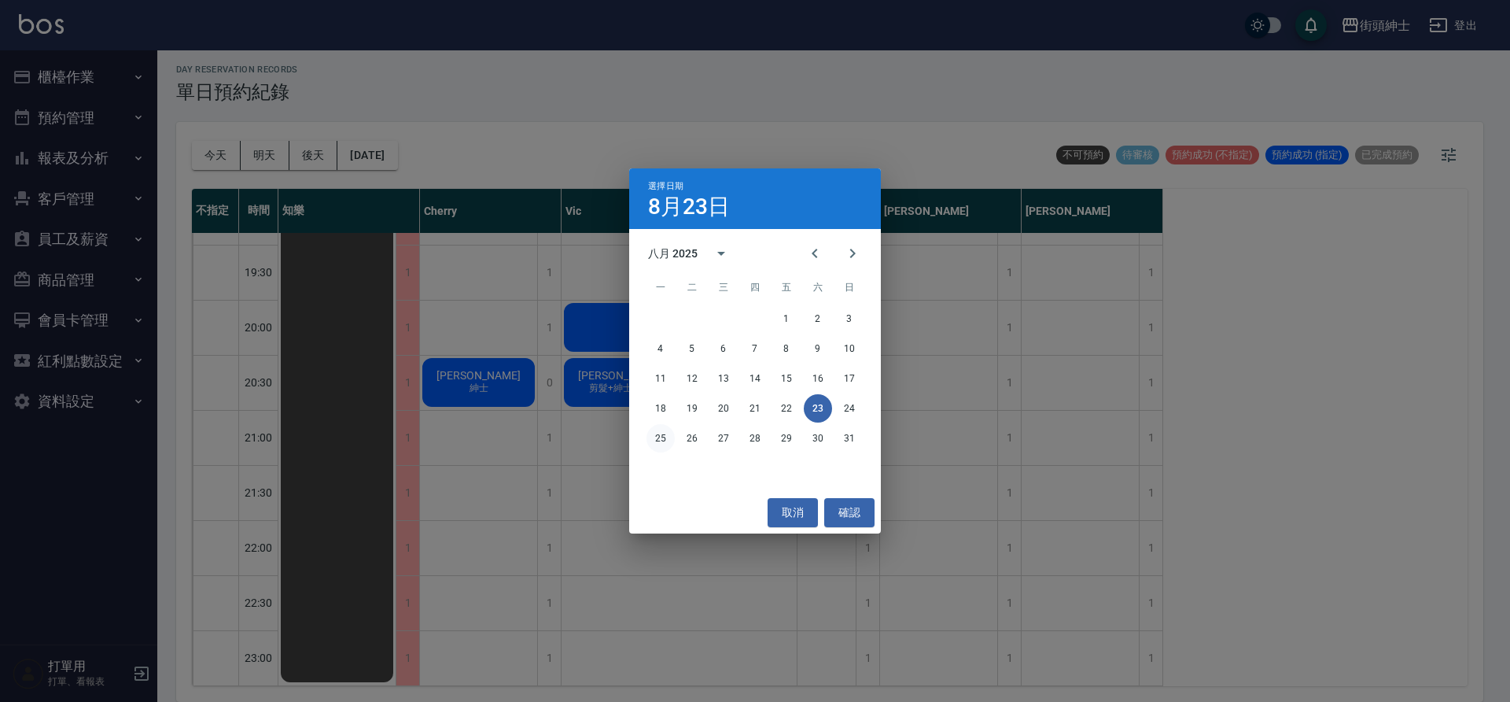
click at [663, 430] on button "25" at bounding box center [661, 438] width 28 height 28
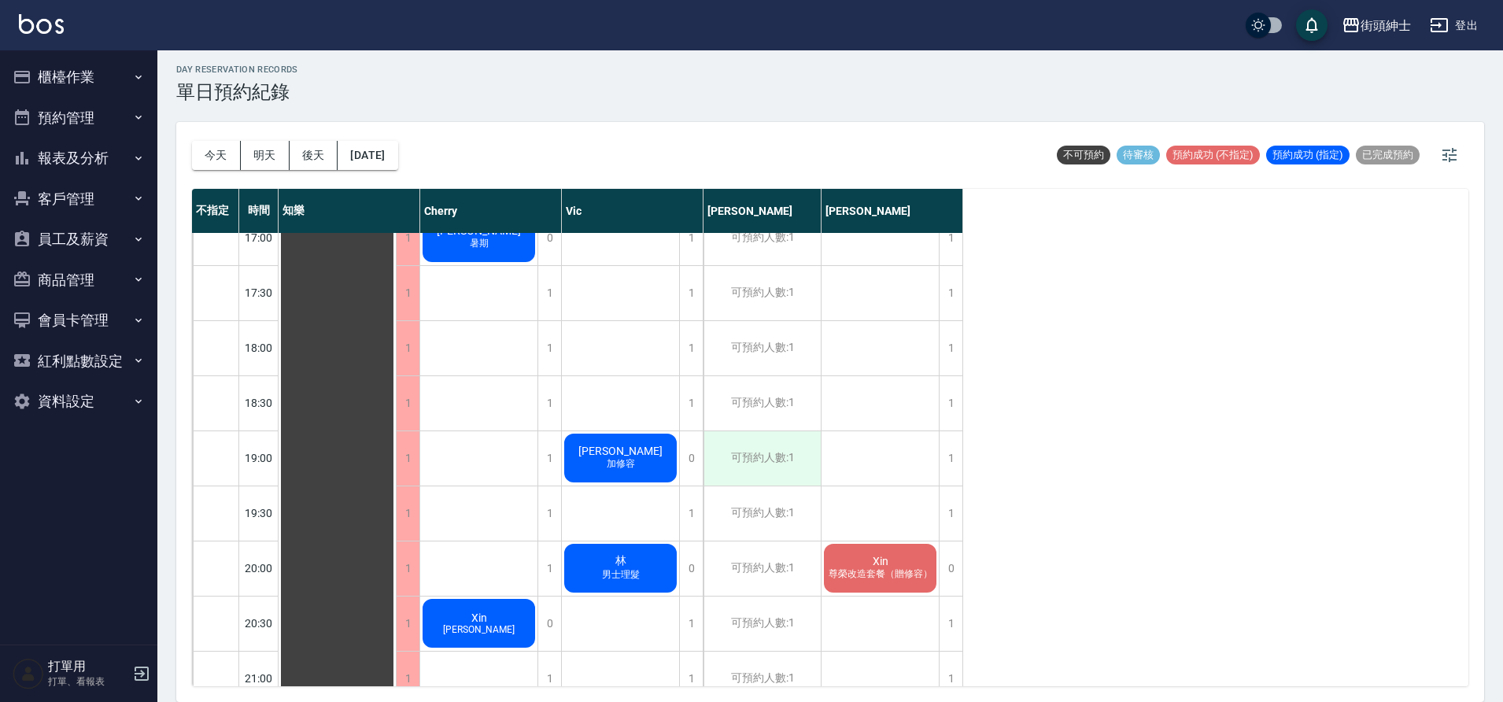
scroll to position [905, 0]
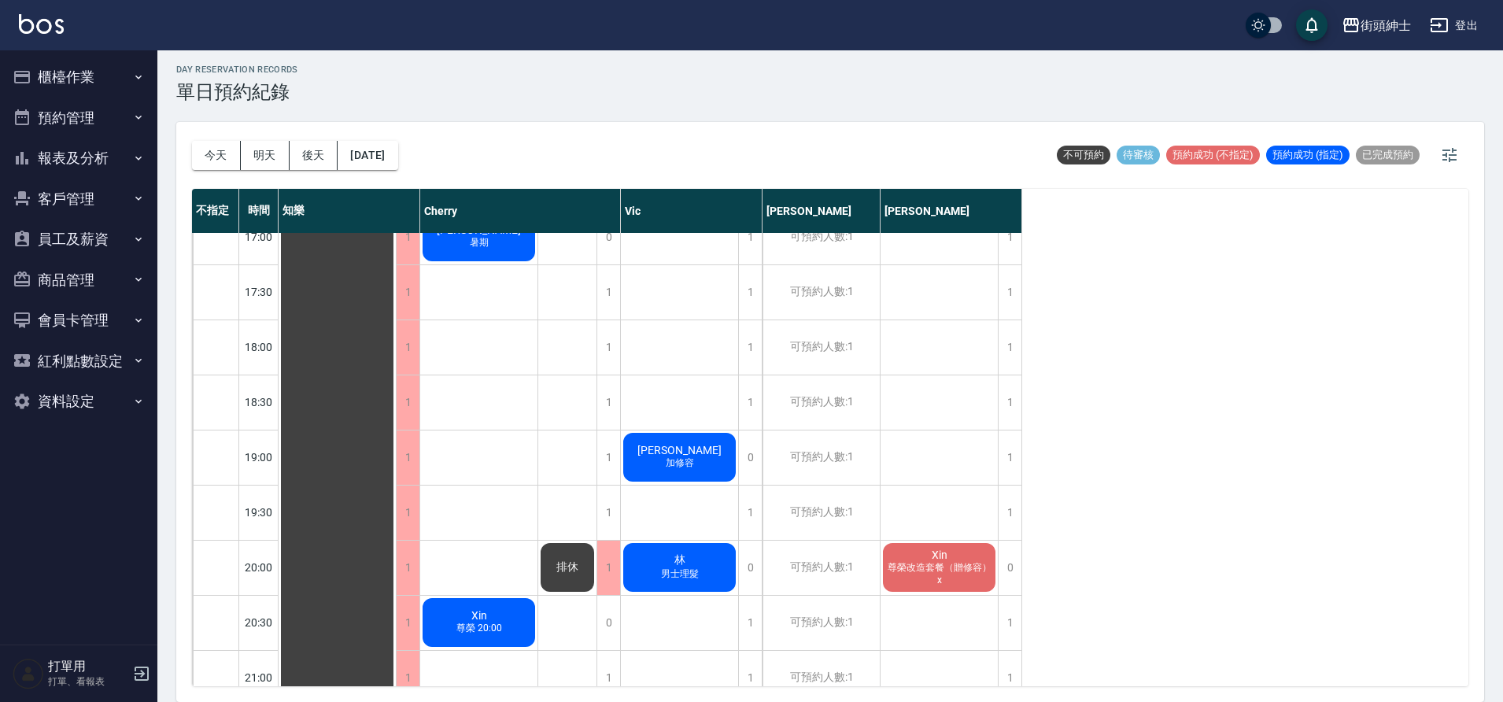
click at [241, 153] on button "明天" at bounding box center [265, 155] width 49 height 29
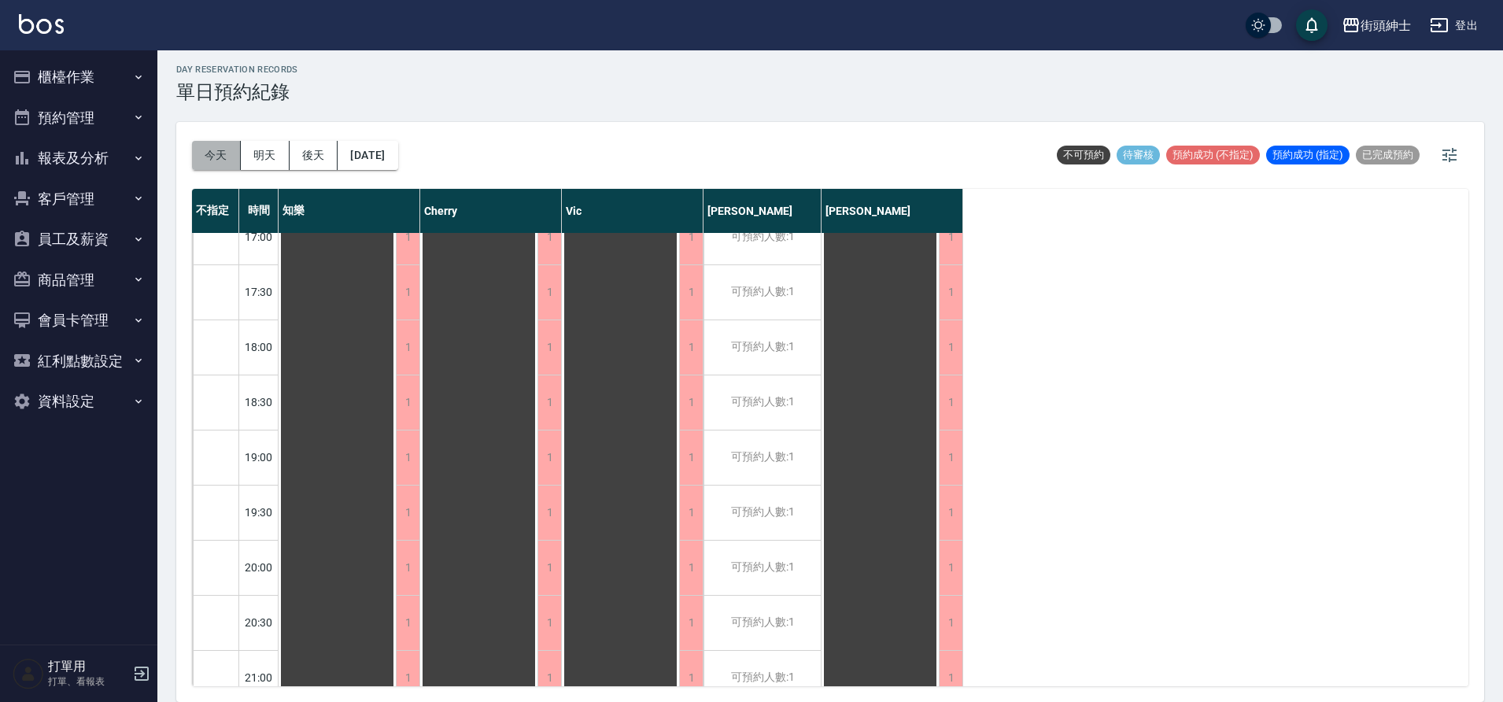
click at [224, 159] on button "今天" at bounding box center [216, 155] width 49 height 29
click at [224, 159] on div at bounding box center [751, 351] width 1503 height 702
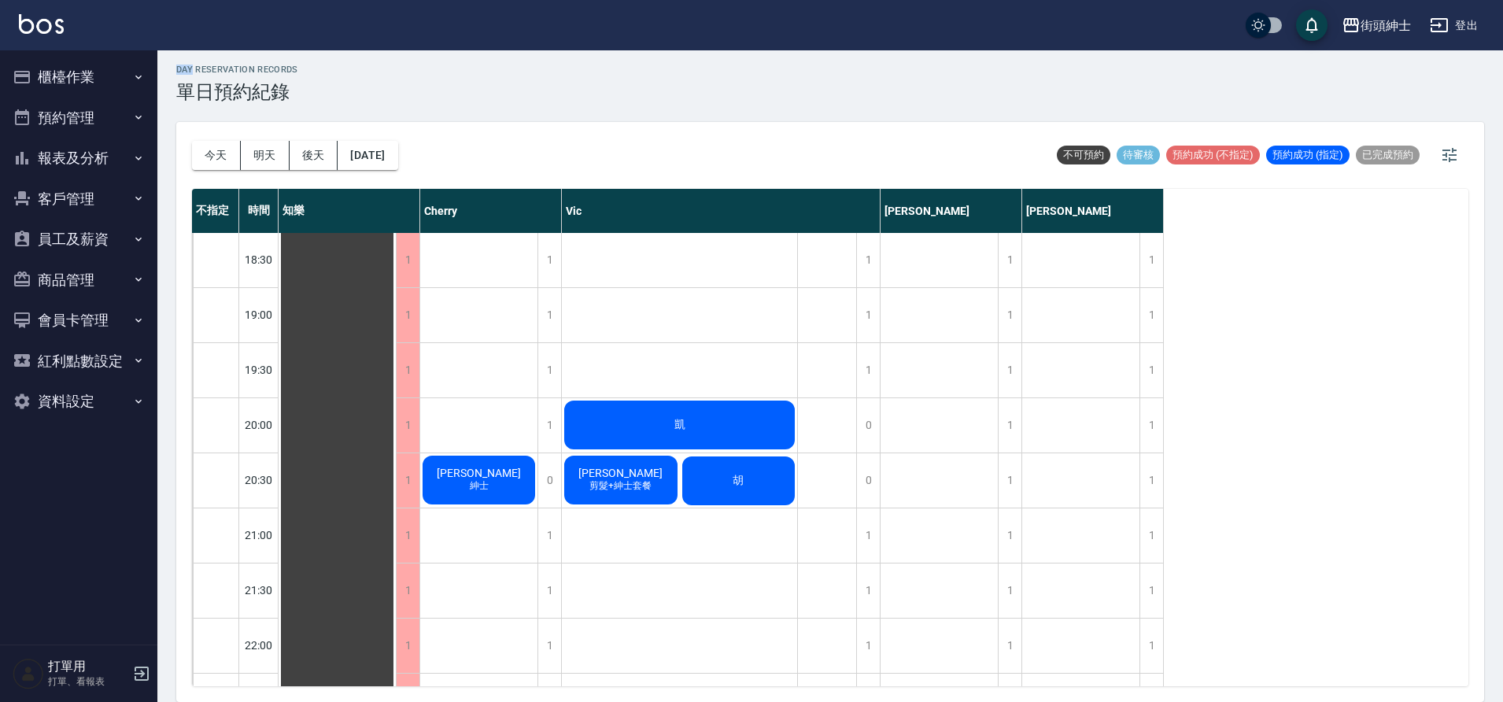
scroll to position [1049, 0]
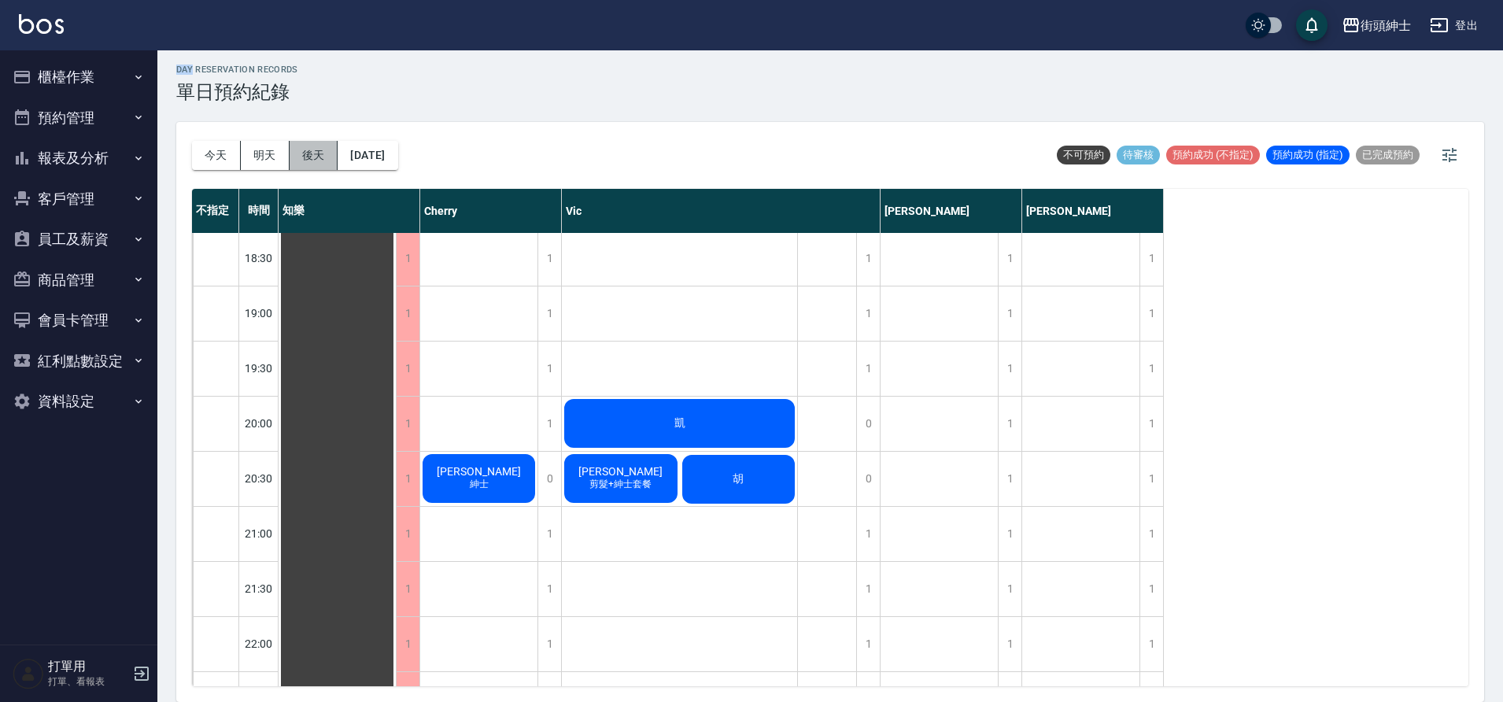
click at [336, 155] on button "後天" at bounding box center [313, 155] width 49 height 29
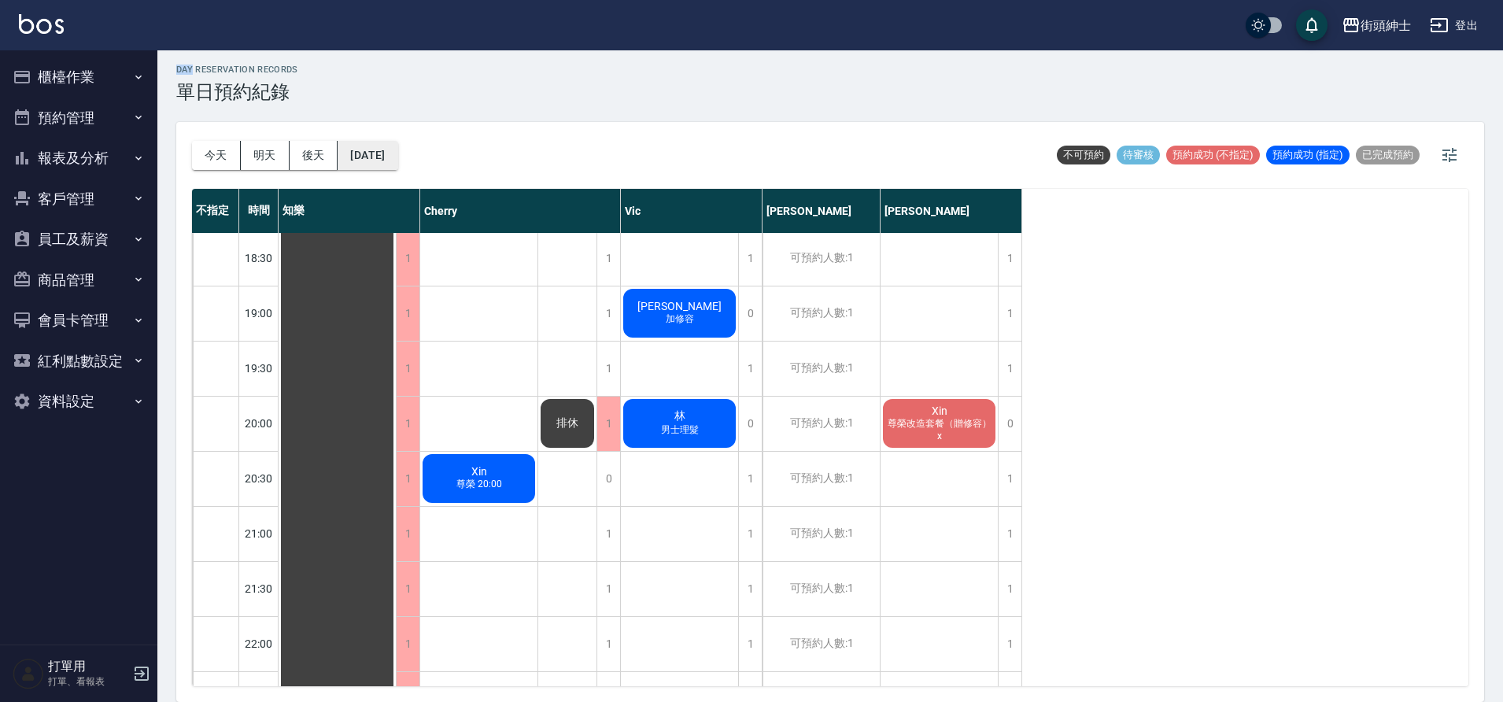
click at [372, 149] on button "2025/08/25" at bounding box center [367, 155] width 60 height 29
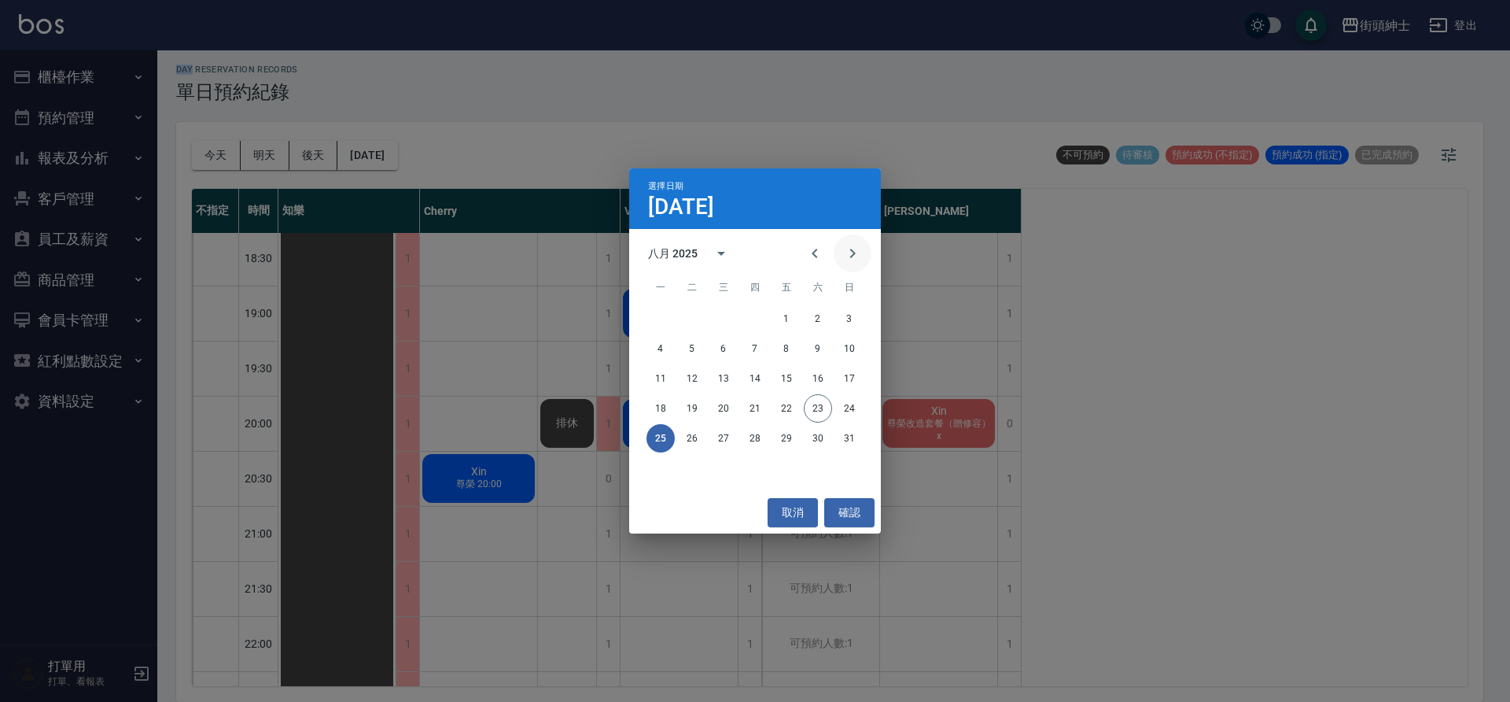
click at [867, 256] on button "Next month" at bounding box center [853, 253] width 38 height 38
click at [671, 316] on button "1" at bounding box center [661, 318] width 28 height 28
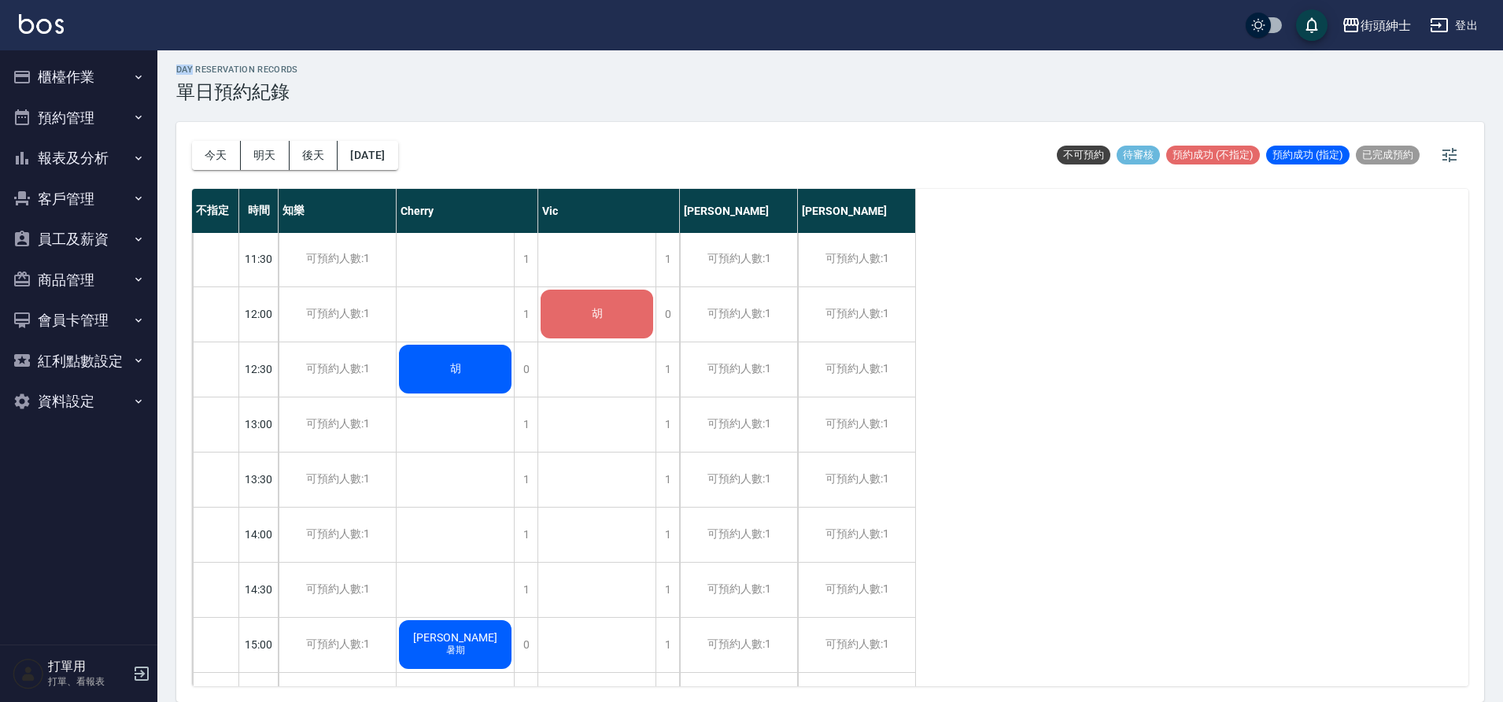
scroll to position [278, 0]
click at [459, 374] on span "胡" at bounding box center [455, 368] width 17 height 14
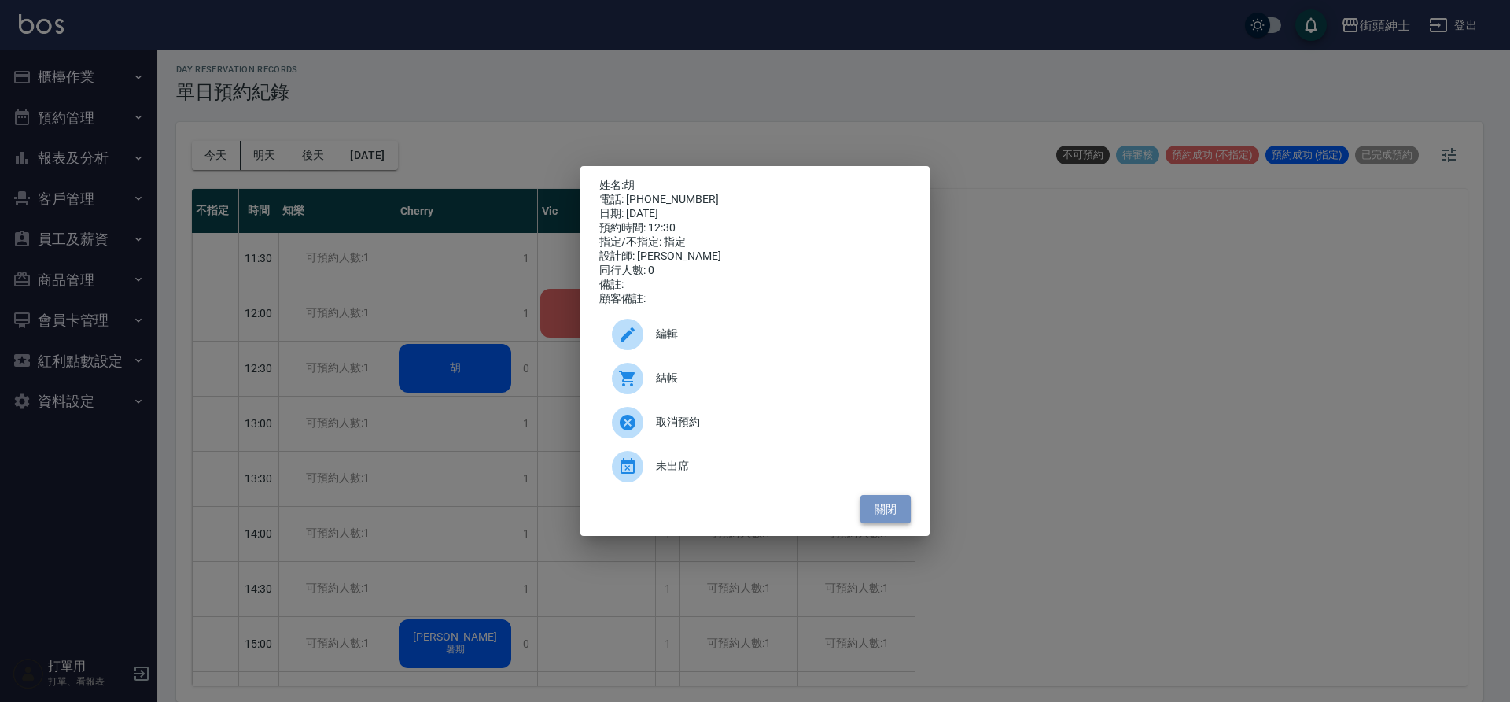
click at [883, 524] on button "關閉" at bounding box center [886, 509] width 50 height 29
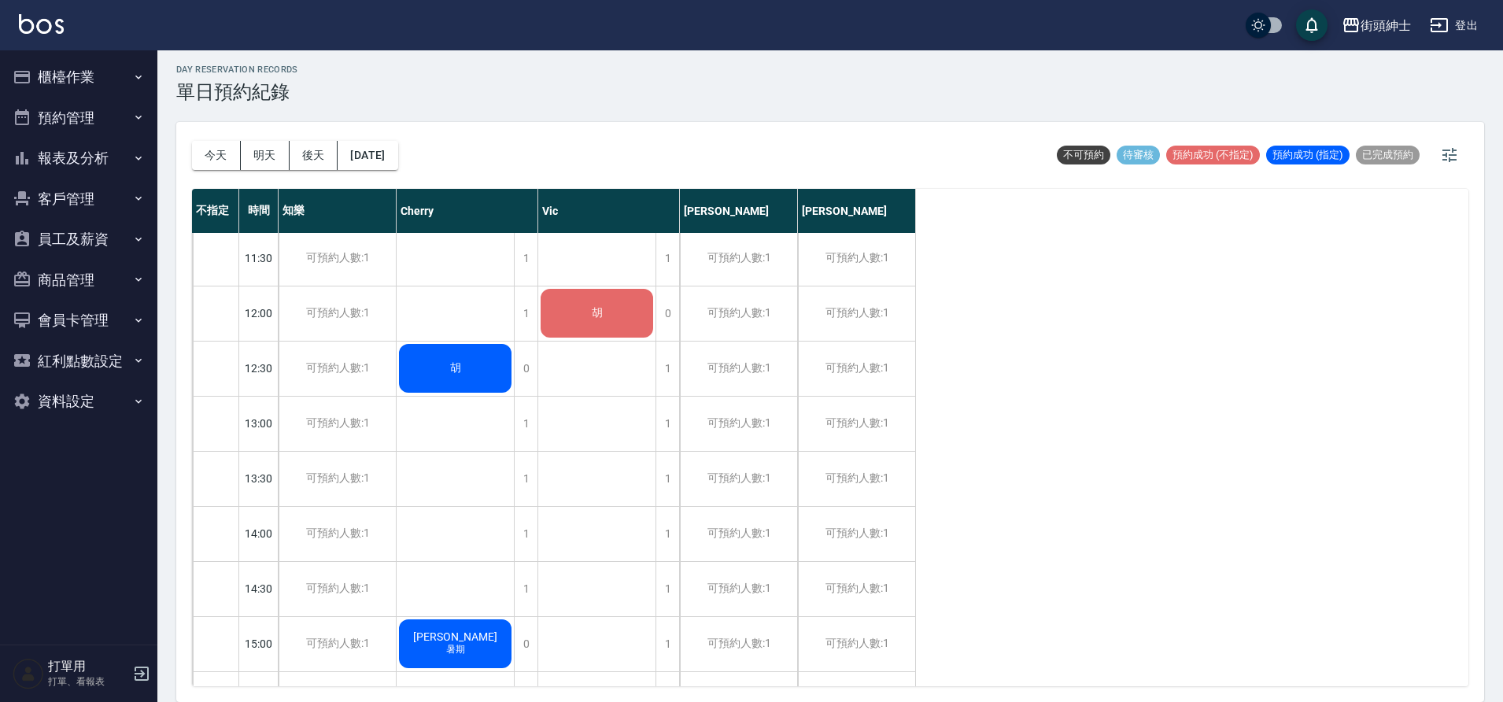
click at [514, 341] on div "胡" at bounding box center [454, 367] width 117 height 53
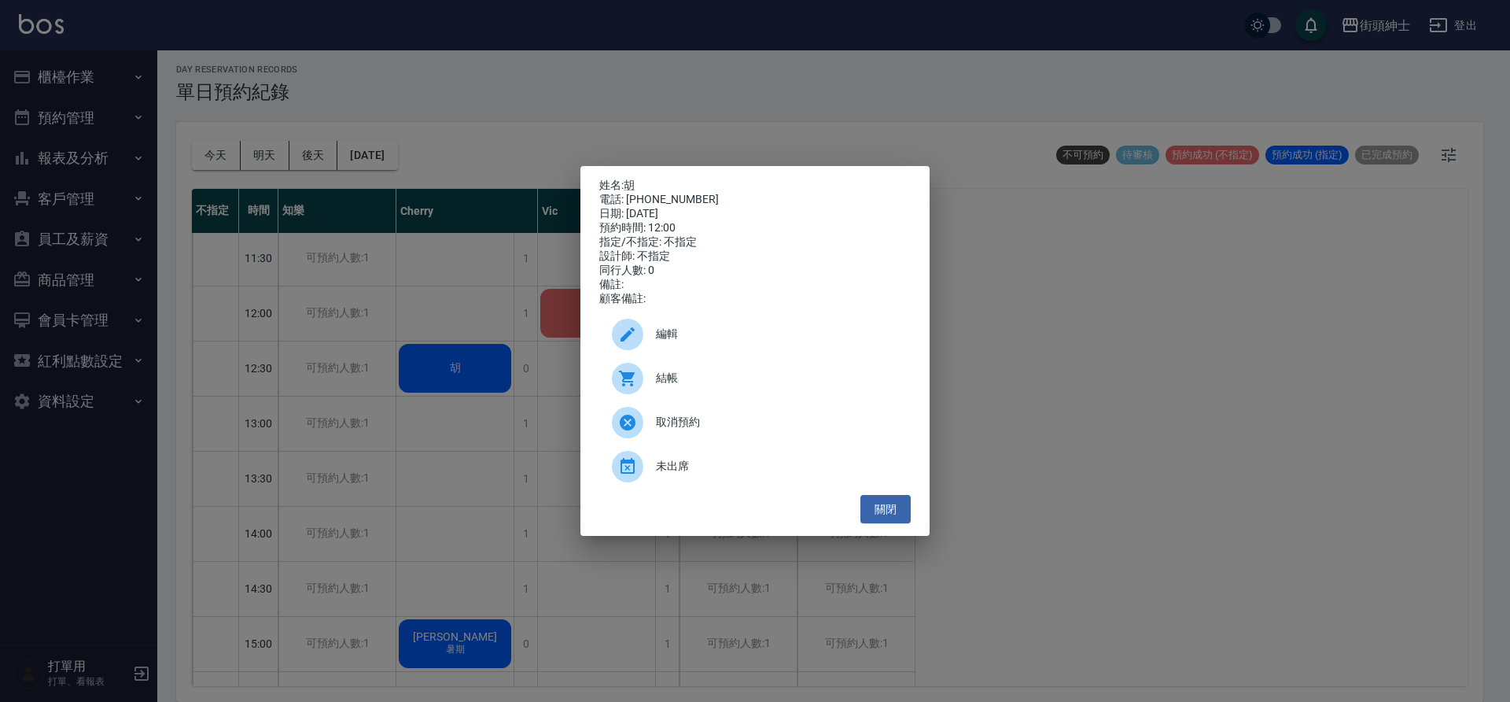
click at [702, 439] on div "取消預約" at bounding box center [755, 422] width 312 height 44
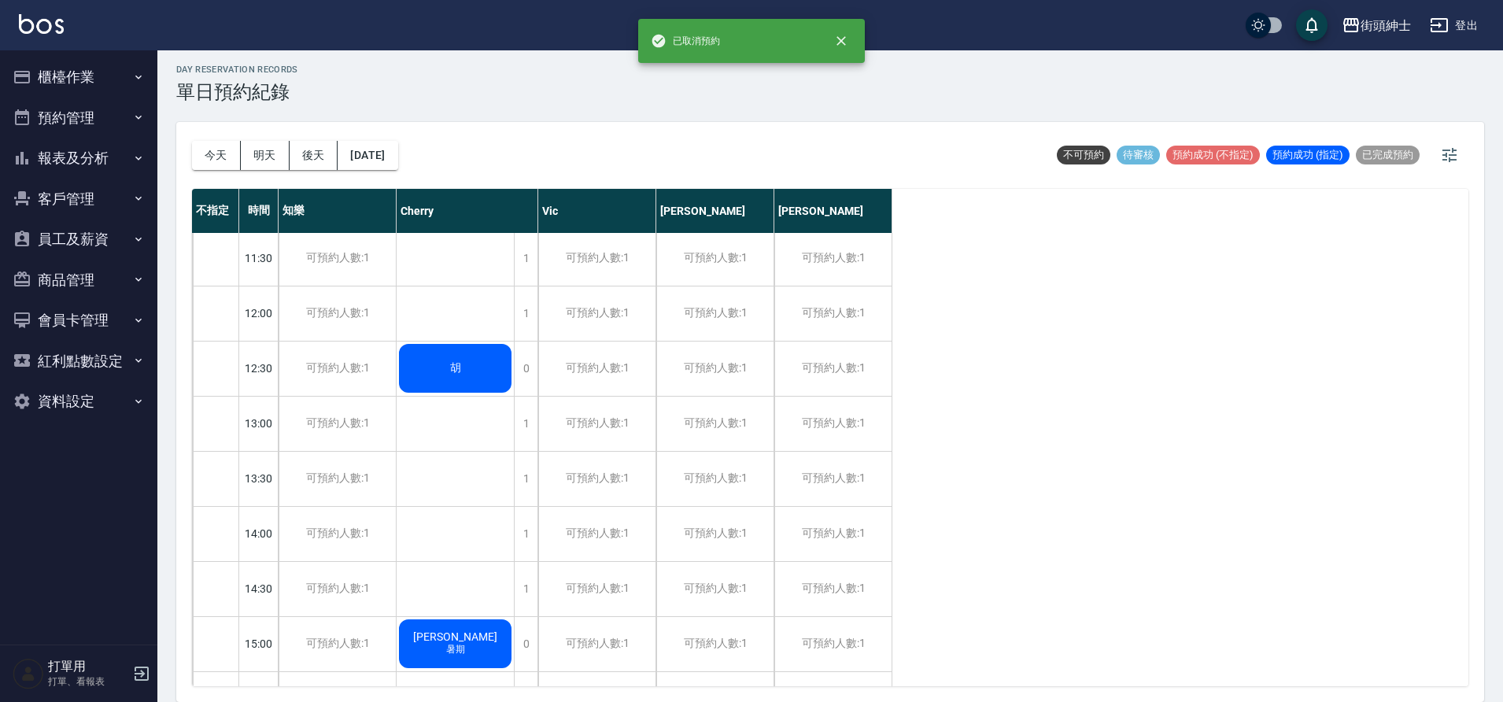
click at [477, 372] on div "胡" at bounding box center [454, 367] width 117 height 53
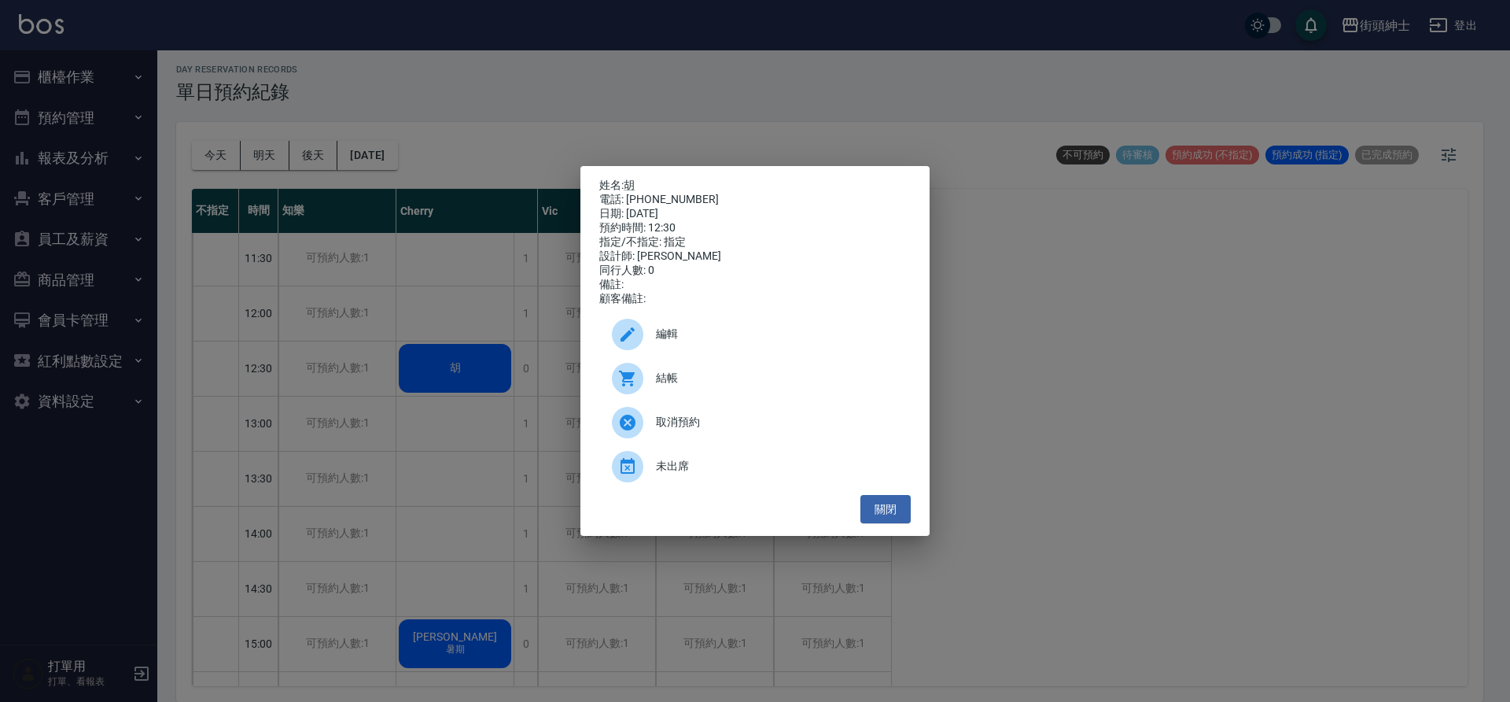
click at [684, 440] on div "取消預約" at bounding box center [755, 422] width 312 height 44
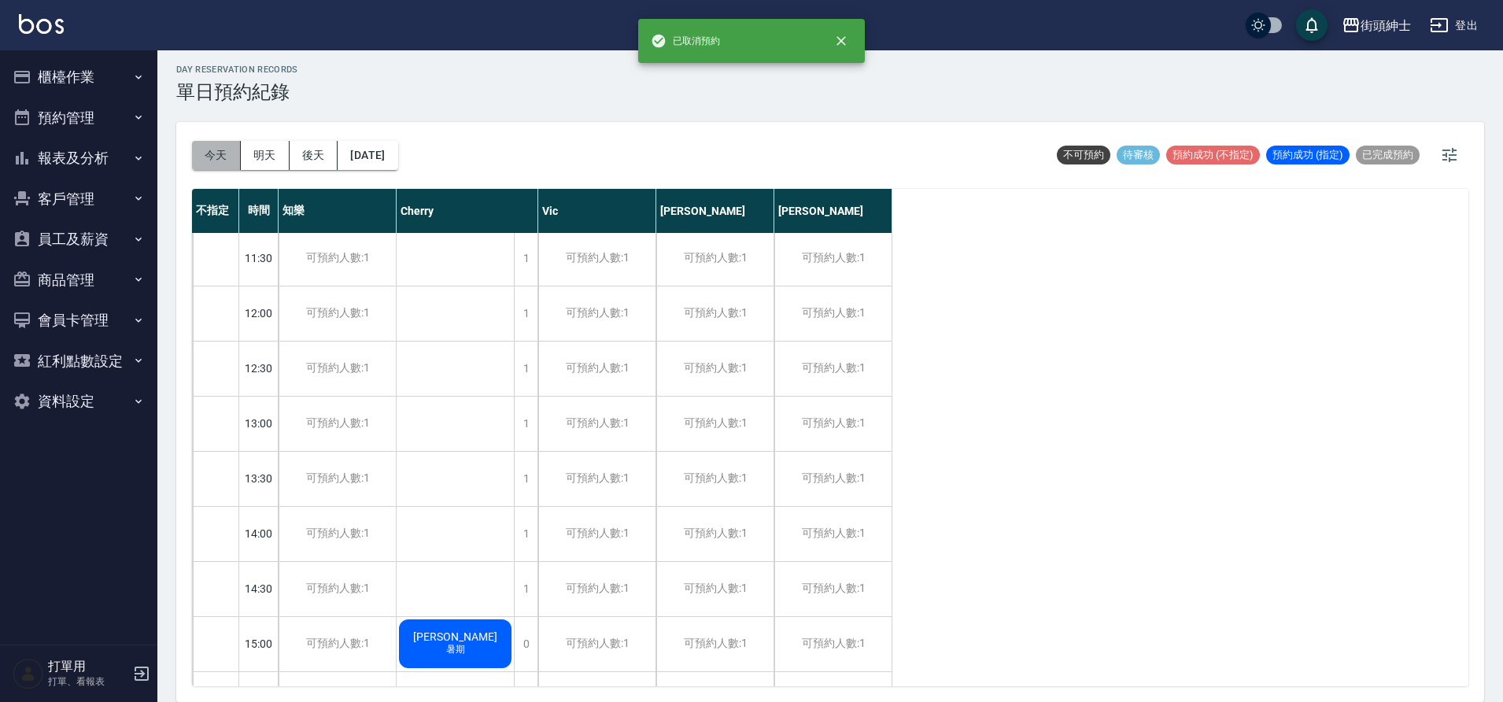
click at [233, 161] on button "今天" at bounding box center [216, 155] width 49 height 29
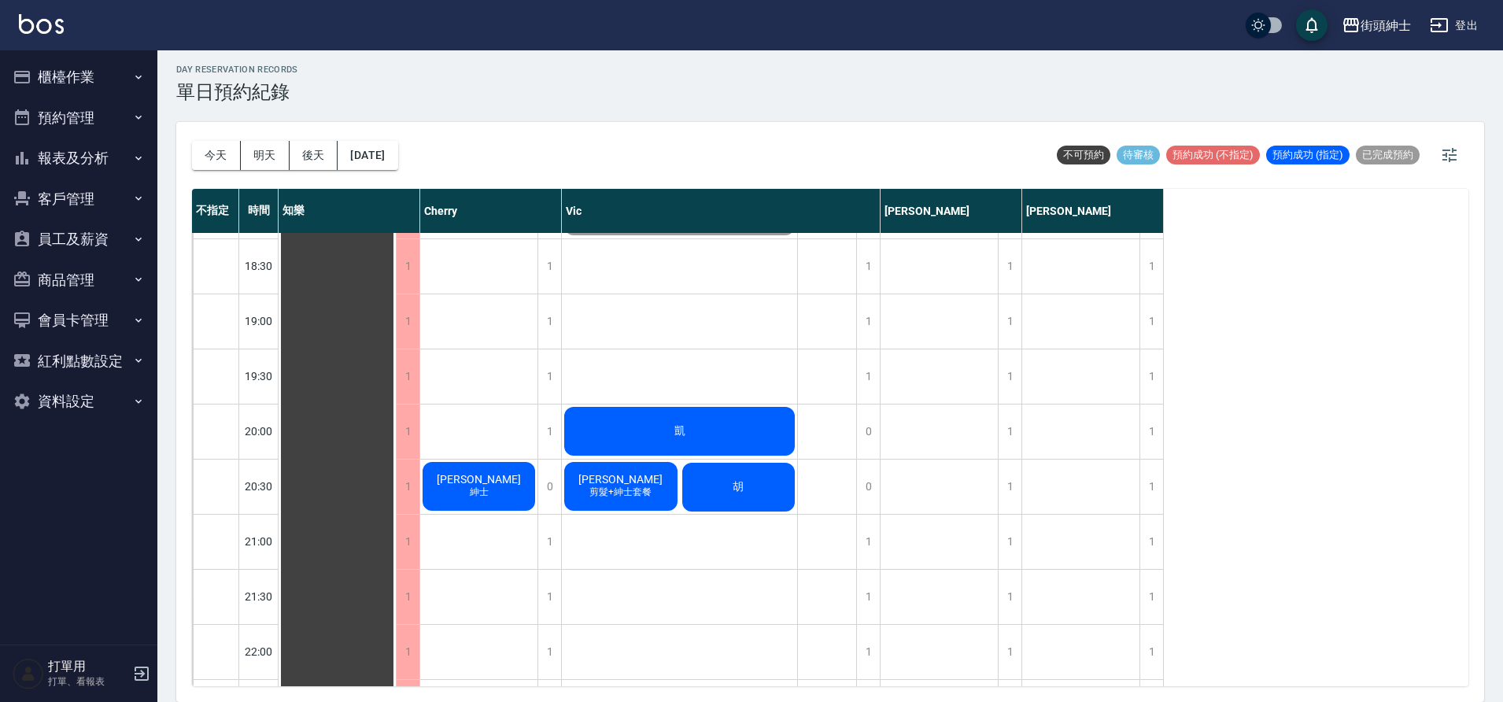
scroll to position [1064, 0]
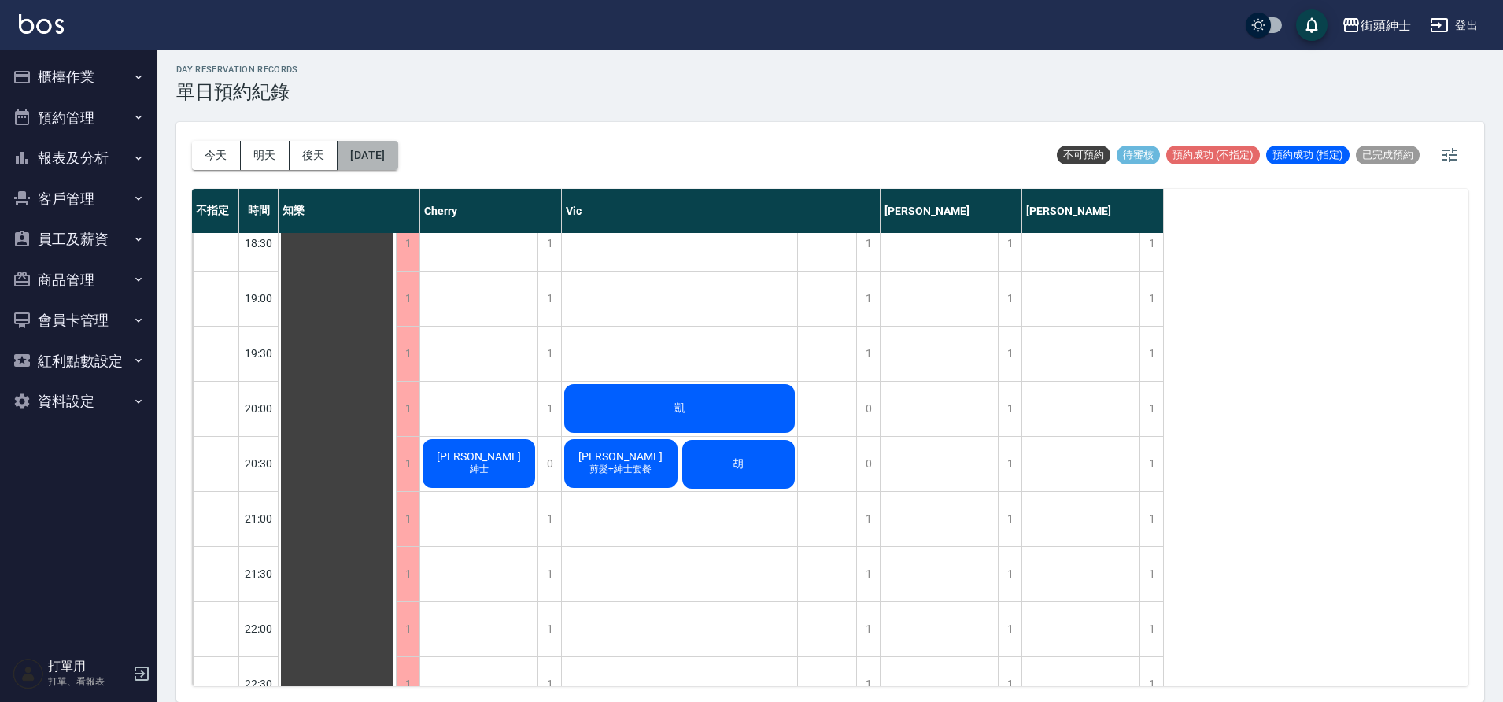
click at [358, 153] on button "2025/08/23" at bounding box center [367, 155] width 60 height 29
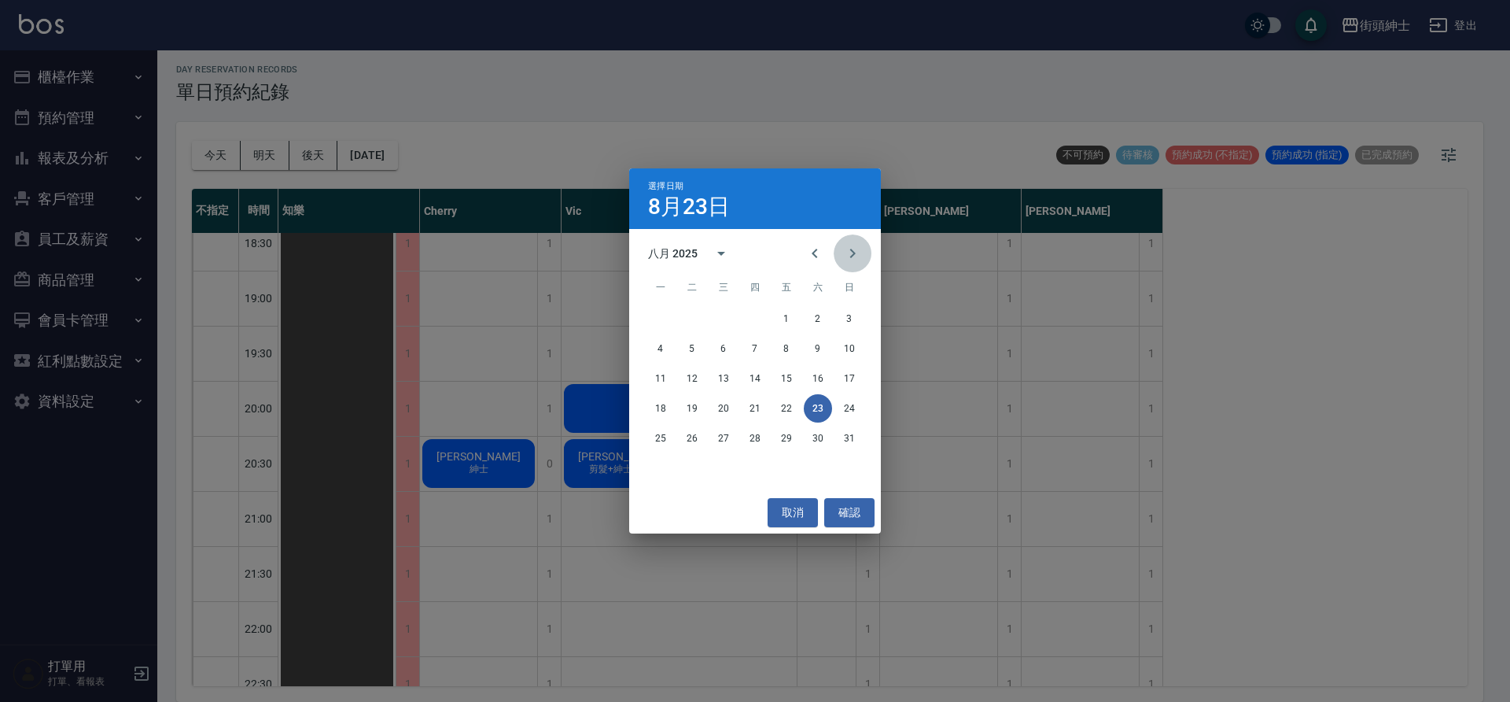
click at [859, 256] on icon "Next month" at bounding box center [852, 253] width 19 height 19
click at [664, 382] on button "15" at bounding box center [661, 378] width 28 height 28
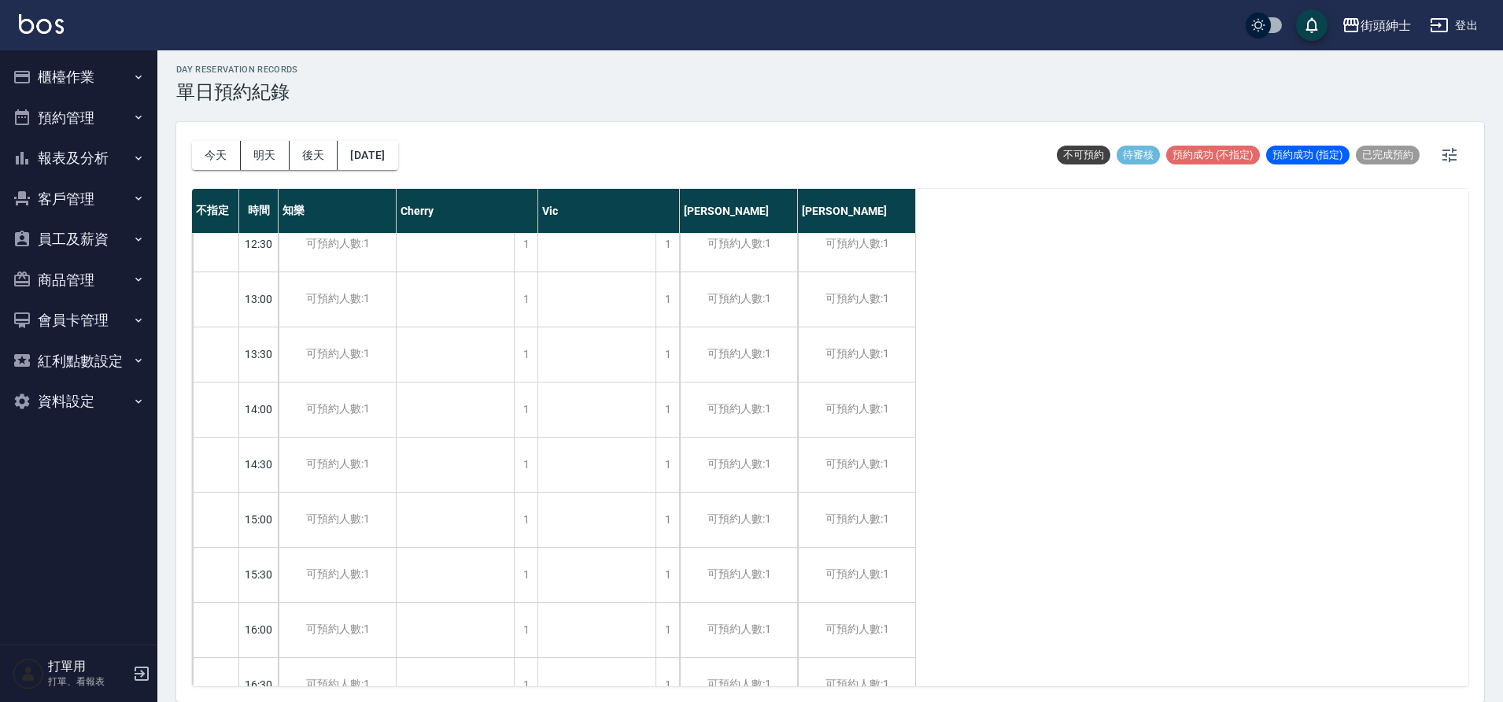
scroll to position [291, 0]
click at [672, 304] on div "1" at bounding box center [667, 300] width 24 height 54
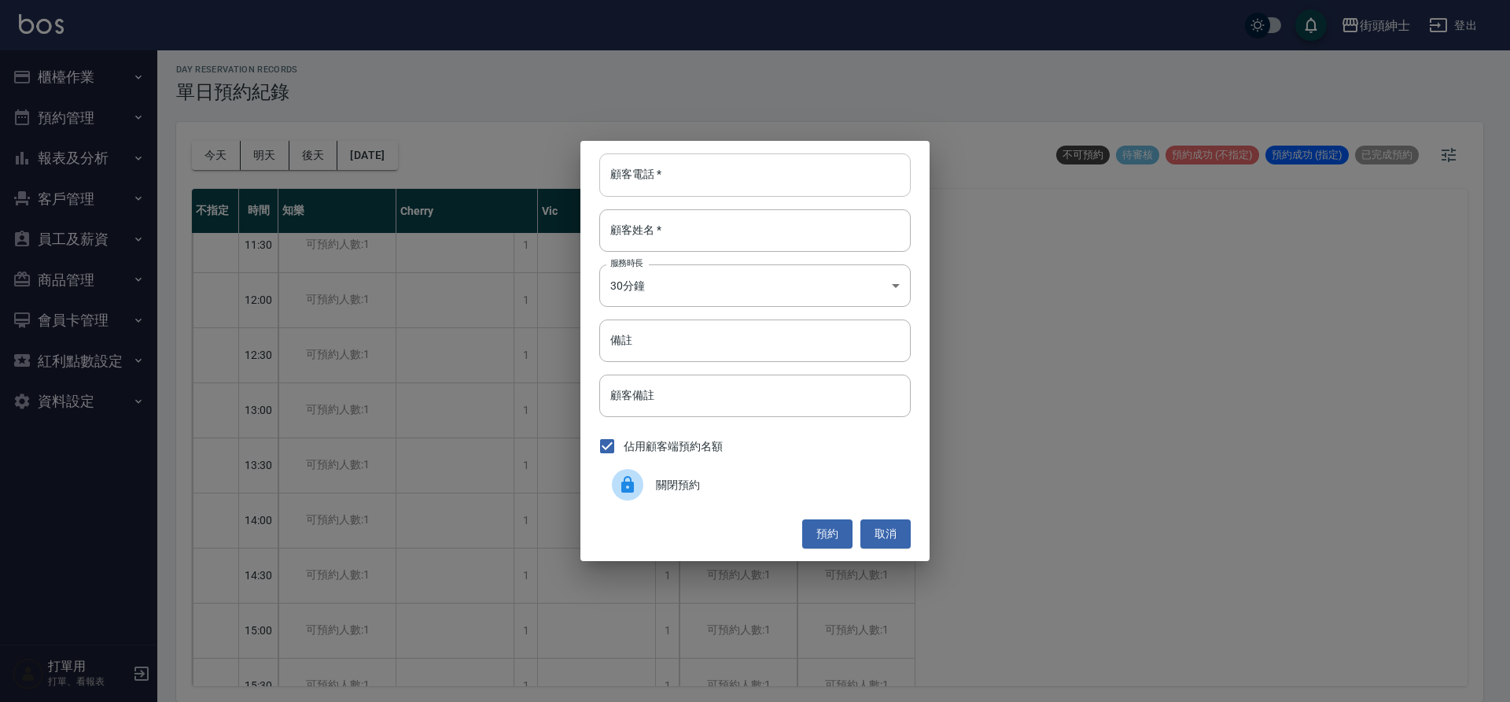
click at [810, 166] on input "顧客電話   *" at bounding box center [755, 174] width 312 height 42
type input "０"
click at [759, 168] on input "顧客電話   *" at bounding box center [755, 174] width 312 height 42
type input "0977655039"
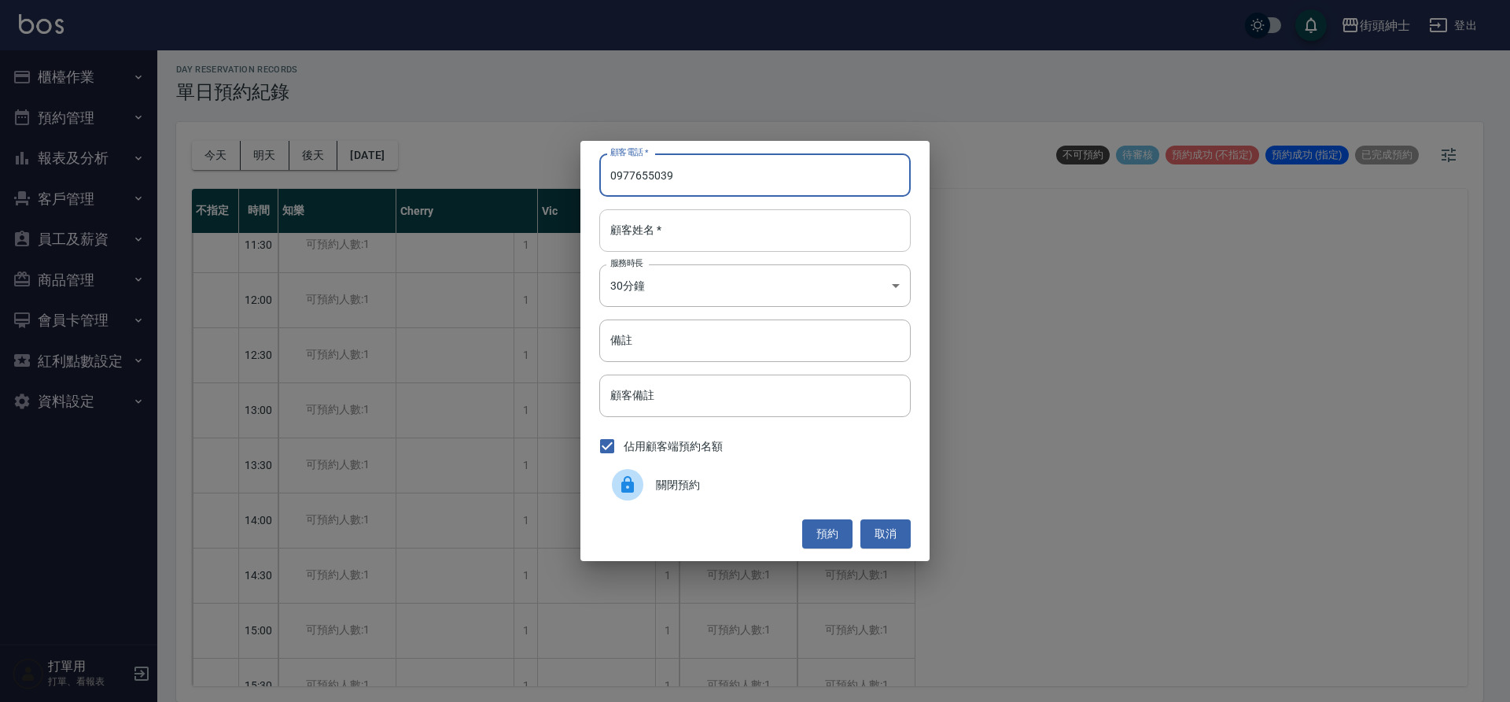
click at [784, 223] on input "顧客姓名   *" at bounding box center [755, 230] width 312 height 42
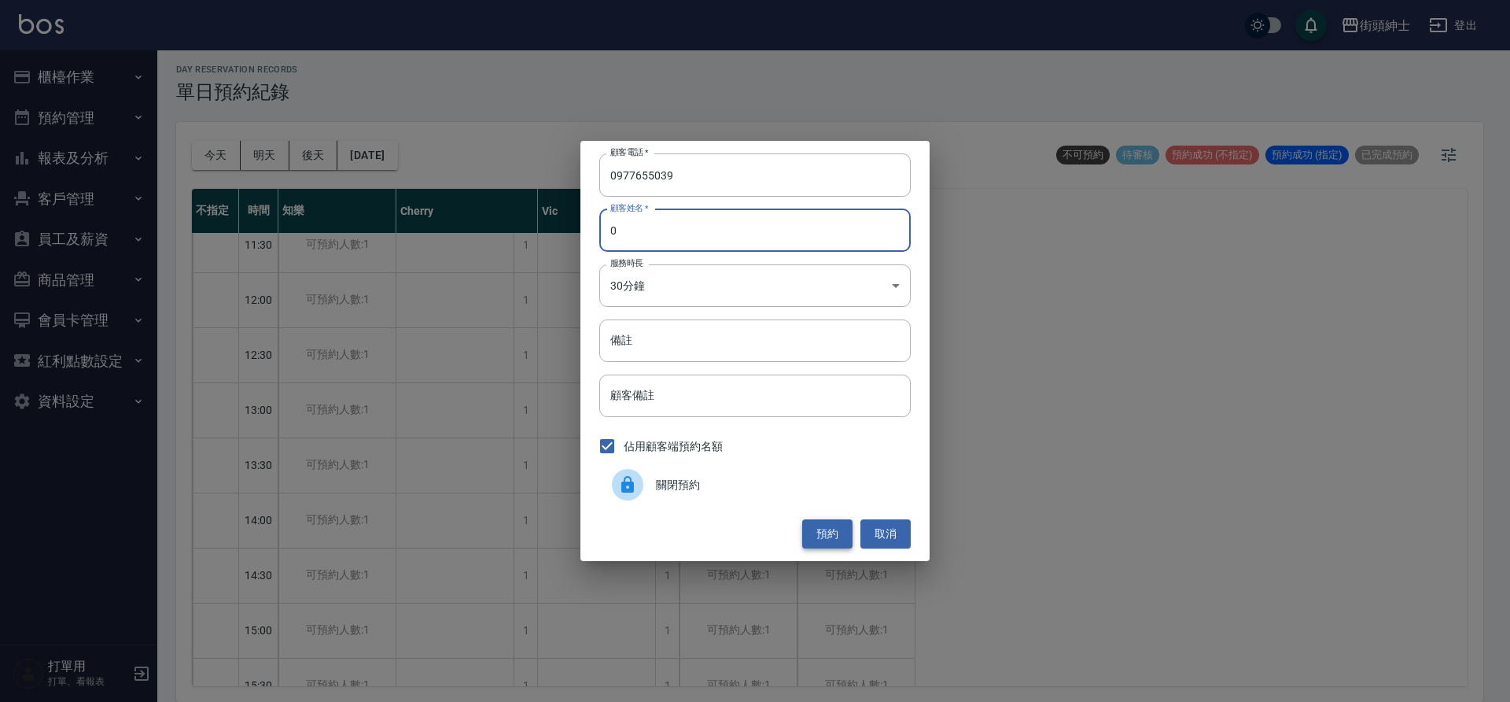
type input "0"
click at [832, 537] on button "預約" at bounding box center [827, 533] width 50 height 29
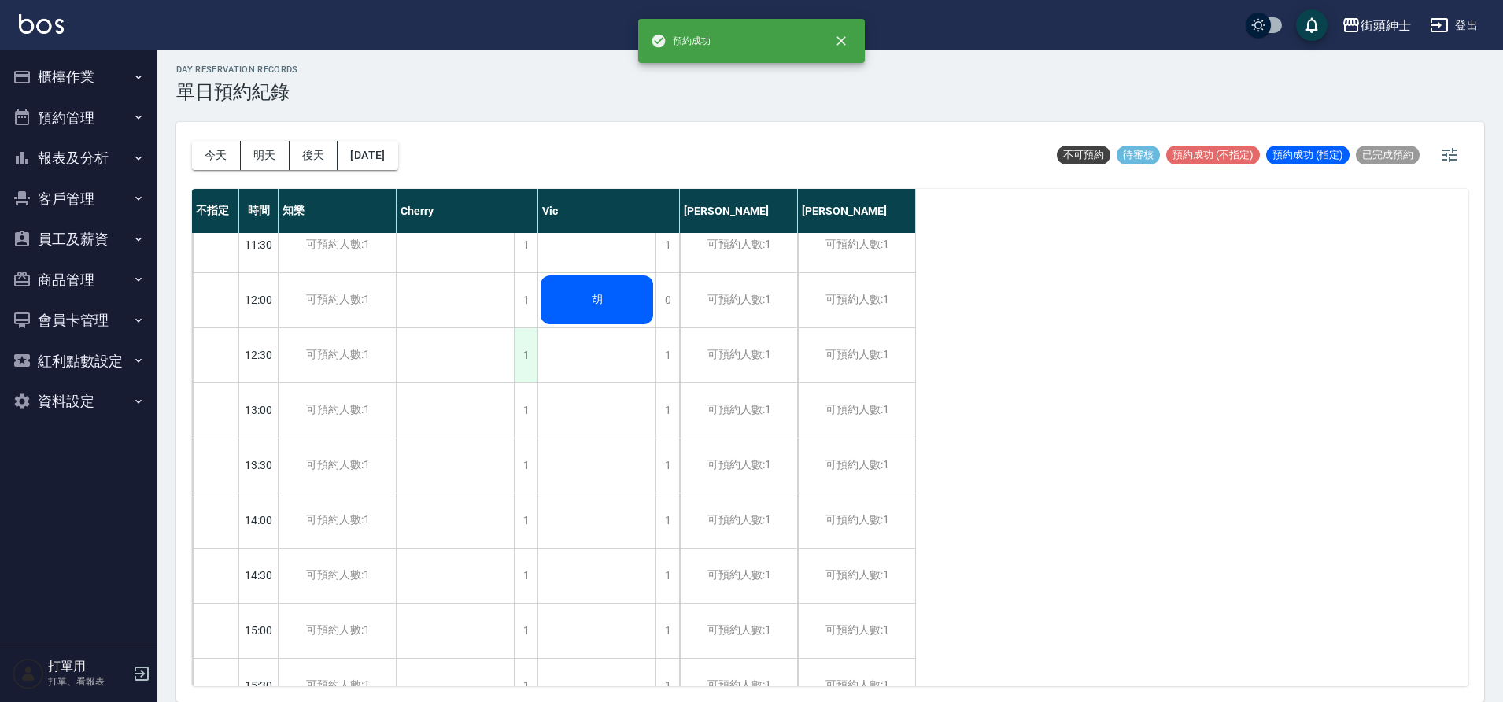
click at [520, 344] on div "1" at bounding box center [526, 355] width 24 height 54
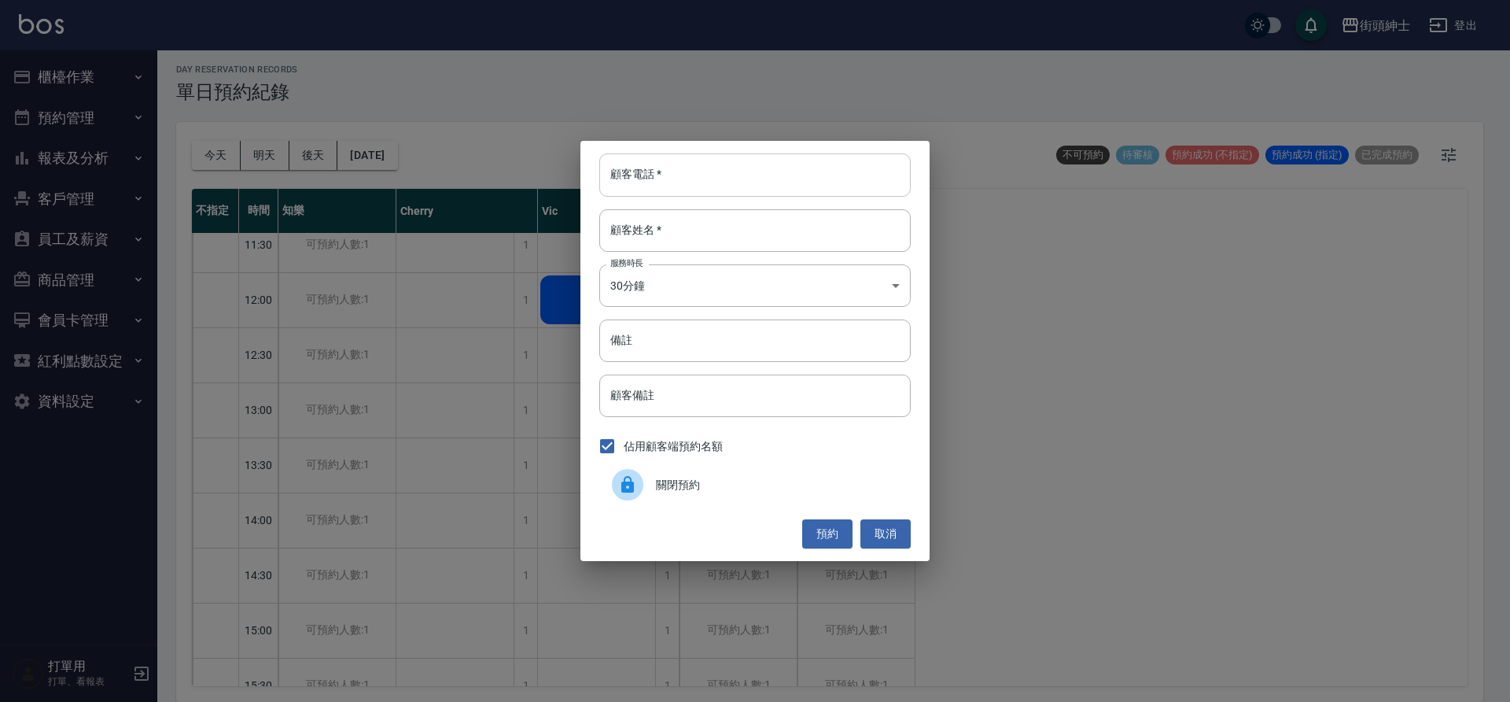
click at [650, 183] on input "顧客電話   *" at bounding box center [755, 174] width 312 height 42
click at [890, 535] on button "取消" at bounding box center [886, 533] width 50 height 29
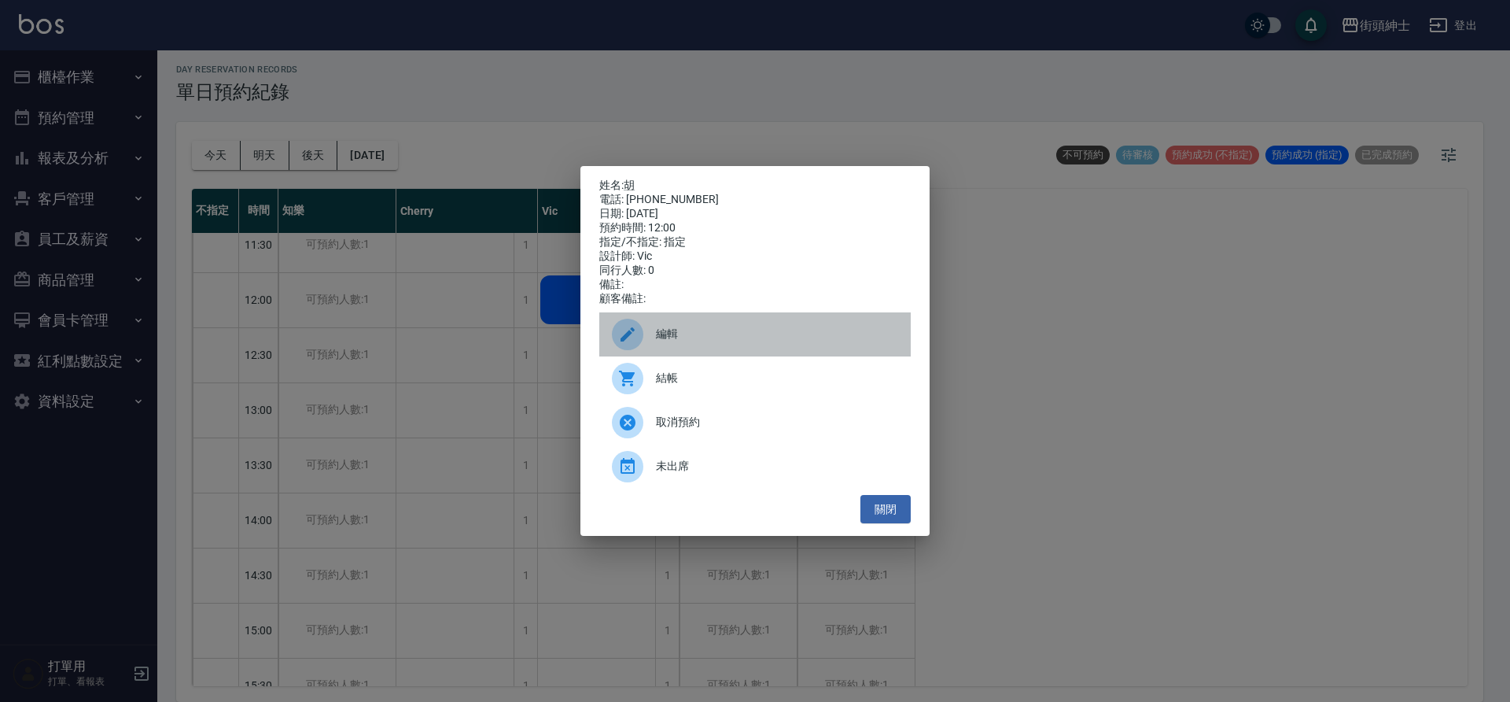
click at [682, 338] on span "編輯" at bounding box center [777, 334] width 242 height 17
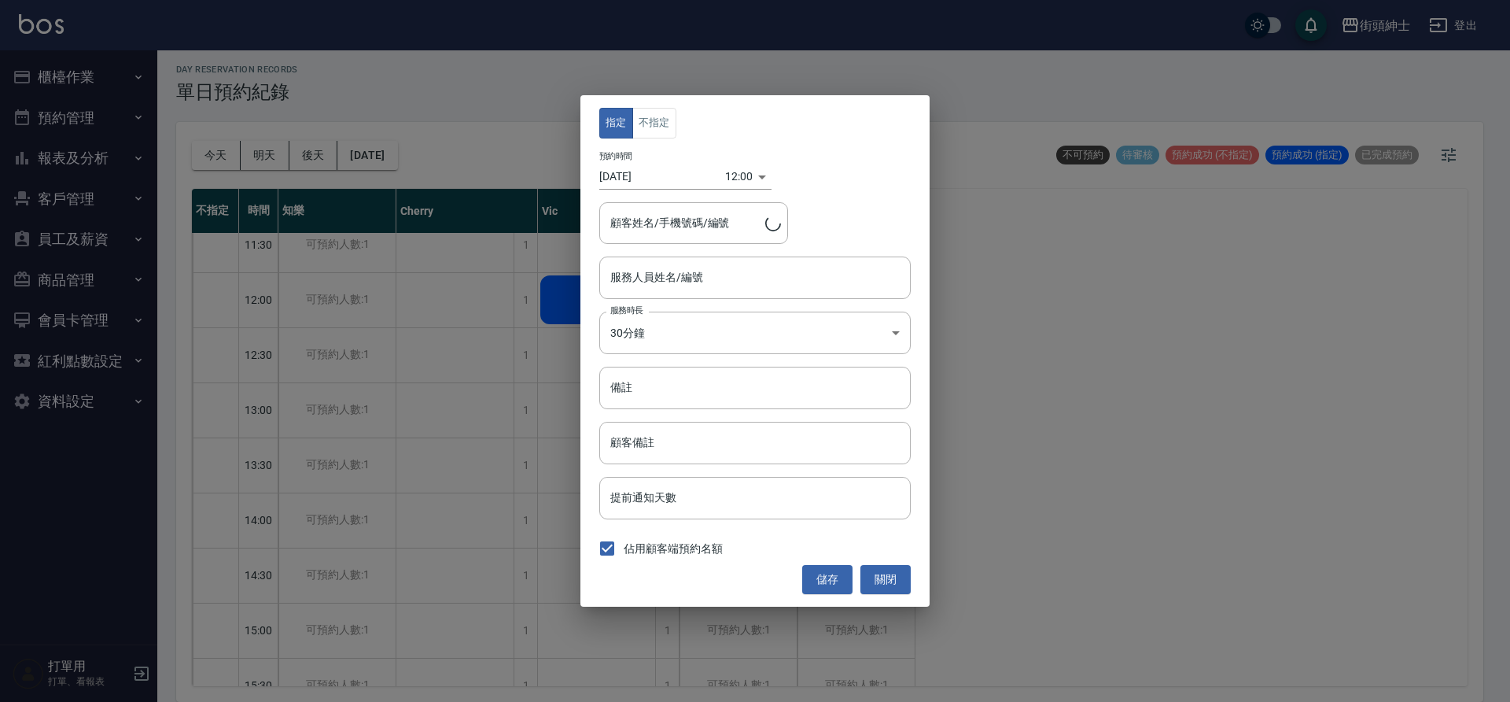
type input "Vic(無代號)"
type input "胡/0977655039"
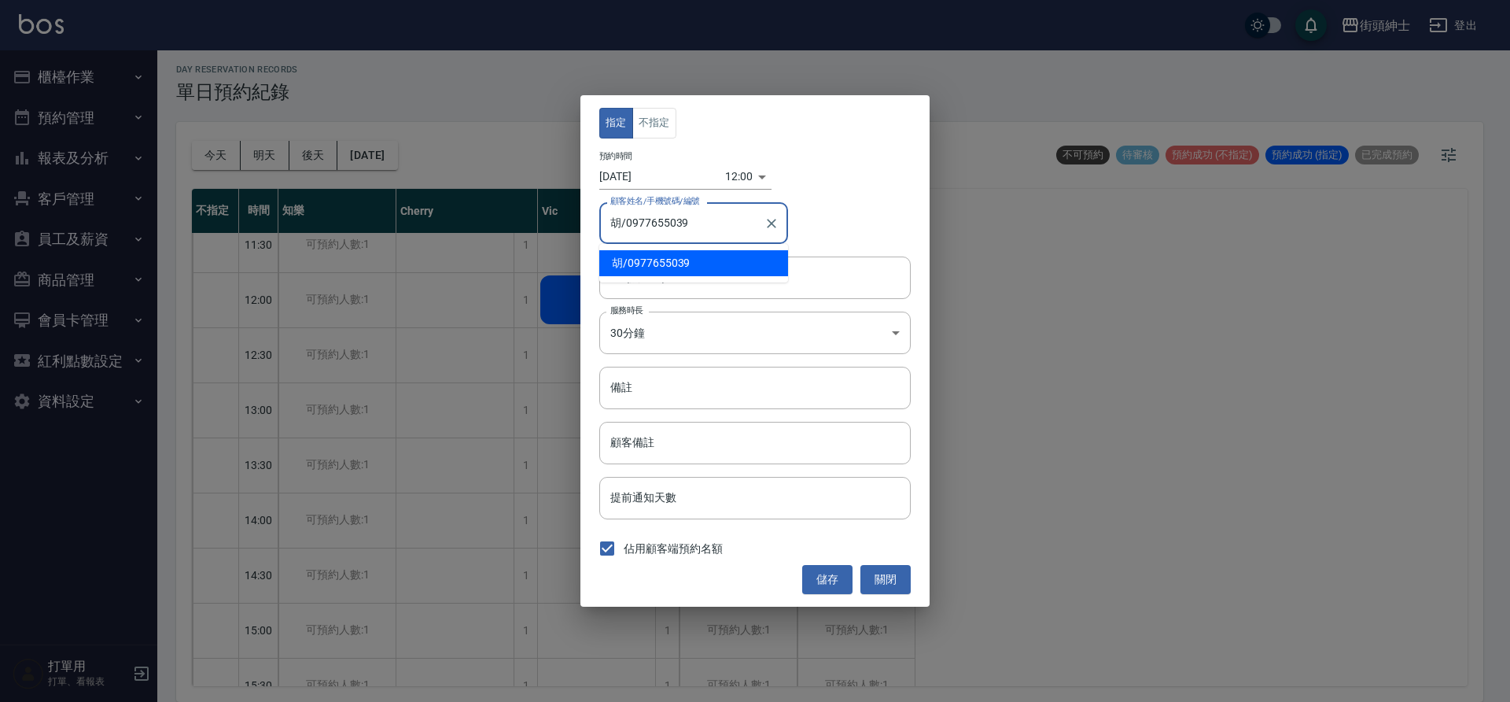
drag, startPoint x: 690, startPoint y: 220, endPoint x: 629, endPoint y: 225, distance: 61.5
click at [629, 225] on input "胡/0977655039" at bounding box center [682, 223] width 151 height 28
click at [876, 580] on button "關閉" at bounding box center [886, 579] width 50 height 29
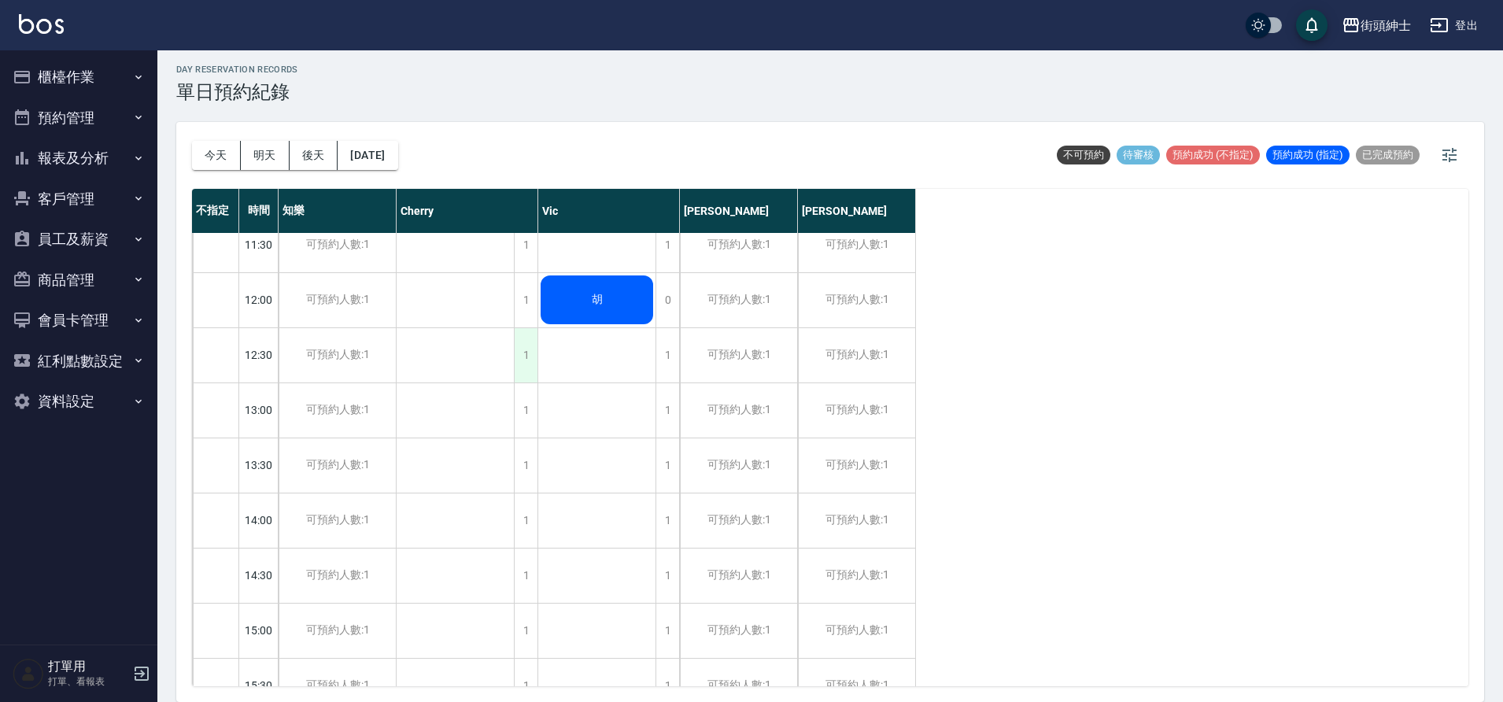
click at [520, 351] on div "1" at bounding box center [526, 355] width 24 height 54
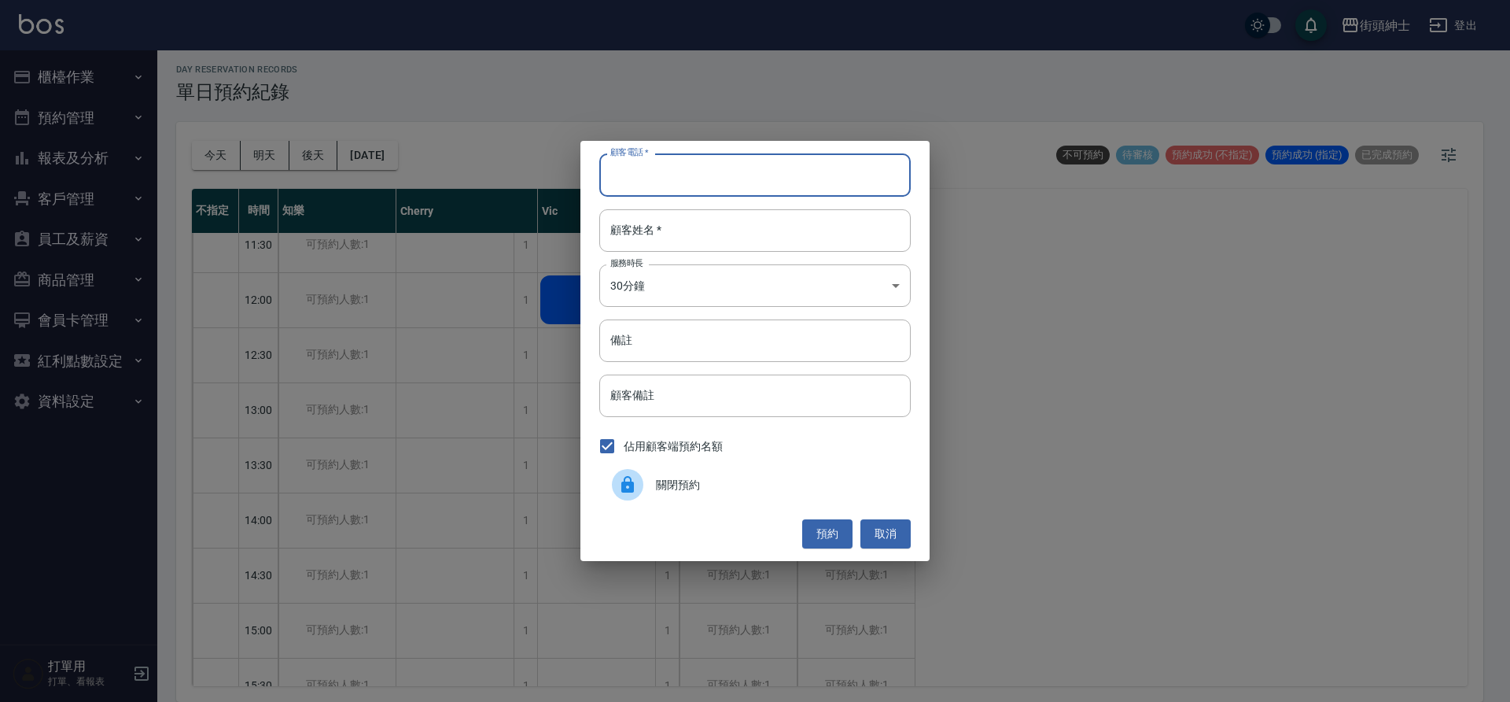
click at [651, 193] on input "顧客電話   *" at bounding box center [755, 174] width 312 height 42
paste input "0977655039"
type input "0977655039"
click at [650, 234] on input "顧客姓名   *" at bounding box center [755, 230] width 312 height 42
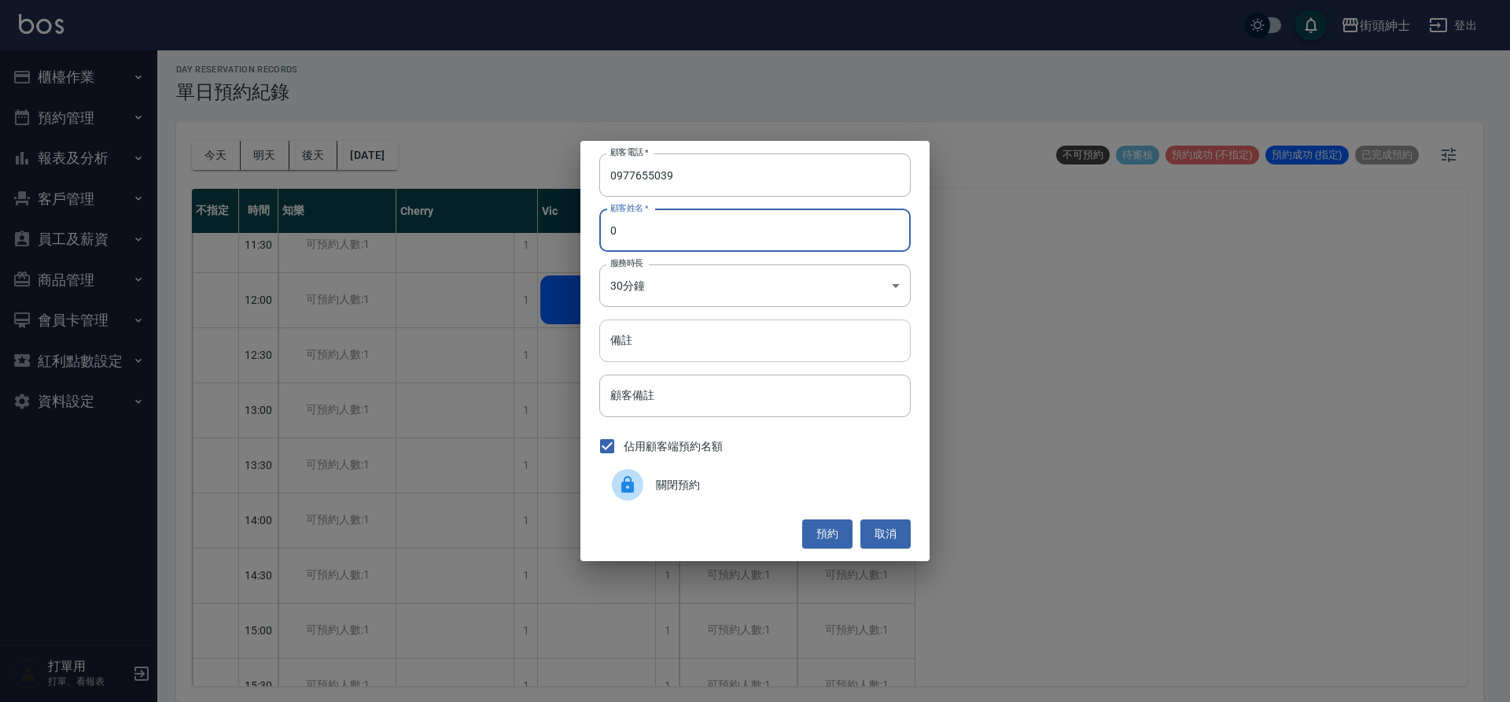
type input "0"
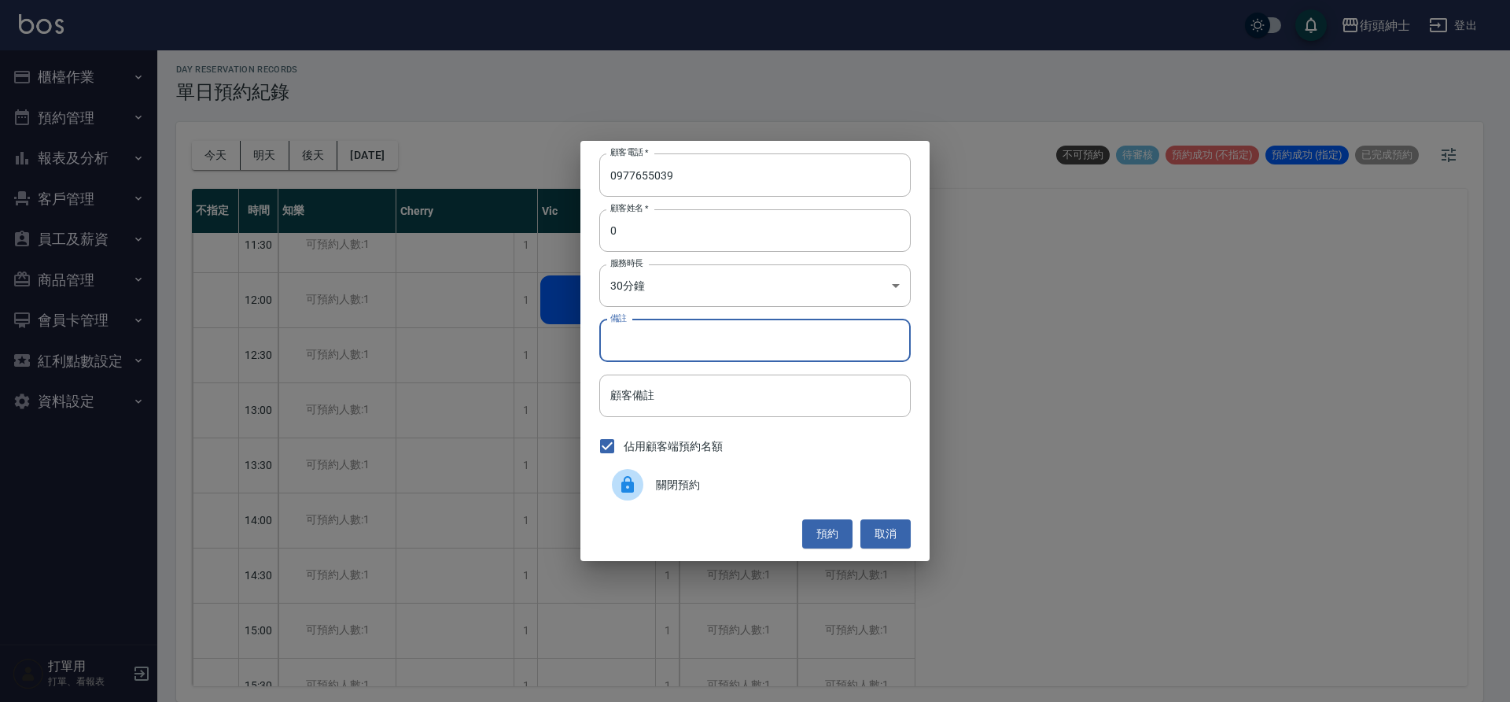
click at [753, 334] on input "備註" at bounding box center [755, 340] width 312 height 42
type input "紳士"
click at [824, 543] on button "預約" at bounding box center [827, 533] width 50 height 29
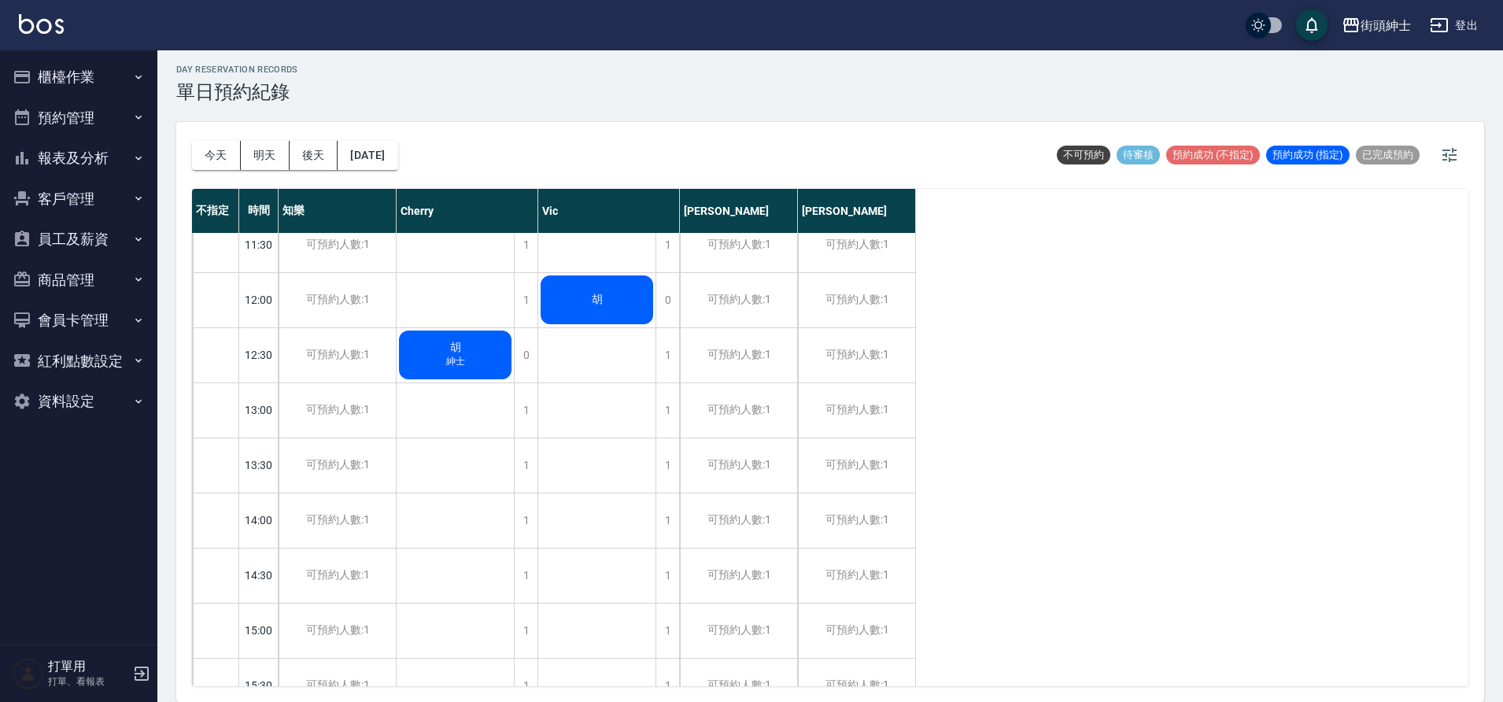
click at [104, 120] on button "預約管理" at bounding box center [78, 118] width 145 height 41
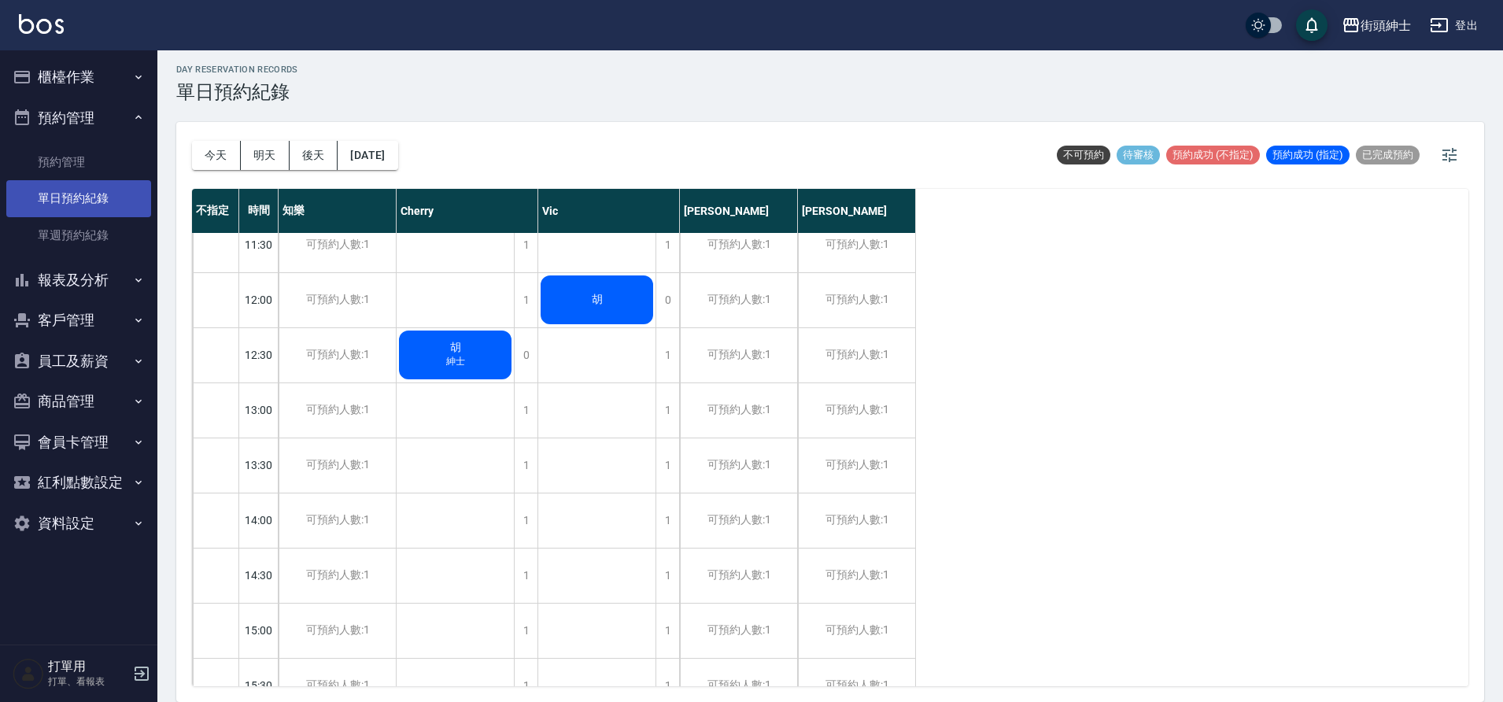
click at [98, 211] on link "單日預約紀錄" at bounding box center [78, 198] width 145 height 36
click at [220, 160] on button "今天" at bounding box center [216, 155] width 49 height 29
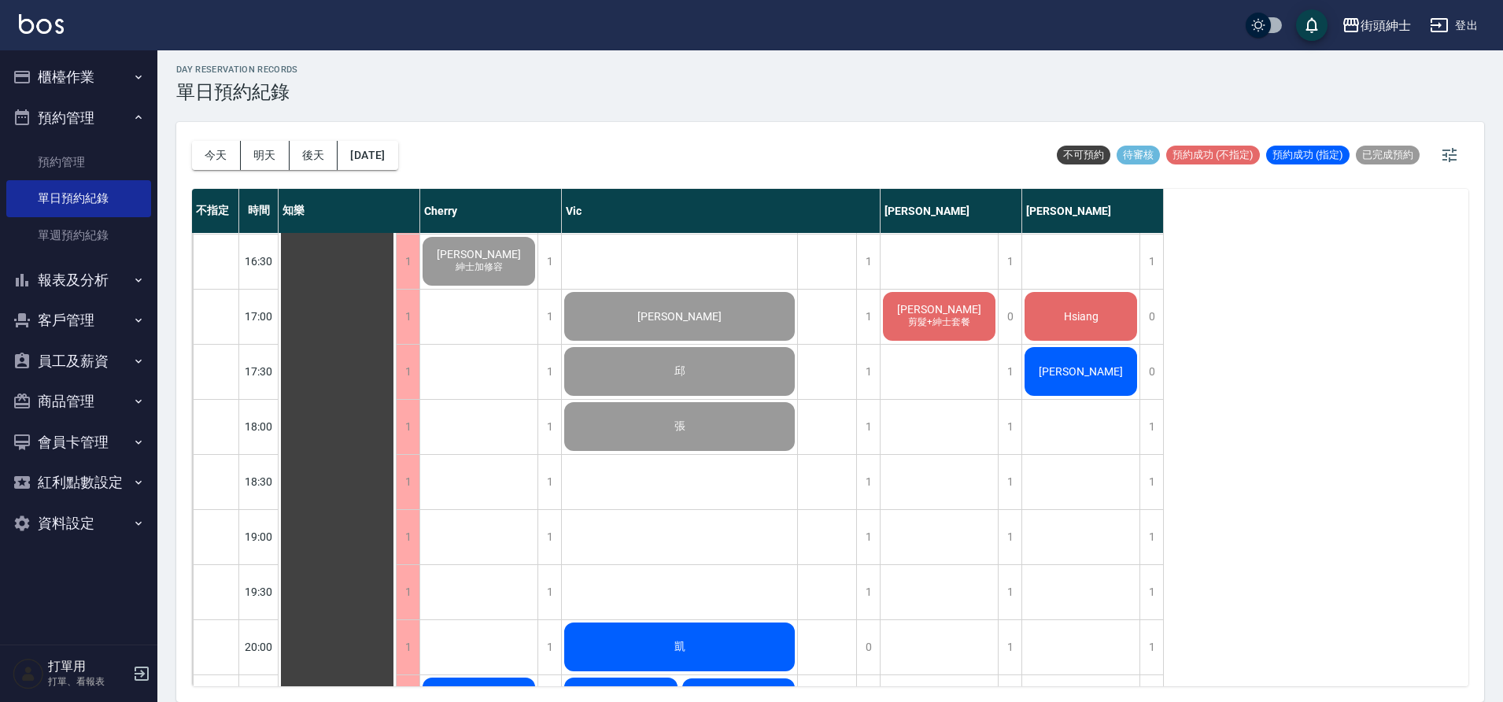
scroll to position [1017, 0]
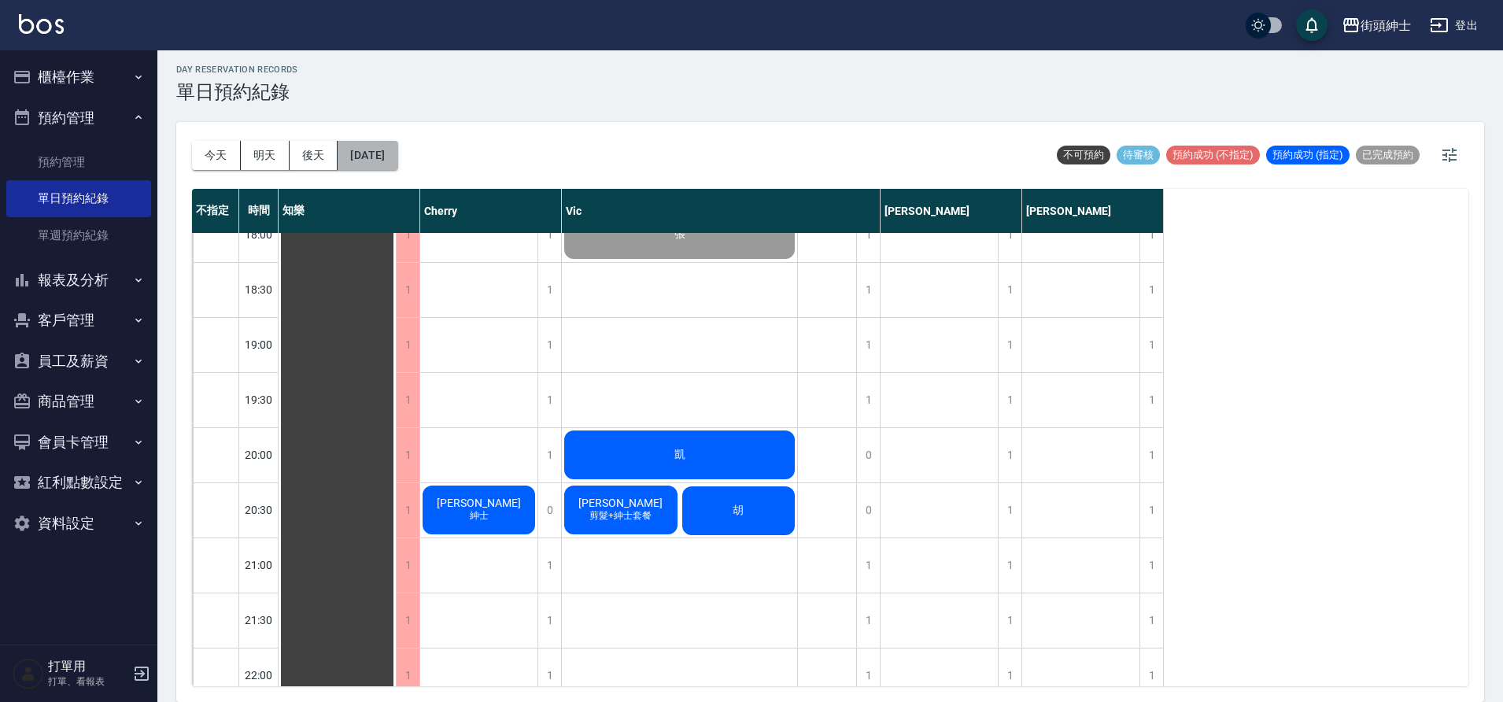
click at [397, 157] on button "2025/08/23" at bounding box center [367, 155] width 60 height 29
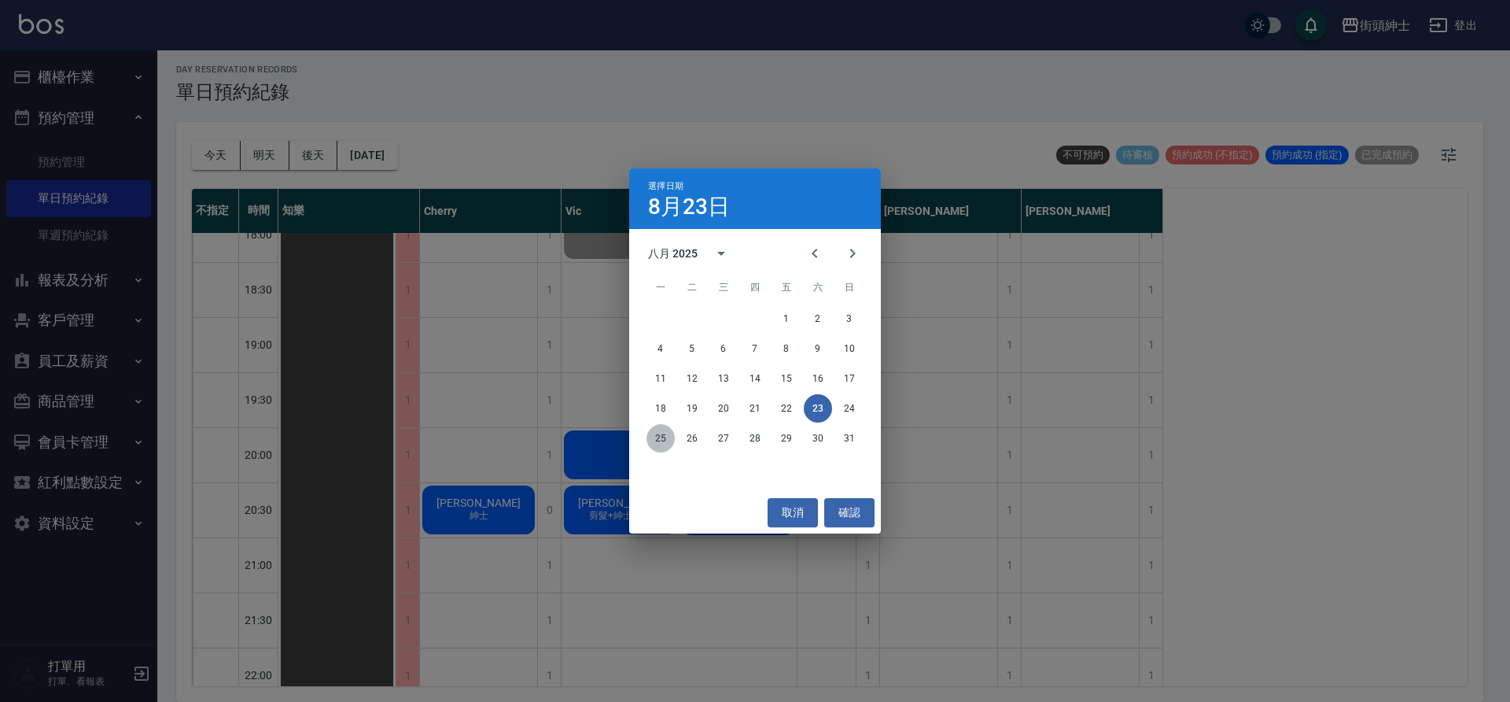
click at [660, 444] on button "25" at bounding box center [661, 438] width 28 height 28
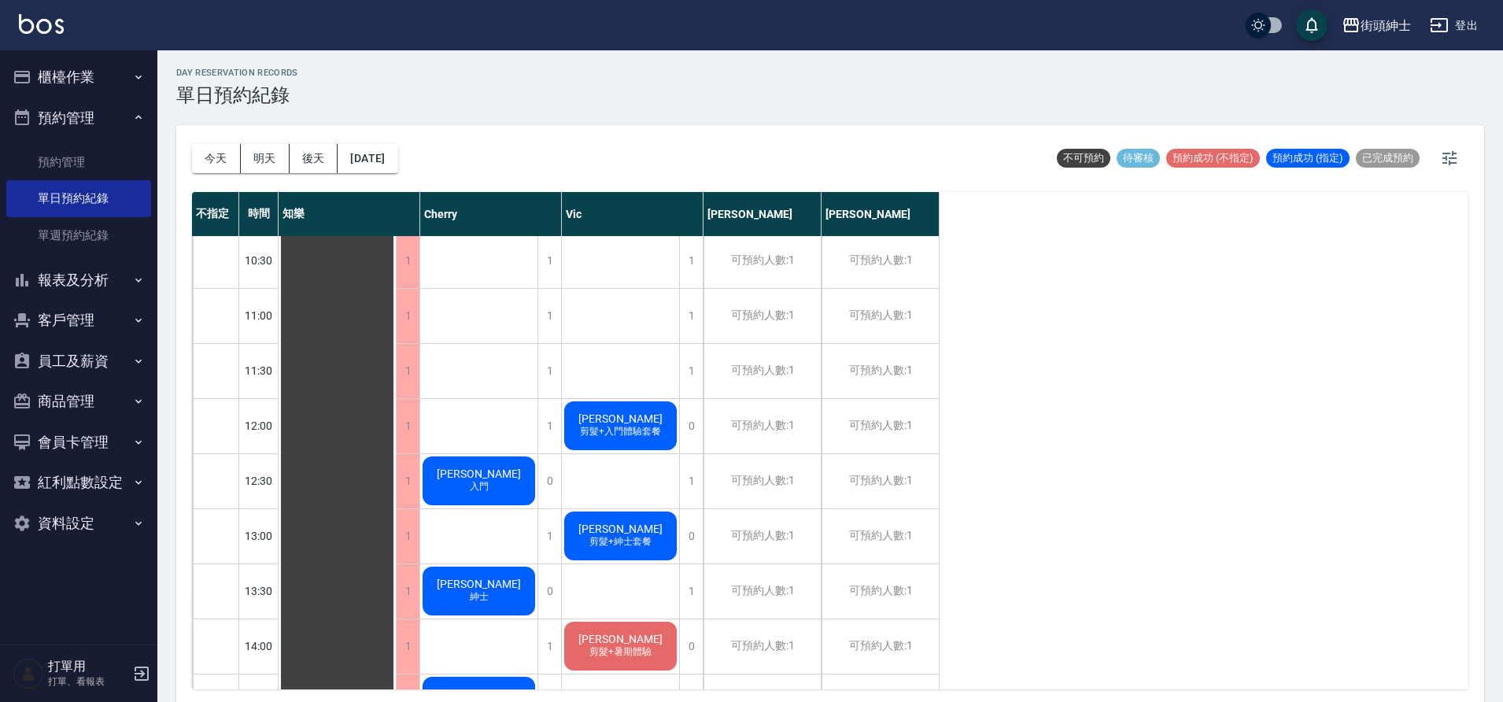
scroll to position [168, 0]
click at [206, 164] on button "今天" at bounding box center [216, 158] width 49 height 29
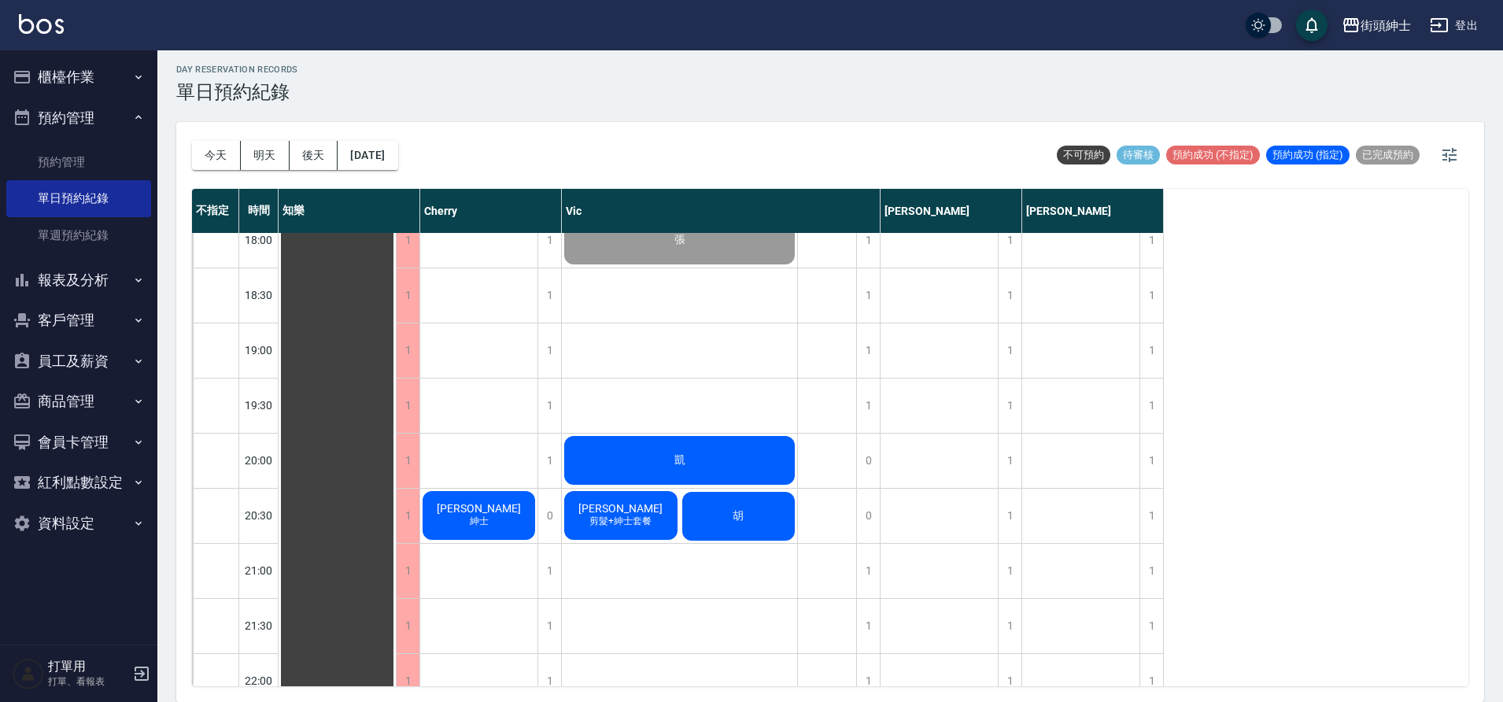
scroll to position [1023, 0]
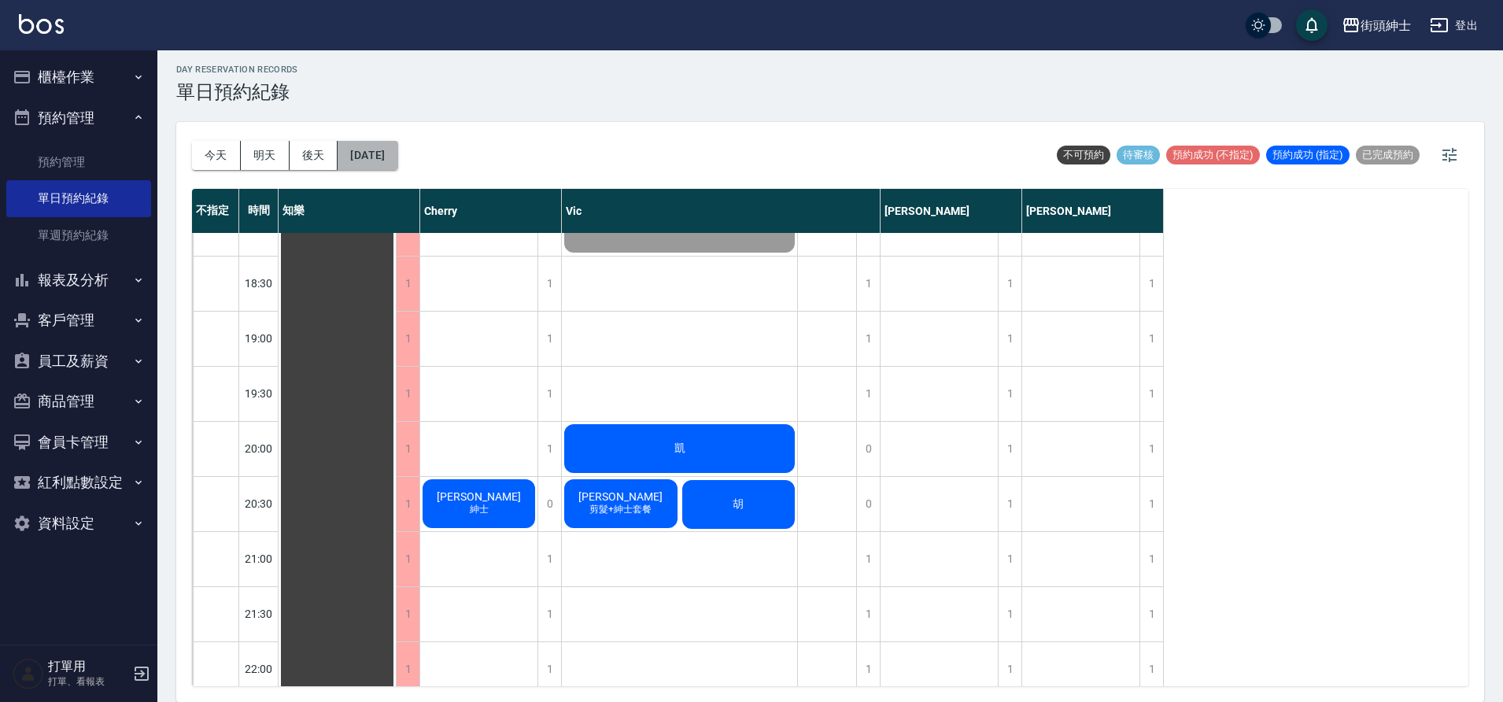
click at [397, 164] on button "2025/08/23" at bounding box center [367, 155] width 60 height 29
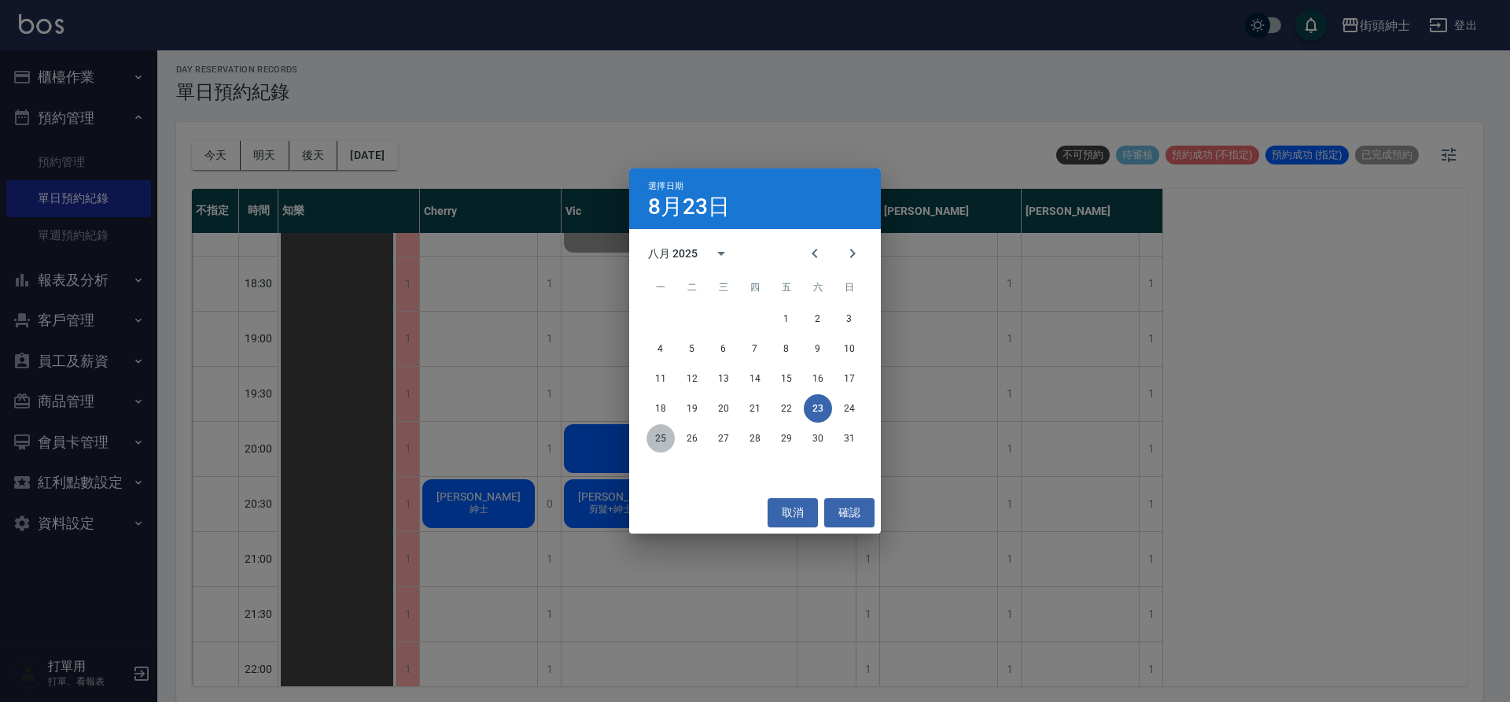
click at [663, 441] on button "25" at bounding box center [661, 438] width 28 height 28
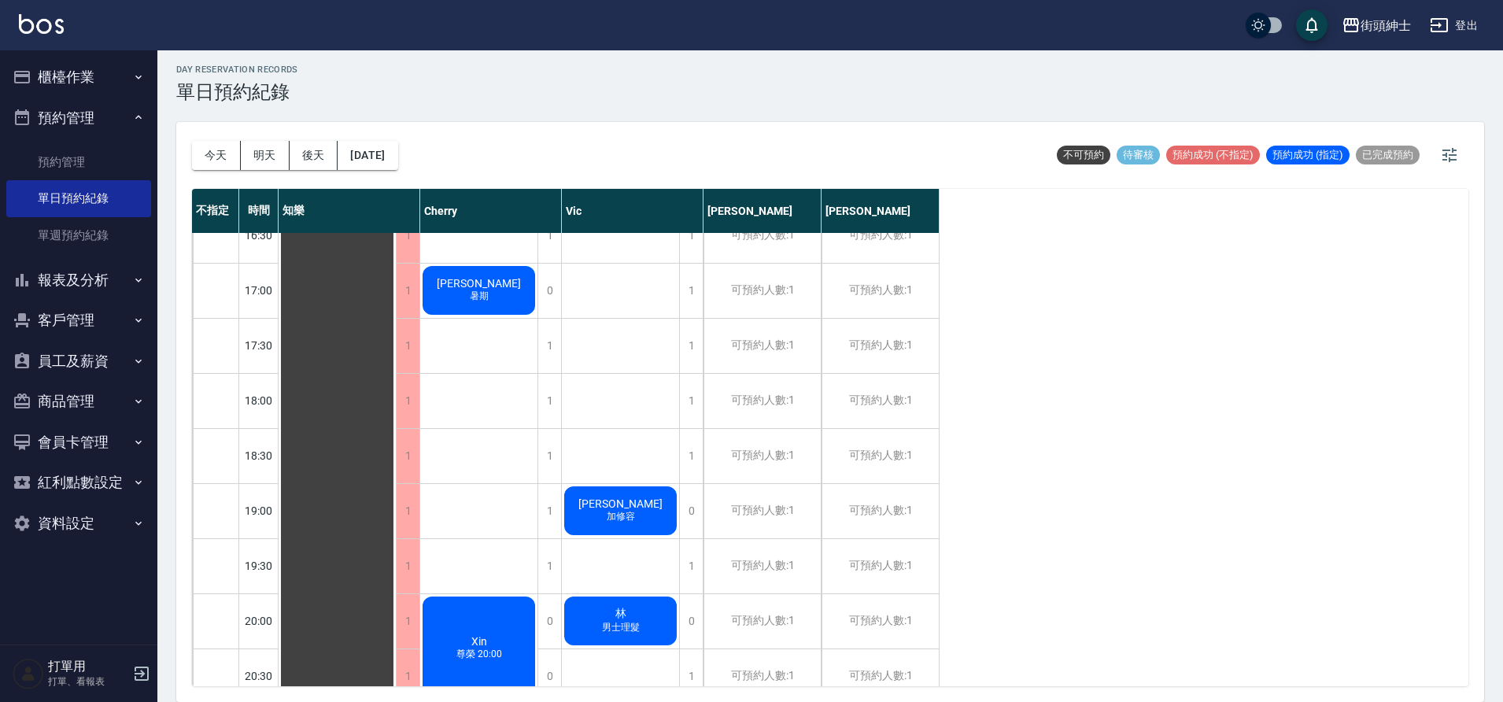
scroll to position [860, 0]
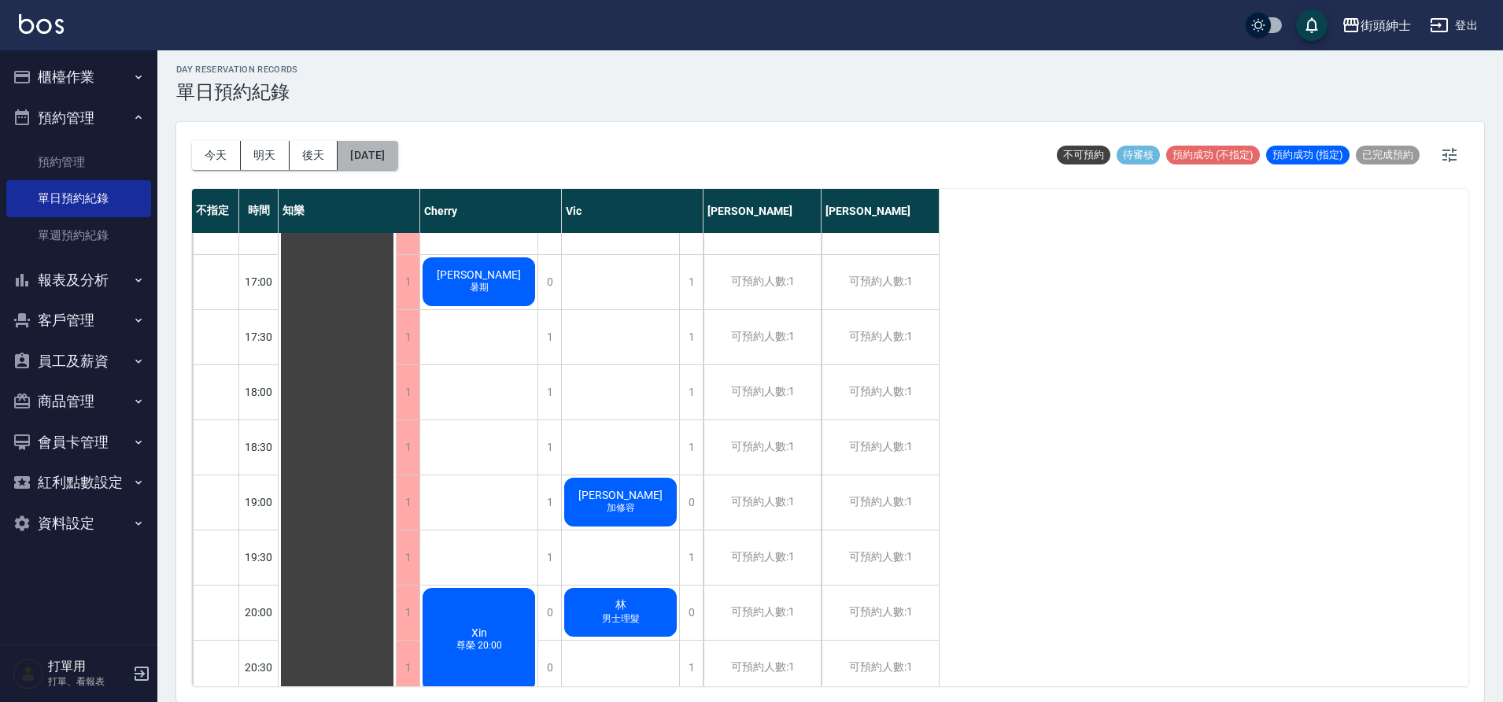
click at [397, 163] on button "2025/08/25" at bounding box center [367, 155] width 60 height 29
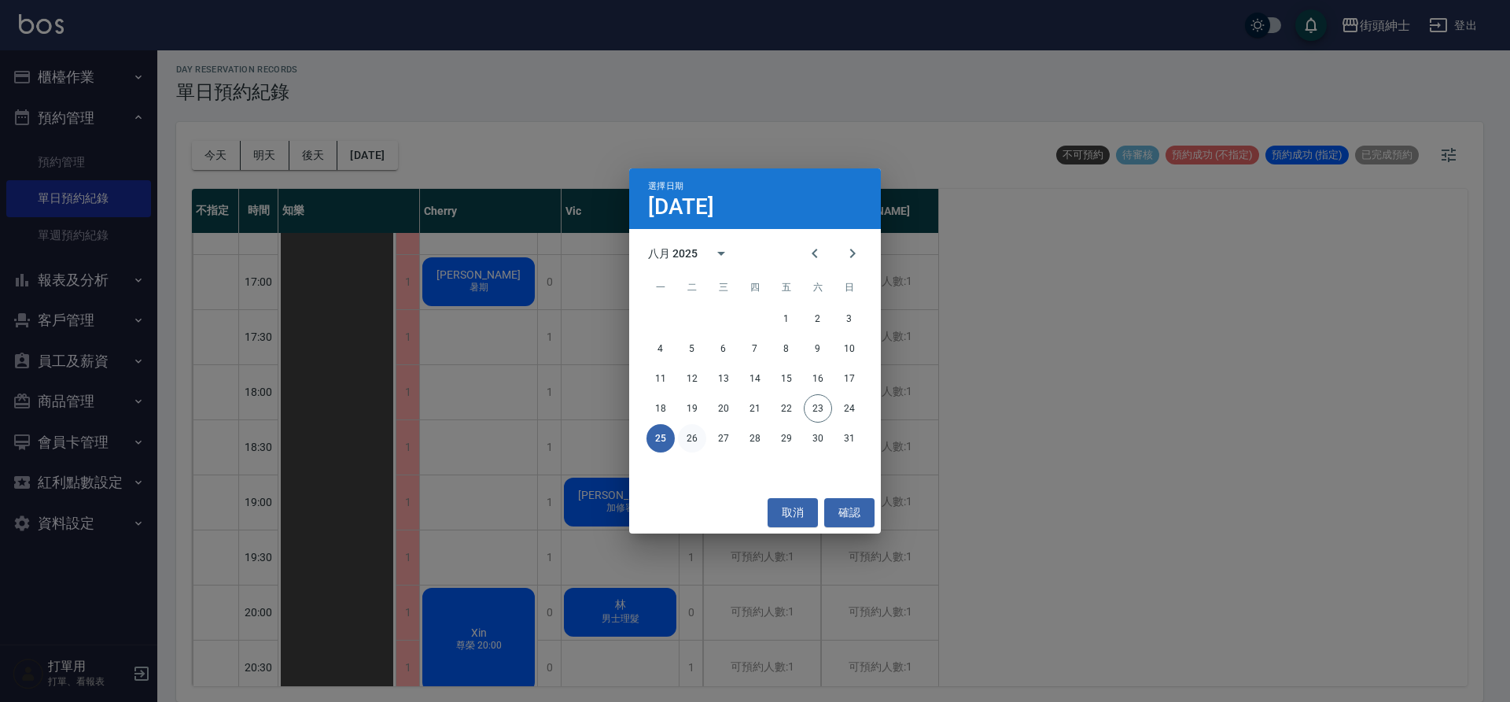
click at [697, 435] on button "26" at bounding box center [692, 438] width 28 height 28
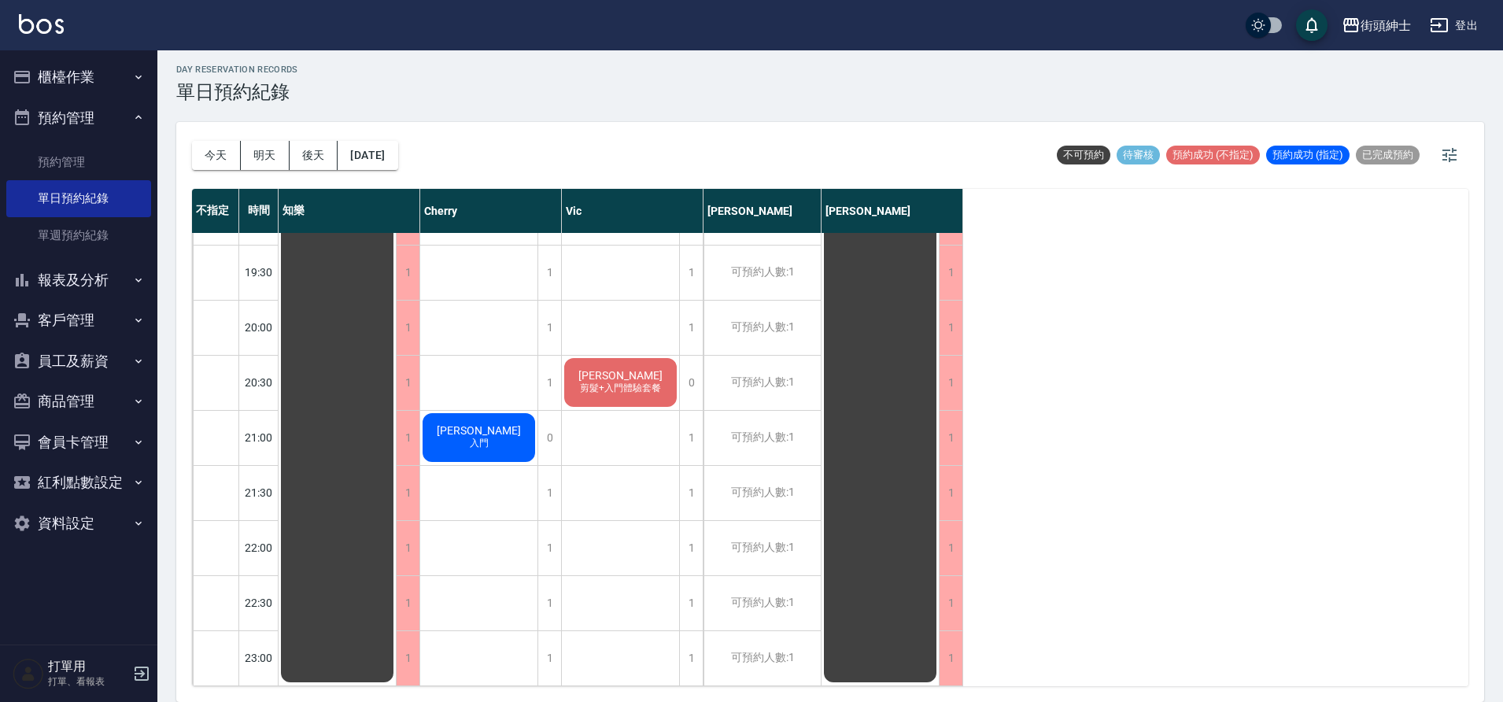
scroll to position [1156, 0]
click at [362, 159] on button "2025/08/26" at bounding box center [367, 155] width 60 height 29
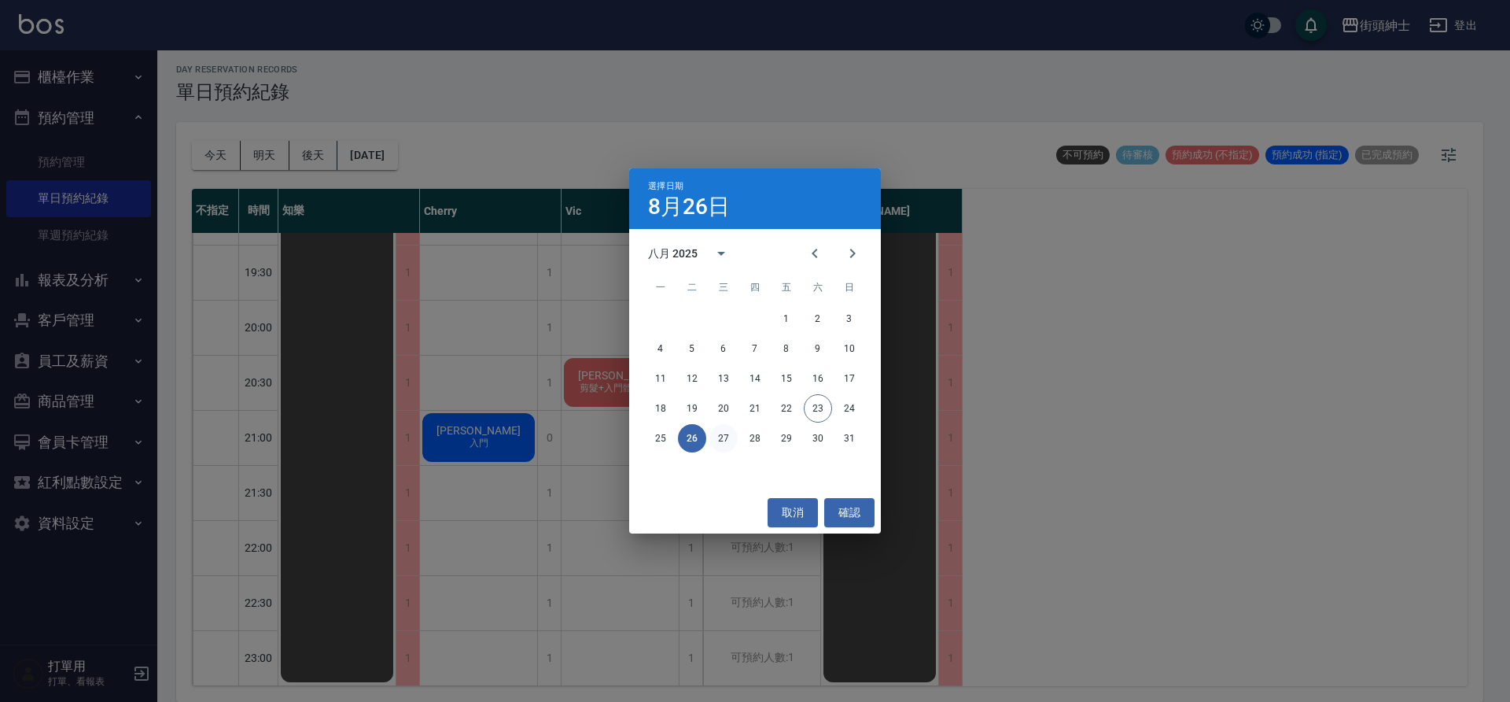
click at [719, 445] on button "27" at bounding box center [724, 438] width 28 height 28
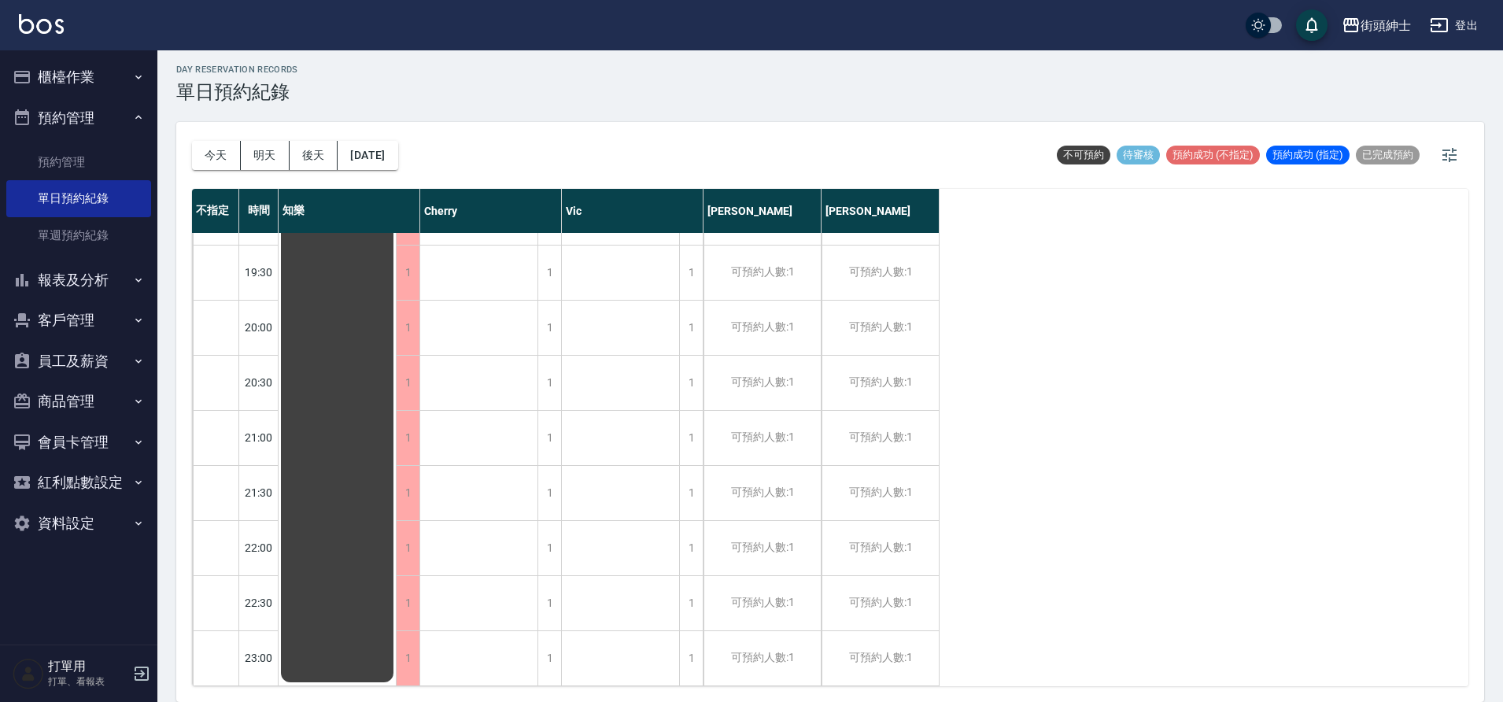
scroll to position [1131, 0]
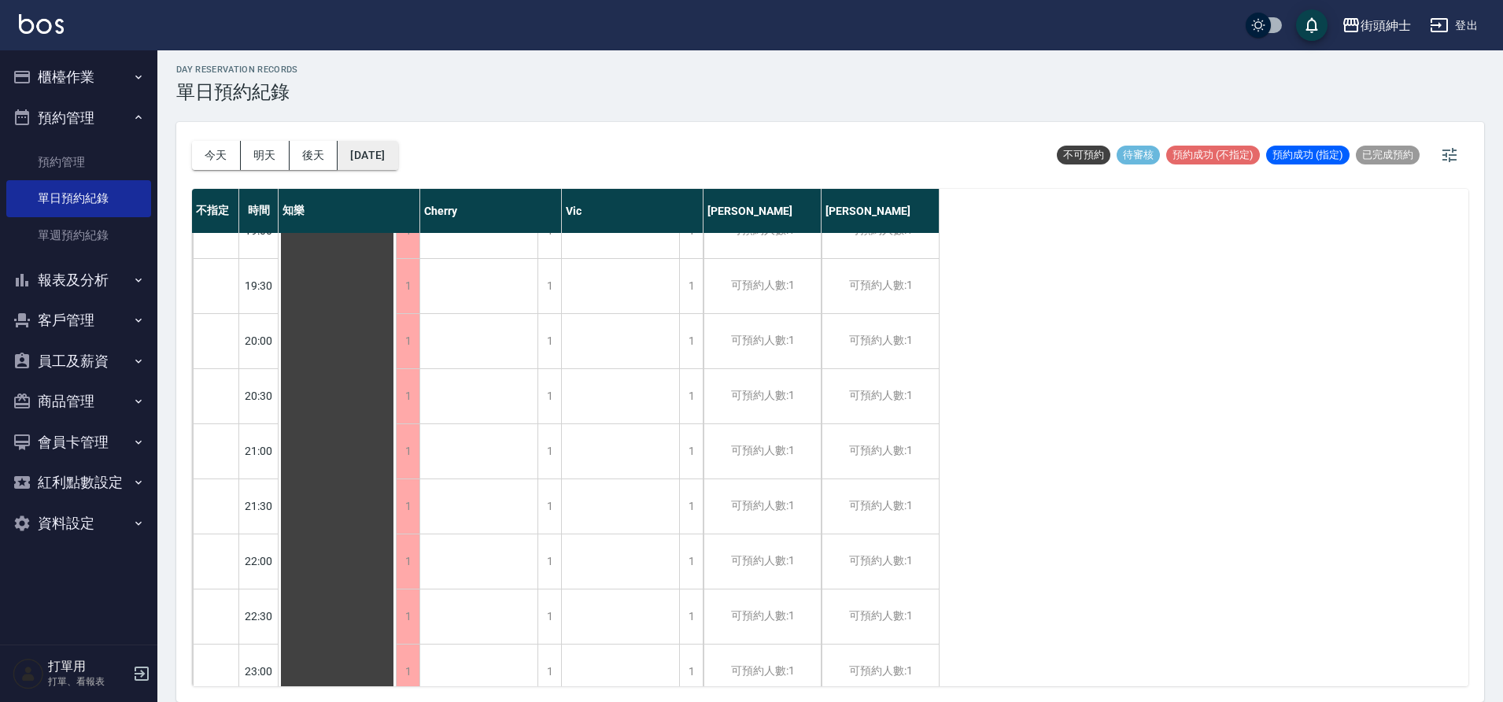
click at [373, 142] on button "2025/08/27" at bounding box center [367, 155] width 60 height 29
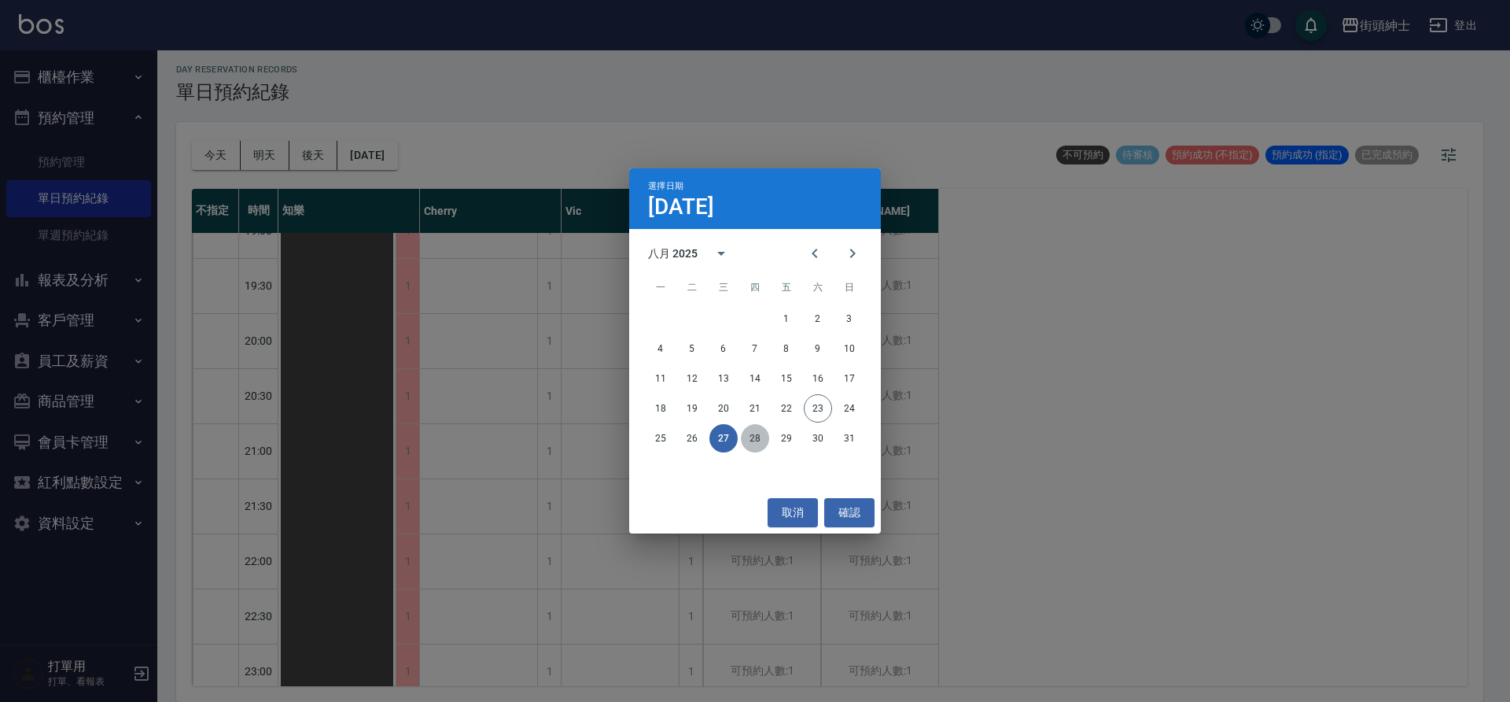
click at [759, 444] on button "28" at bounding box center [755, 438] width 28 height 28
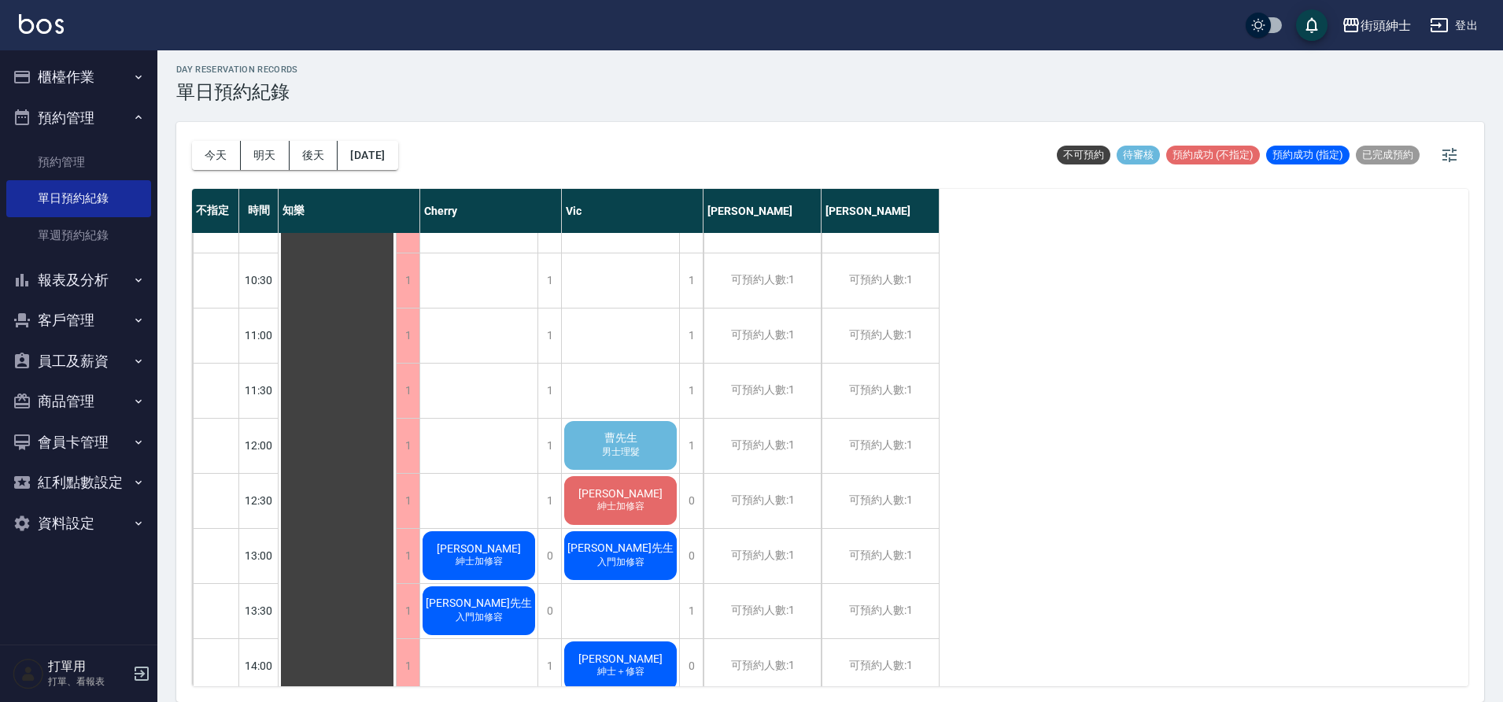
scroll to position [149, 0]
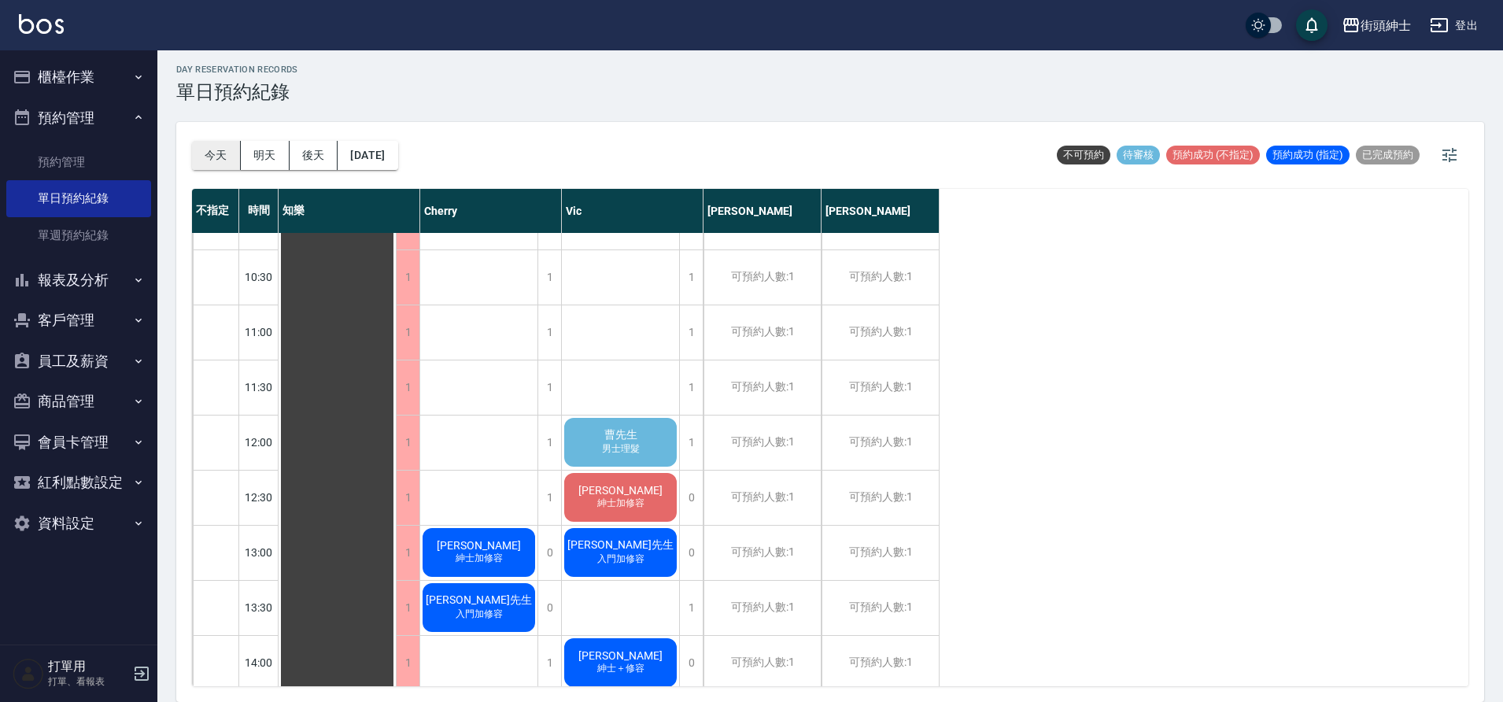
click at [227, 166] on button "今天" at bounding box center [216, 155] width 49 height 29
